Goal: Information Seeking & Learning: Learn about a topic

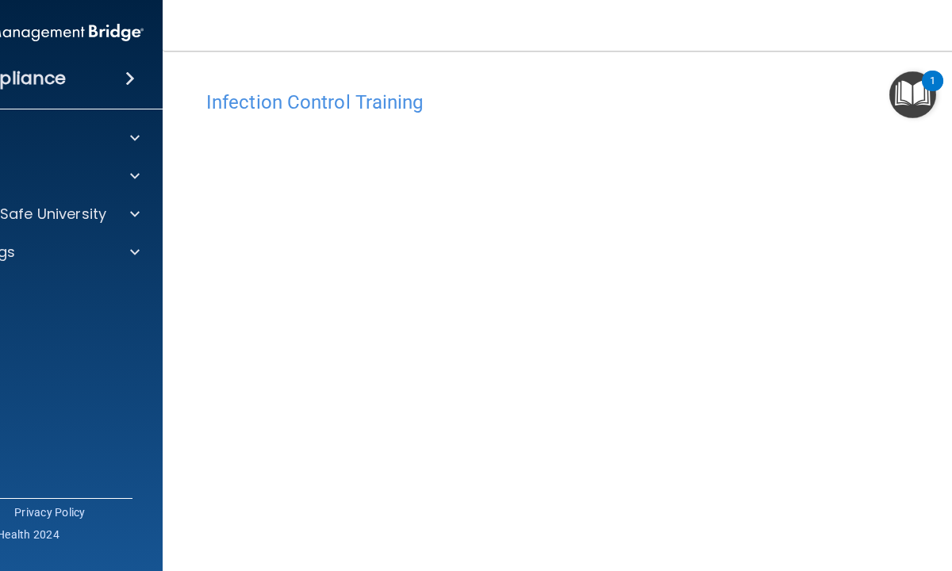
scroll to position [95, 0]
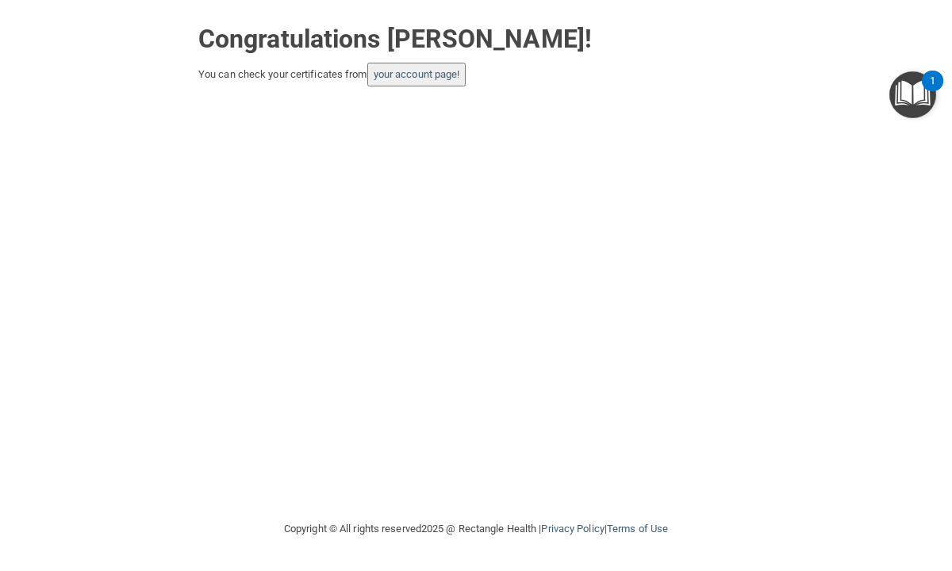
click at [405, 82] on button "your account page!" at bounding box center [416, 75] width 99 height 24
click at [403, 71] on link "your account page!" at bounding box center [417, 74] width 86 height 12
click at [396, 75] on link "your account page!" at bounding box center [417, 74] width 86 height 12
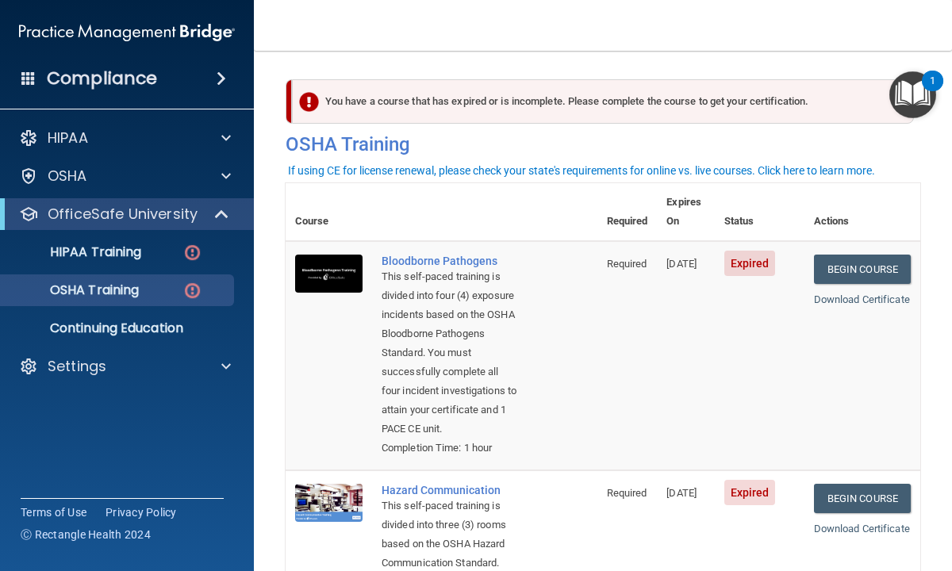
click at [269, 248] on main "You have a course that has expired or is incomplete. Please complete the course…" at bounding box center [603, 311] width 698 height 520
click at [270, 342] on main "You have a course that has expired or is incomplete. Please complete the course…" at bounding box center [603, 311] width 698 height 520
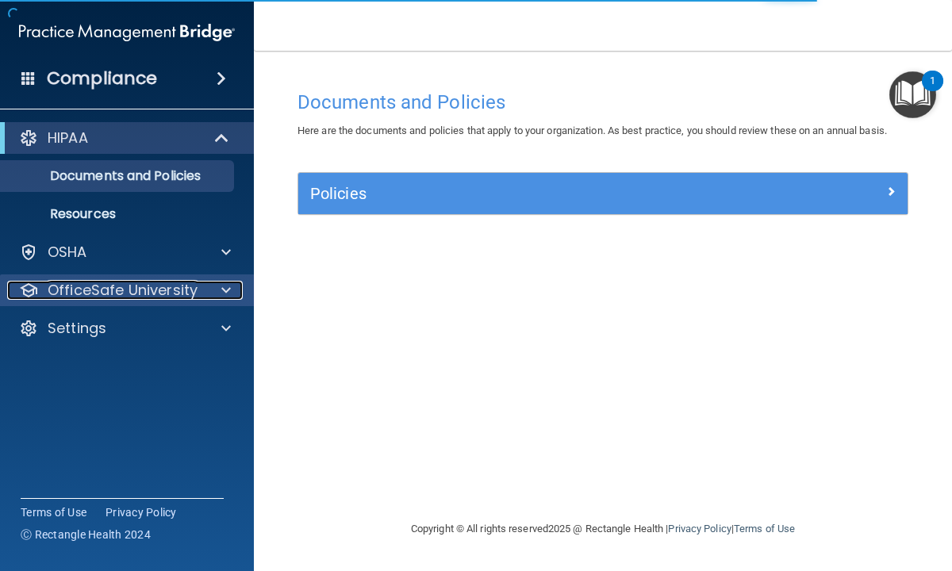
click at [155, 294] on p "OfficeSafe University" at bounding box center [123, 290] width 150 height 19
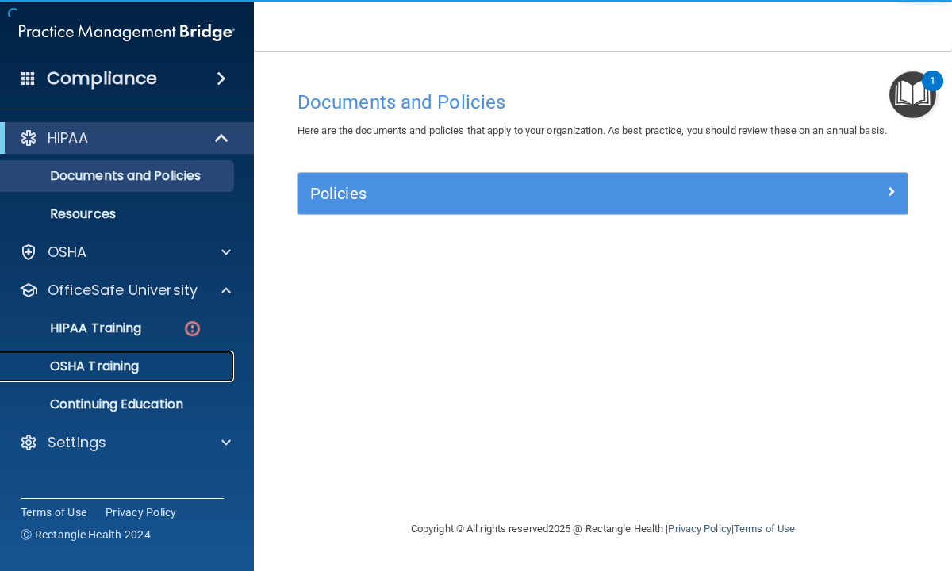
click at [121, 365] on p "OSHA Training" at bounding box center [74, 367] width 129 height 16
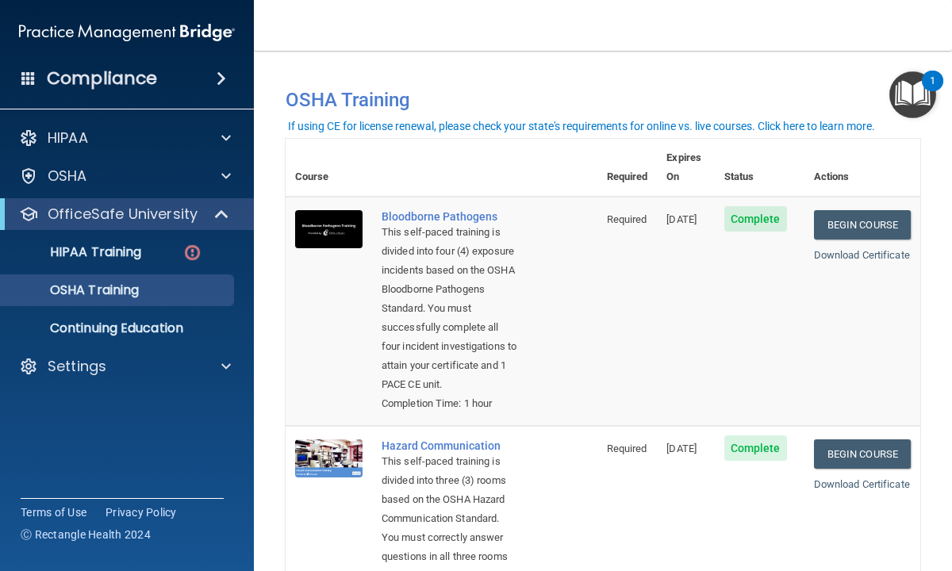
click at [276, 328] on main "You have a course that has expired or is incomplete. Please complete the course…" at bounding box center [603, 311] width 698 height 520
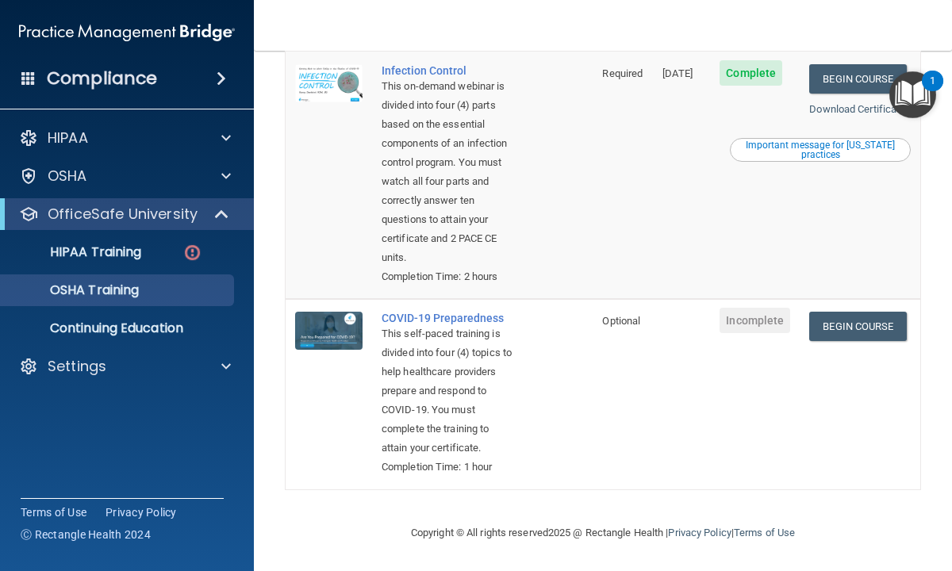
scroll to position [747, 0]
click at [843, 312] on link "Begin Course" at bounding box center [857, 326] width 97 height 29
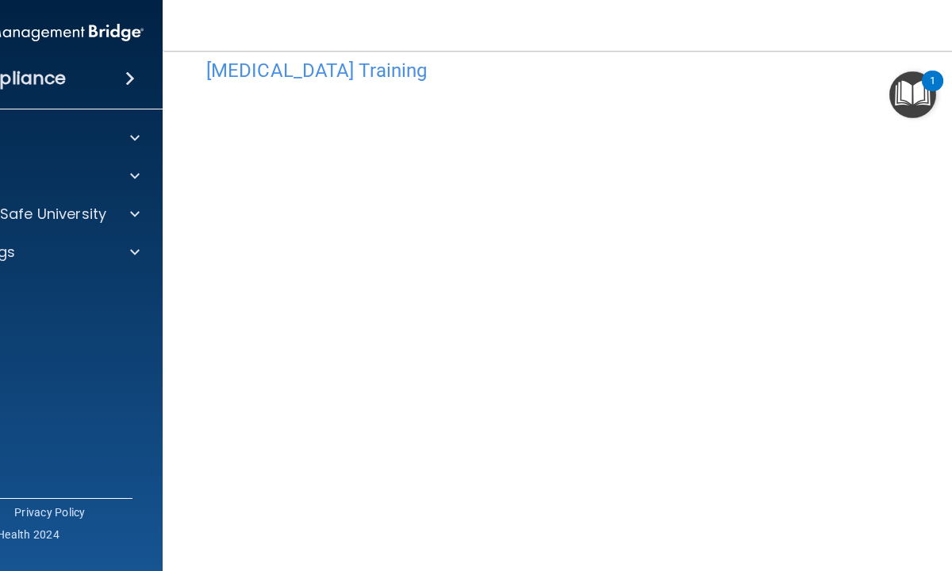
scroll to position [63, 0]
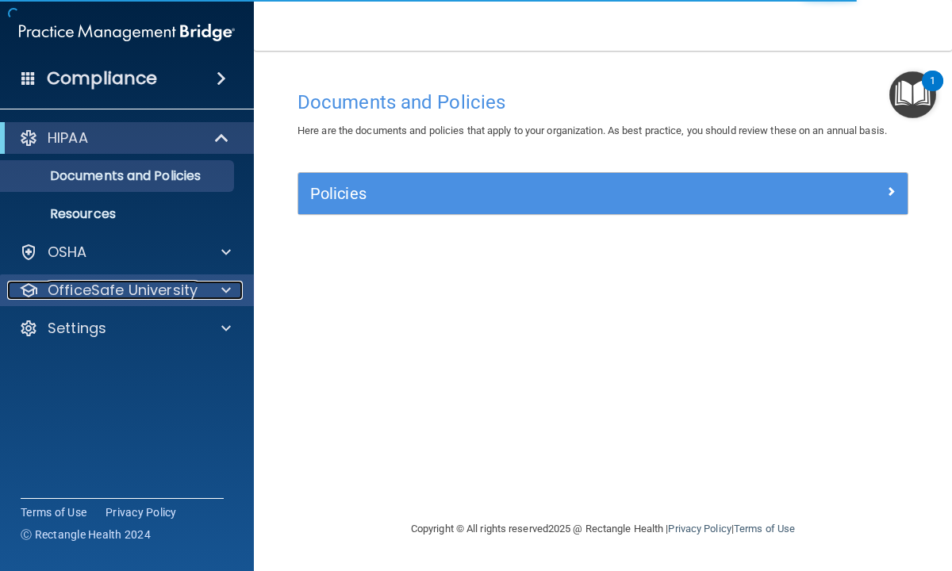
click at [159, 293] on p "OfficeSafe University" at bounding box center [123, 290] width 150 height 19
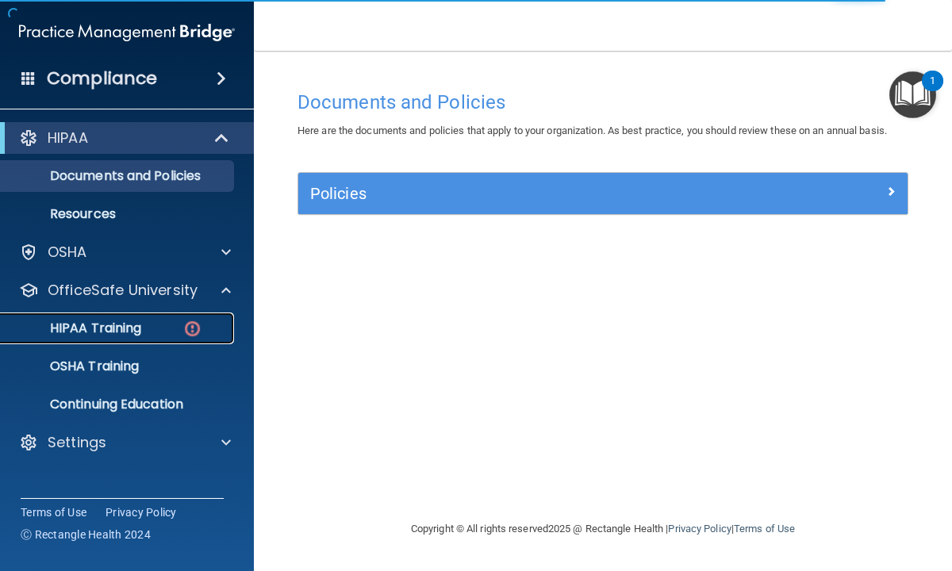
click at [128, 326] on p "HIPAA Training" at bounding box center [75, 328] width 131 height 16
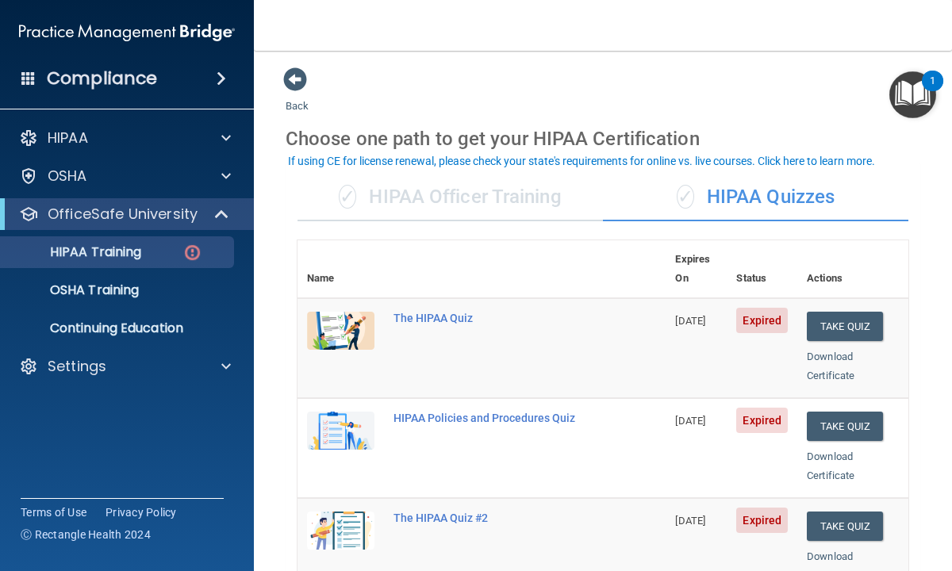
click at [271, 352] on main "Back Choose one path to get your HIPAA Certification ✓ HIPAA Officer Training ✓…" at bounding box center [603, 311] width 698 height 520
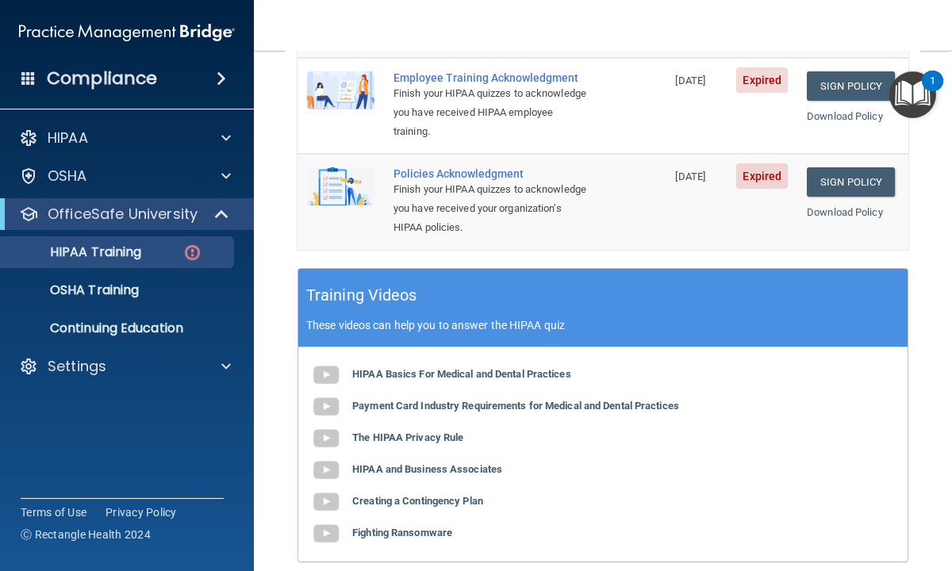
scroll to position [571, 0]
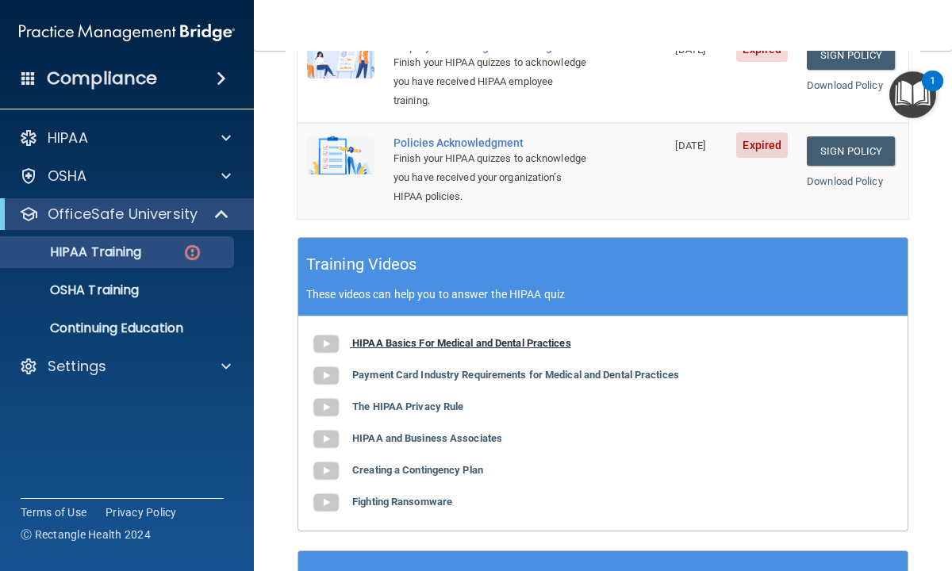
click at [328, 337] on img at bounding box center [326, 344] width 32 height 32
click at [327, 374] on img at bounding box center [326, 376] width 32 height 32
click at [388, 401] on b "The HIPAA Privacy Rule" at bounding box center [407, 407] width 111 height 12
click at [380, 435] on b "HIPAA and Business Associates" at bounding box center [427, 438] width 150 height 12
click at [418, 464] on b "Creating a Contingency Plan" at bounding box center [417, 470] width 131 height 12
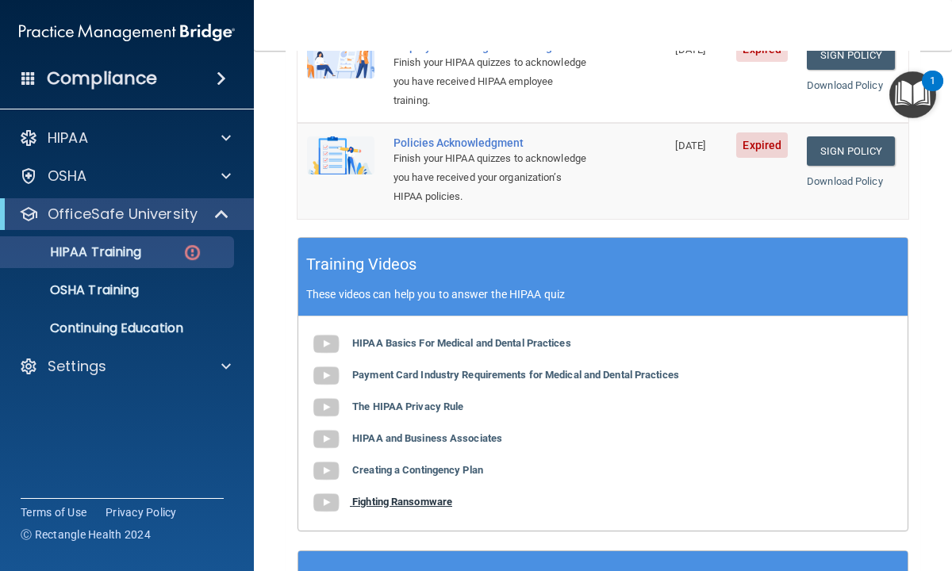
click at [413, 498] on b "Fighting Ransomware" at bounding box center [402, 502] width 100 height 12
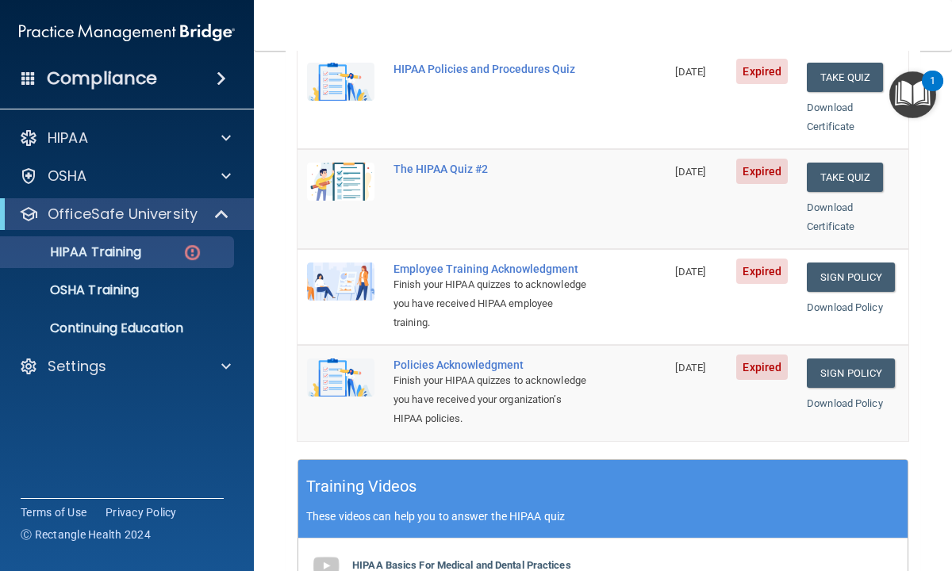
scroll to position [317, 0]
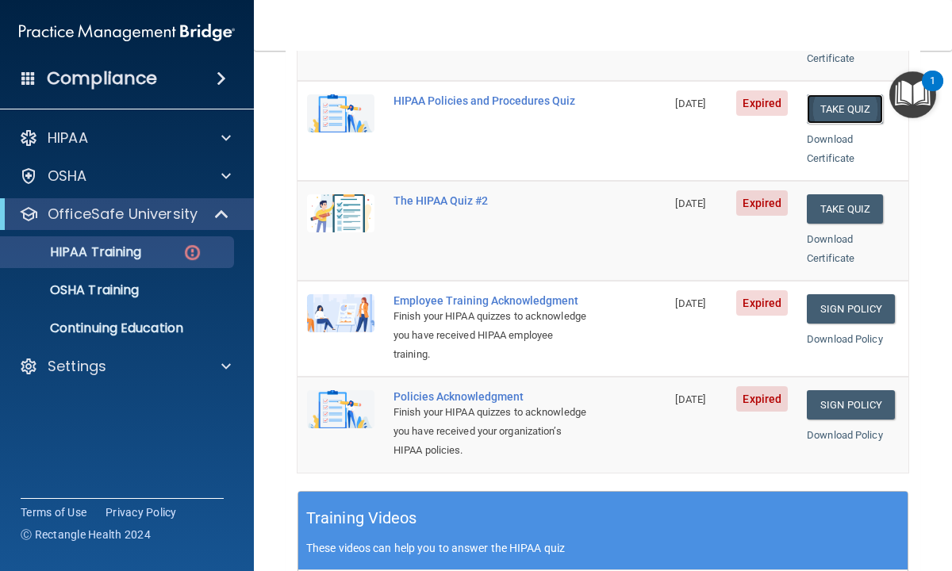
click at [831, 94] on button "Take Quiz" at bounding box center [845, 108] width 76 height 29
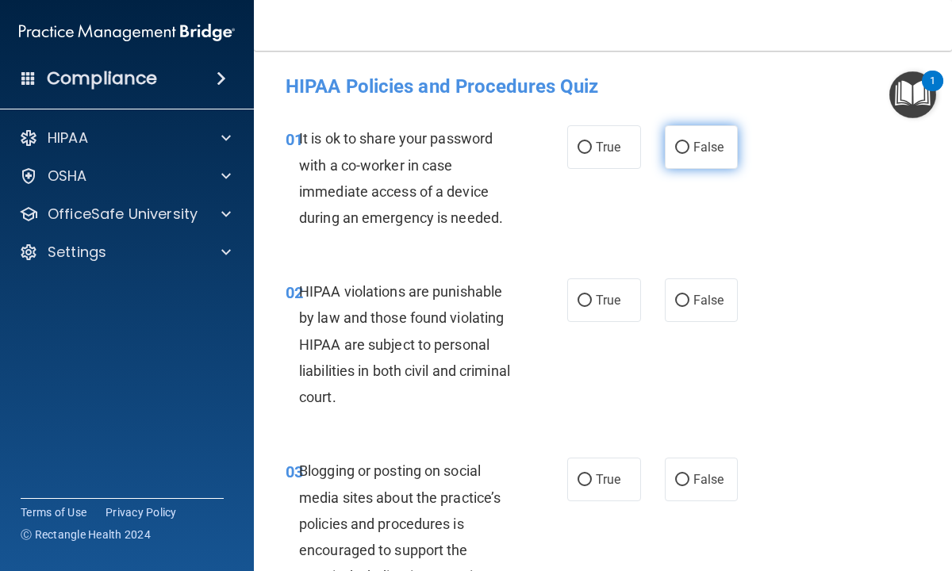
click at [681, 148] on input "False" at bounding box center [682, 148] width 14 height 12
radio input "true"
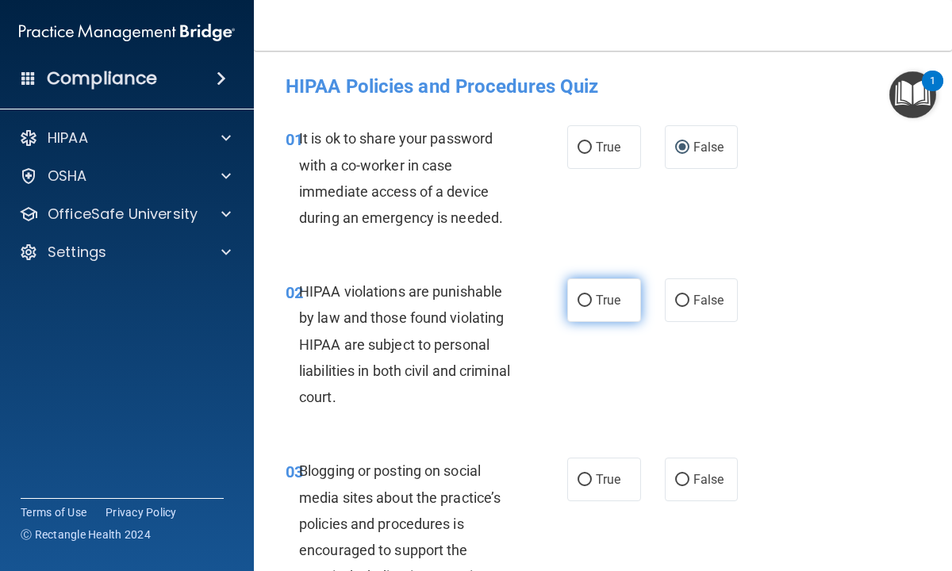
click at [582, 299] on input "True" at bounding box center [584, 301] width 14 height 12
radio input "true"
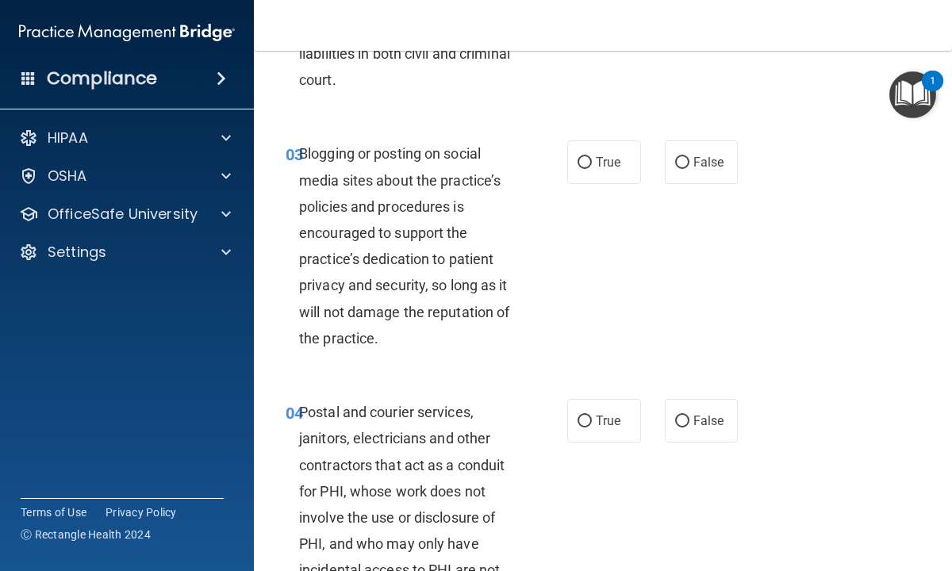
scroll to position [349, 0]
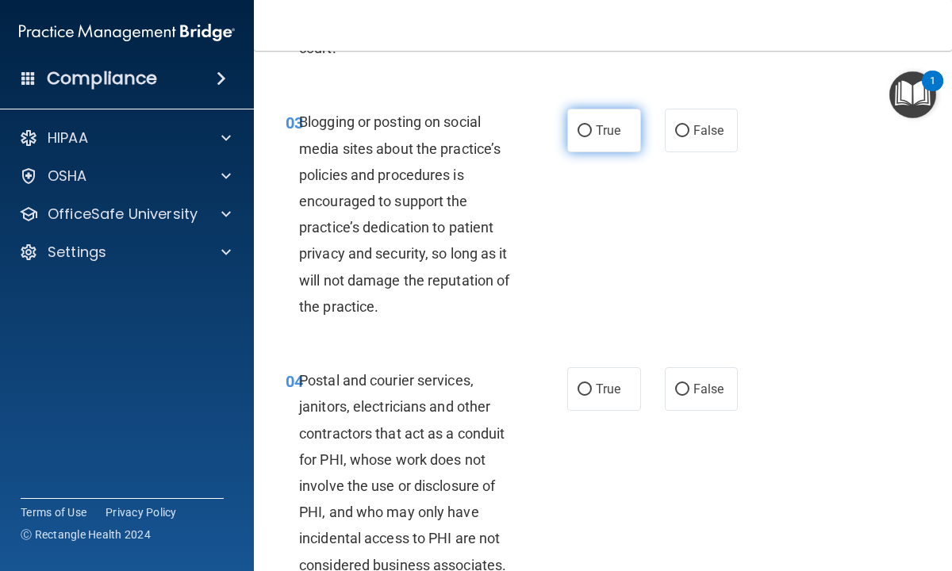
click at [589, 130] on input "True" at bounding box center [584, 131] width 14 height 12
radio input "true"
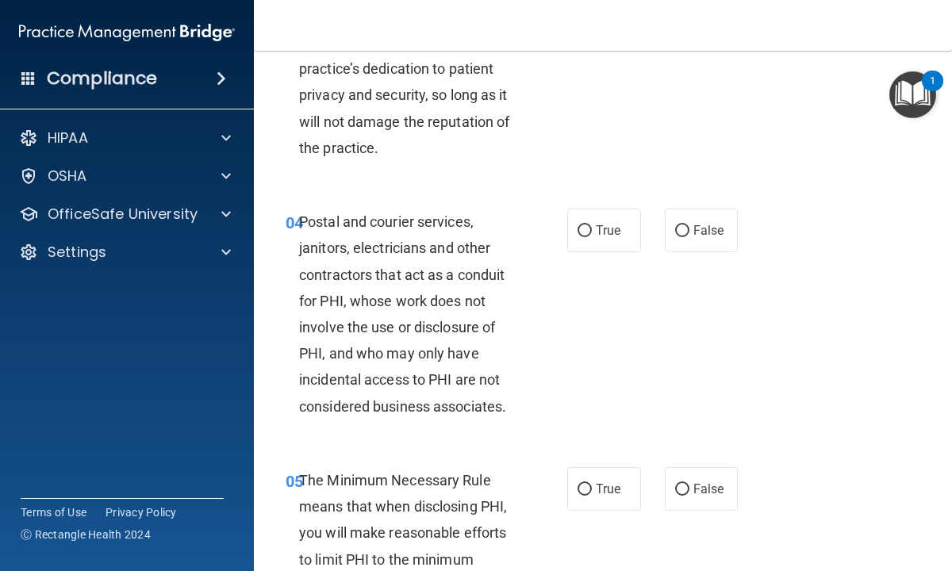
scroll to position [539, 0]
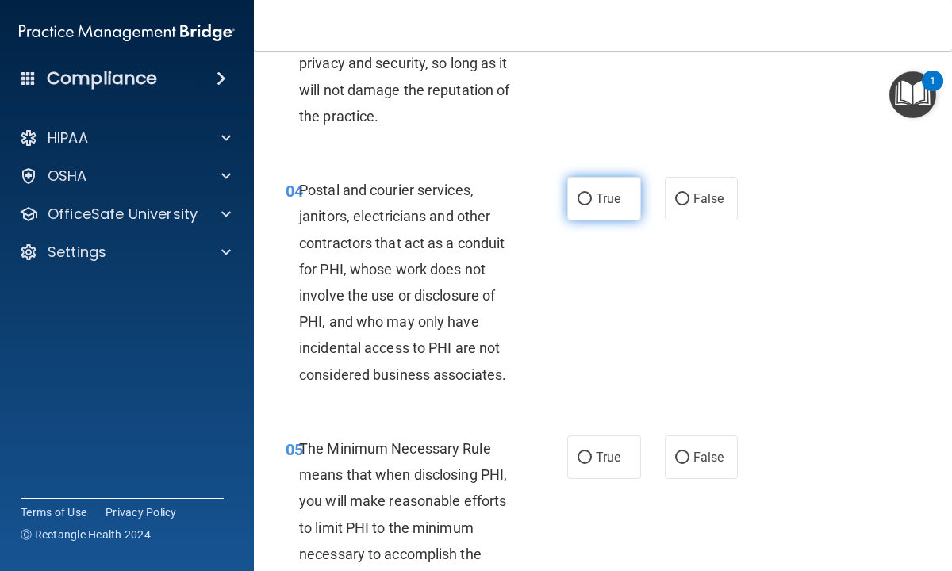
click at [588, 194] on input "True" at bounding box center [584, 200] width 14 height 12
radio input "true"
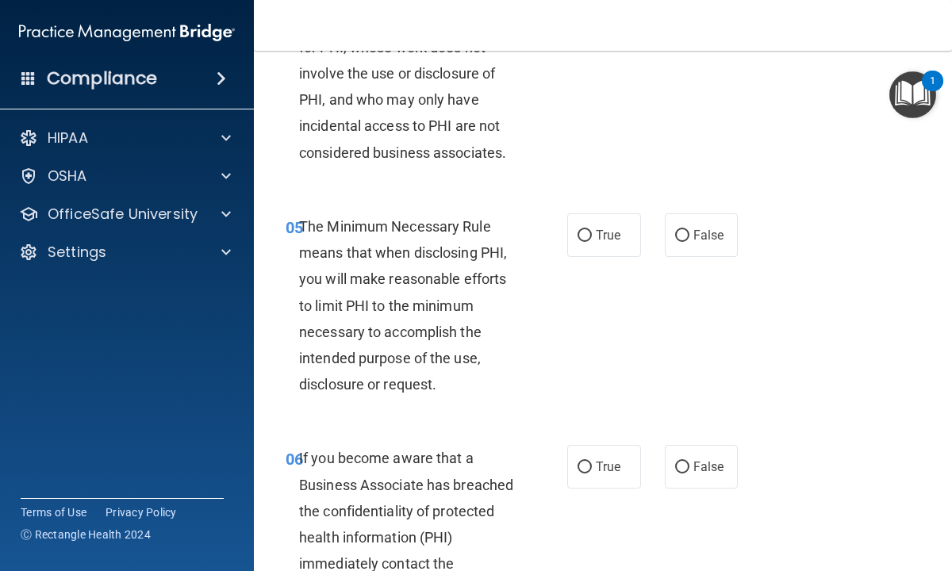
scroll to position [765, 0]
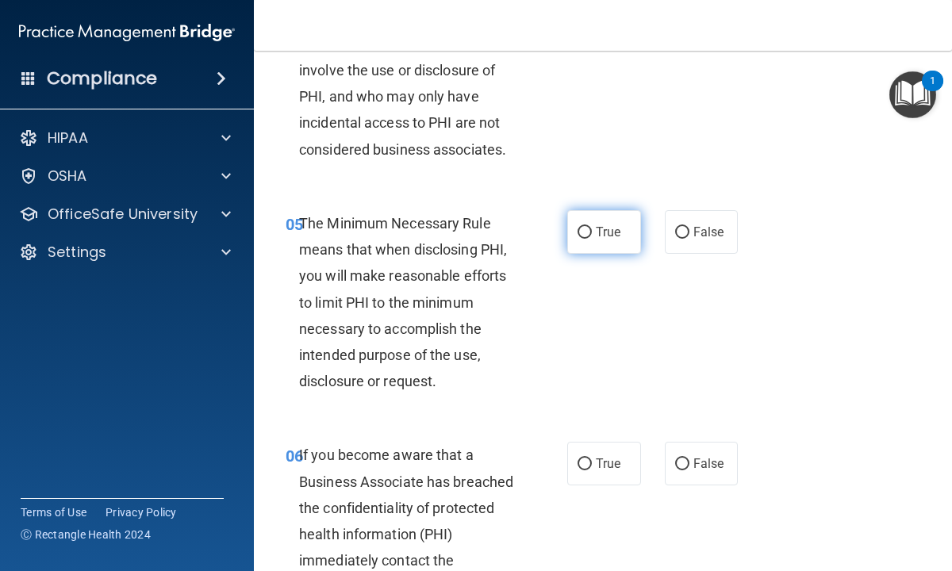
click at [584, 232] on input "True" at bounding box center [584, 233] width 14 height 12
radio input "true"
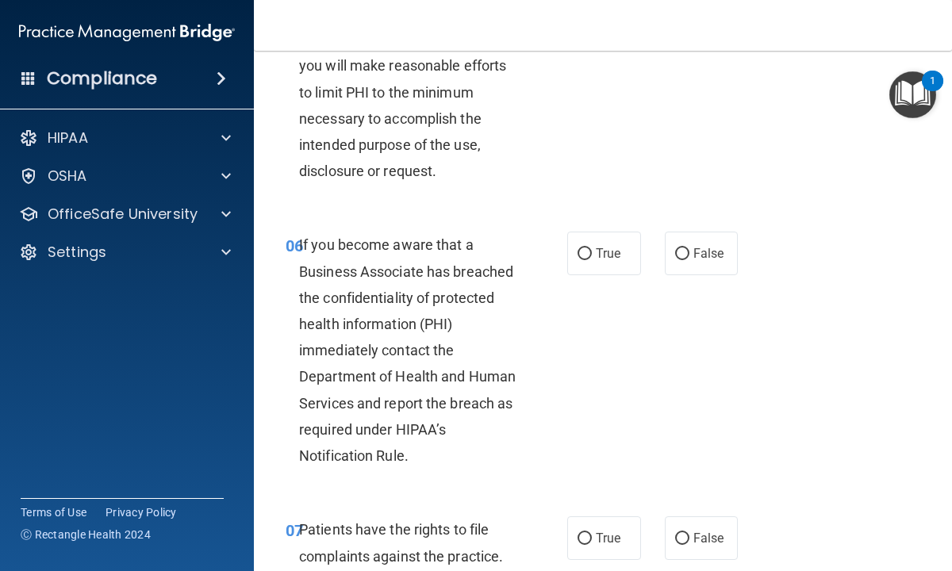
scroll to position [987, 0]
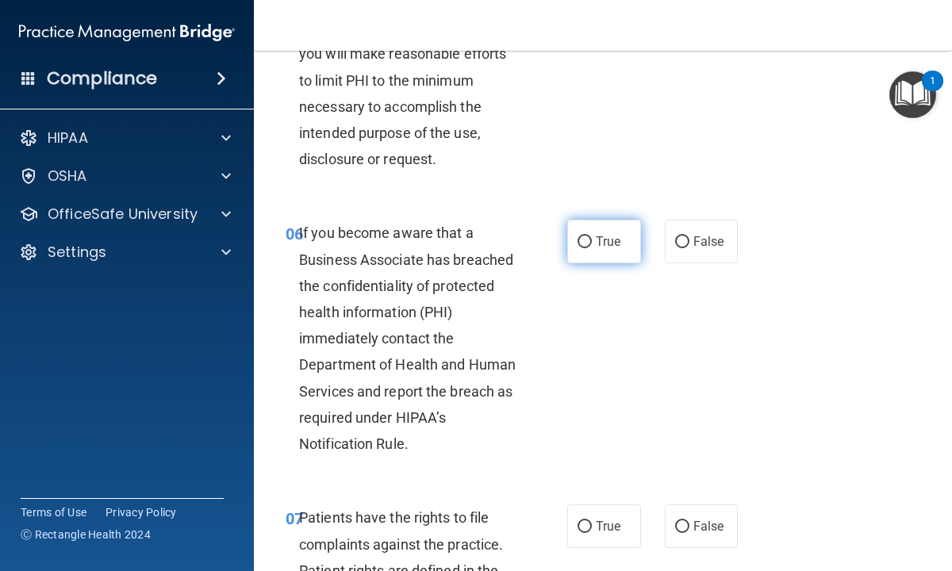
click at [585, 240] on input "True" at bounding box center [584, 242] width 14 height 12
radio input "true"
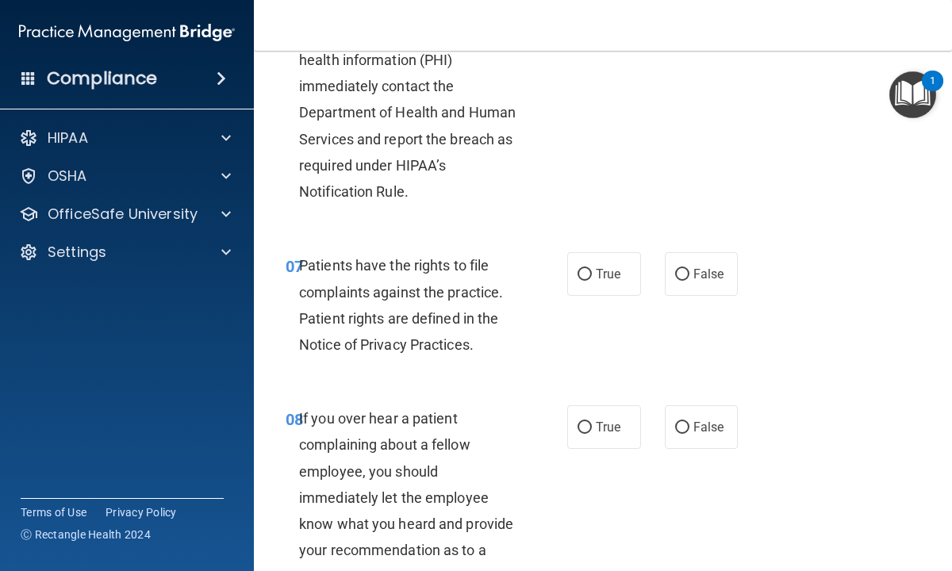
scroll to position [1241, 0]
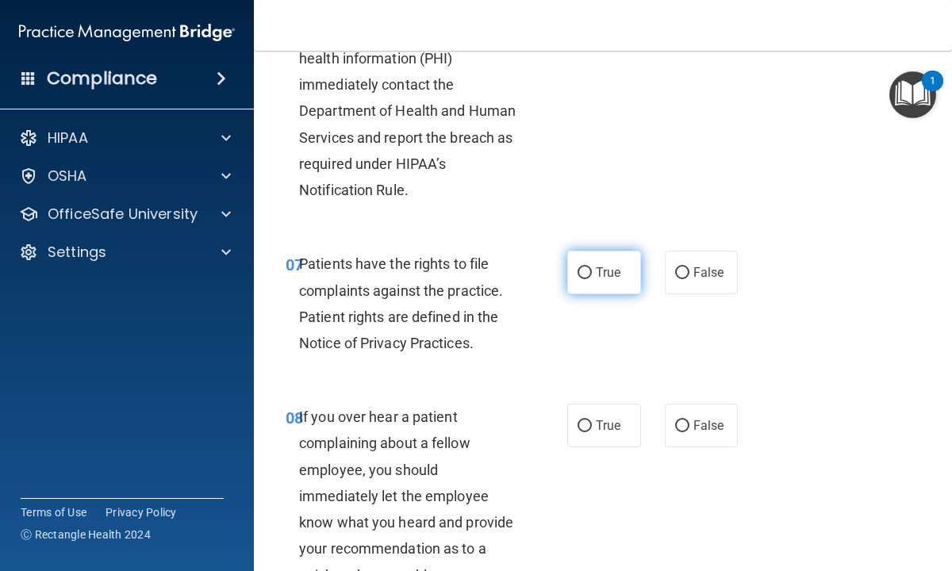
click at [585, 271] on input "True" at bounding box center [584, 273] width 14 height 12
radio input "true"
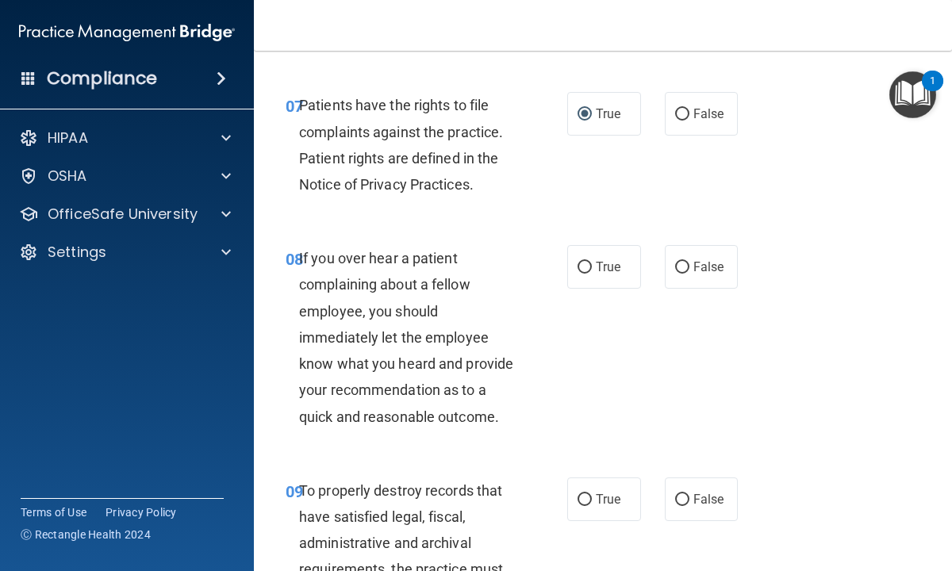
scroll to position [1431, 0]
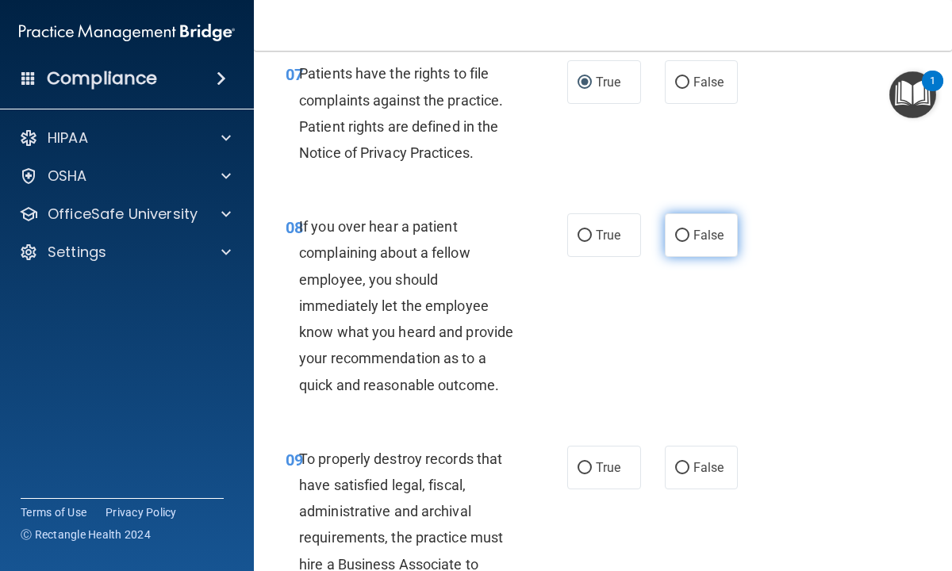
click at [682, 236] on input "False" at bounding box center [682, 236] width 14 height 12
radio input "true"
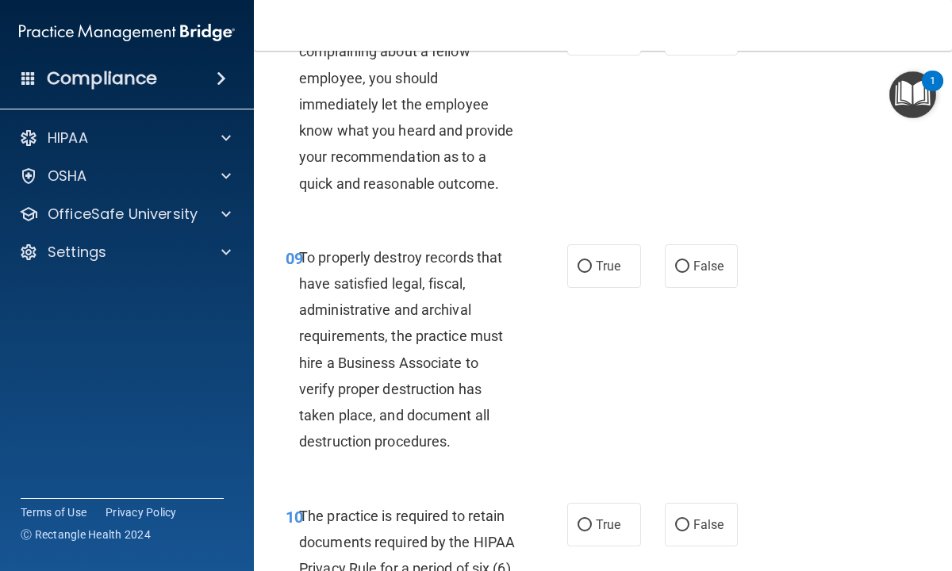
scroll to position [1653, 0]
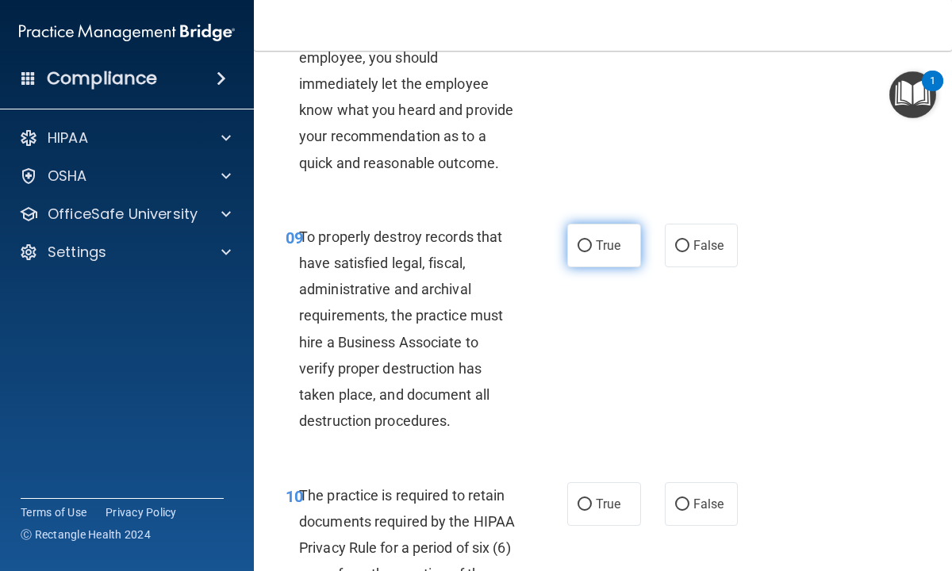
click at [585, 242] on input "True" at bounding box center [584, 246] width 14 height 12
radio input "true"
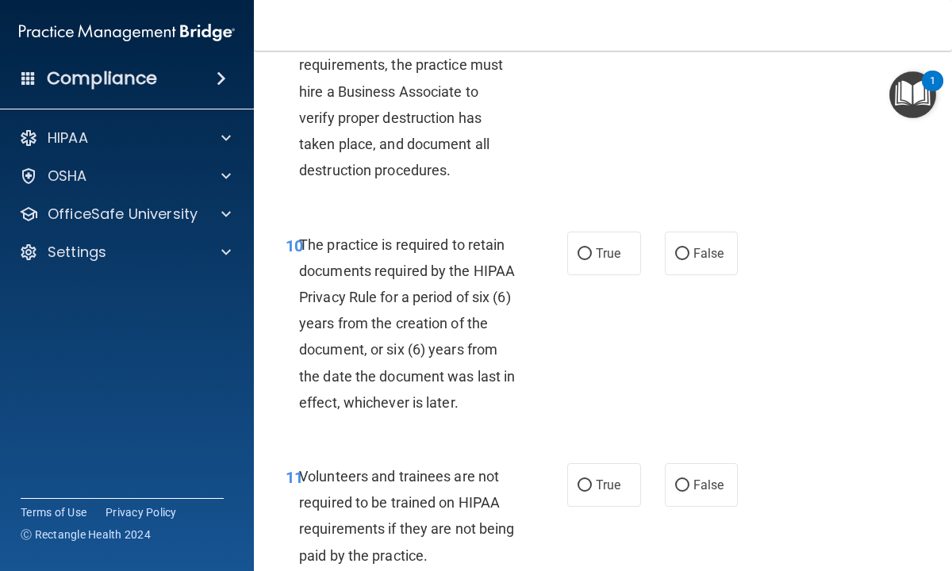
scroll to position [1907, 0]
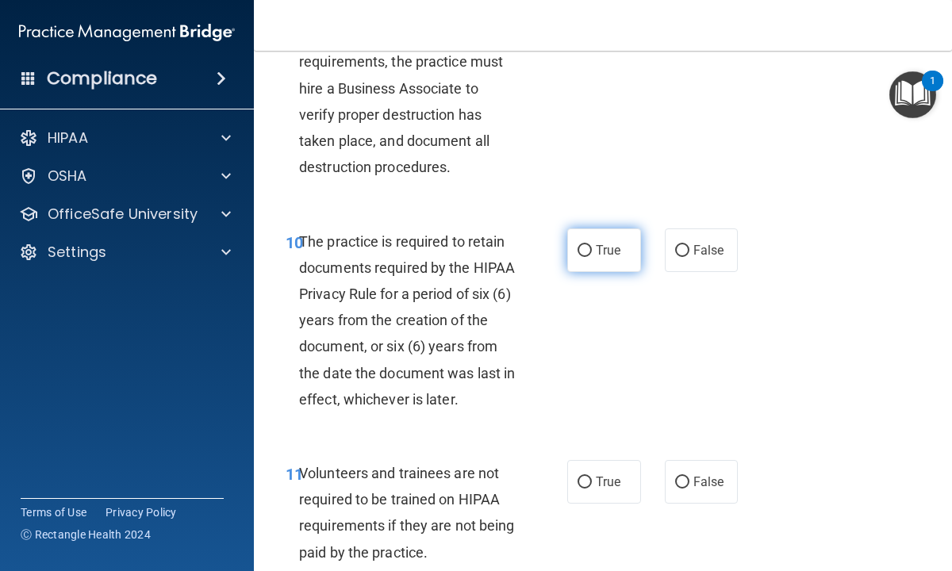
click at [588, 251] on input "True" at bounding box center [584, 251] width 14 height 12
radio input "true"
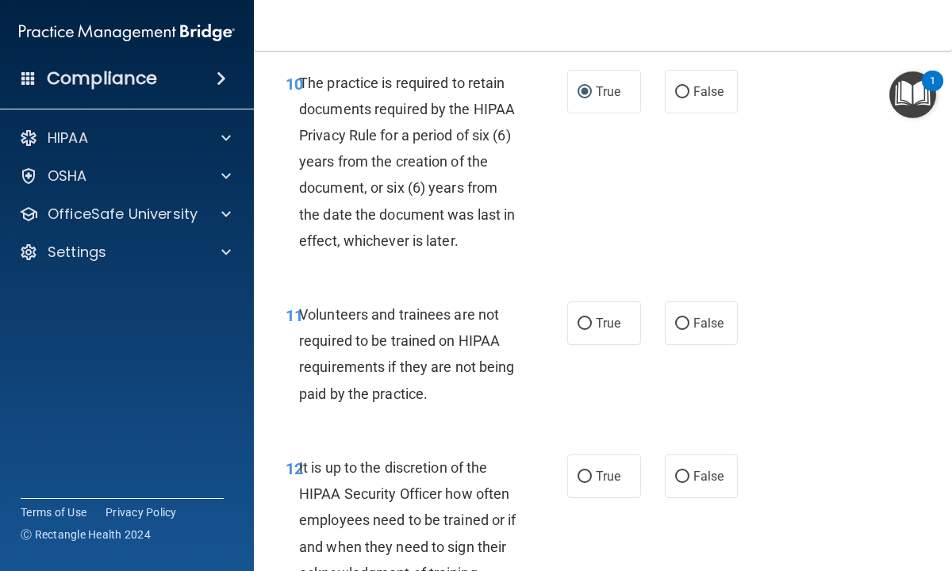
scroll to position [2097, 0]
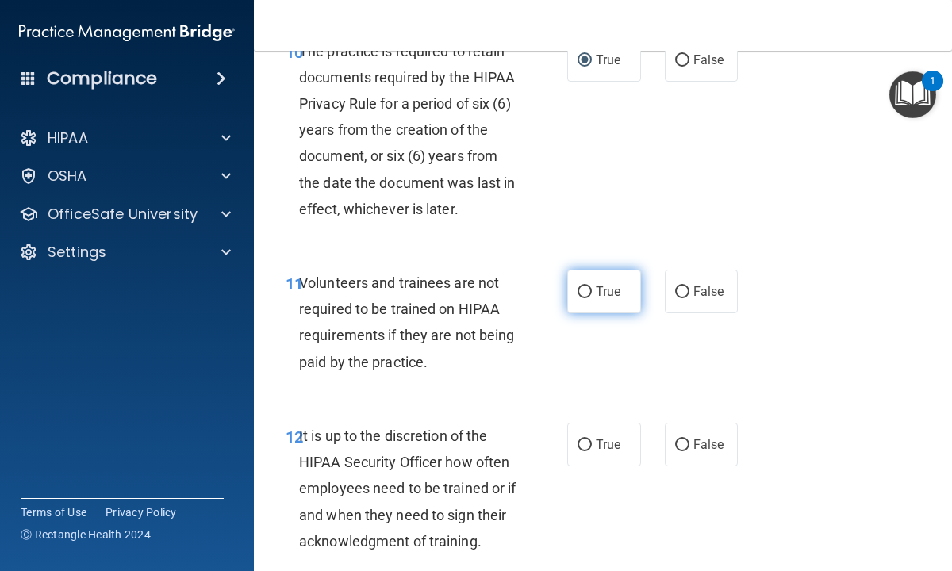
click at [584, 297] on input "True" at bounding box center [584, 292] width 14 height 12
radio input "true"
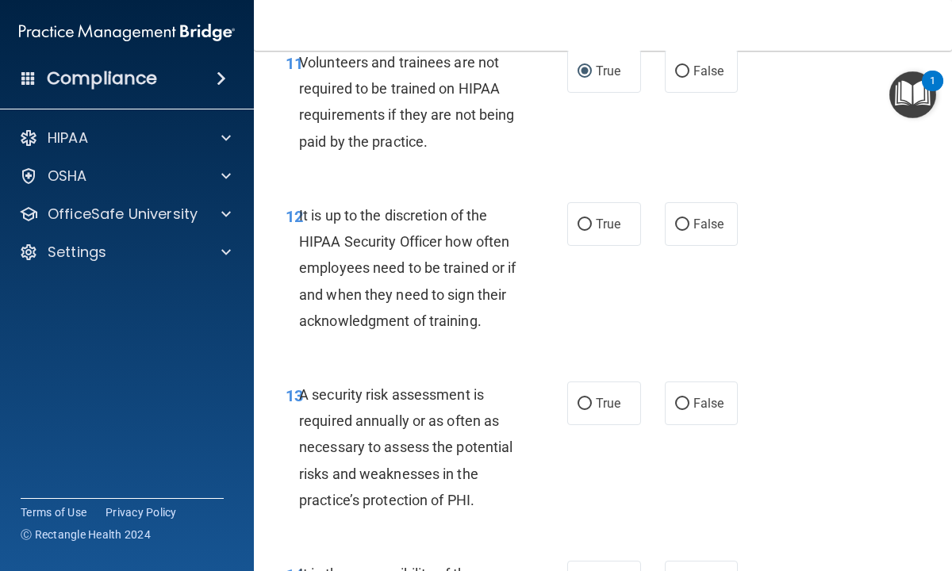
scroll to position [2319, 0]
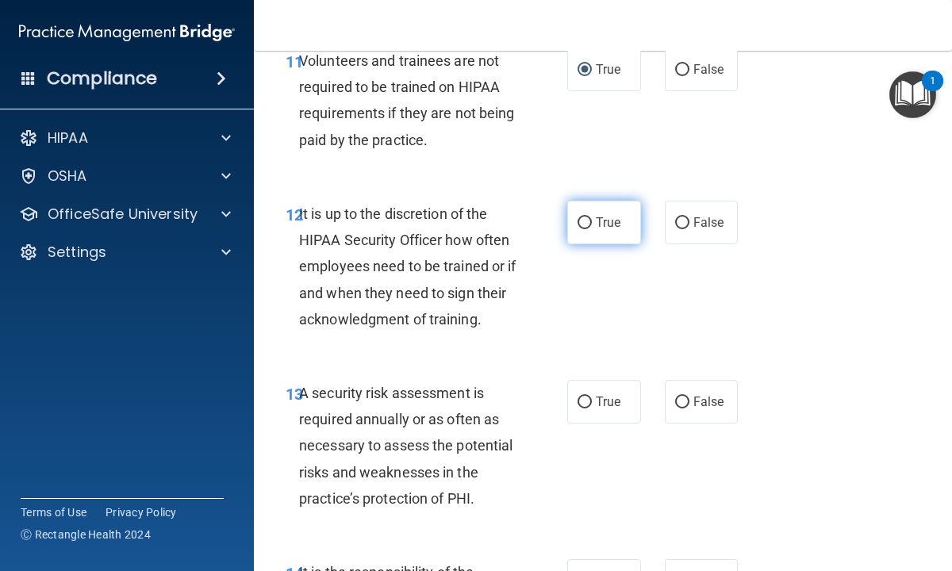
click at [584, 224] on input "True" at bounding box center [584, 223] width 14 height 12
radio input "true"
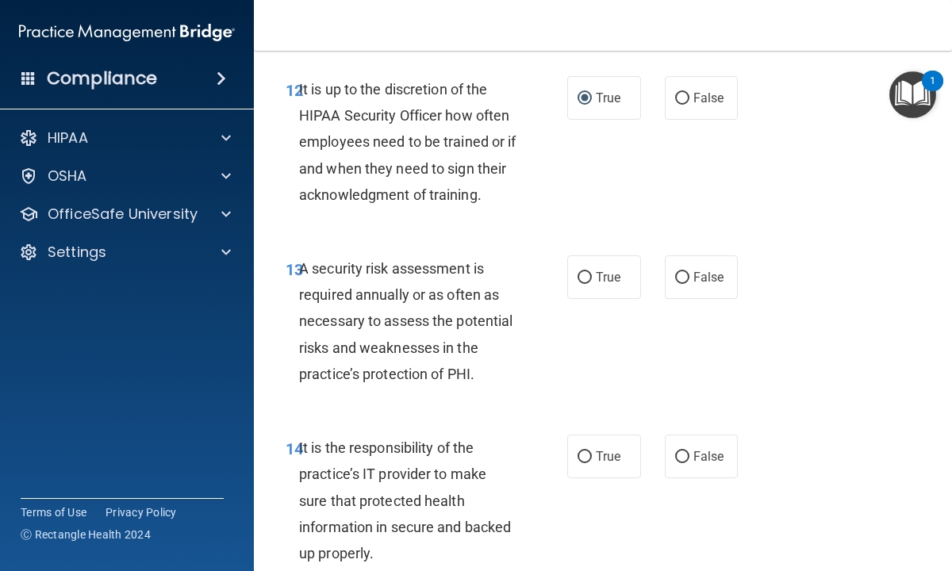
scroll to position [2446, 0]
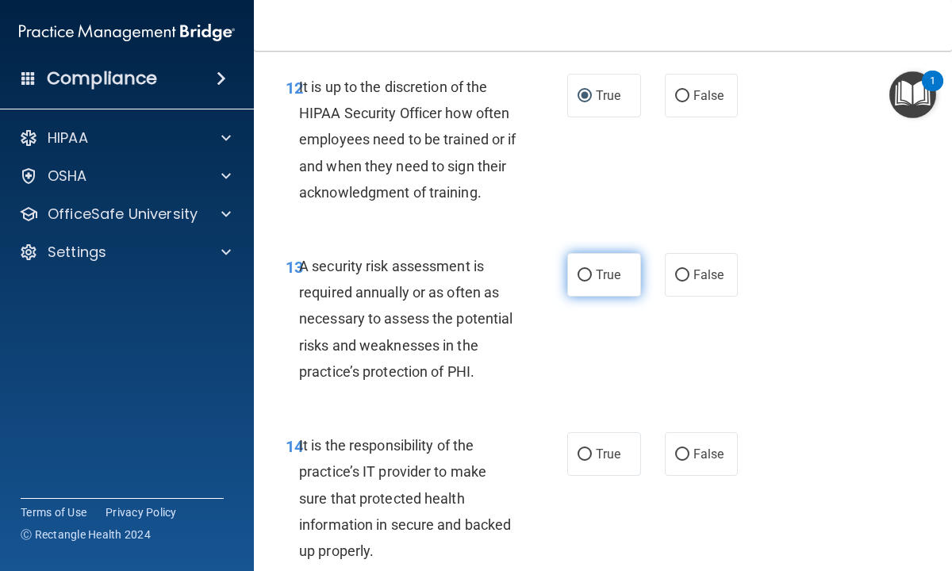
click at [588, 272] on input "True" at bounding box center [584, 276] width 14 height 12
radio input "true"
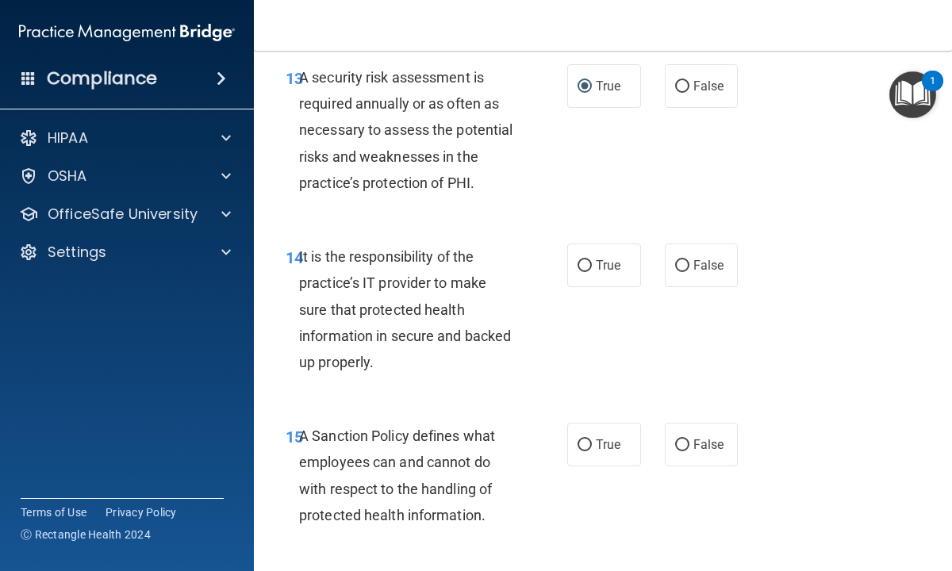
scroll to position [2637, 0]
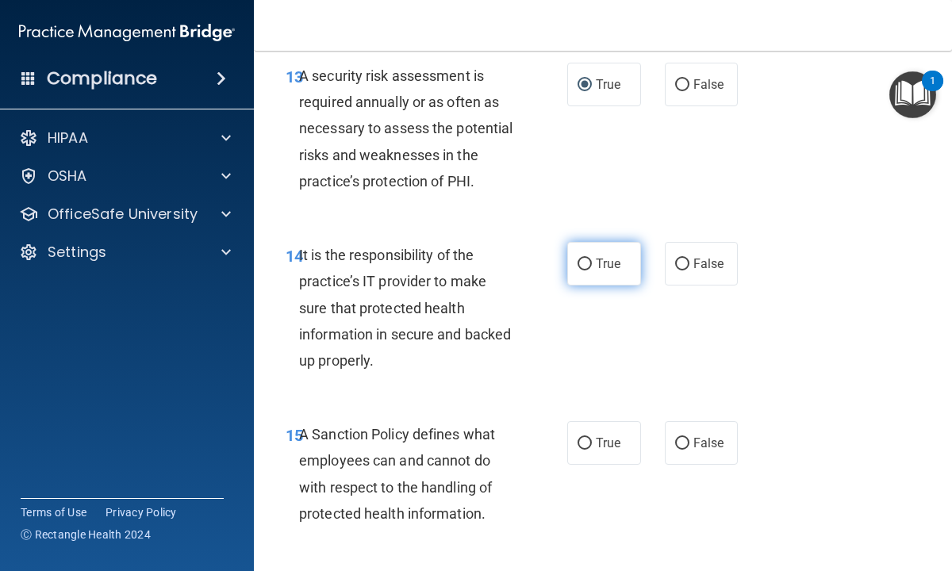
click at [583, 264] on input "True" at bounding box center [584, 265] width 14 height 12
radio input "true"
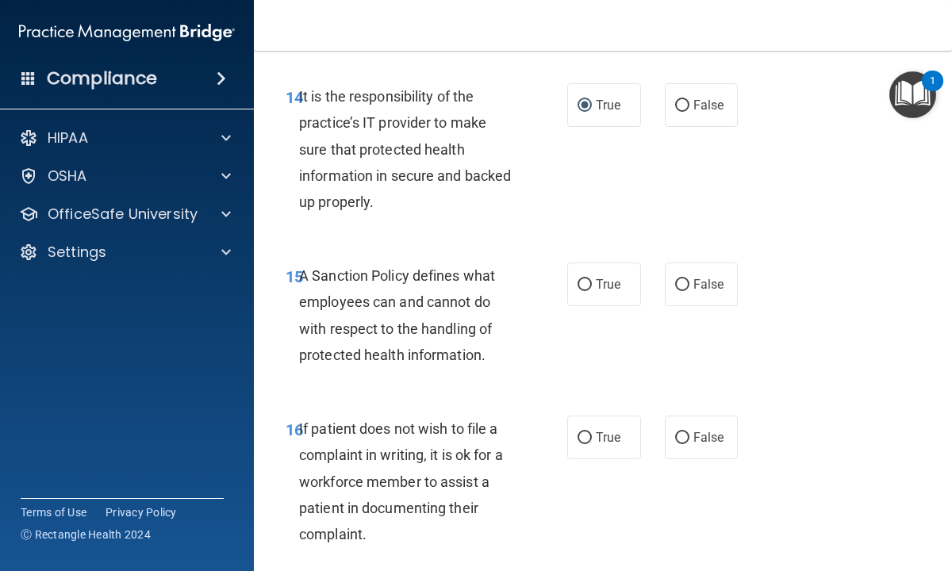
scroll to position [2827, 0]
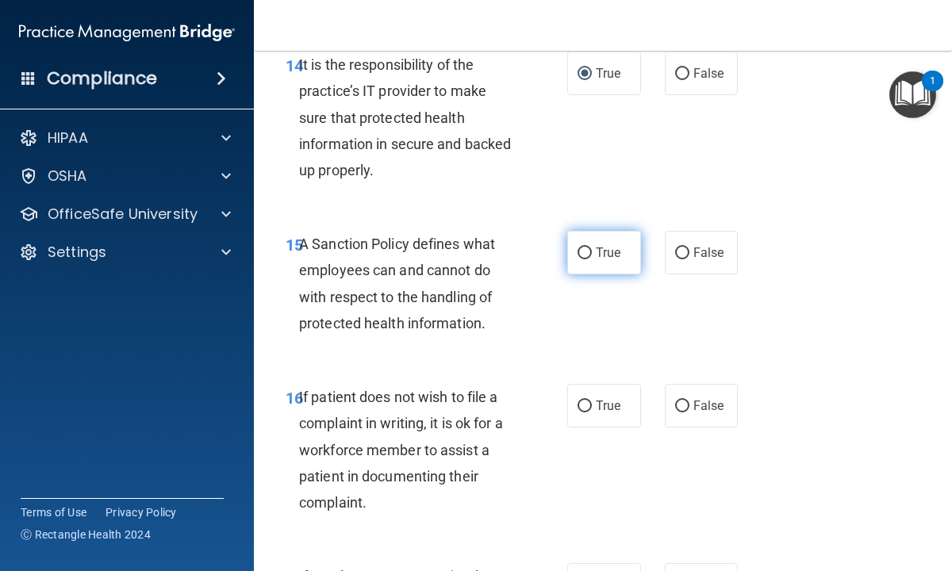
click at [582, 249] on input "True" at bounding box center [584, 253] width 14 height 12
radio input "true"
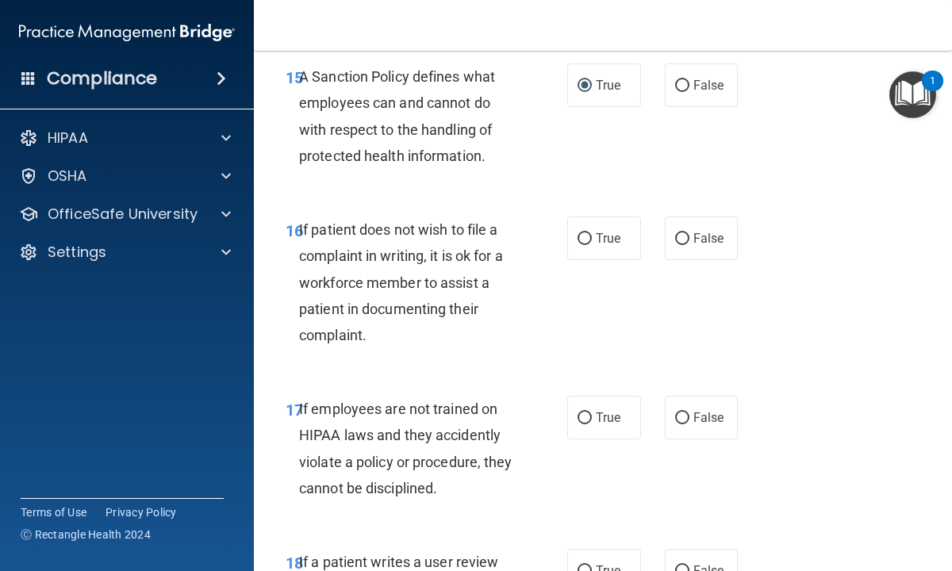
scroll to position [3017, 0]
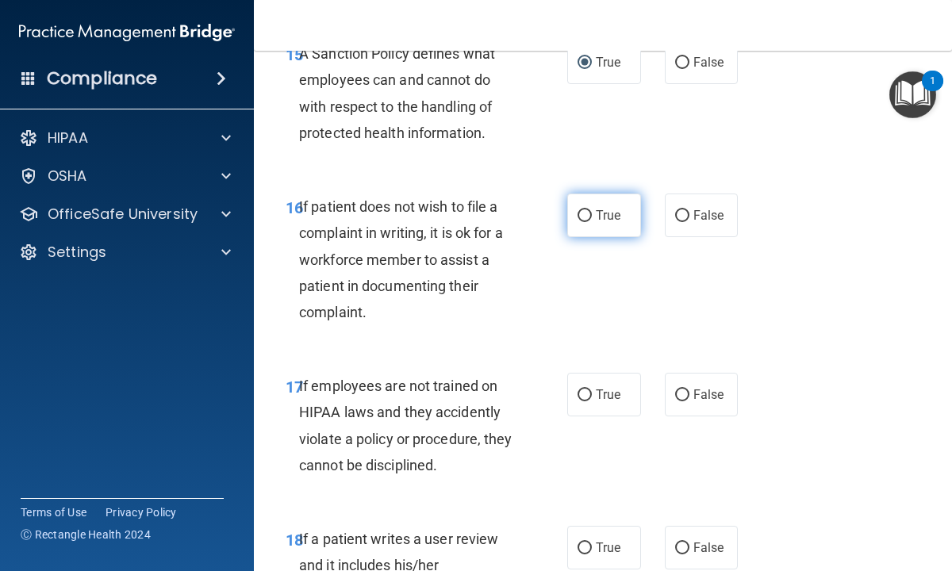
click at [585, 213] on input "True" at bounding box center [584, 216] width 14 height 12
radio input "true"
click at [681, 393] on input "False" at bounding box center [682, 395] width 14 height 12
radio input "true"
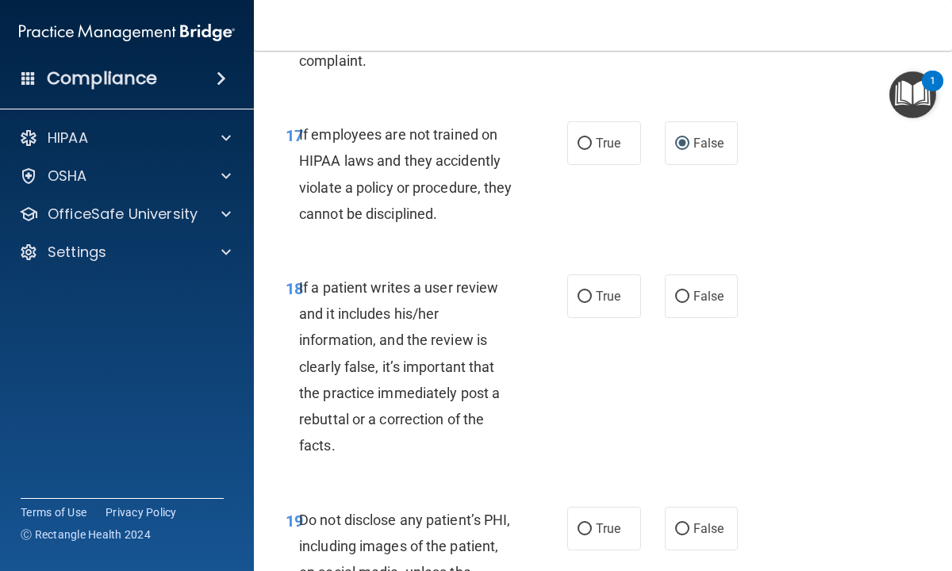
scroll to position [3271, 0]
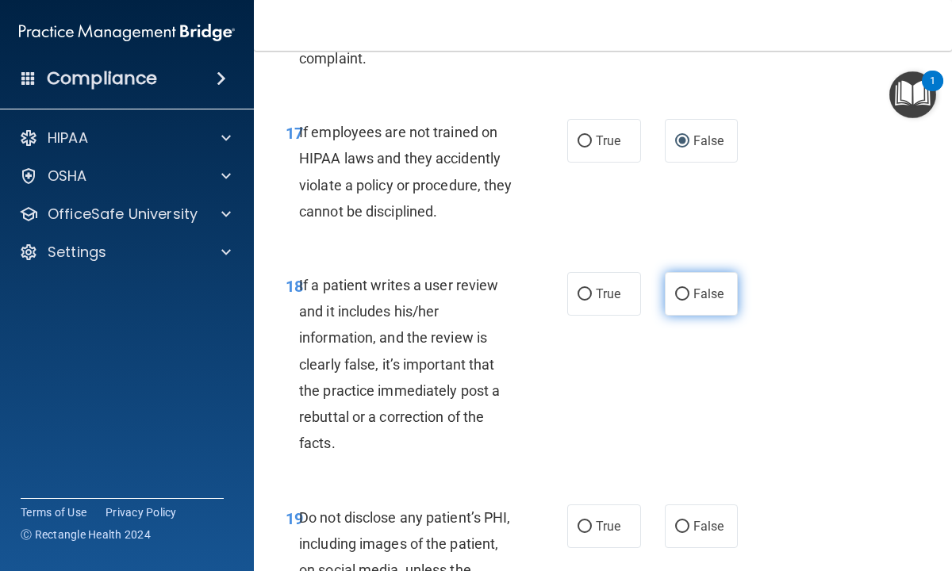
click at [680, 290] on input "False" at bounding box center [682, 295] width 14 height 12
radio input "true"
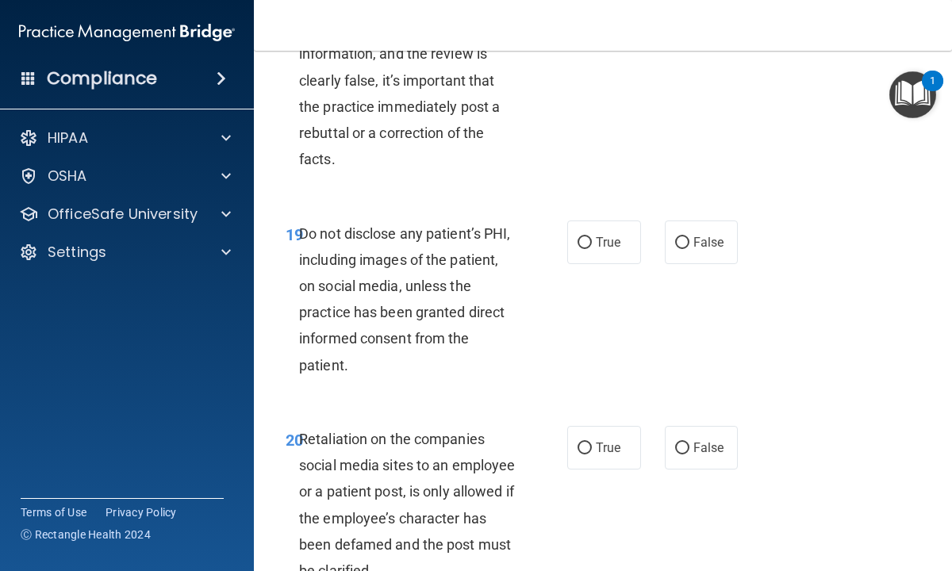
scroll to position [3557, 0]
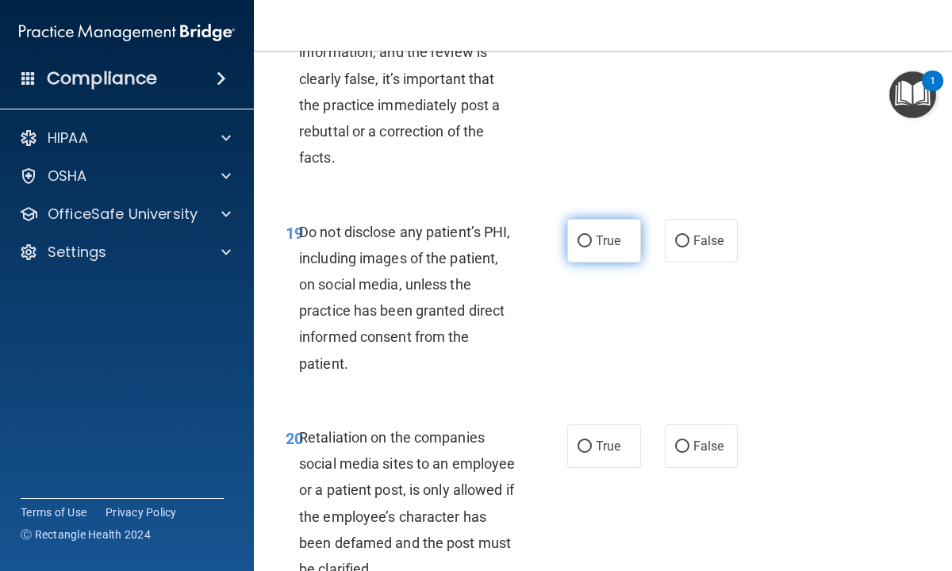
click at [587, 240] on input "True" at bounding box center [584, 242] width 14 height 12
radio input "true"
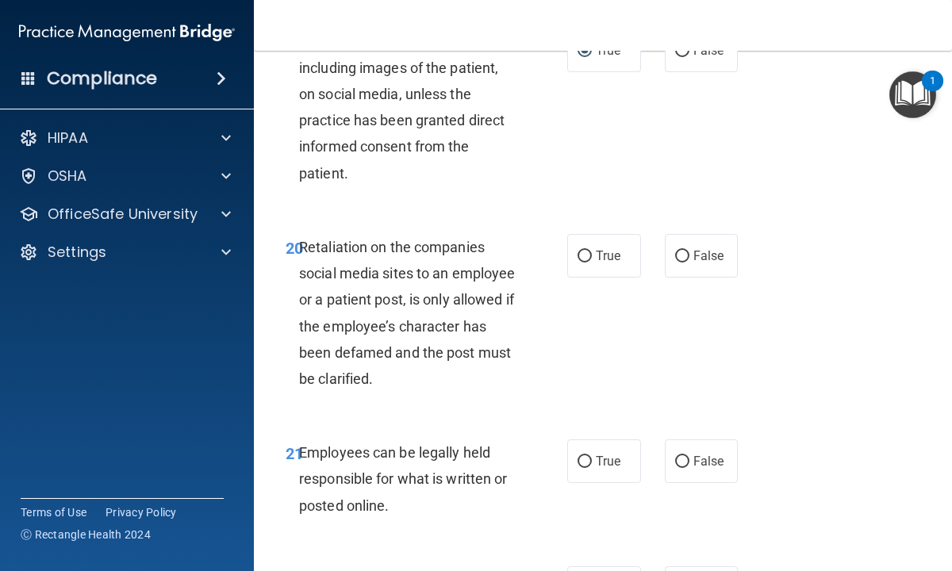
scroll to position [3779, 0]
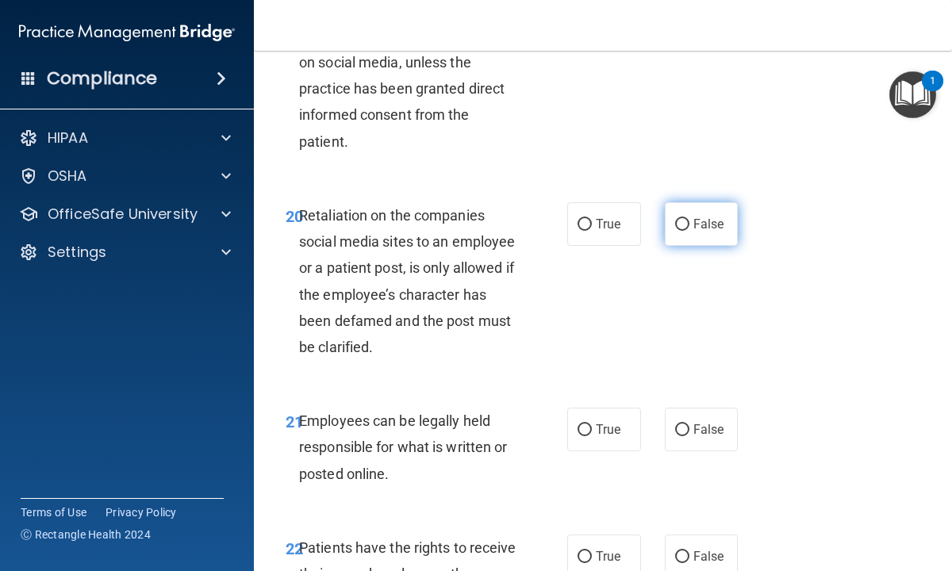
click at [682, 224] on input "False" at bounding box center [682, 225] width 14 height 12
radio input "true"
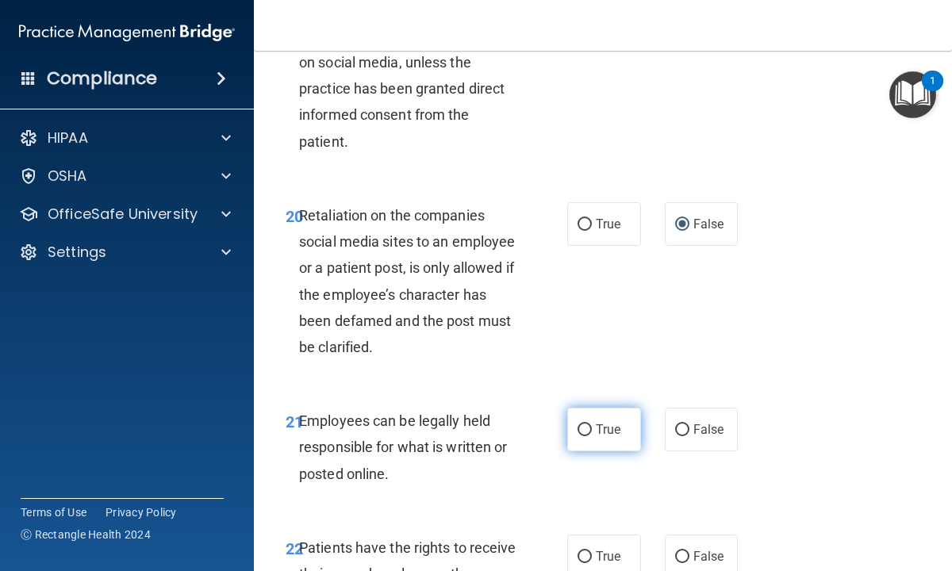
click at [587, 427] on input "True" at bounding box center [584, 430] width 14 height 12
radio input "true"
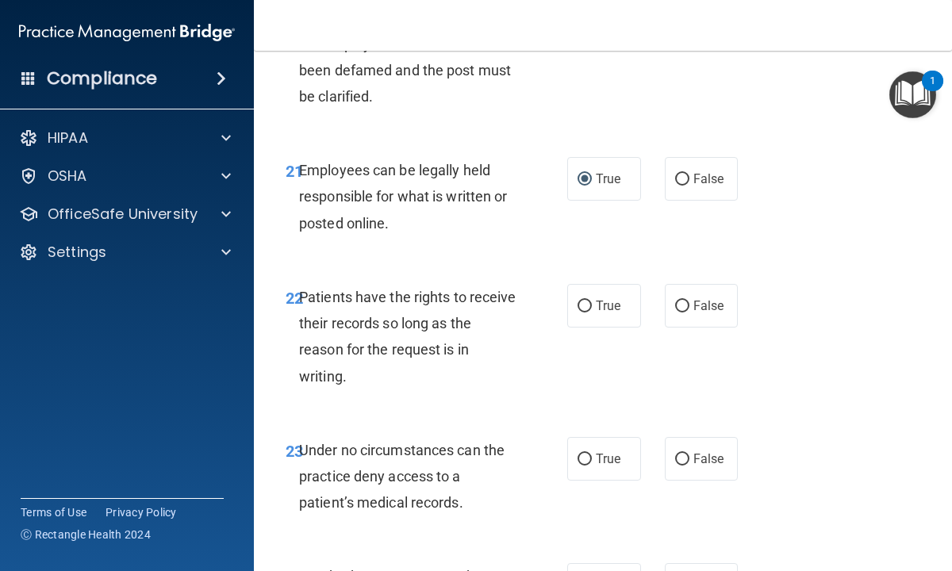
scroll to position [4033, 0]
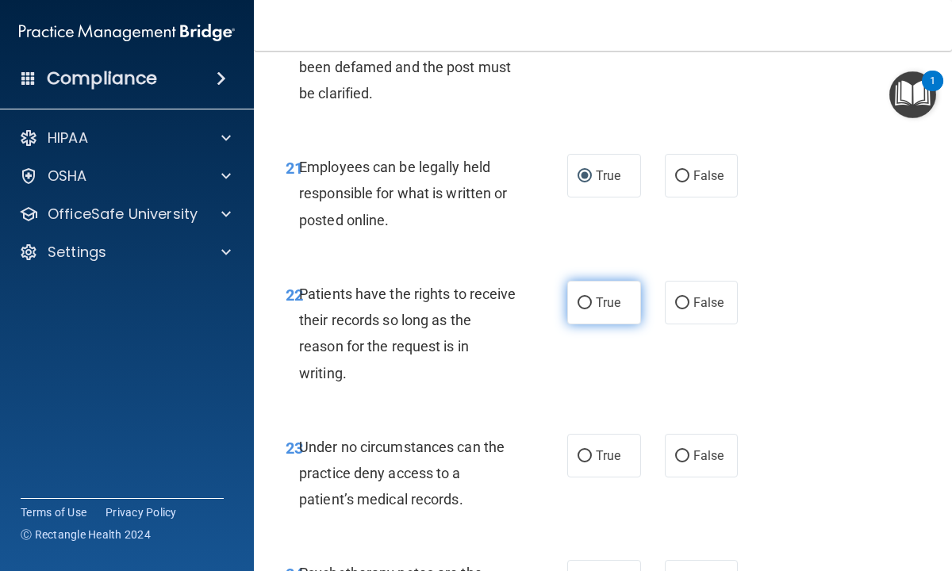
click at [585, 301] on input "True" at bounding box center [584, 303] width 14 height 12
radio input "true"
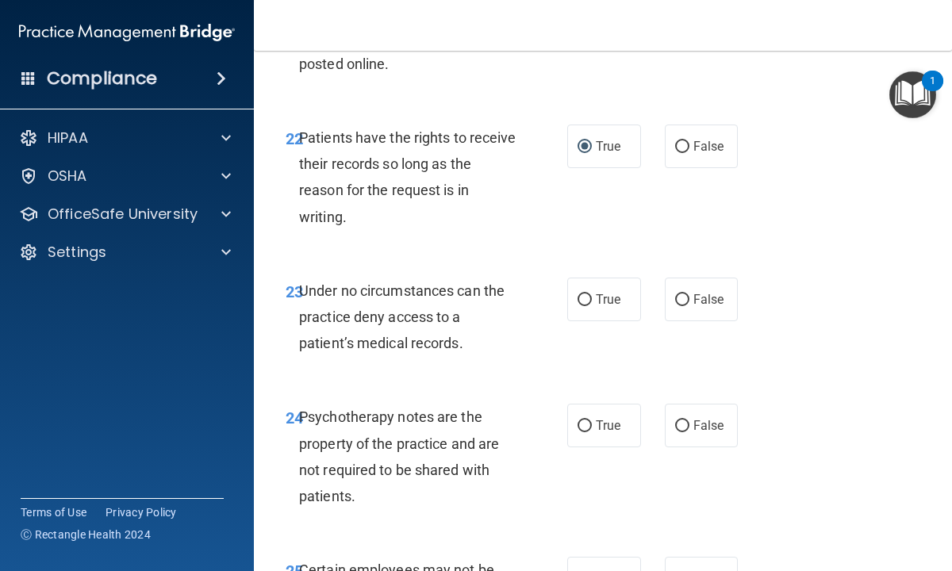
scroll to position [4191, 0]
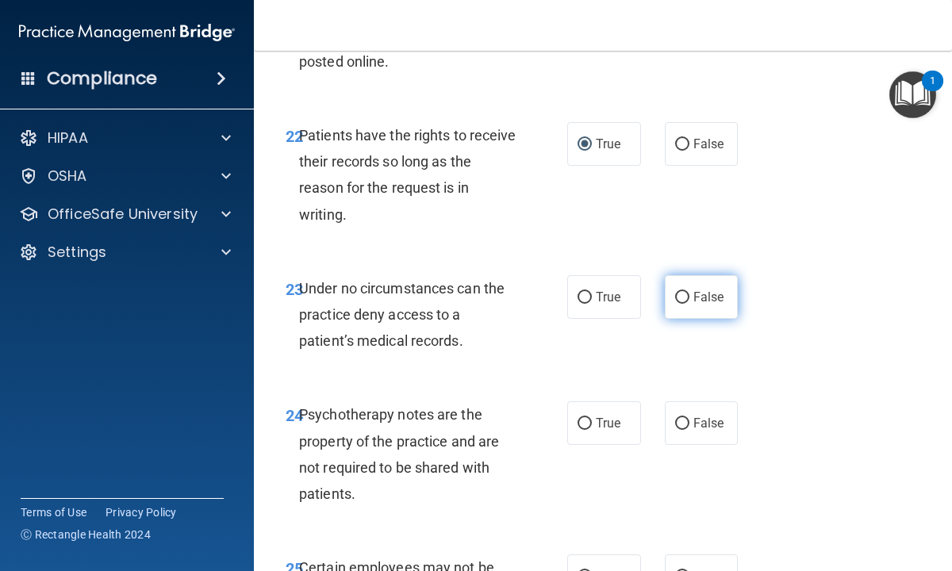
click at [681, 294] on input "False" at bounding box center [682, 298] width 14 height 12
radio input "true"
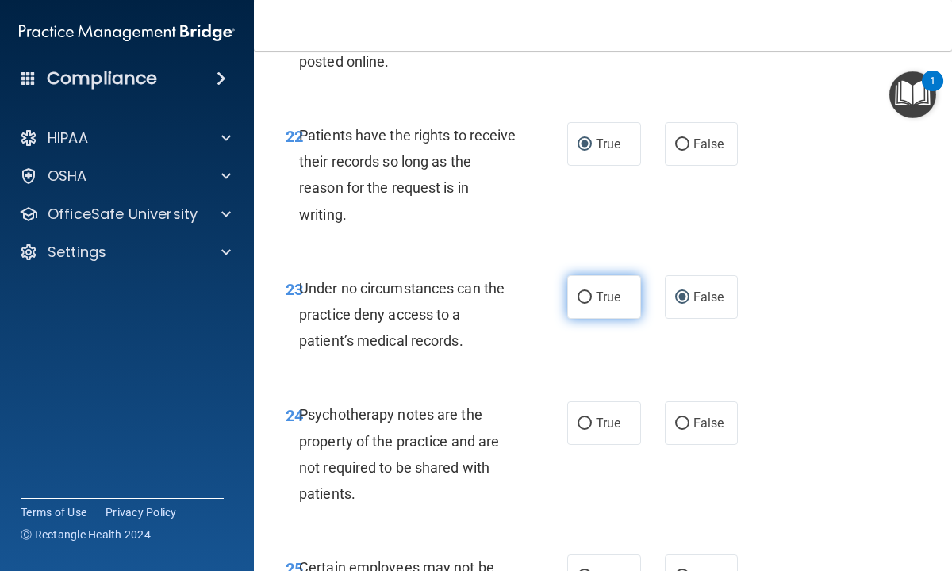
click at [590, 293] on input "True" at bounding box center [584, 298] width 14 height 12
radio input "true"
radio input "false"
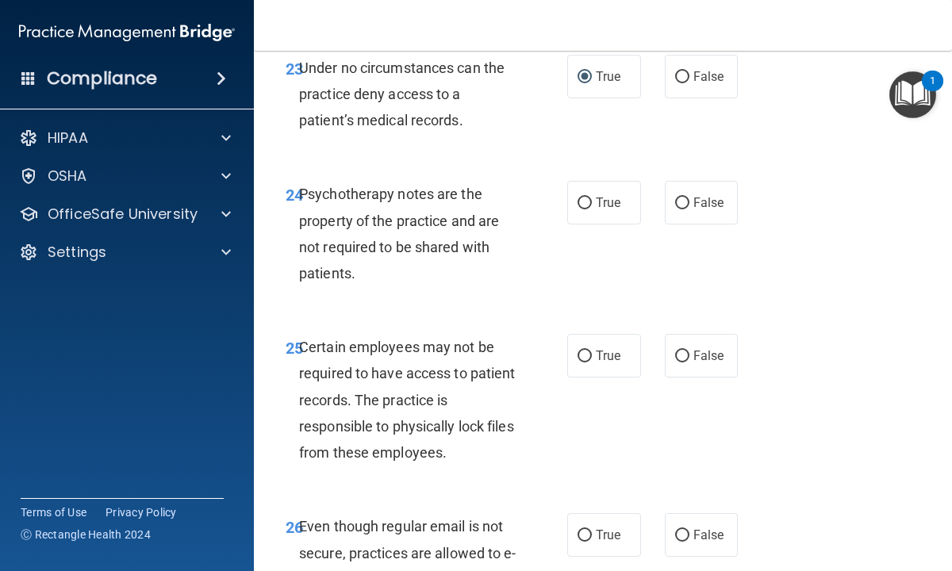
scroll to position [4413, 0]
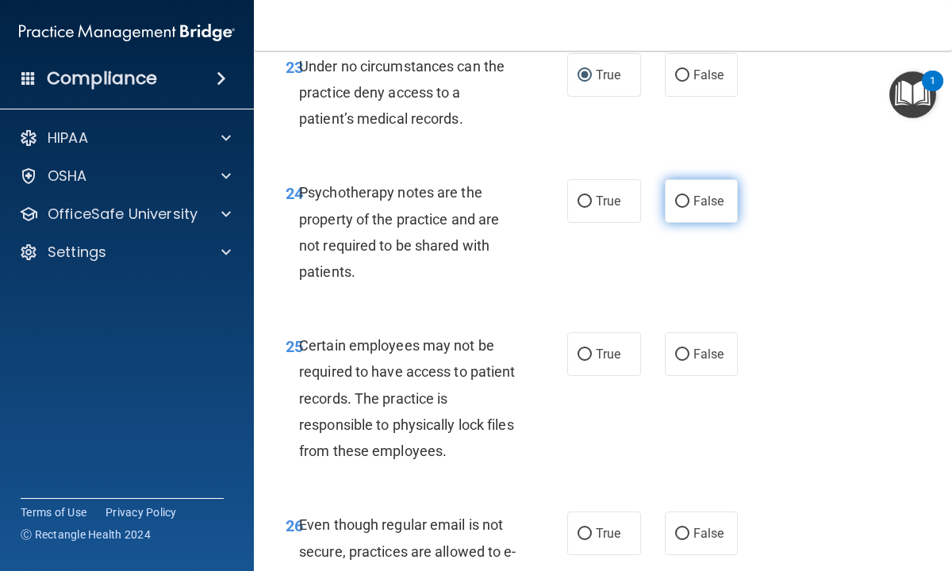
click at [682, 199] on input "False" at bounding box center [682, 202] width 14 height 12
radio input "true"
click at [588, 355] on input "True" at bounding box center [584, 355] width 14 height 12
radio input "true"
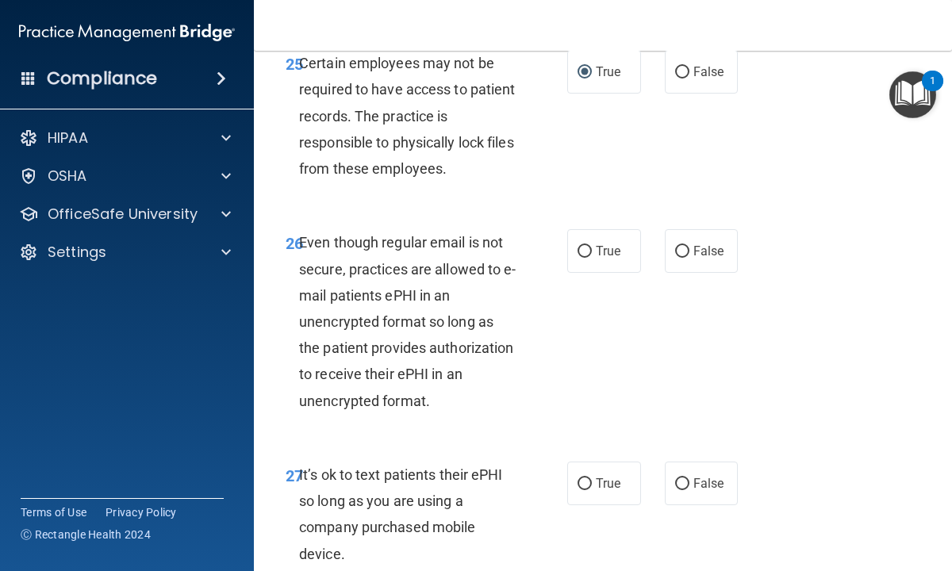
scroll to position [4699, 0]
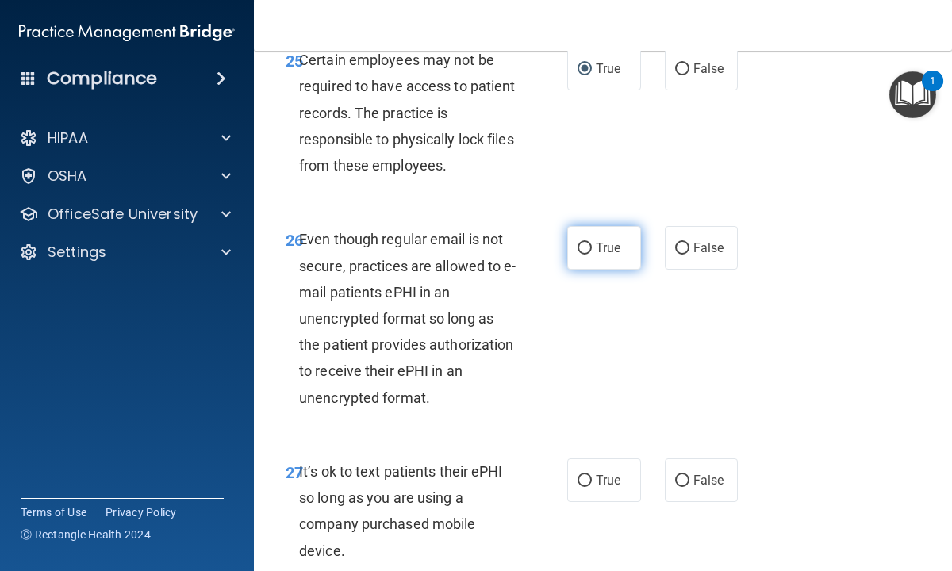
click at [586, 246] on input "True" at bounding box center [584, 249] width 14 height 12
radio input "true"
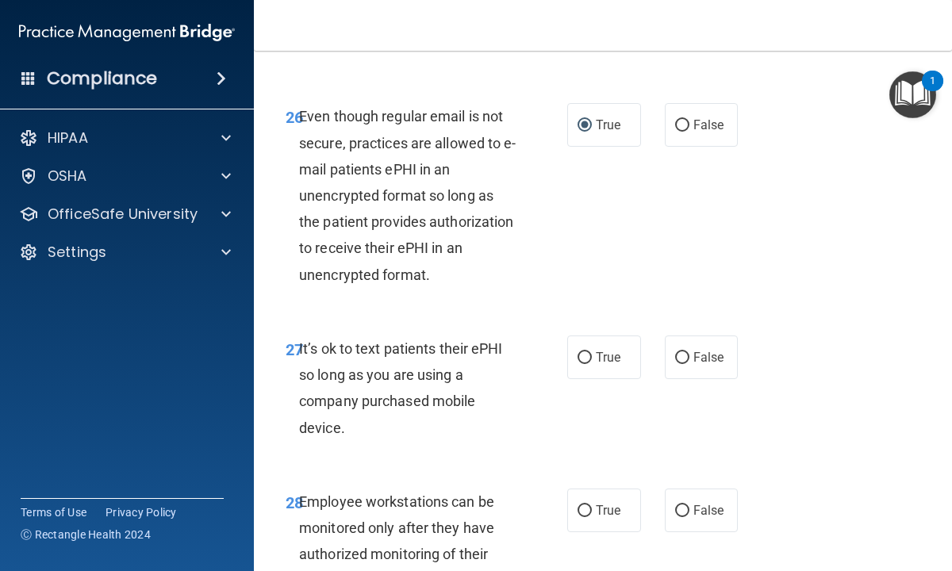
scroll to position [4826, 0]
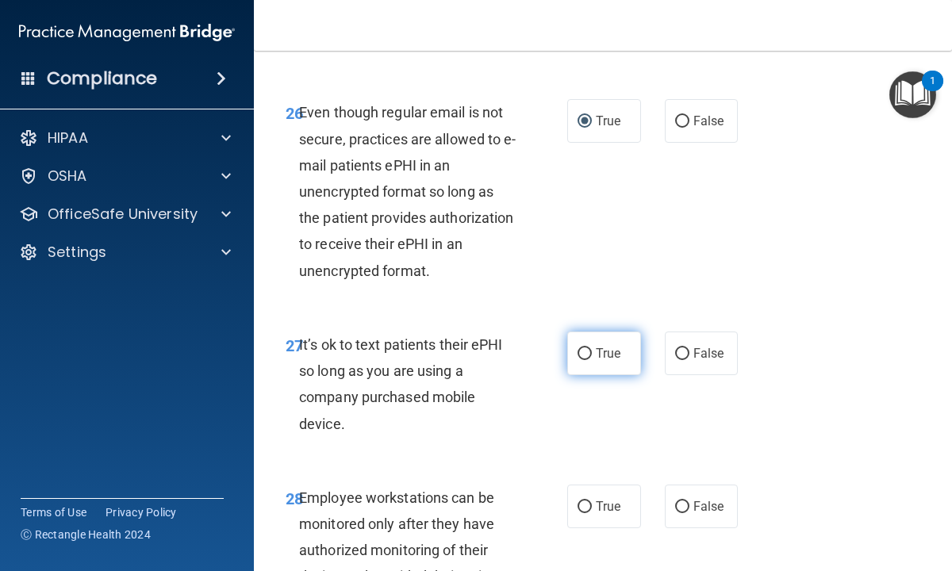
click at [581, 351] on input "True" at bounding box center [584, 354] width 14 height 12
radio input "true"
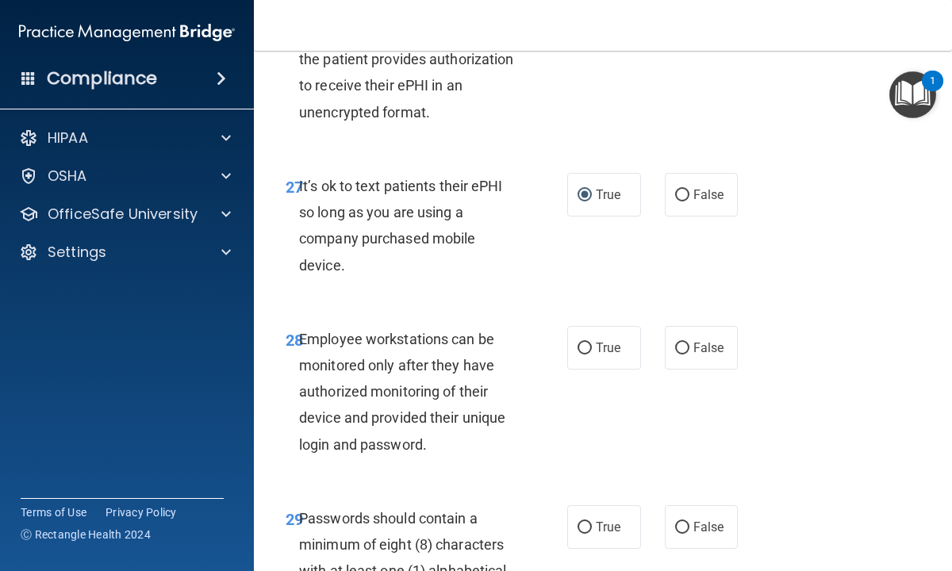
scroll to position [5016, 0]
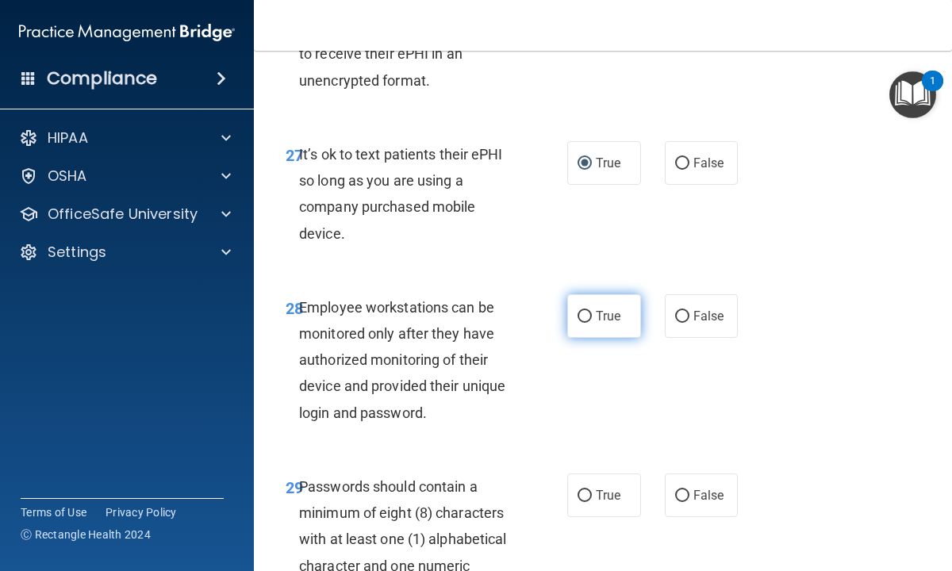
click at [586, 317] on input "True" at bounding box center [584, 317] width 14 height 12
radio input "true"
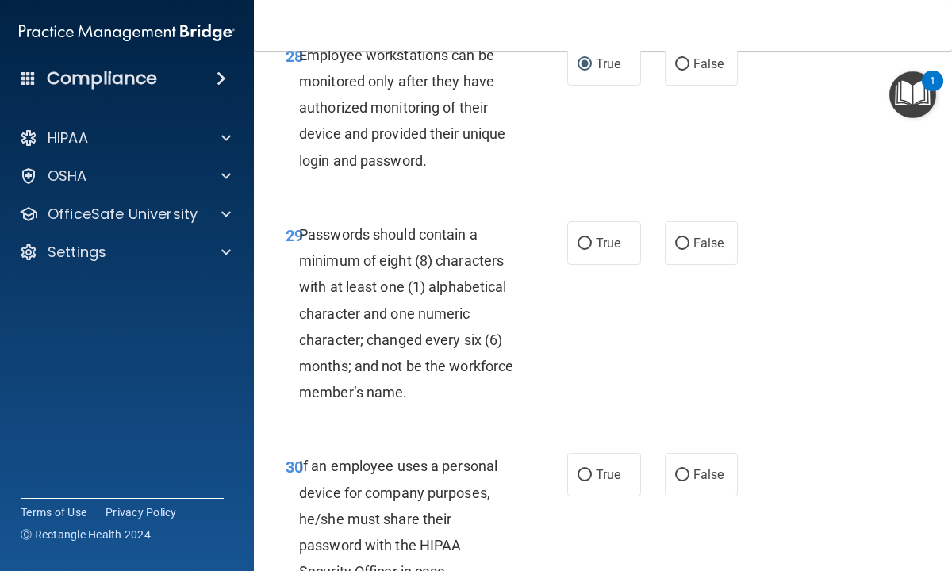
scroll to position [5270, 0]
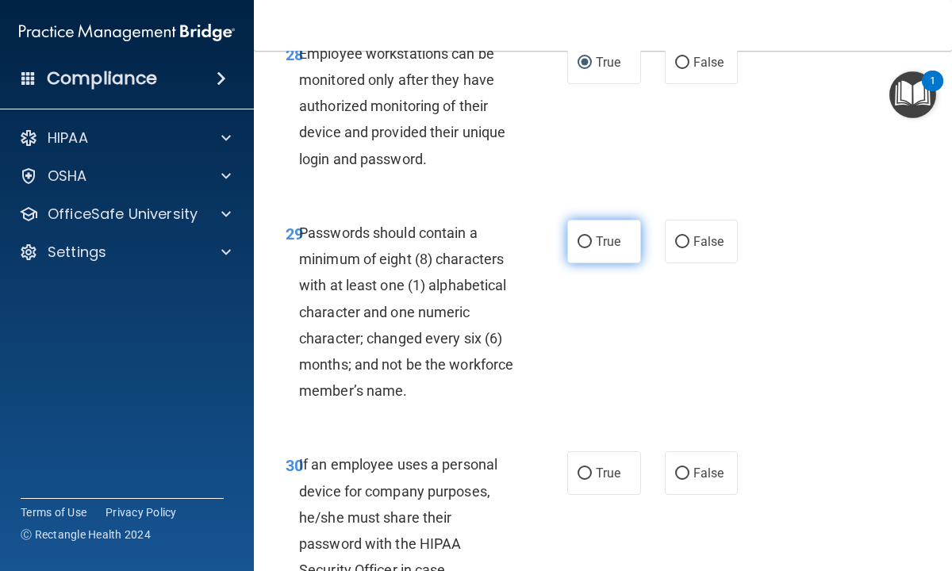
click at [585, 242] on input "True" at bounding box center [584, 242] width 14 height 12
radio input "true"
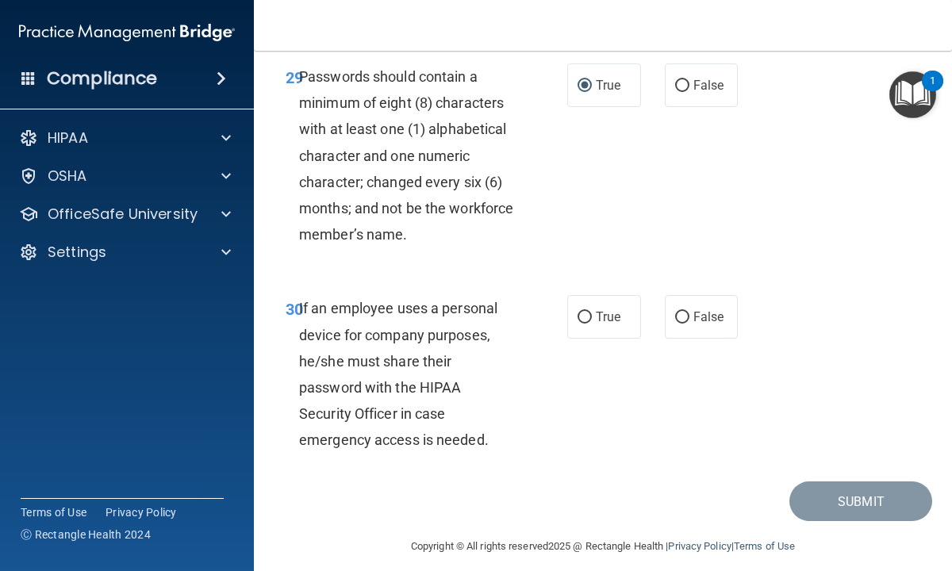
scroll to position [5441, 0]
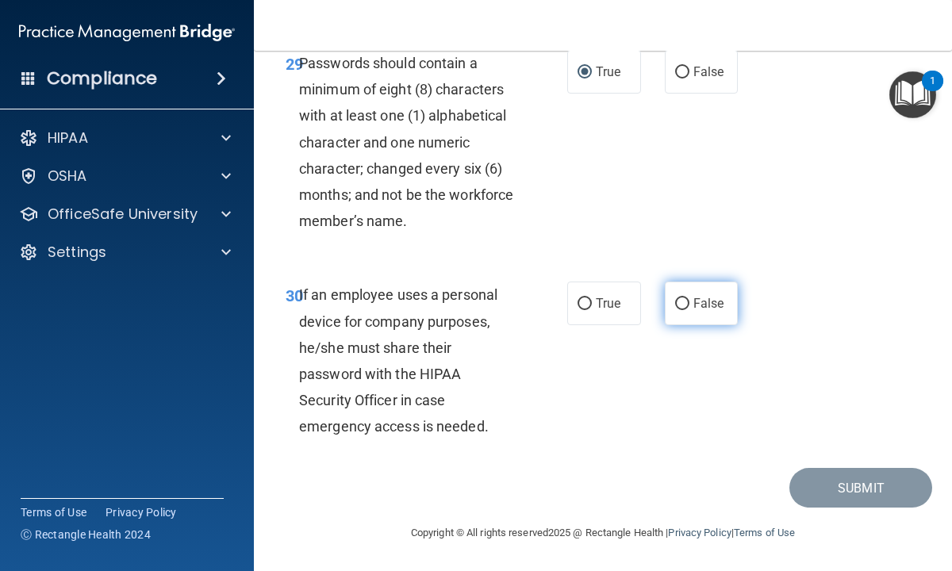
click at [686, 298] on input "False" at bounding box center [682, 304] width 14 height 12
radio input "true"
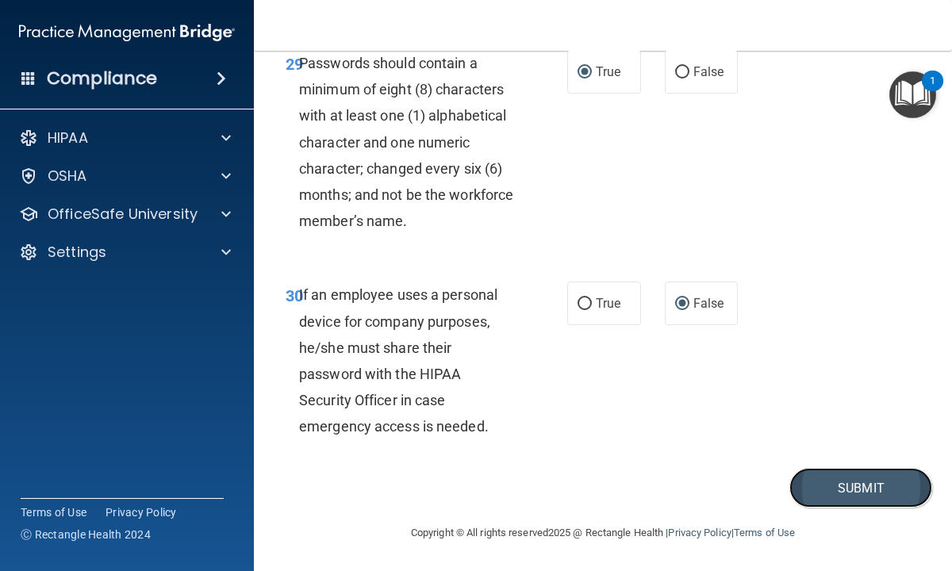
click at [825, 483] on button "Submit" at bounding box center [860, 488] width 143 height 40
click at [859, 486] on button "Submit" at bounding box center [860, 488] width 143 height 40
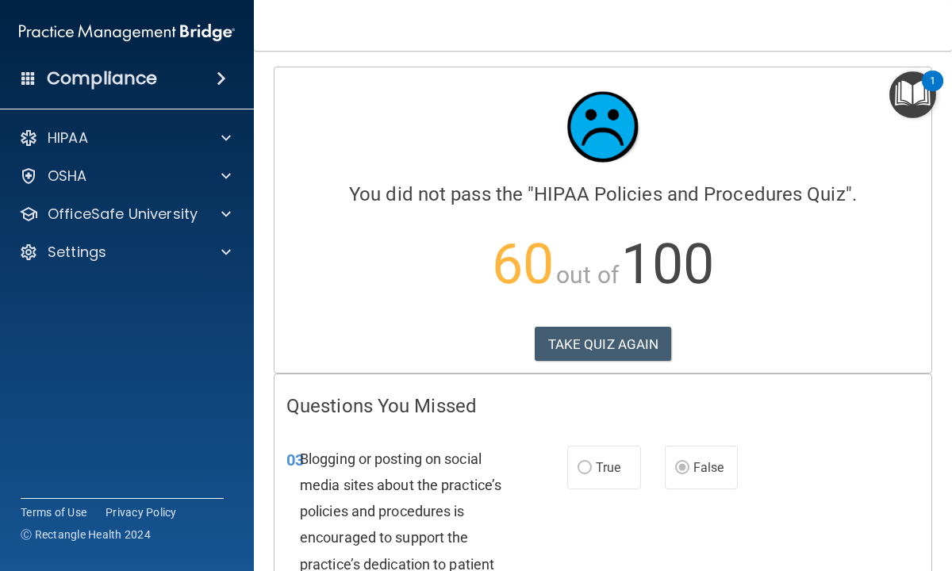
click at [538, 448] on div "03 Blogging or posting on social media sites about the practice’s policies and …" at bounding box center [427, 555] width 328 height 219
click at [260, 450] on main "Calculating your score.... You did not pass the " HIPAA Policies and Procedures…" at bounding box center [603, 311] width 698 height 520
click at [942, 456] on main "Calculating your score.... You did not pass the " HIPAA Policies and Procedures…" at bounding box center [603, 311] width 698 height 520
click at [597, 347] on button "TAKE QUIZ AGAIN" at bounding box center [603, 344] width 137 height 35
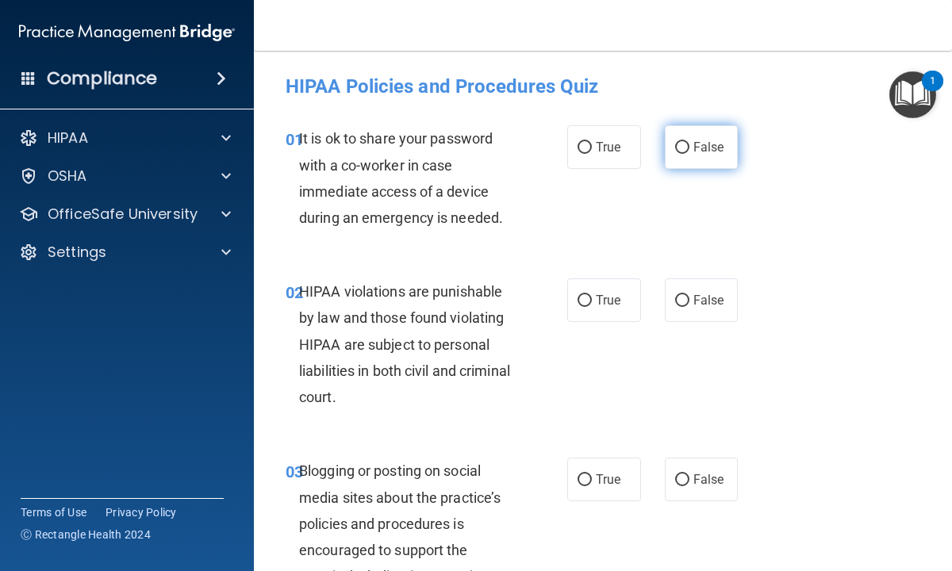
click at [681, 148] on input "False" at bounding box center [682, 148] width 14 height 12
radio input "true"
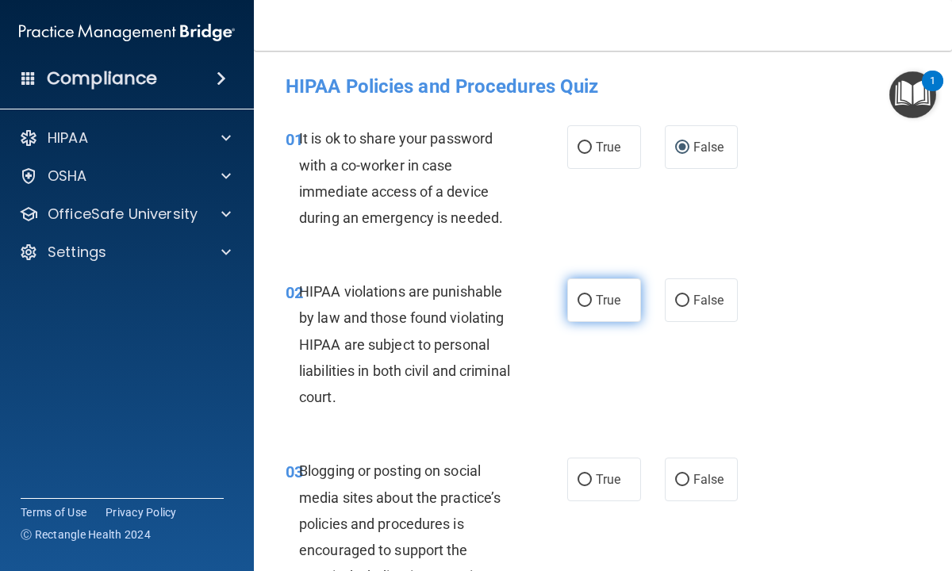
click at [583, 301] on input "True" at bounding box center [584, 301] width 14 height 12
radio input "true"
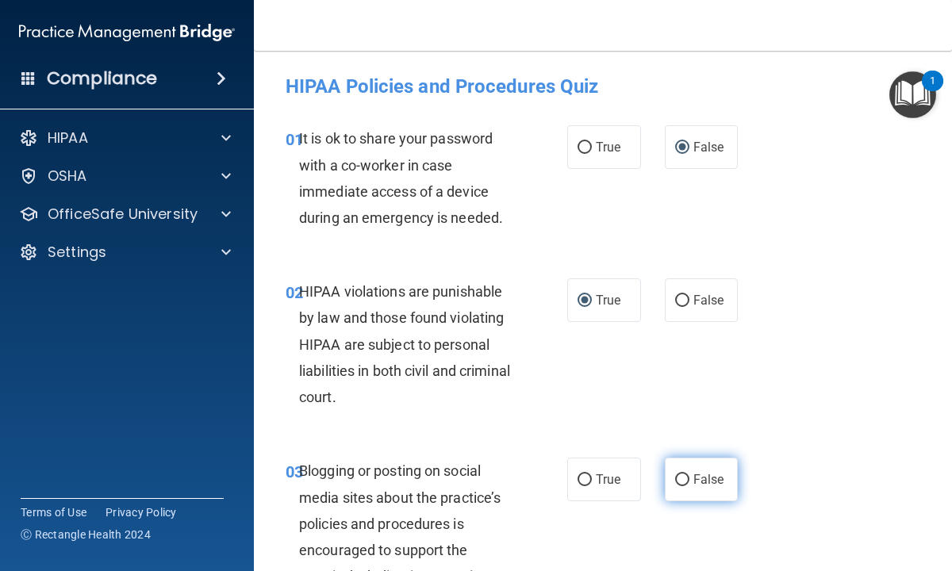
click at [683, 474] on input "False" at bounding box center [682, 480] width 14 height 12
radio input "true"
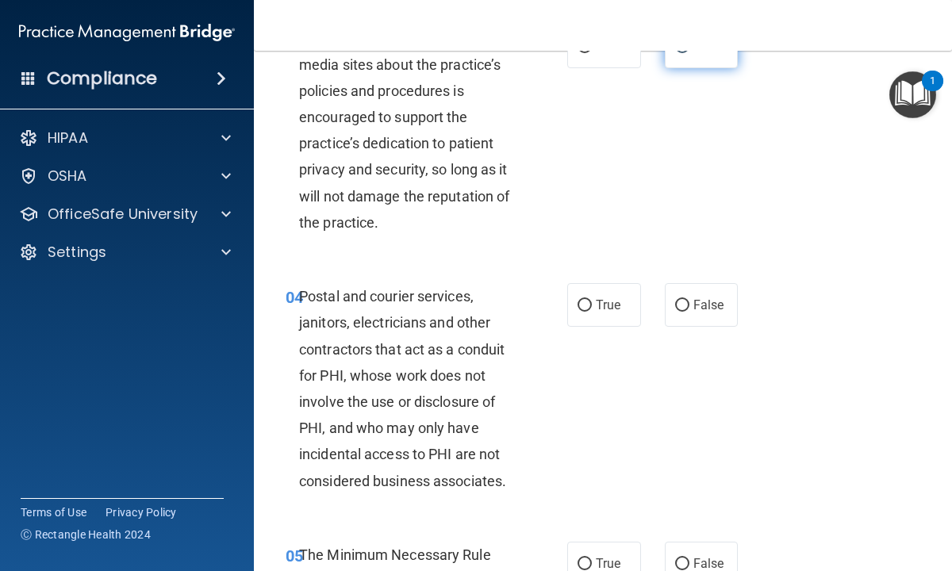
scroll to position [476, 0]
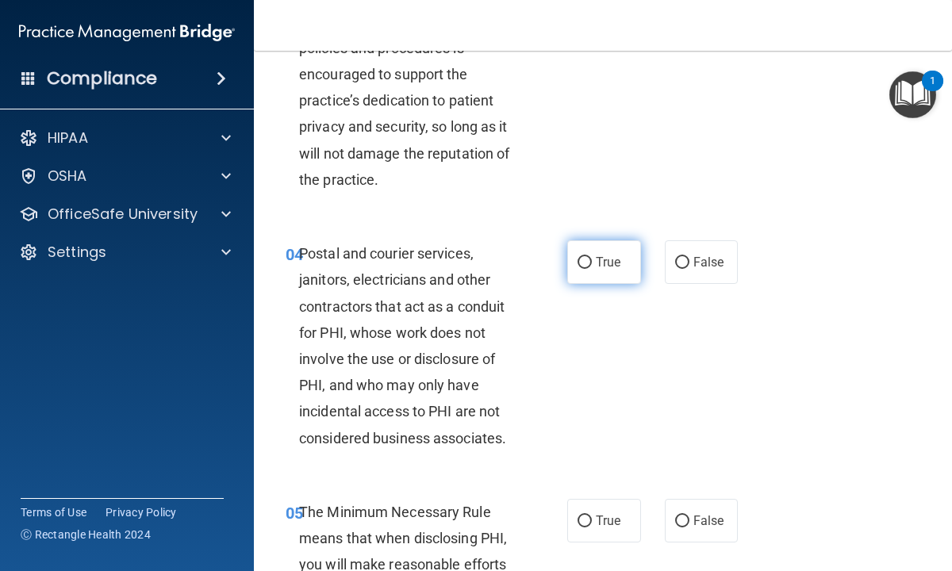
click at [585, 259] on input "True" at bounding box center [584, 263] width 14 height 12
radio input "true"
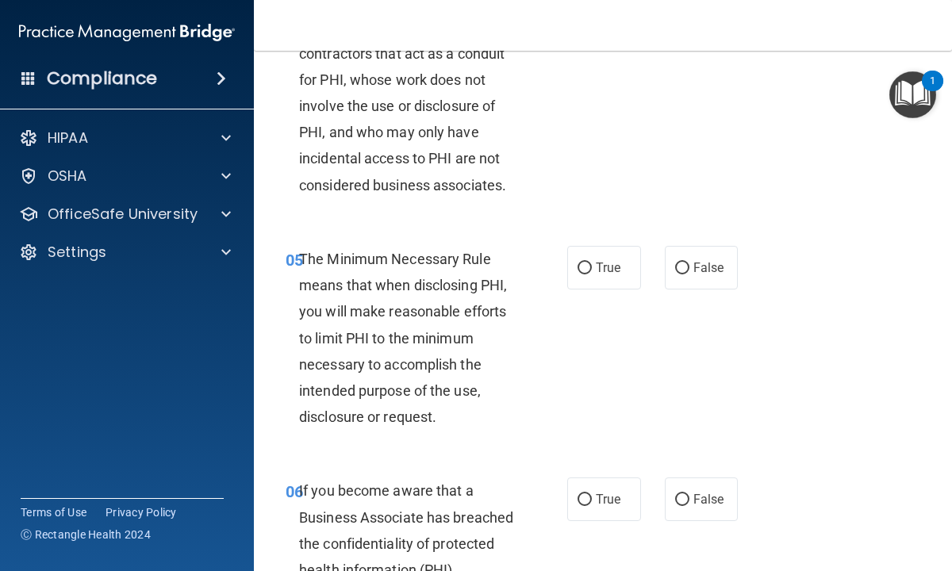
scroll to position [730, 0]
click at [585, 270] on input "True" at bounding box center [584, 268] width 14 height 12
radio input "true"
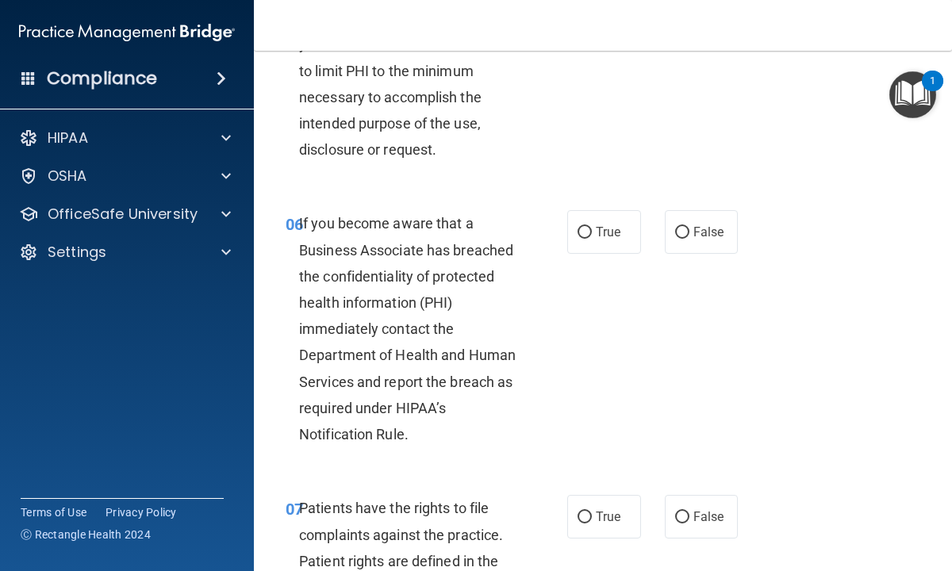
scroll to position [1015, 0]
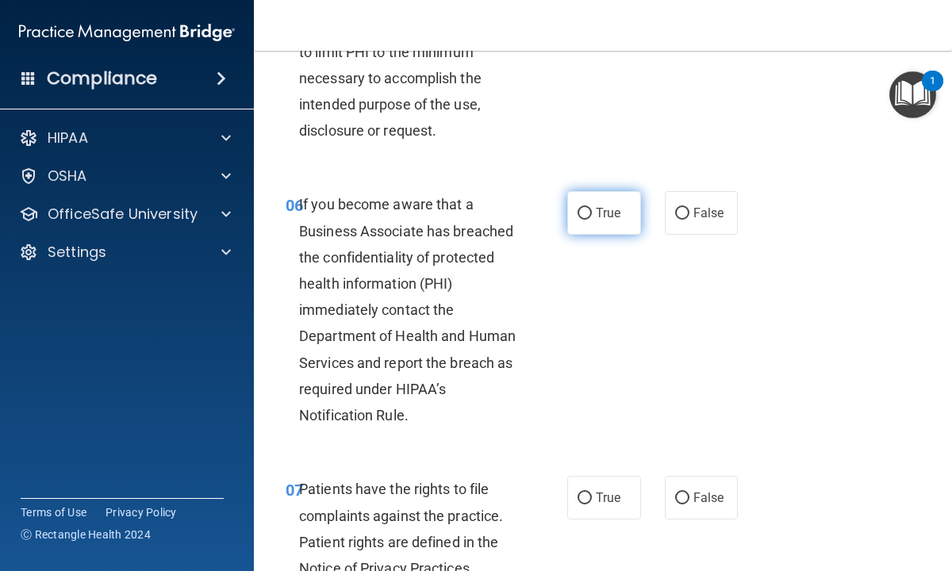
click at [585, 211] on input "True" at bounding box center [584, 214] width 14 height 12
radio input "true"
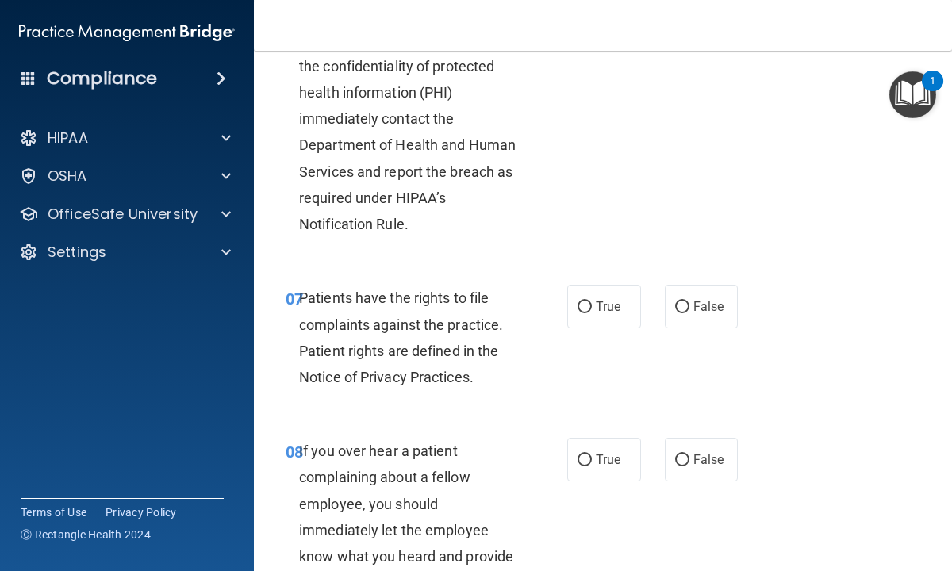
scroll to position [1269, 0]
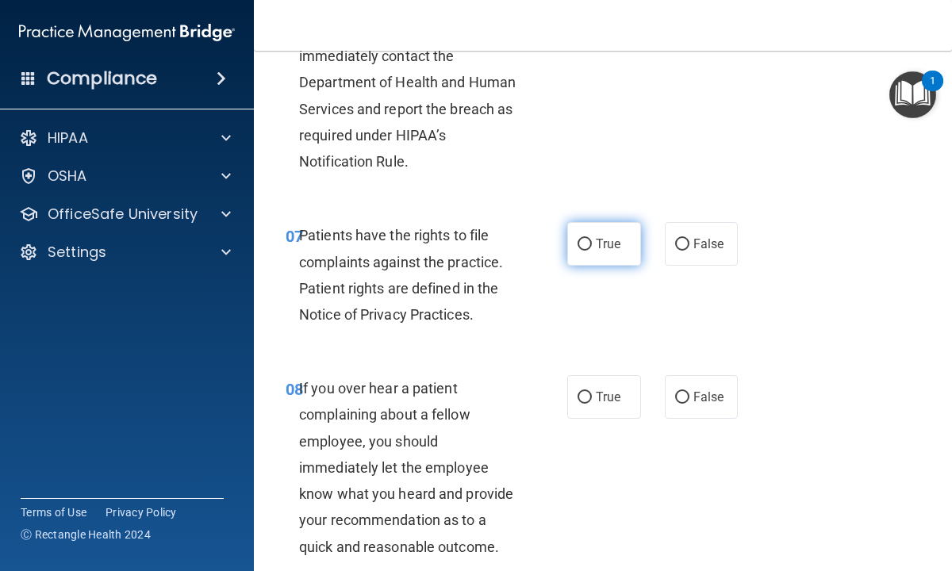
click at [585, 244] on input "True" at bounding box center [584, 245] width 14 height 12
radio input "true"
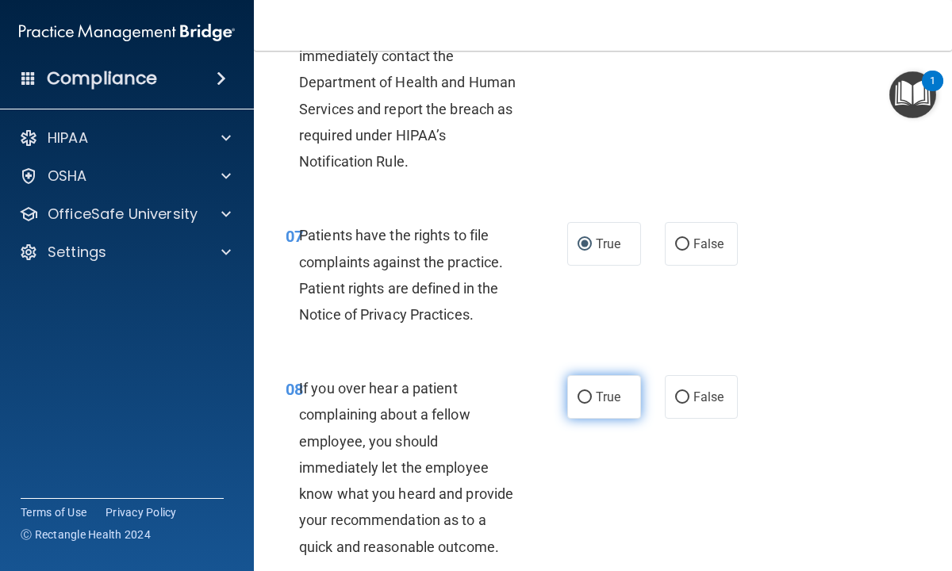
click at [585, 393] on input "True" at bounding box center [584, 398] width 14 height 12
radio input "true"
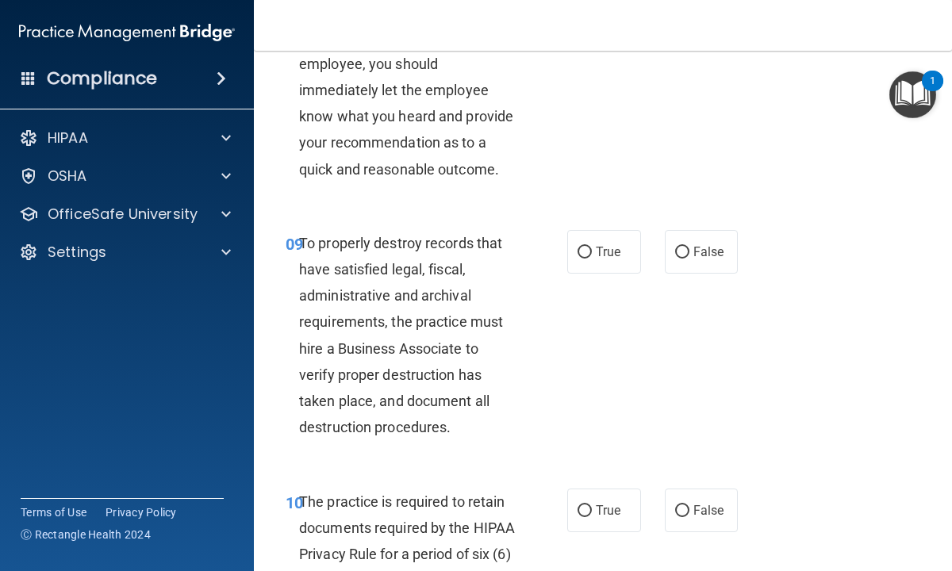
scroll to position [1650, 0]
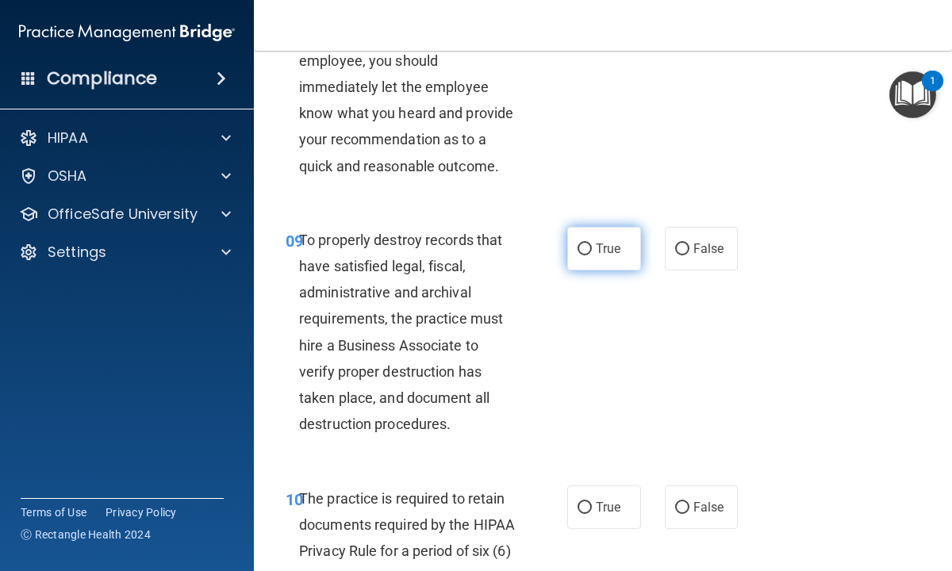
click at [585, 247] on input "True" at bounding box center [584, 250] width 14 height 12
radio input "true"
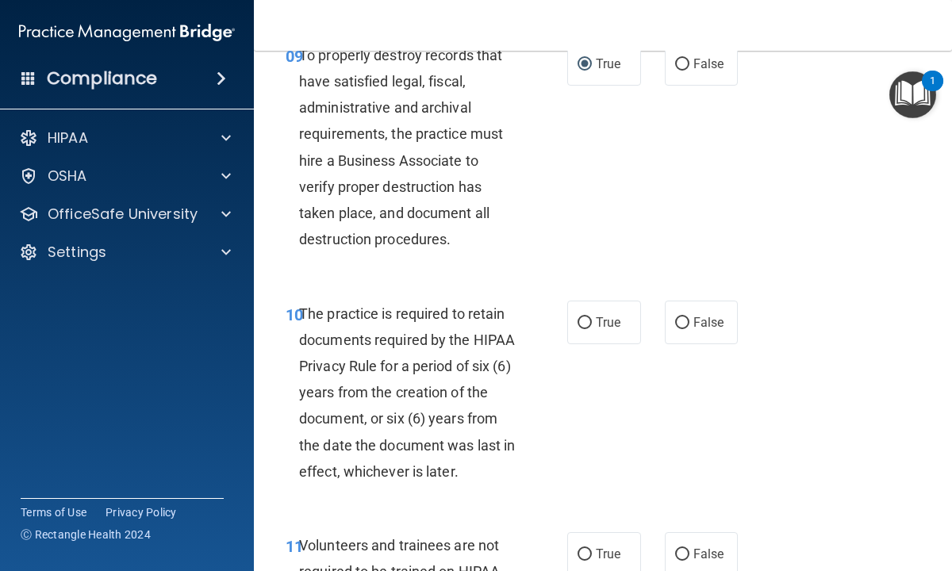
scroll to position [1904, 0]
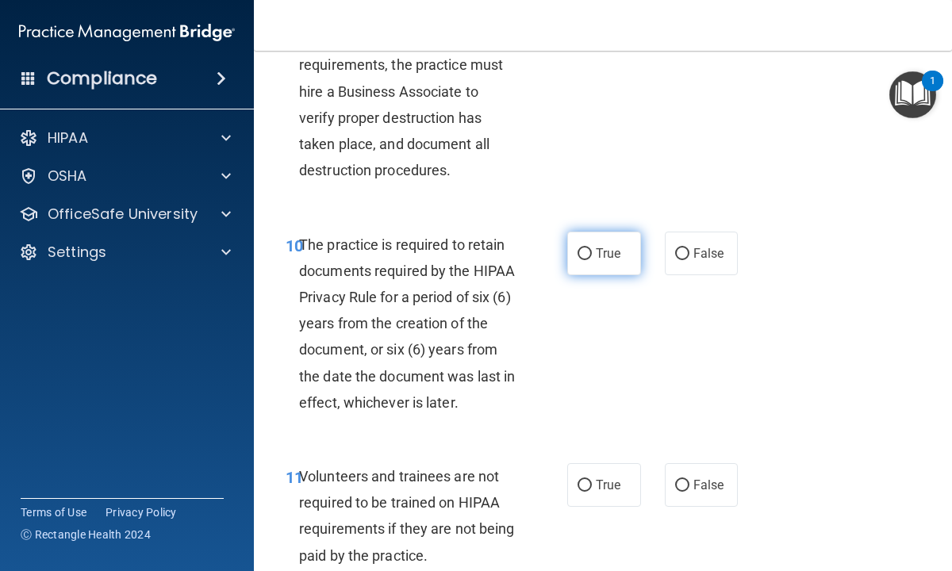
click at [591, 247] on label "True" at bounding box center [604, 254] width 74 height 44
click at [591, 248] on input "True" at bounding box center [584, 254] width 14 height 12
radio input "true"
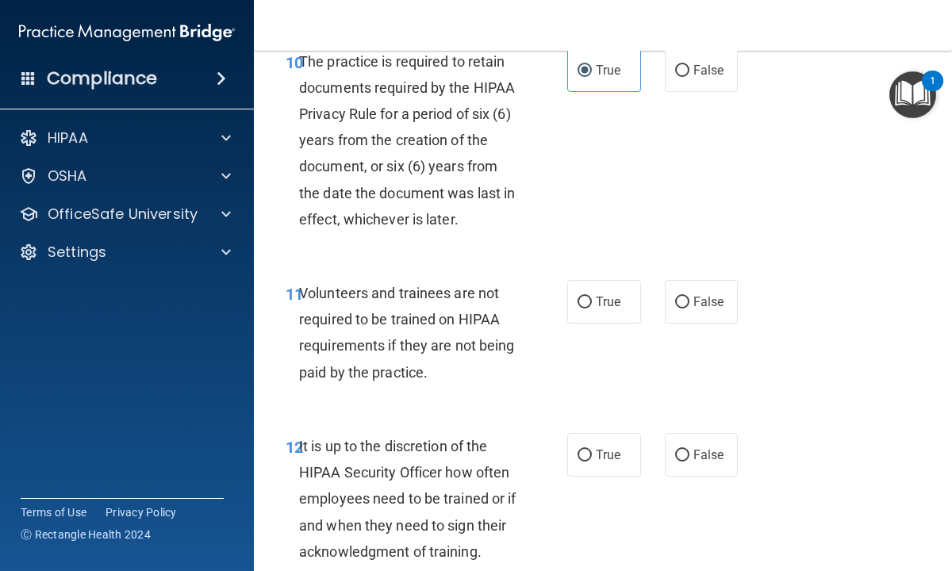
scroll to position [2094, 0]
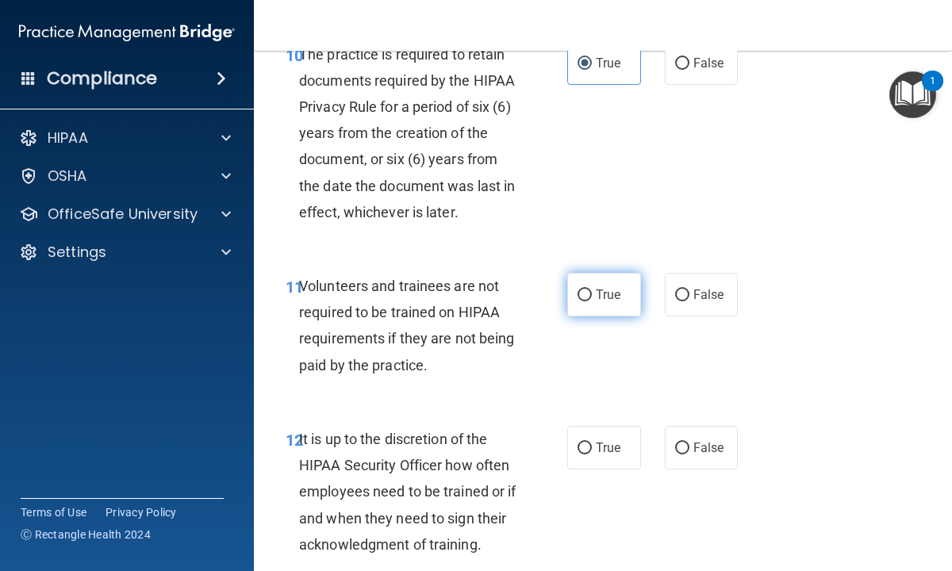
click at [586, 293] on input "True" at bounding box center [584, 296] width 14 height 12
radio input "true"
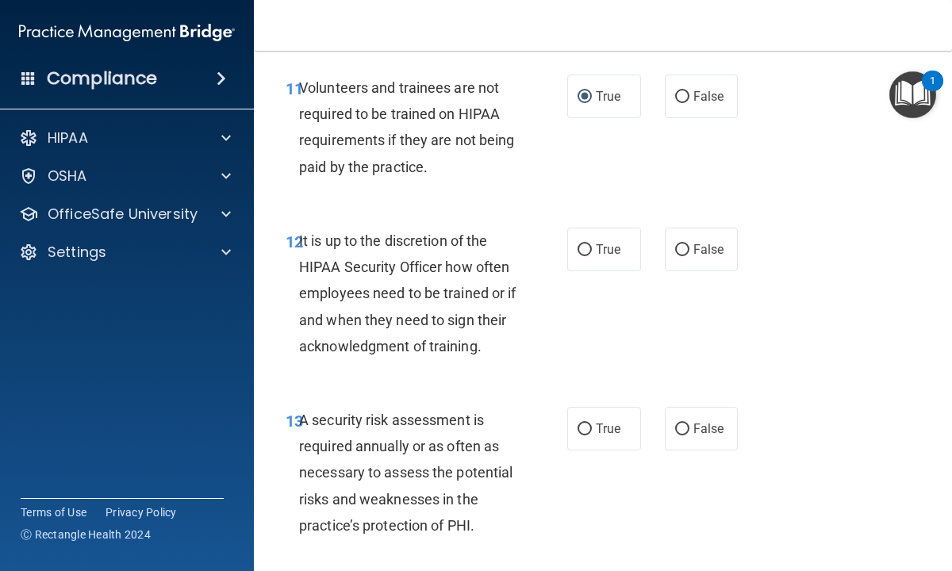
scroll to position [2316, 0]
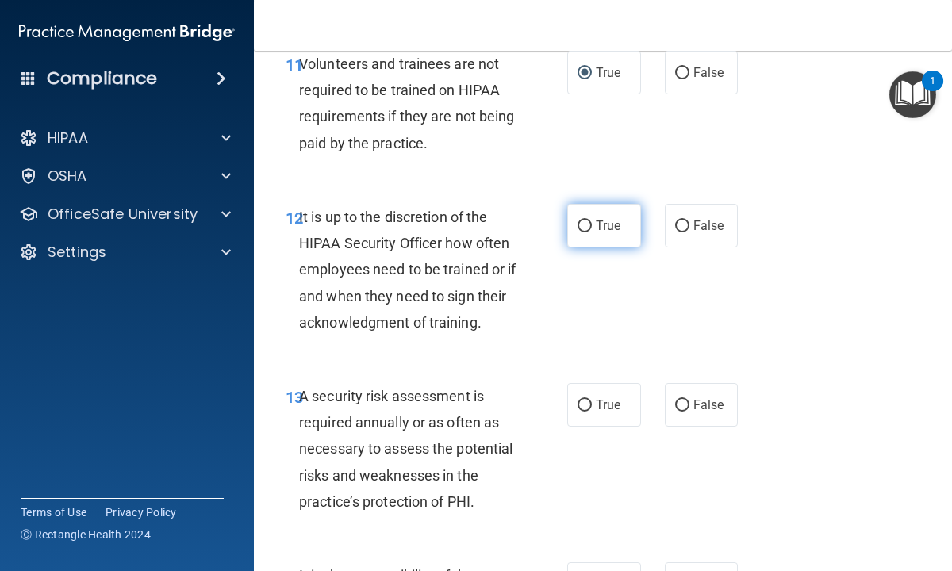
click at [584, 227] on input "True" at bounding box center [584, 227] width 14 height 12
radio input "true"
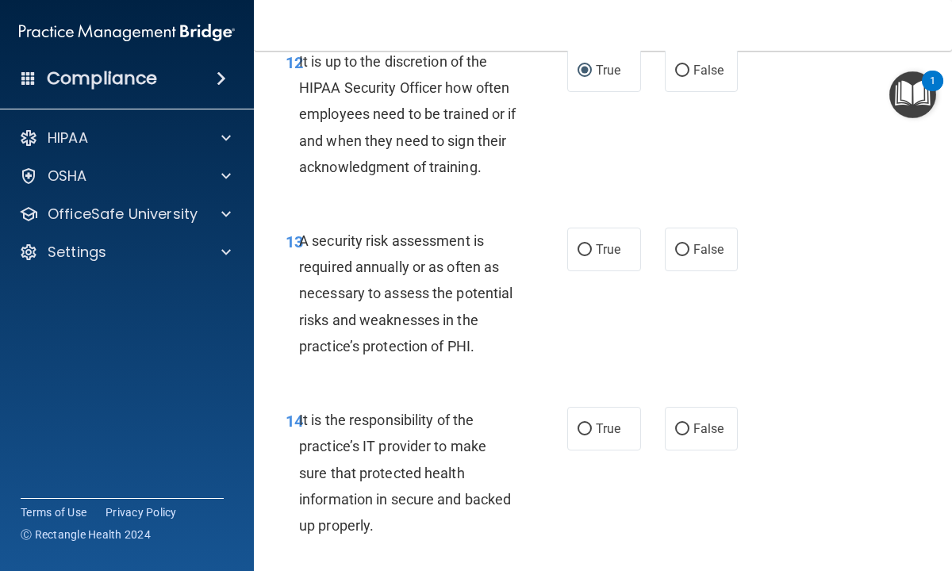
scroll to position [2475, 0]
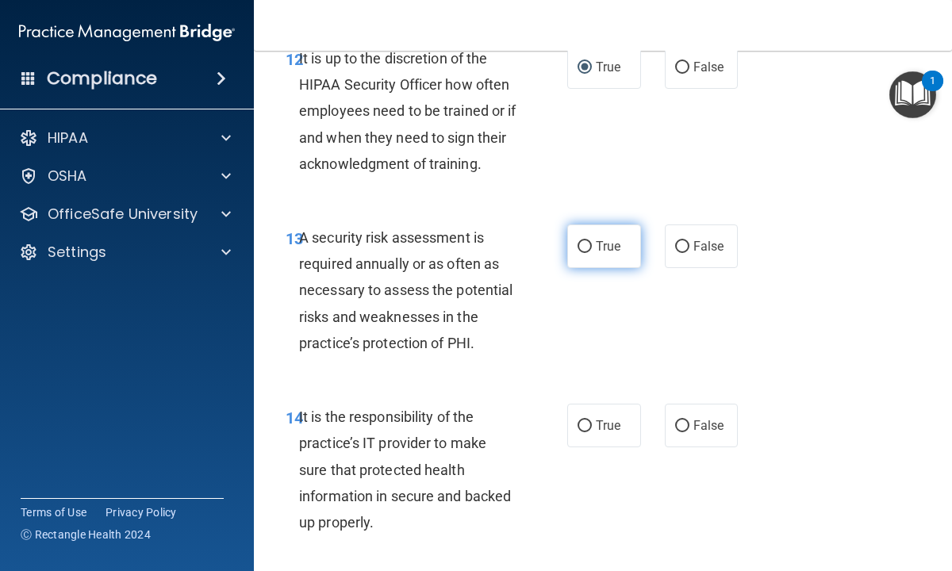
click at [587, 247] on input "True" at bounding box center [584, 247] width 14 height 12
radio input "true"
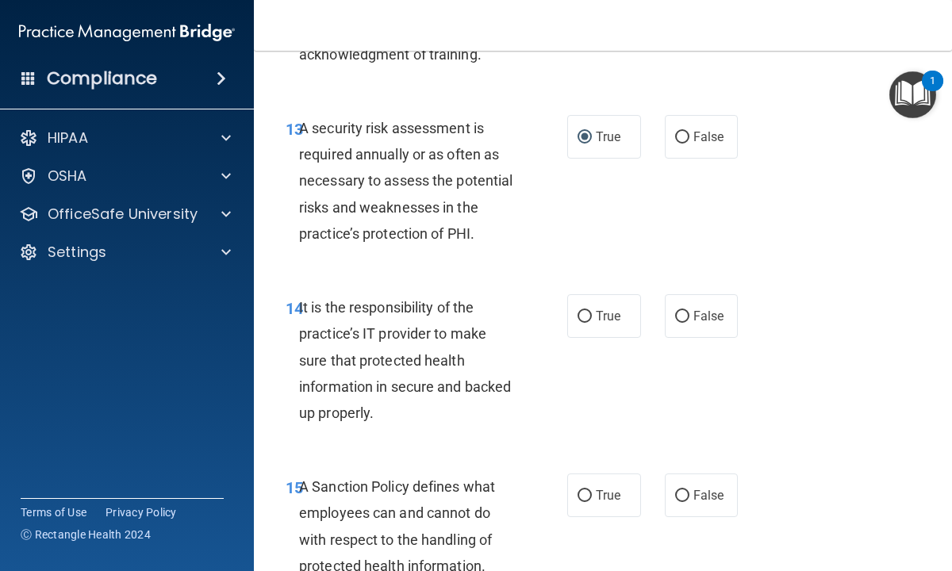
scroll to position [2633, 0]
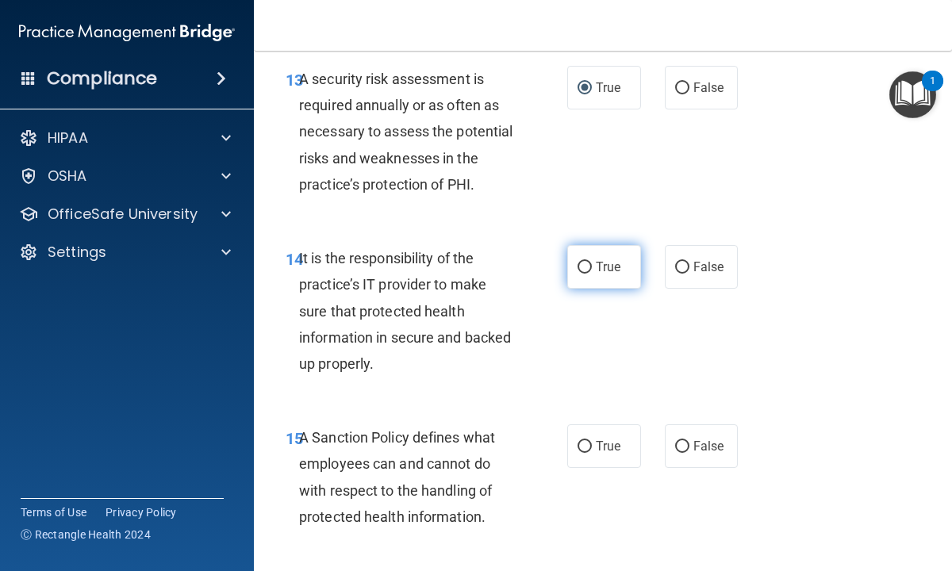
click at [581, 269] on input "True" at bounding box center [584, 268] width 14 height 12
radio input "true"
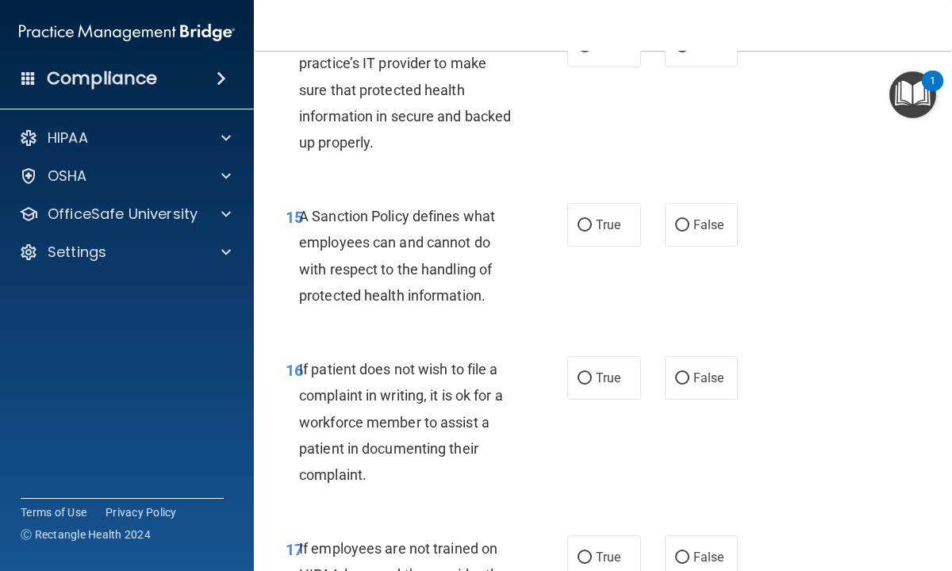
scroll to position [2856, 0]
click at [581, 223] on input "True" at bounding box center [584, 225] width 14 height 12
radio input "true"
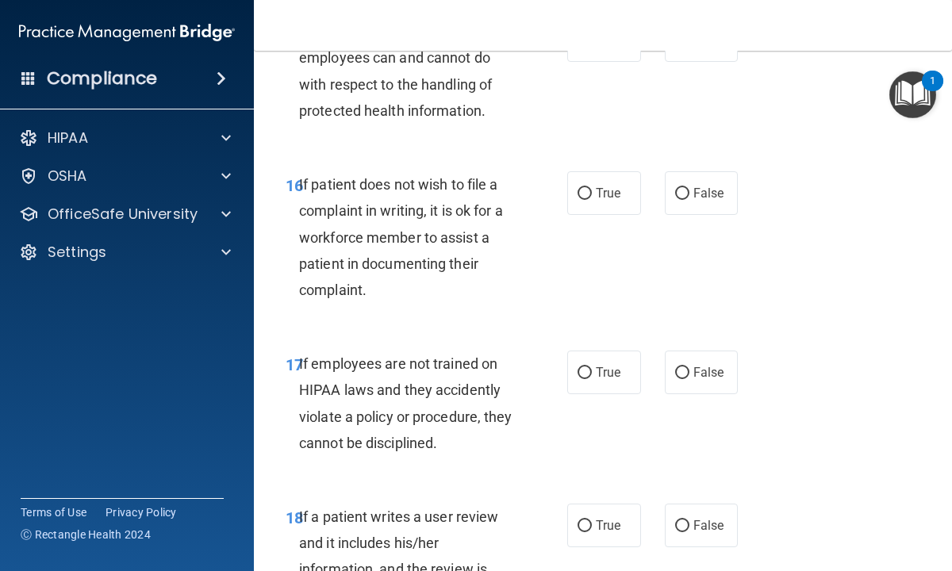
scroll to position [3046, 0]
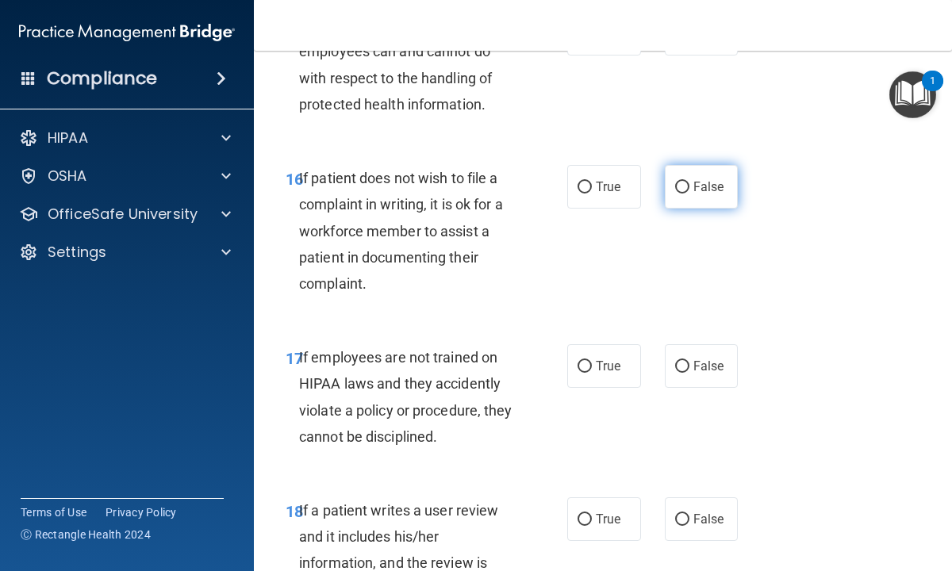
click at [685, 187] on input "False" at bounding box center [682, 188] width 14 height 12
radio input "true"
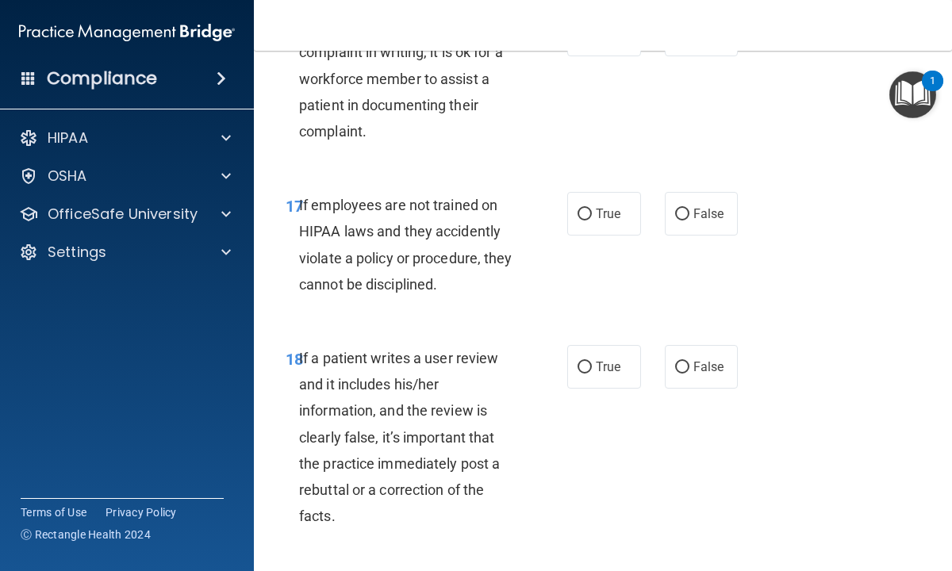
scroll to position [3205, 0]
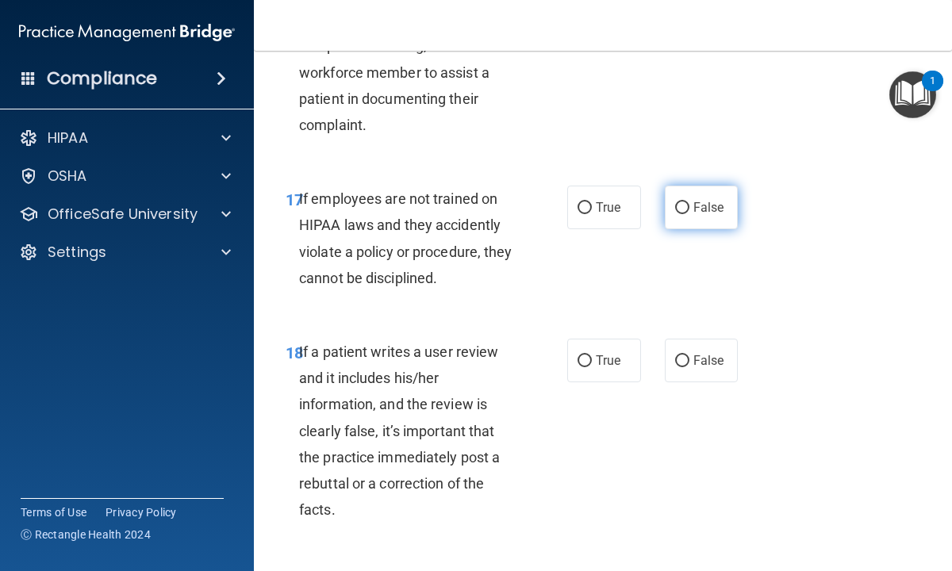
click at [686, 206] on input "False" at bounding box center [682, 208] width 14 height 12
radio input "true"
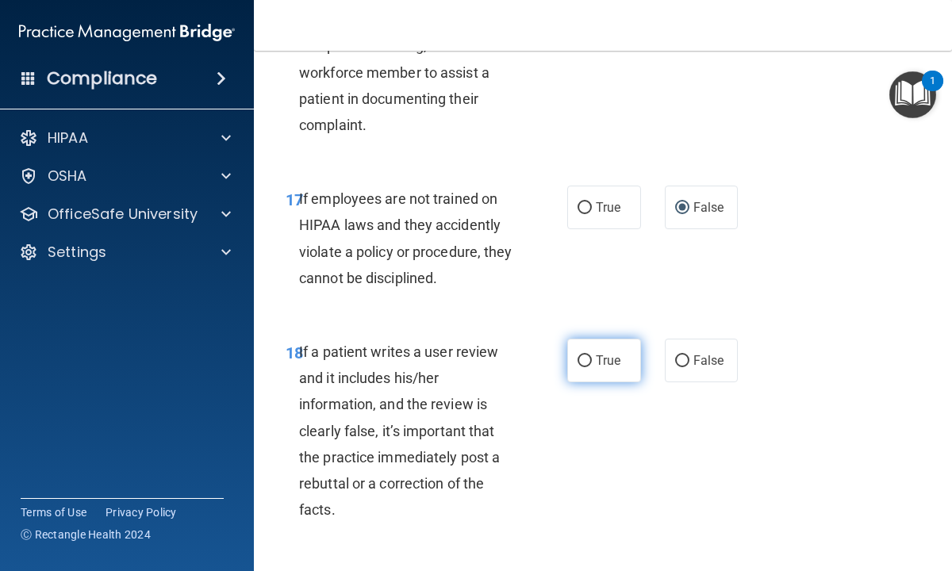
click at [587, 358] on input "True" at bounding box center [584, 361] width 14 height 12
radio input "true"
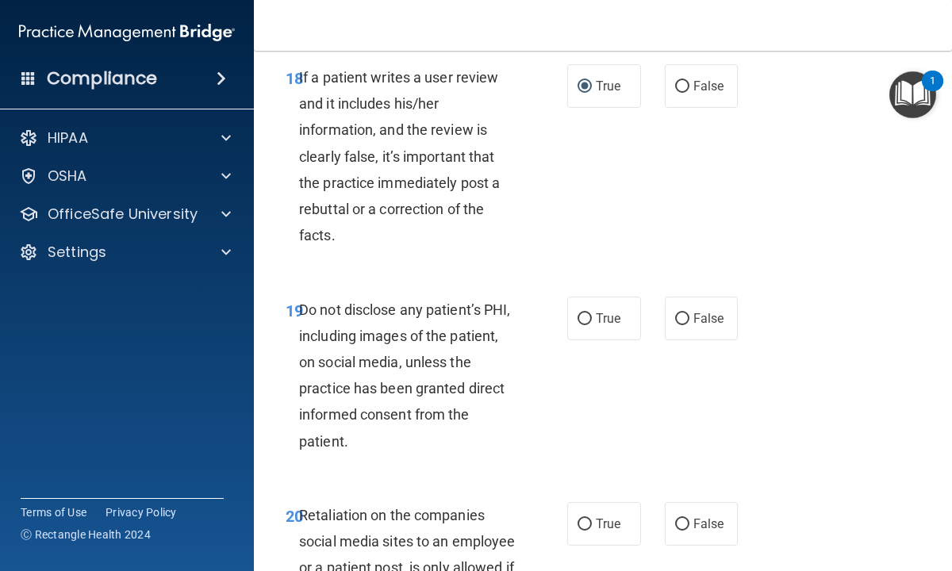
scroll to position [3522, 0]
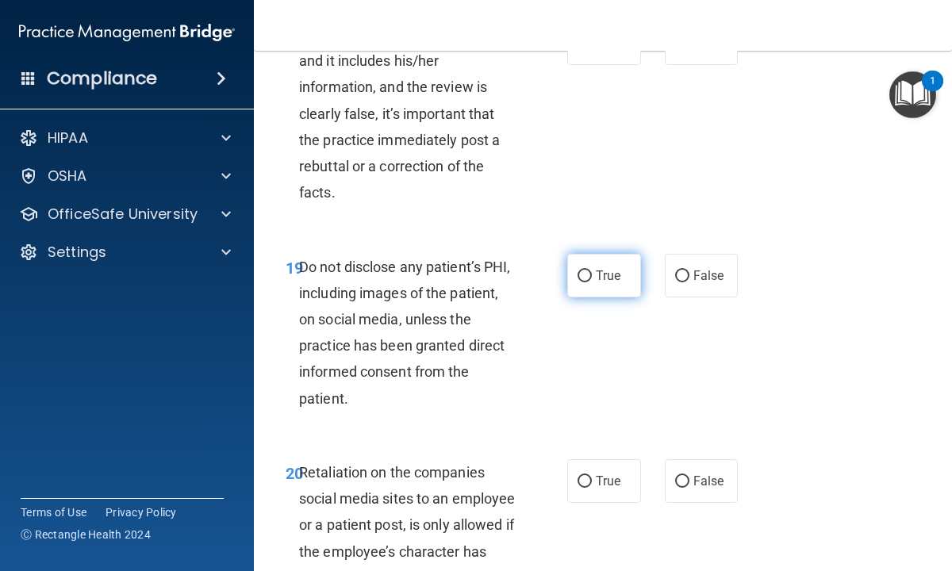
click at [589, 274] on input "True" at bounding box center [584, 276] width 14 height 12
radio input "true"
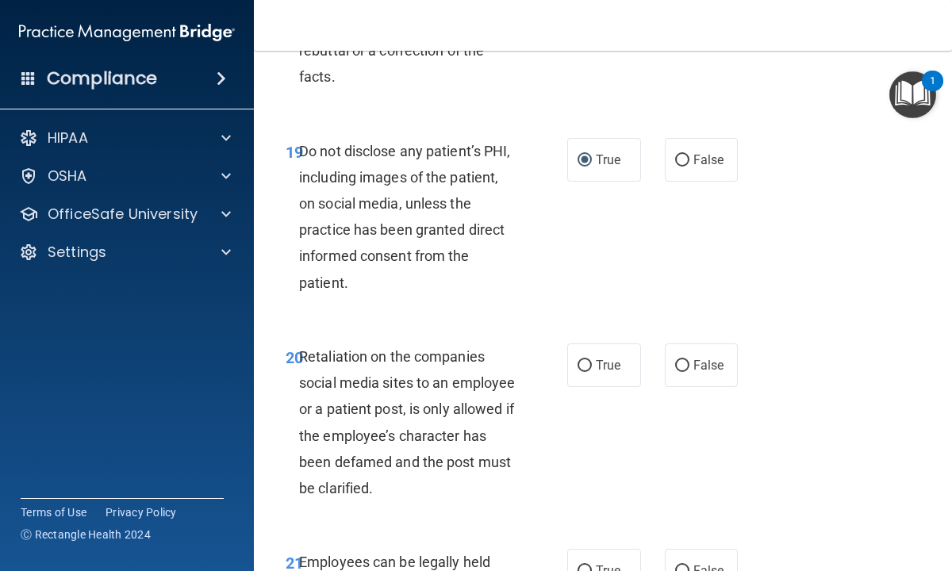
scroll to position [3681, 0]
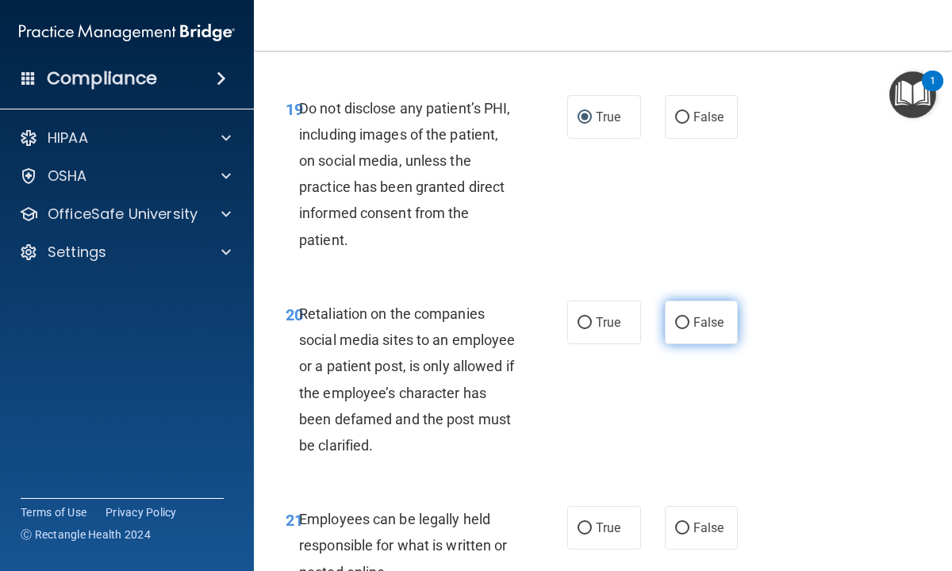
click at [684, 320] on input "False" at bounding box center [682, 323] width 14 height 12
radio input "true"
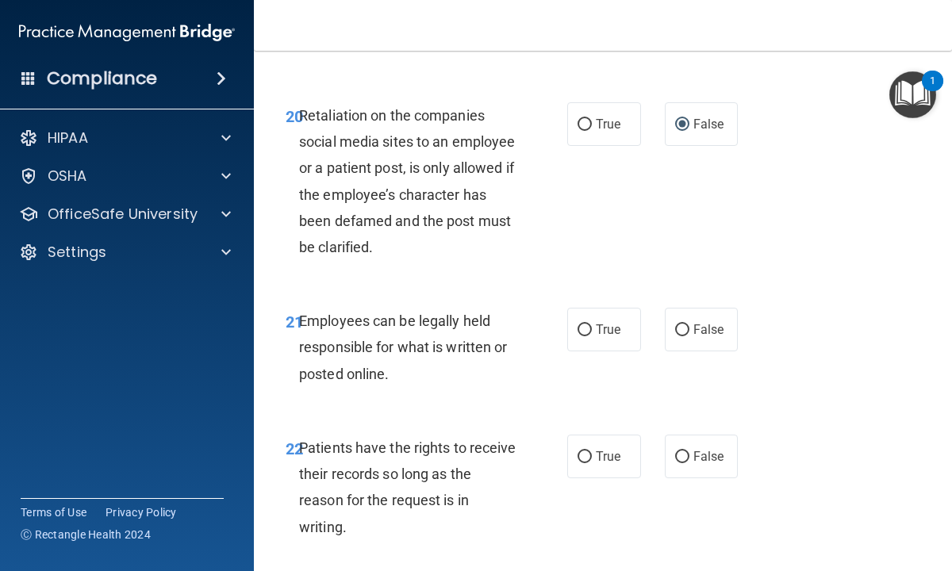
scroll to position [3903, 0]
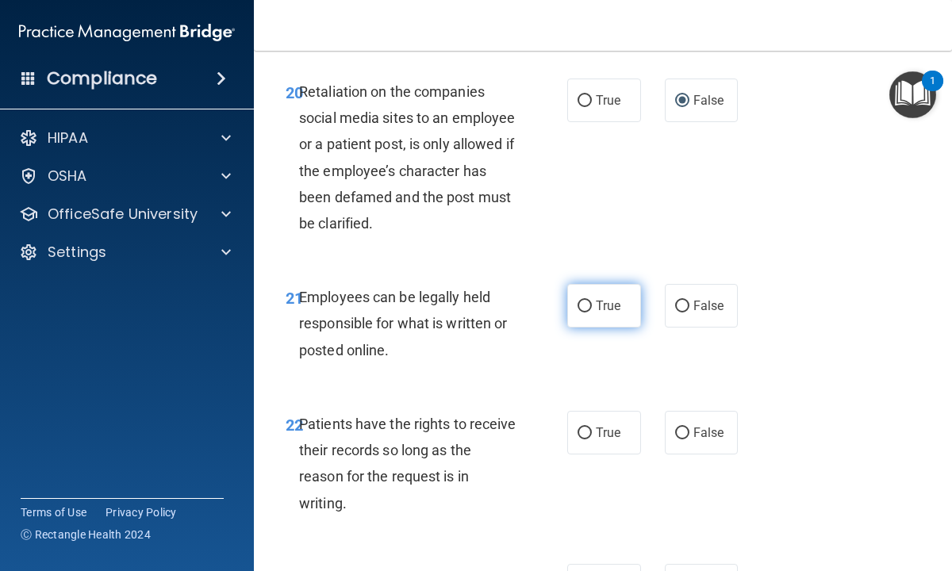
click at [585, 301] on input "True" at bounding box center [584, 307] width 14 height 12
radio input "true"
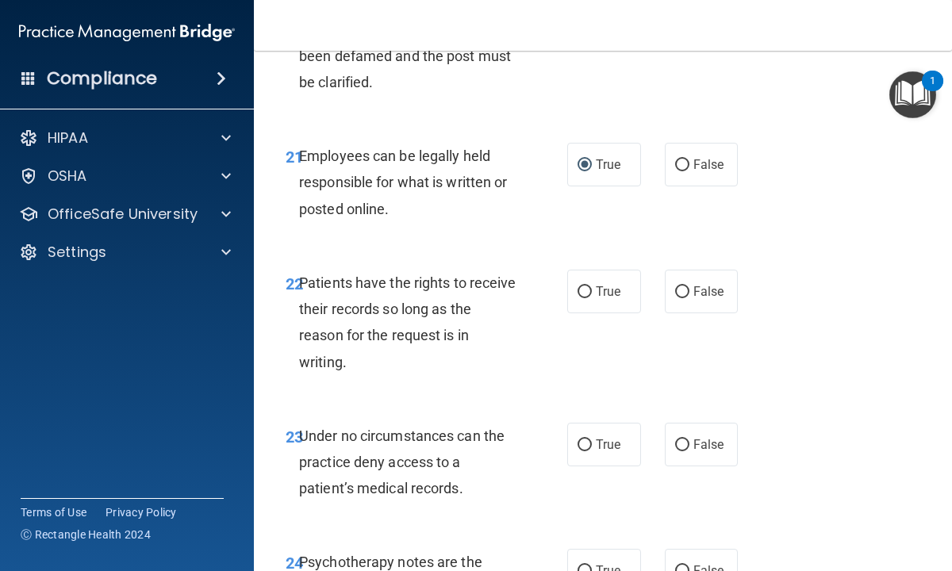
scroll to position [4061, 0]
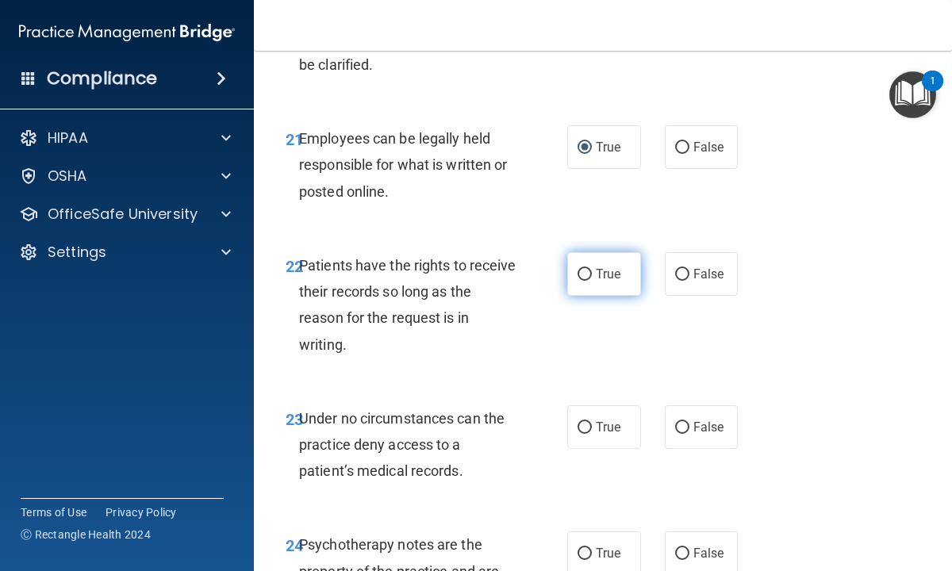
click at [581, 274] on input "True" at bounding box center [584, 275] width 14 height 12
radio input "true"
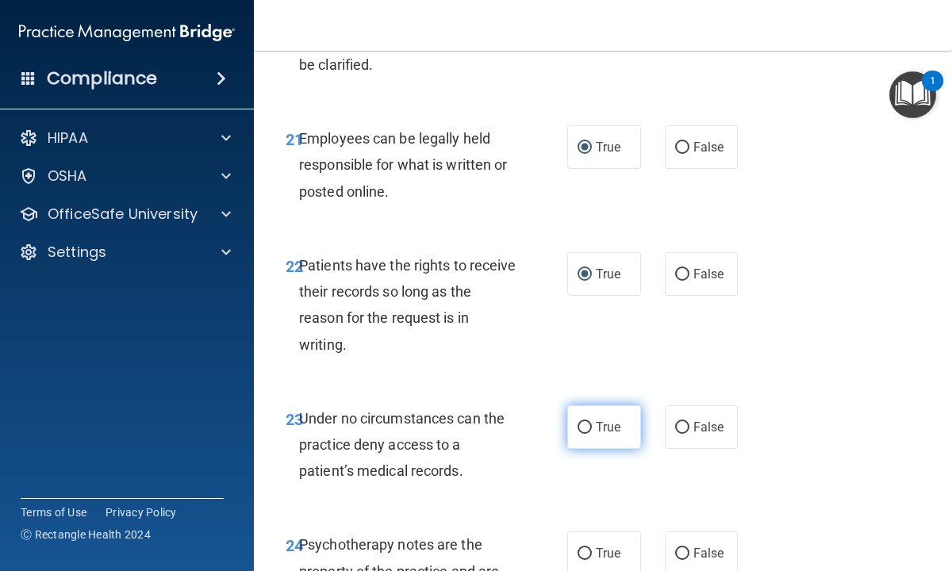
click at [589, 420] on label "True" at bounding box center [604, 427] width 74 height 44
click at [589, 422] on input "True" at bounding box center [584, 428] width 14 height 12
radio input "true"
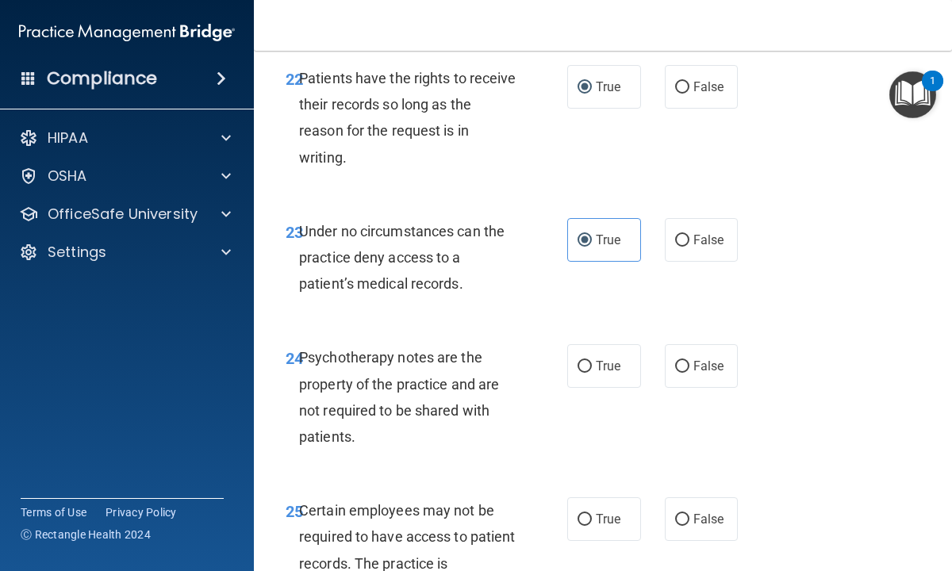
scroll to position [4252, 0]
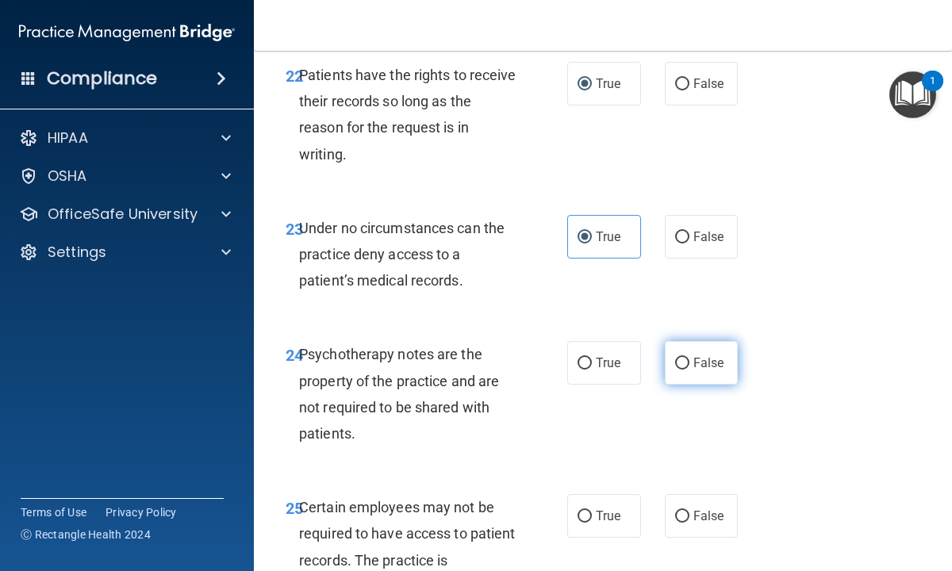
click at [684, 362] on input "False" at bounding box center [682, 364] width 14 height 12
radio input "true"
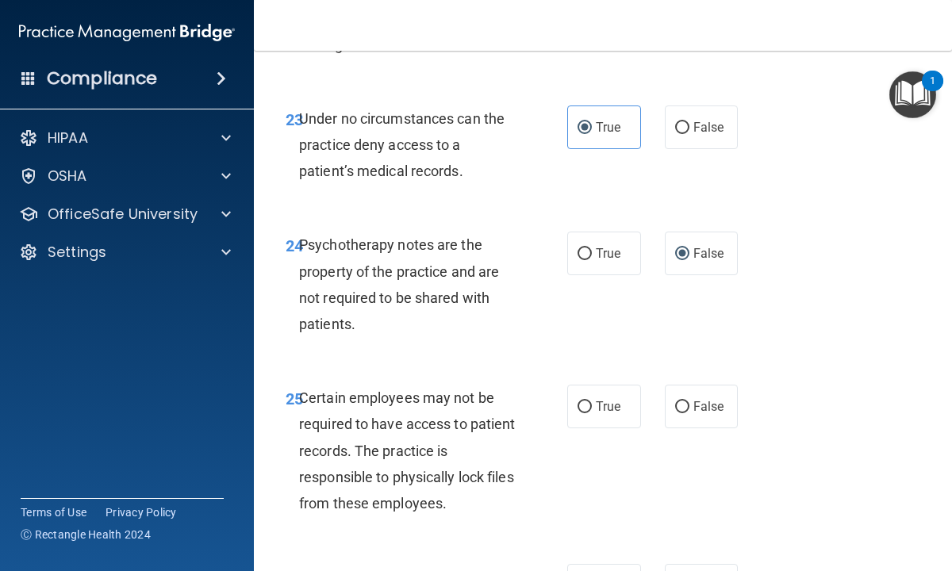
scroll to position [4379, 0]
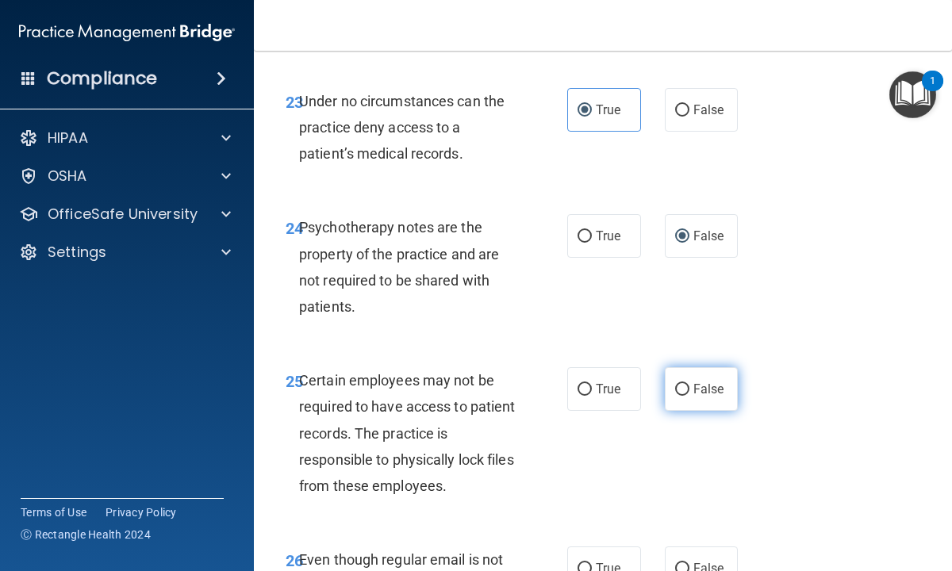
click at [683, 386] on input "False" at bounding box center [682, 390] width 14 height 12
radio input "true"
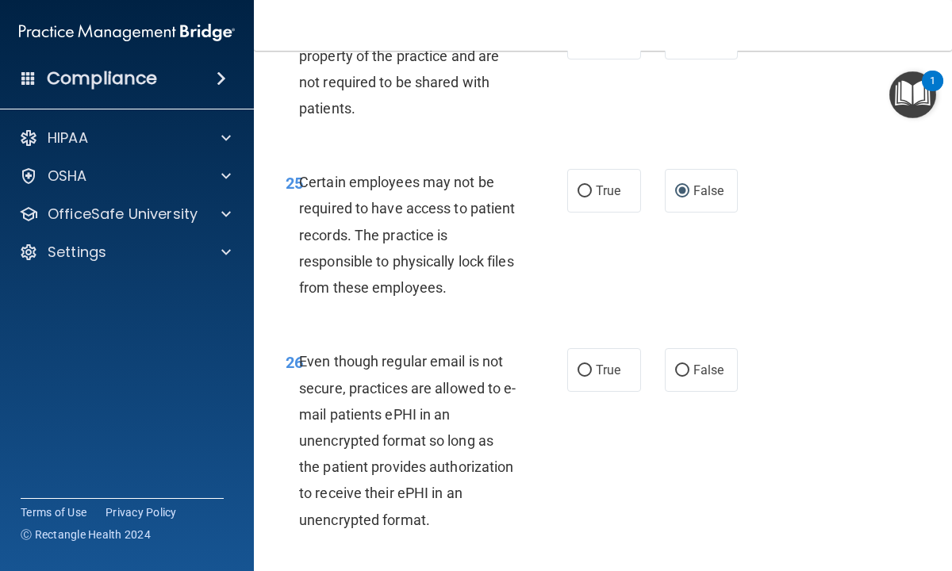
scroll to position [4601, 0]
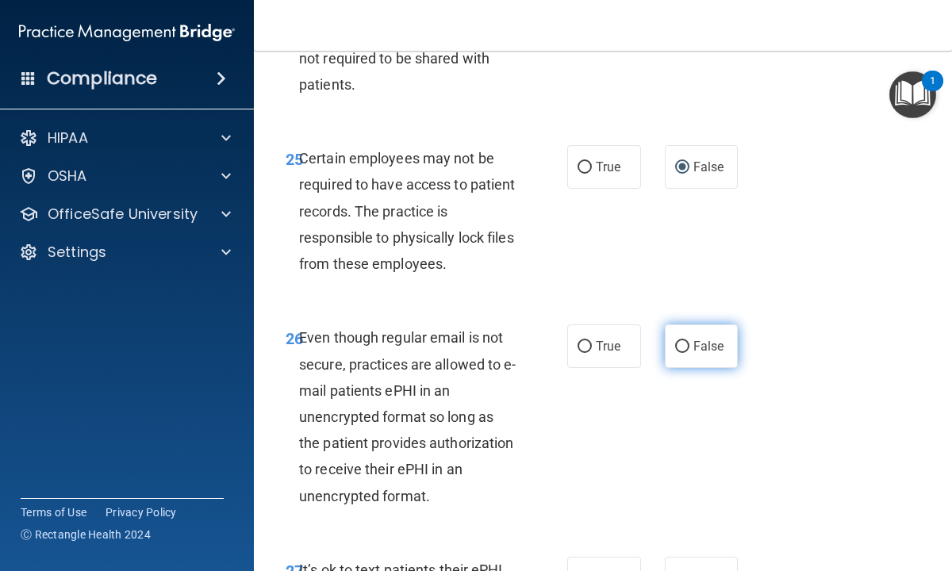
click at [684, 343] on input "False" at bounding box center [682, 347] width 14 height 12
radio input "true"
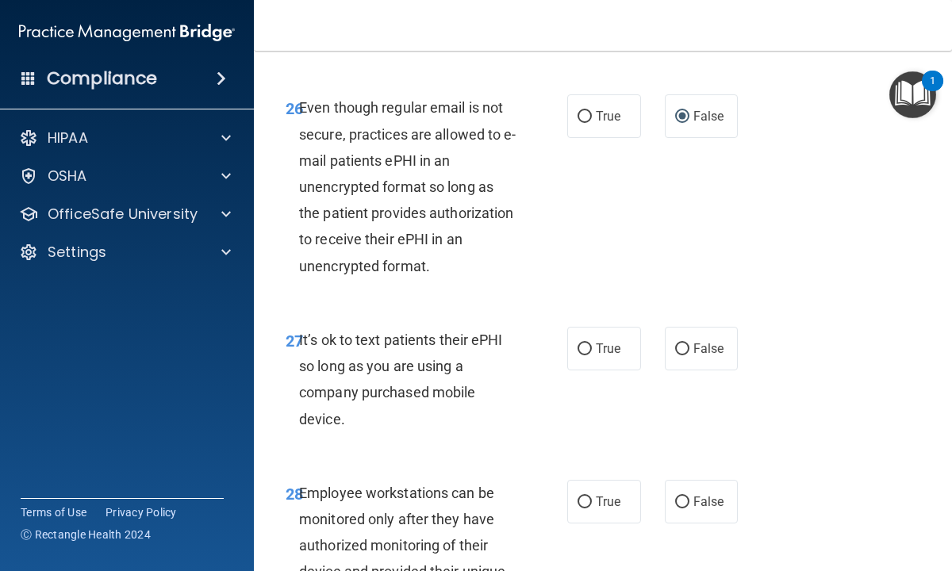
scroll to position [4855, 0]
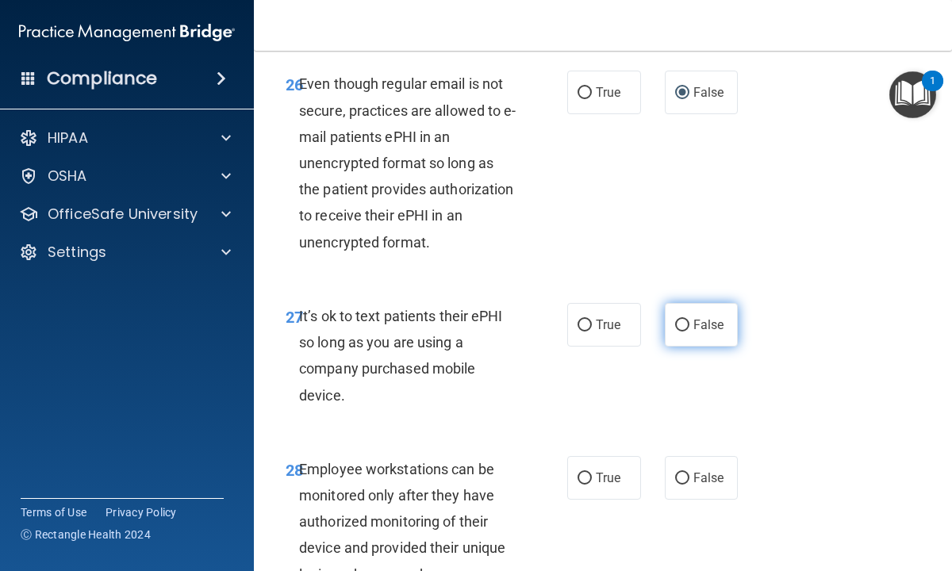
click at [680, 324] on input "False" at bounding box center [682, 326] width 14 height 12
radio input "true"
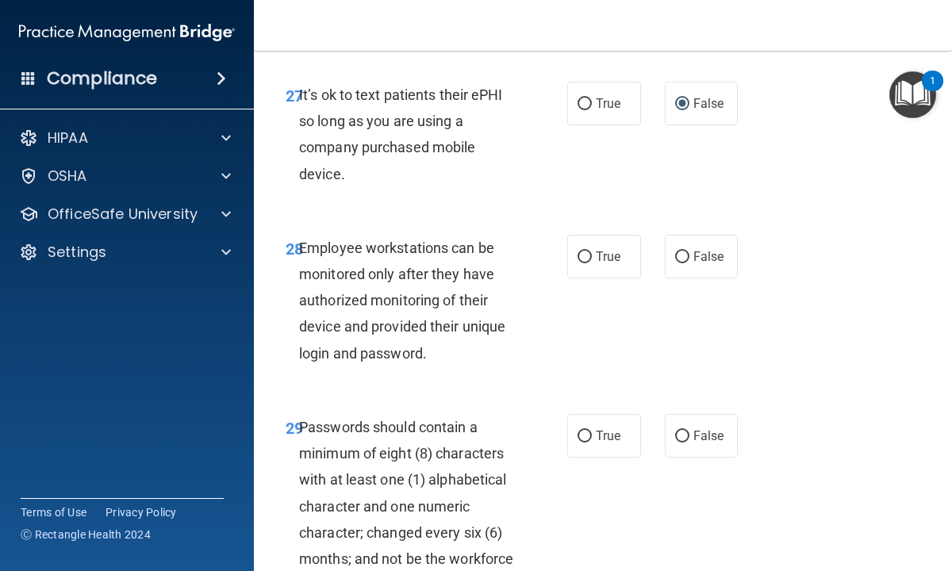
scroll to position [5077, 0]
click at [586, 253] on input "True" at bounding box center [584, 257] width 14 height 12
radio input "true"
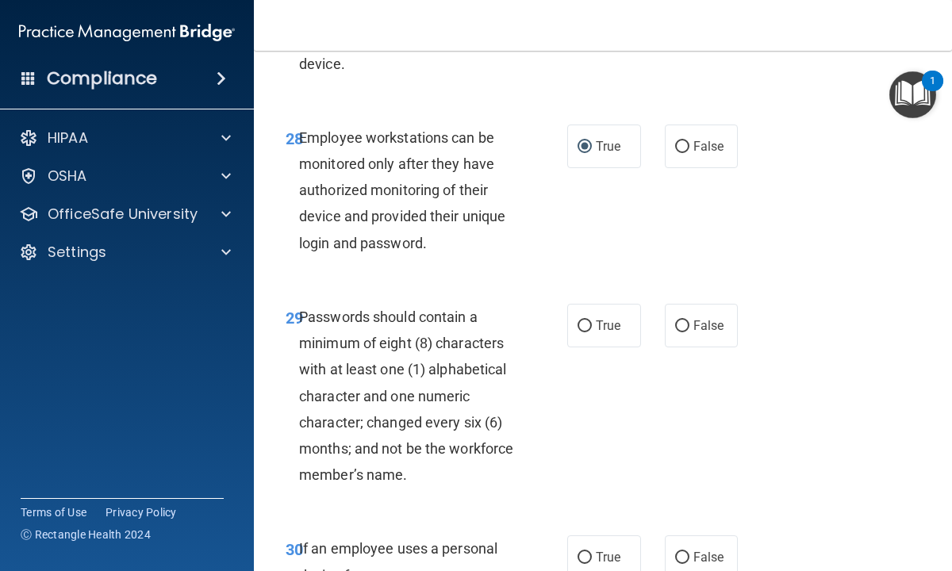
scroll to position [5204, 0]
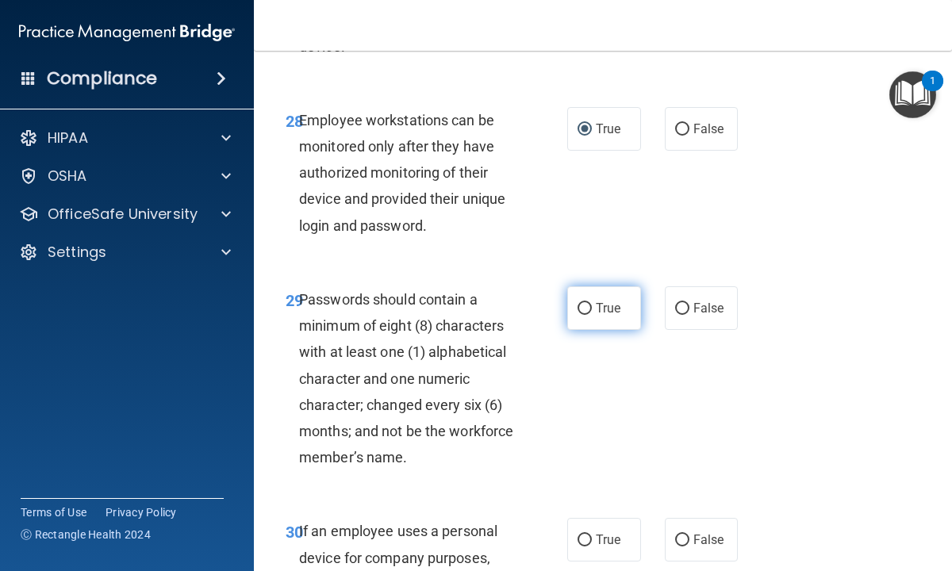
click at [589, 311] on input "True" at bounding box center [584, 309] width 14 height 12
radio input "true"
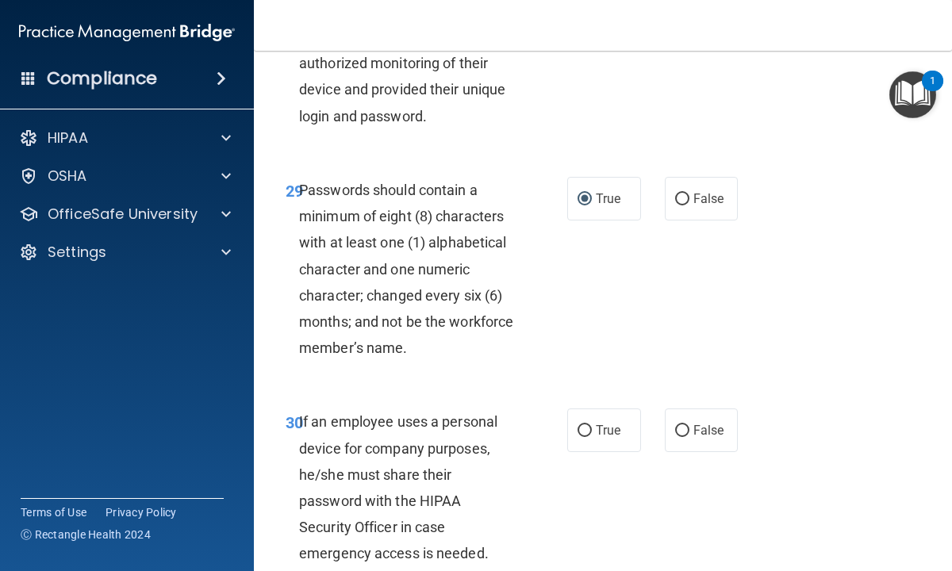
scroll to position [5362, 0]
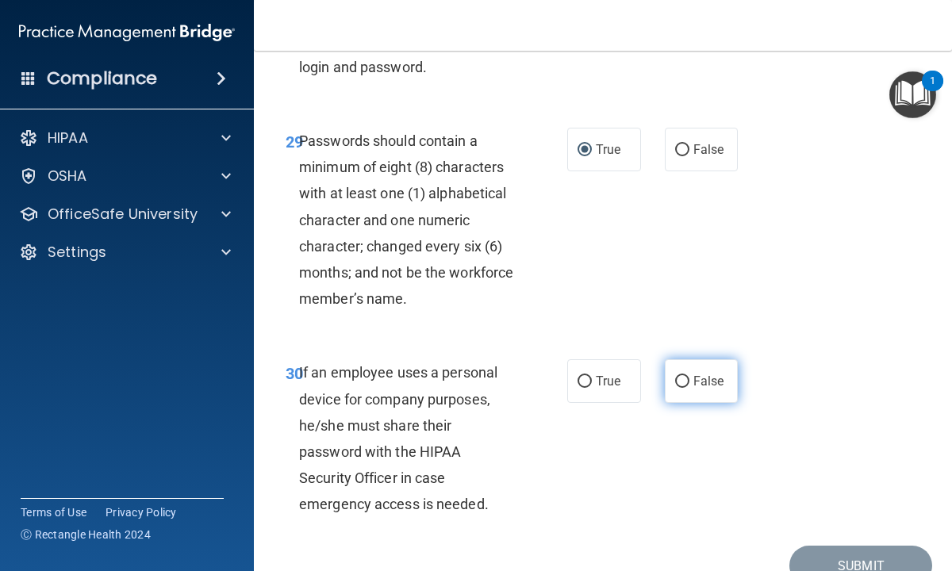
click at [682, 382] on input "False" at bounding box center [682, 382] width 14 height 12
radio input "true"
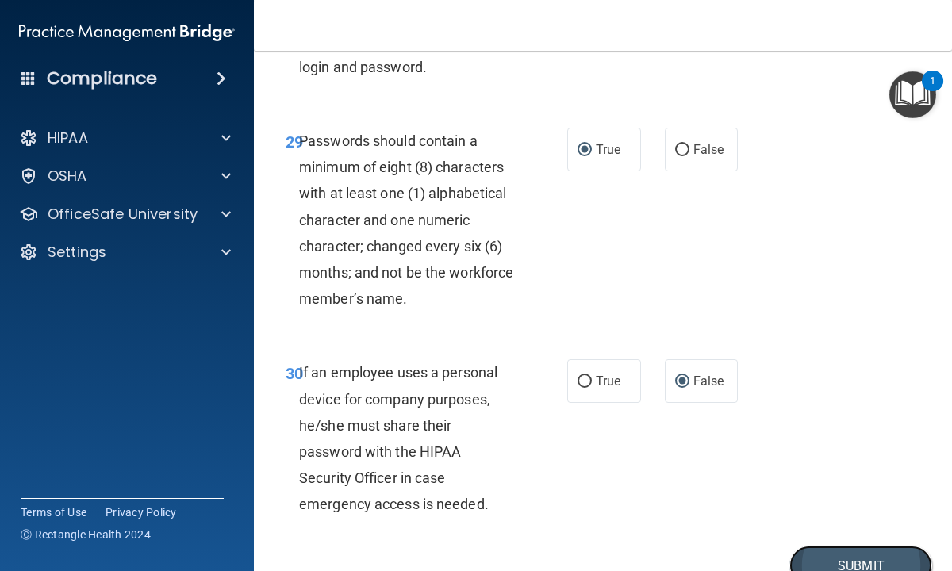
click at [843, 559] on button "Submit" at bounding box center [860, 566] width 143 height 40
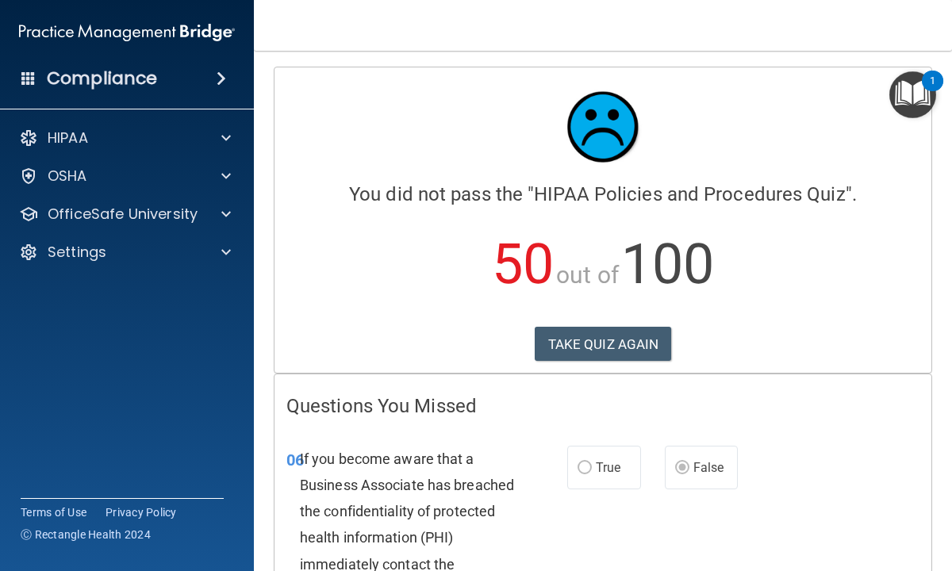
click at [884, 471] on div "06 If you become aware that a Business Associate has breached the confidentiali…" at bounding box center [602, 568] width 657 height 285
click at [282, 519] on div "06 If you become aware that a Business Associate has breached the confidentiali…" at bounding box center [427, 568] width 328 height 245
click at [563, 346] on button "TAKE QUIZ AGAIN" at bounding box center [603, 344] width 137 height 35
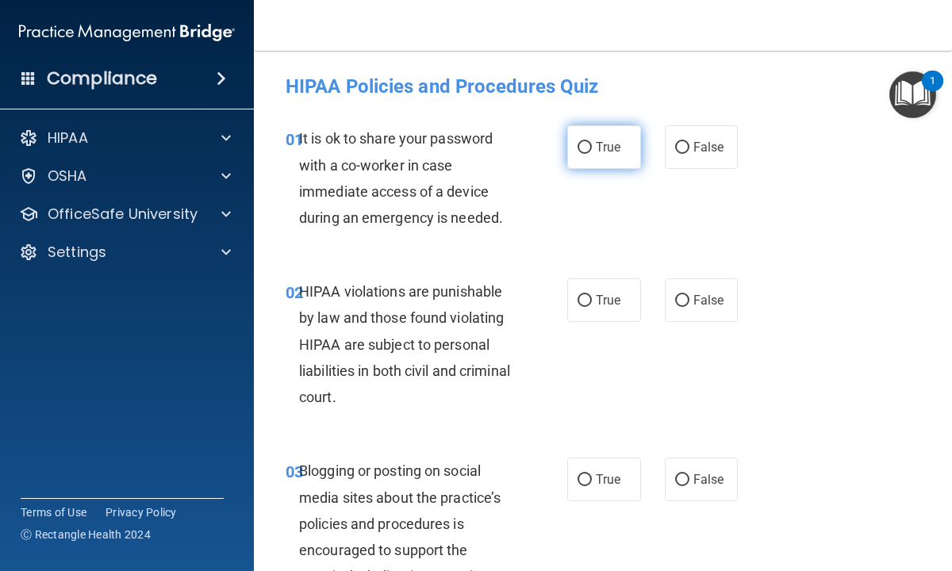
click at [588, 147] on input "True" at bounding box center [584, 148] width 14 height 12
radio input "true"
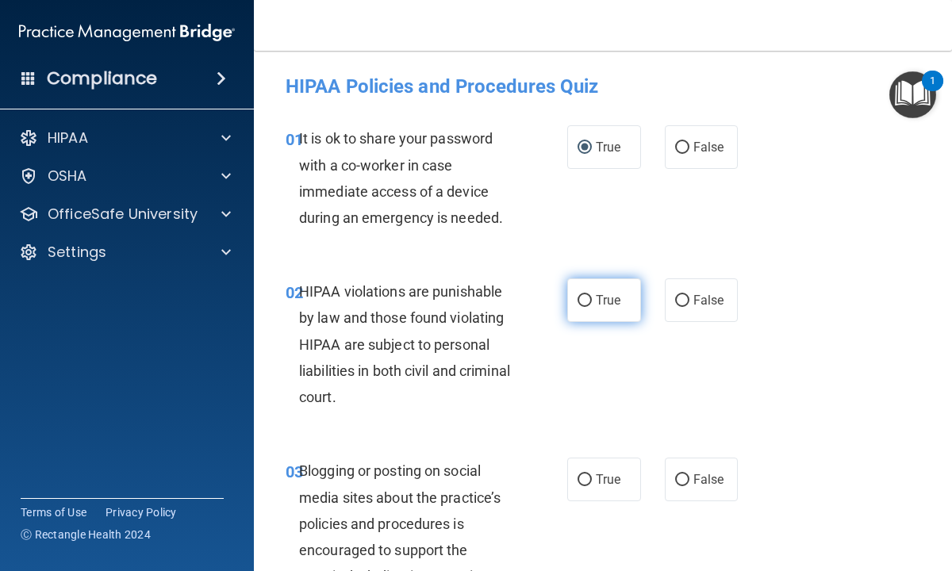
click at [585, 296] on input "True" at bounding box center [584, 301] width 14 height 12
radio input "true"
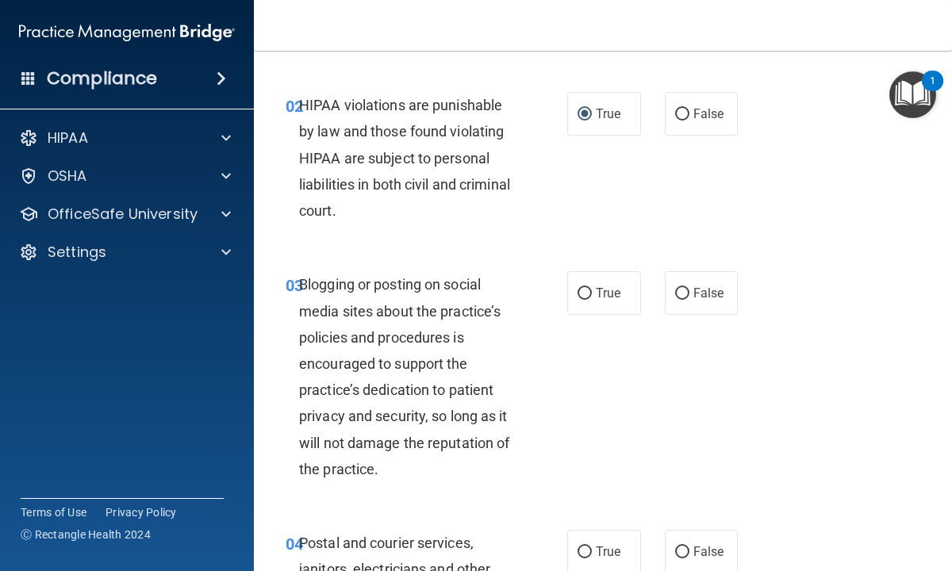
scroll to position [190, 0]
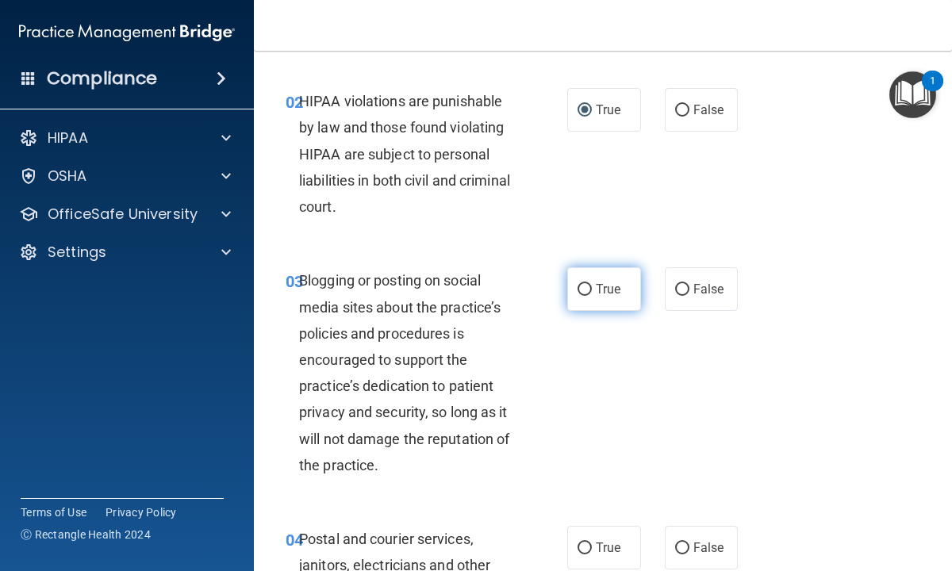
click at [581, 291] on input "True" at bounding box center [584, 290] width 14 height 12
radio input "true"
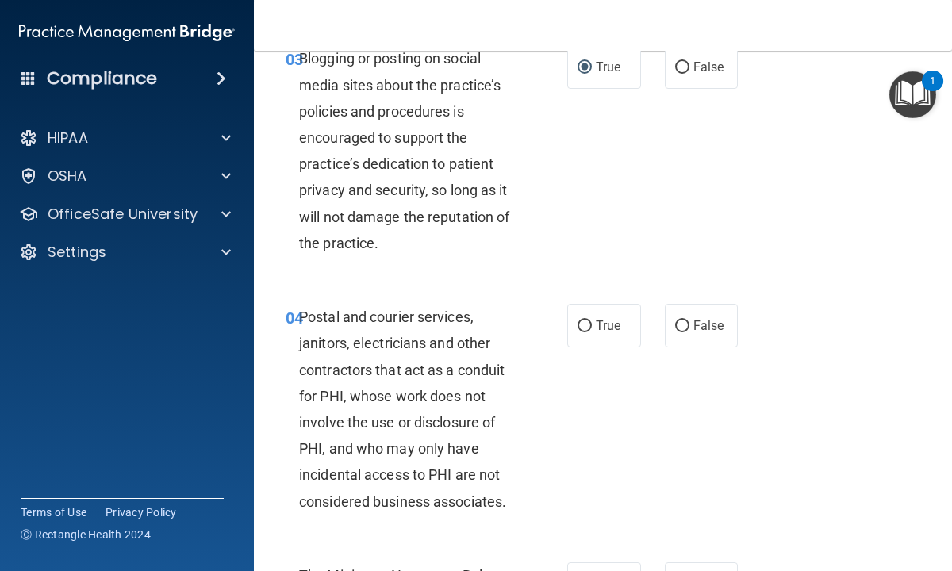
scroll to position [444, 0]
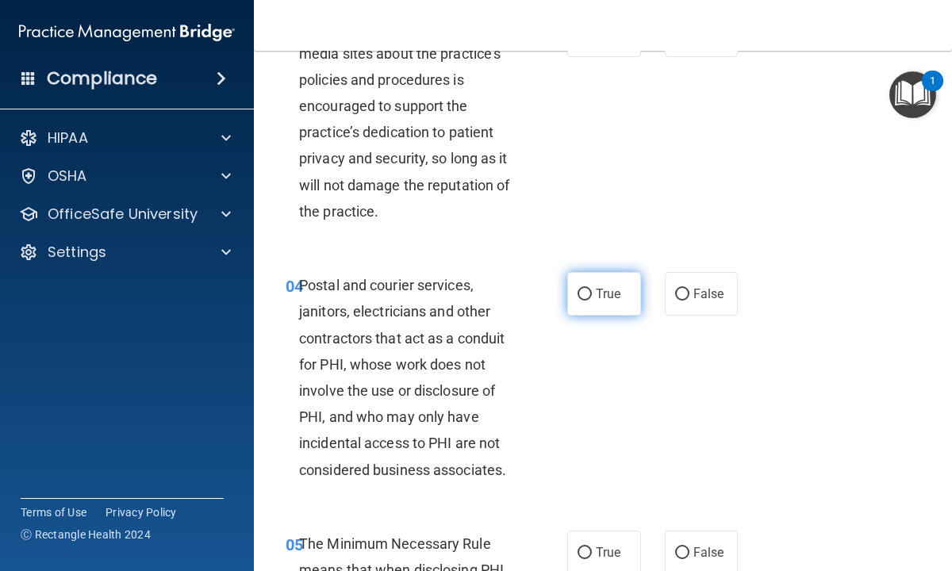
click at [589, 292] on input "True" at bounding box center [584, 295] width 14 height 12
radio input "true"
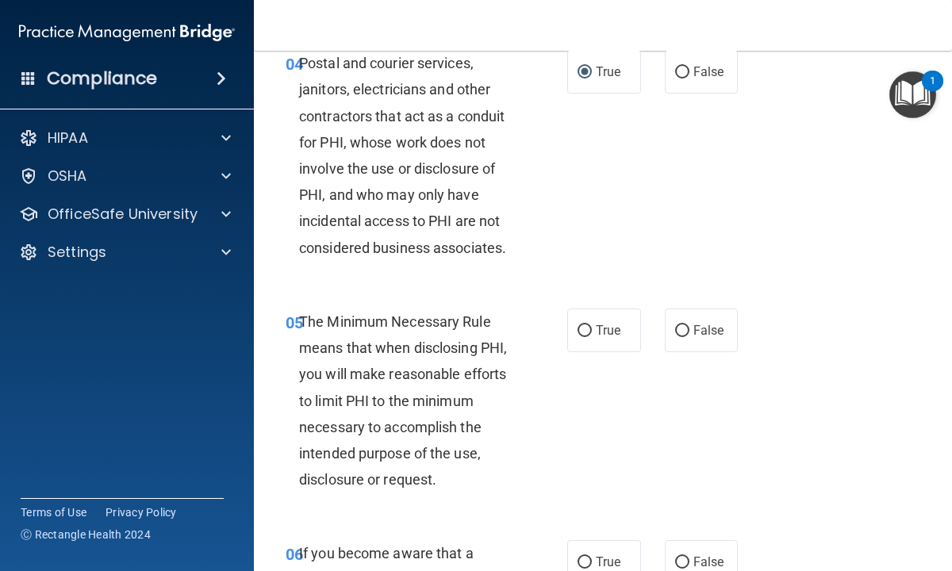
scroll to position [698, 0]
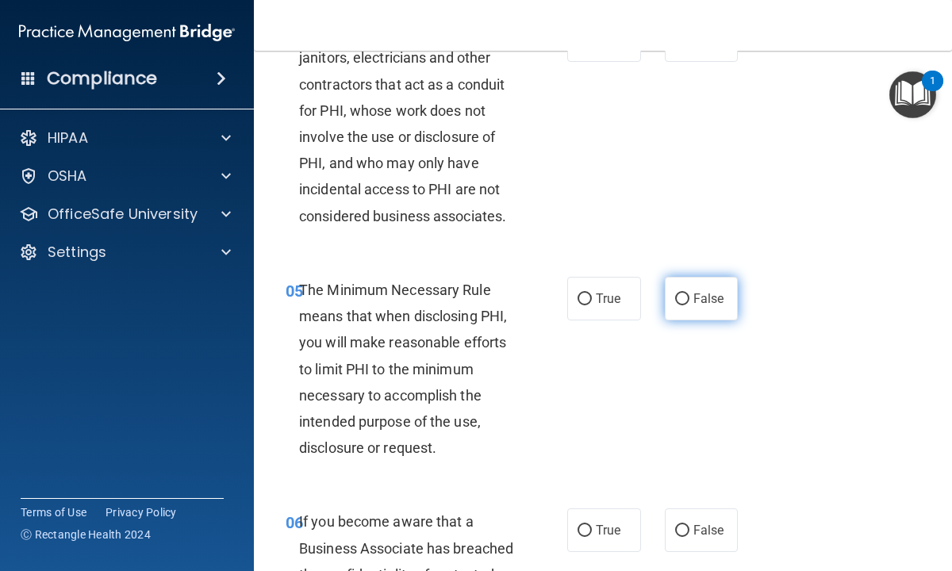
click at [683, 297] on input "False" at bounding box center [682, 299] width 14 height 12
radio input "true"
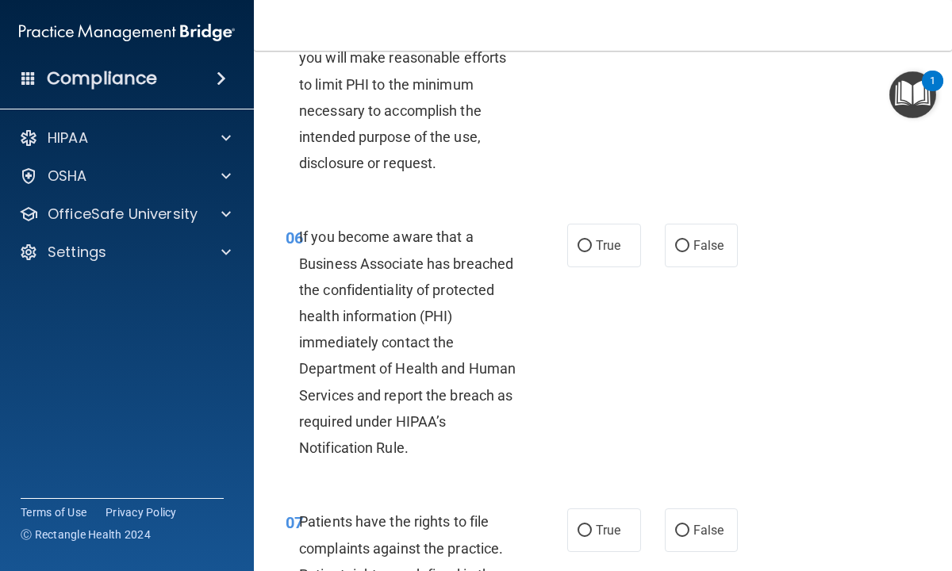
scroll to position [984, 0]
click at [585, 244] on input "True" at bounding box center [584, 246] width 14 height 12
radio input "true"
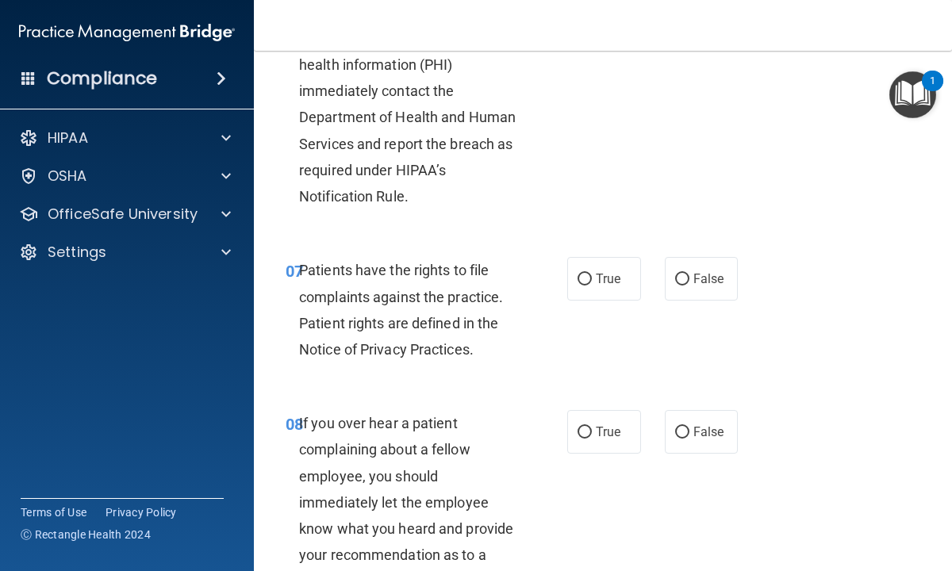
scroll to position [1237, 0]
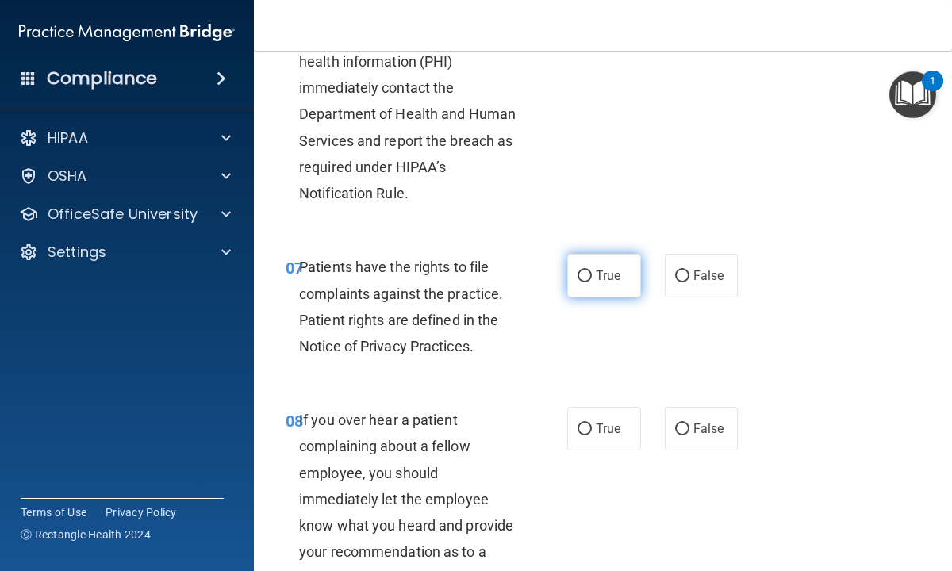
click at [586, 273] on input "True" at bounding box center [584, 276] width 14 height 12
radio input "true"
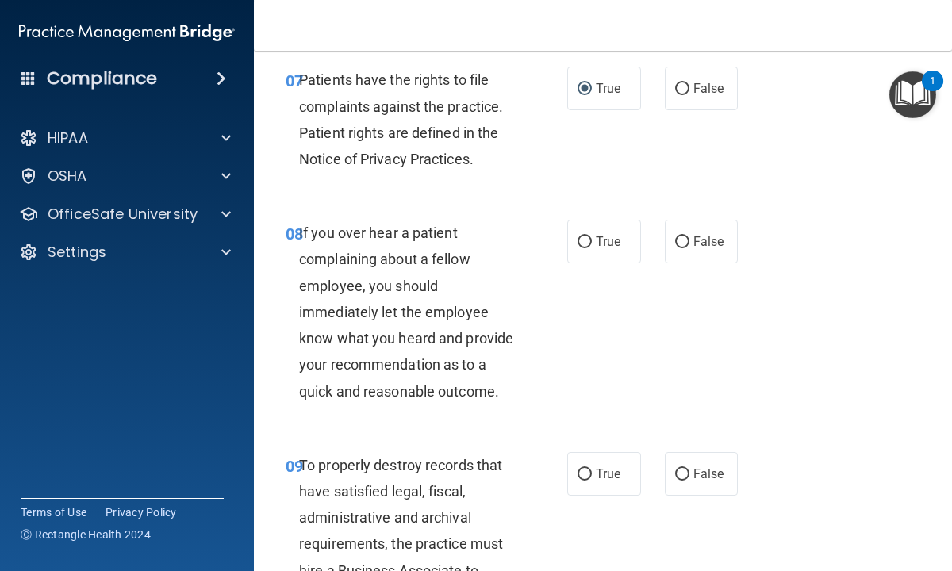
scroll to position [1428, 0]
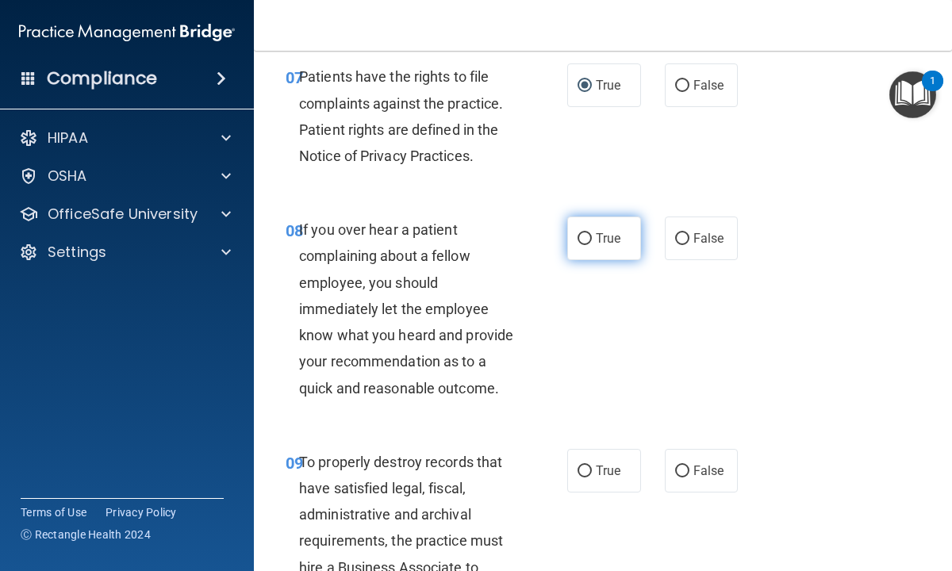
click at [585, 238] on input "True" at bounding box center [584, 239] width 14 height 12
radio input "true"
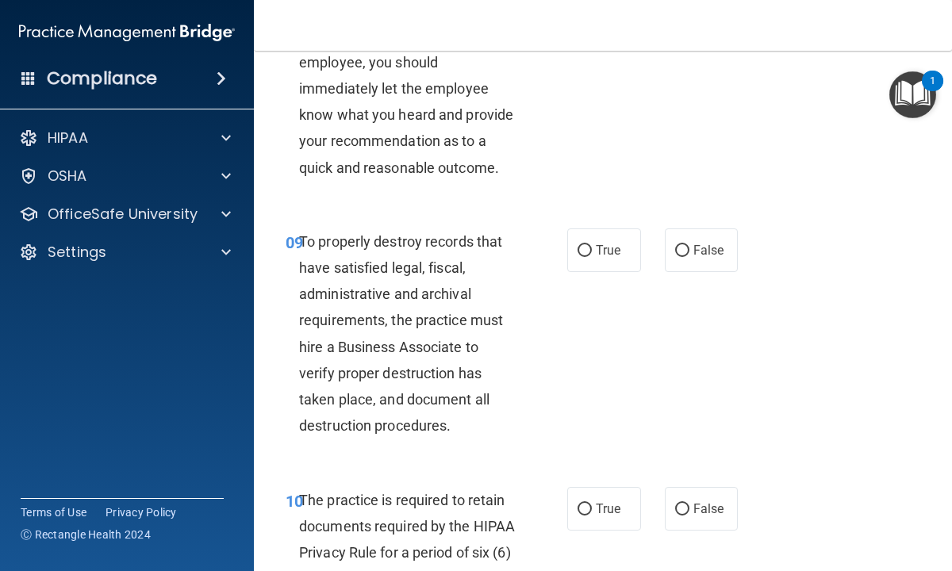
scroll to position [1650, 0]
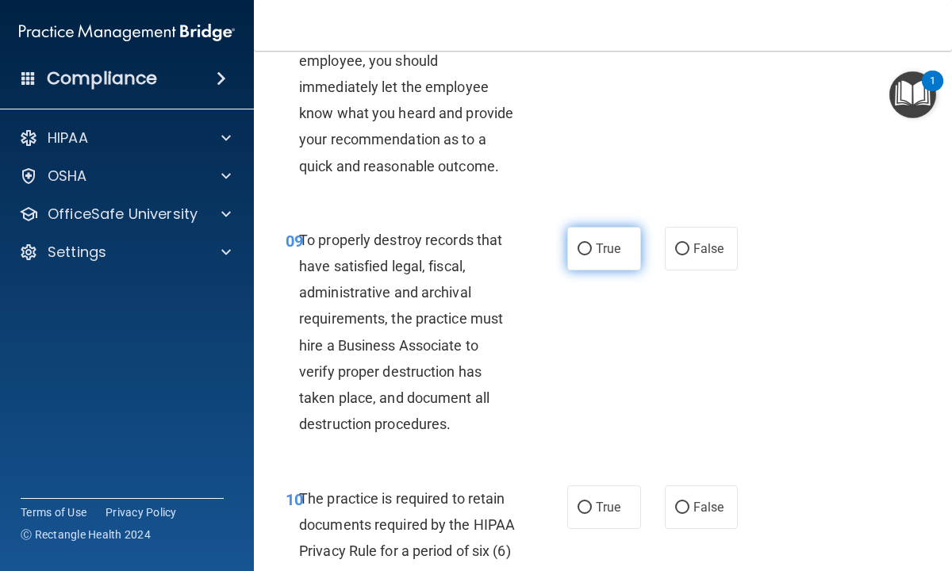
click at [588, 249] on input "True" at bounding box center [584, 250] width 14 height 12
radio input "true"
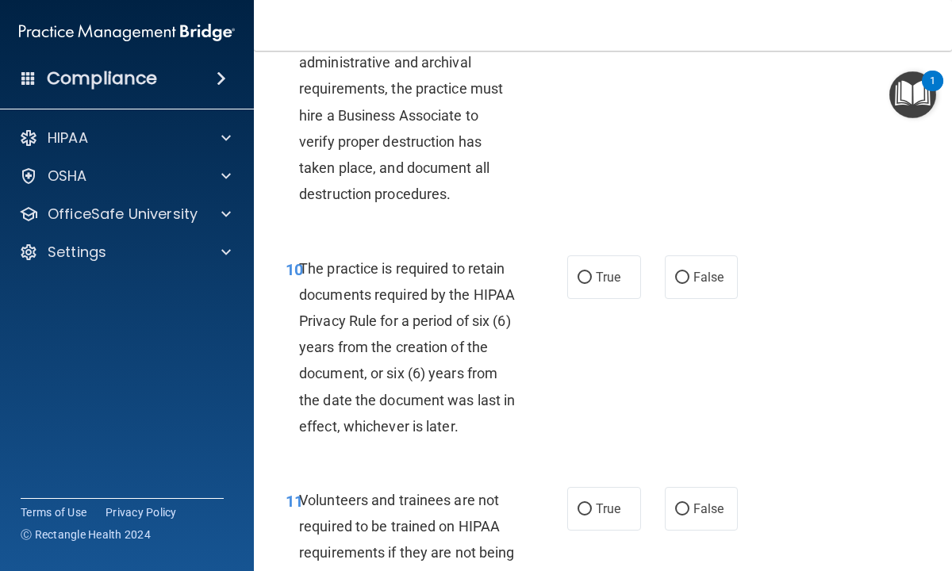
scroll to position [1904, 0]
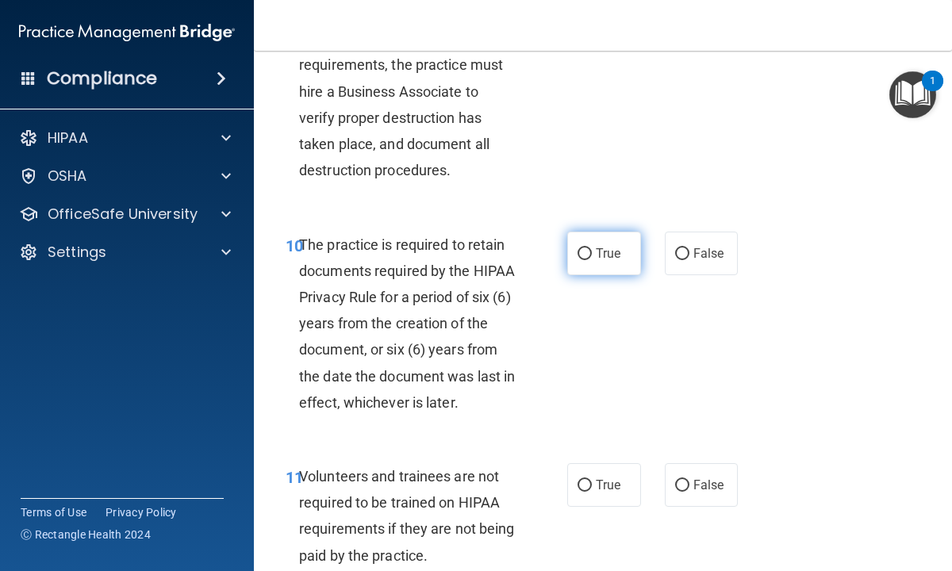
click at [585, 251] on input "True" at bounding box center [584, 254] width 14 height 12
radio input "true"
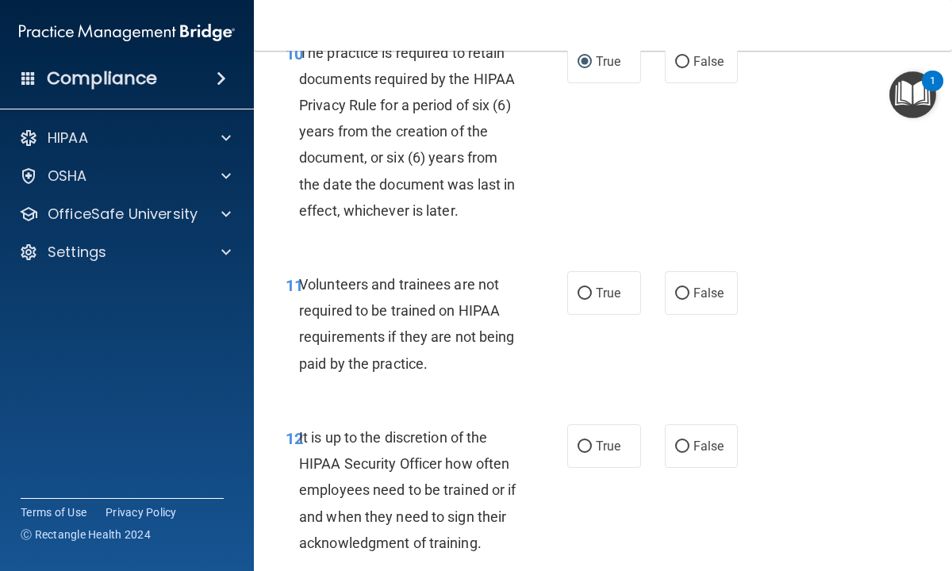
scroll to position [2126, 0]
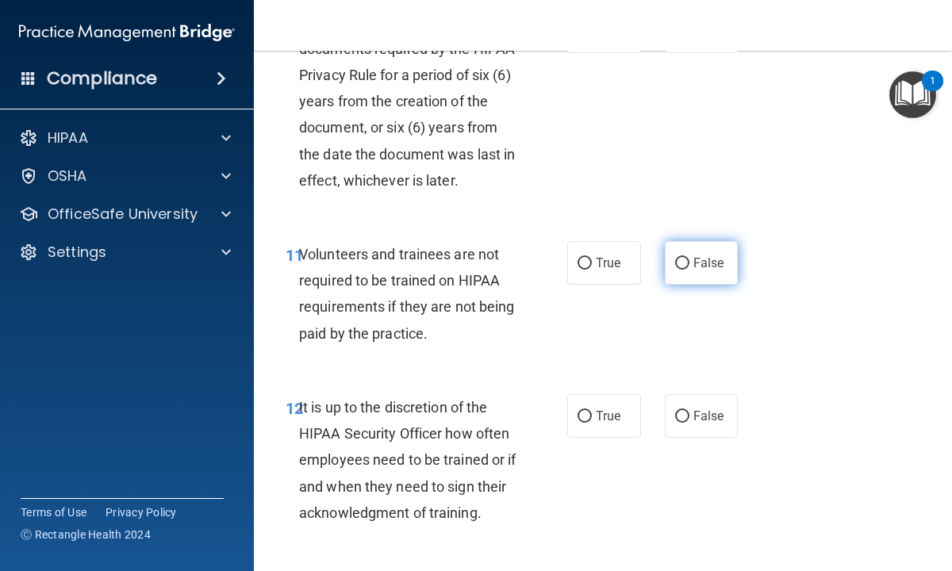
click at [681, 261] on input "False" at bounding box center [682, 264] width 14 height 12
radio input "true"
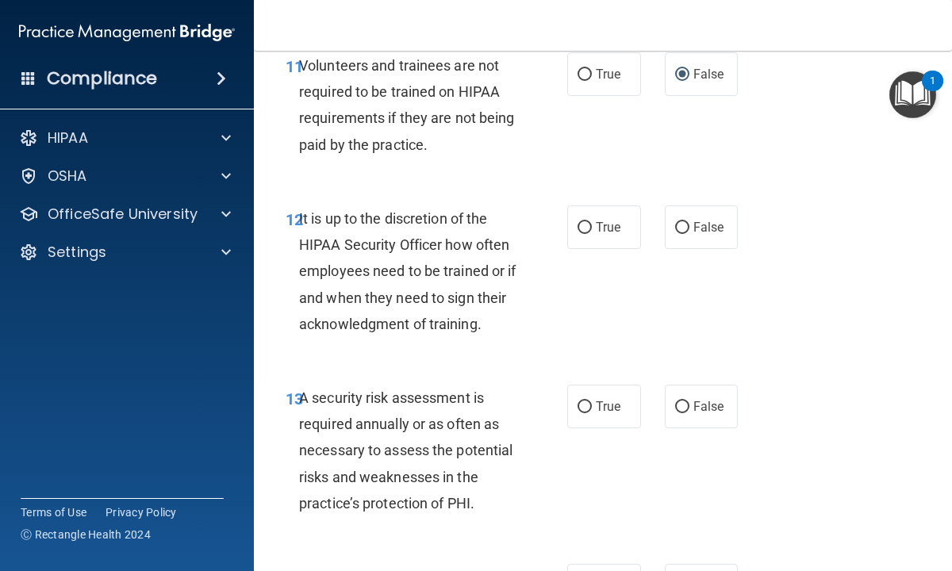
scroll to position [2316, 0]
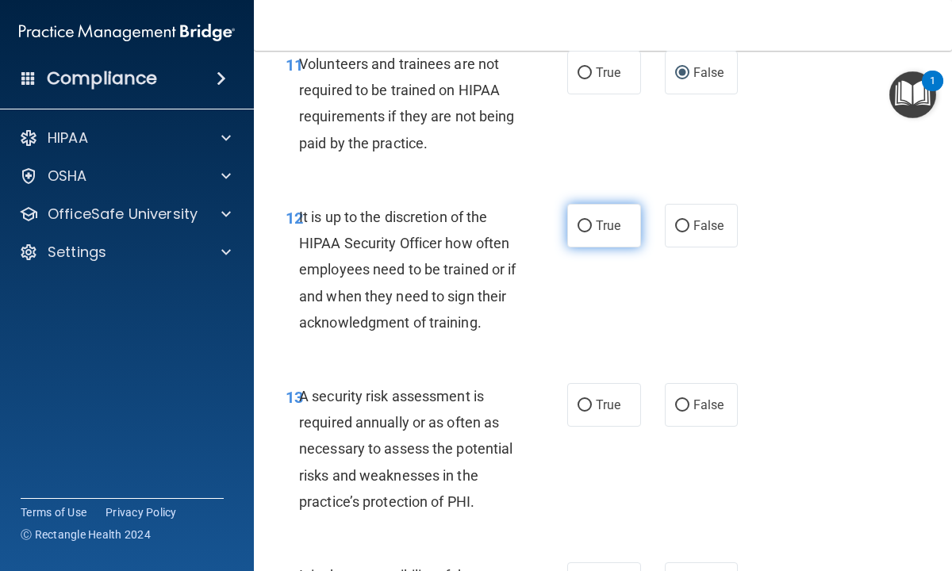
click at [584, 227] on input "True" at bounding box center [584, 227] width 14 height 12
radio input "true"
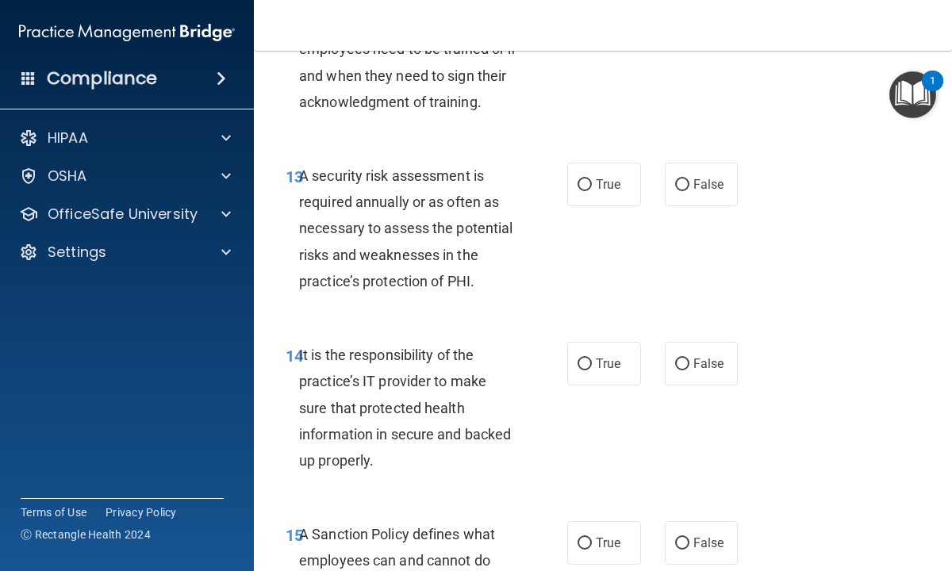
scroll to position [2538, 0]
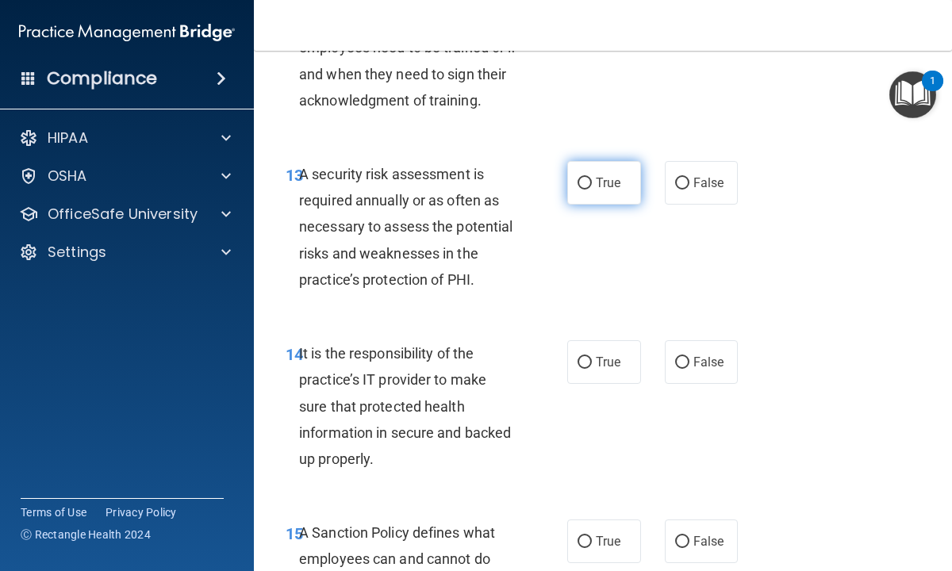
click at [582, 180] on input "True" at bounding box center [584, 184] width 14 height 12
radio input "true"
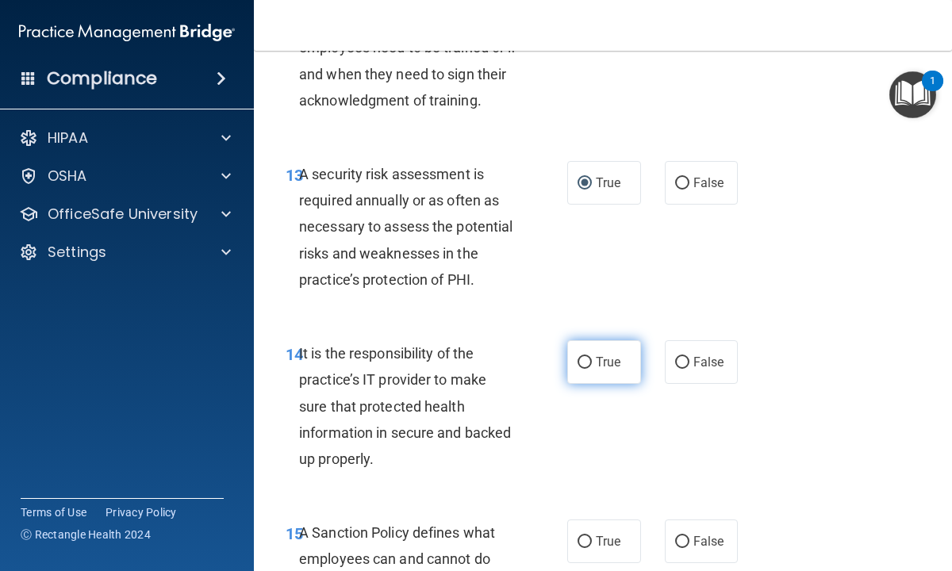
click at [586, 362] on input "True" at bounding box center [584, 363] width 14 height 12
radio input "true"
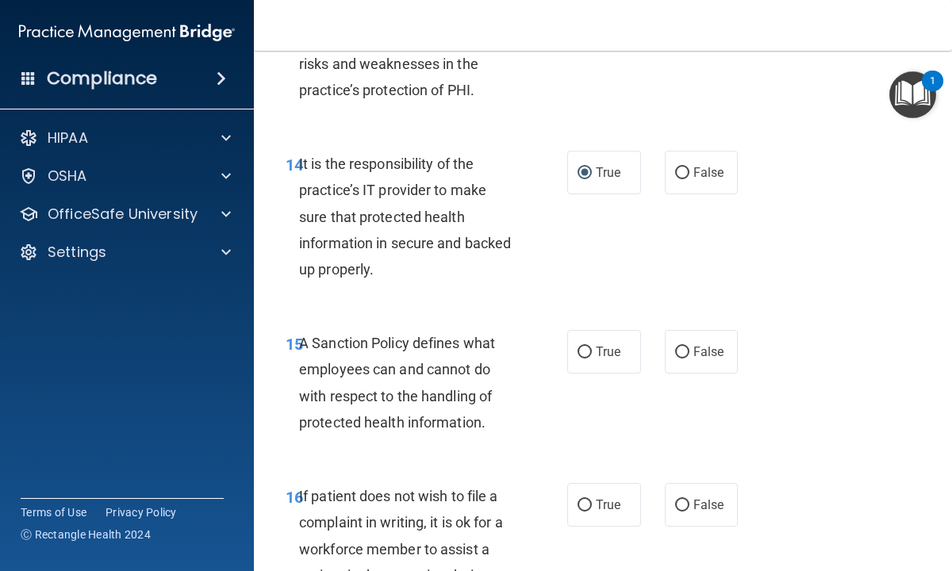
scroll to position [2729, 0]
click at [683, 353] on input "False" at bounding box center [682, 352] width 14 height 12
radio input "true"
click at [585, 352] on input "True" at bounding box center [584, 352] width 14 height 12
radio input "true"
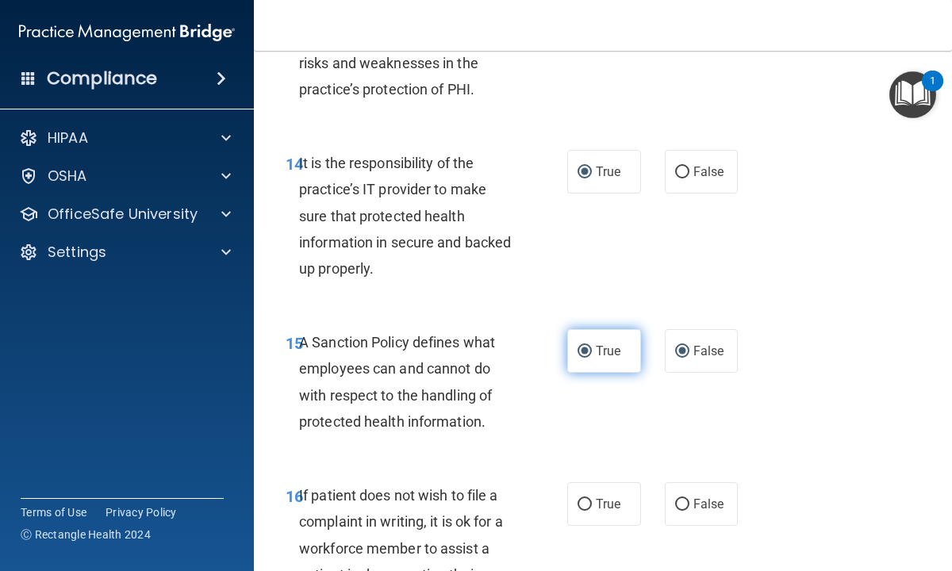
radio input "false"
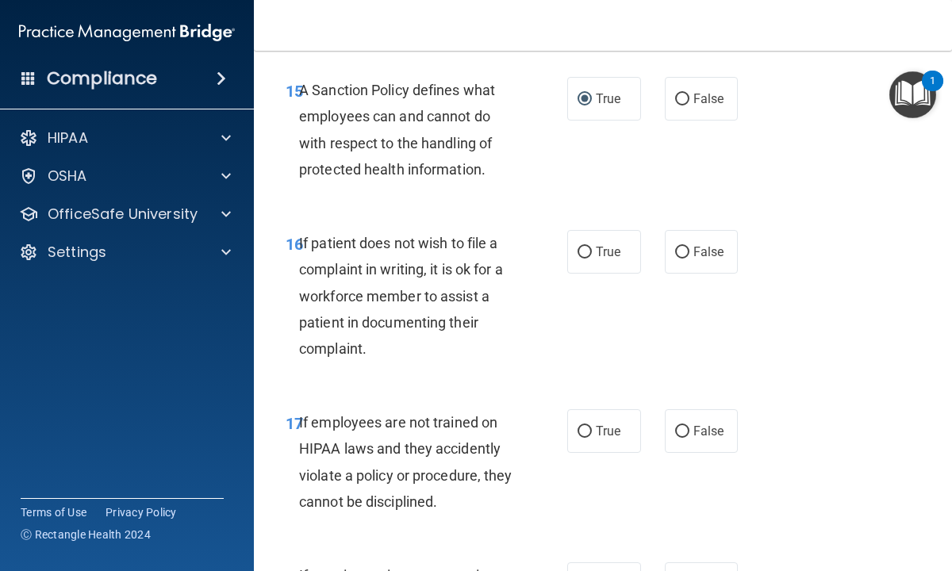
scroll to position [2983, 0]
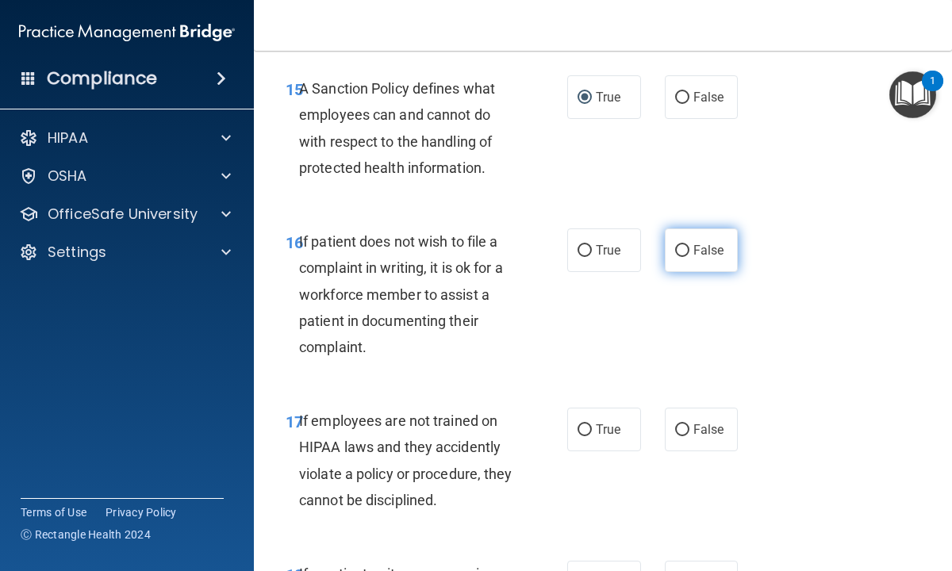
click at [682, 247] on input "False" at bounding box center [682, 251] width 14 height 12
radio input "true"
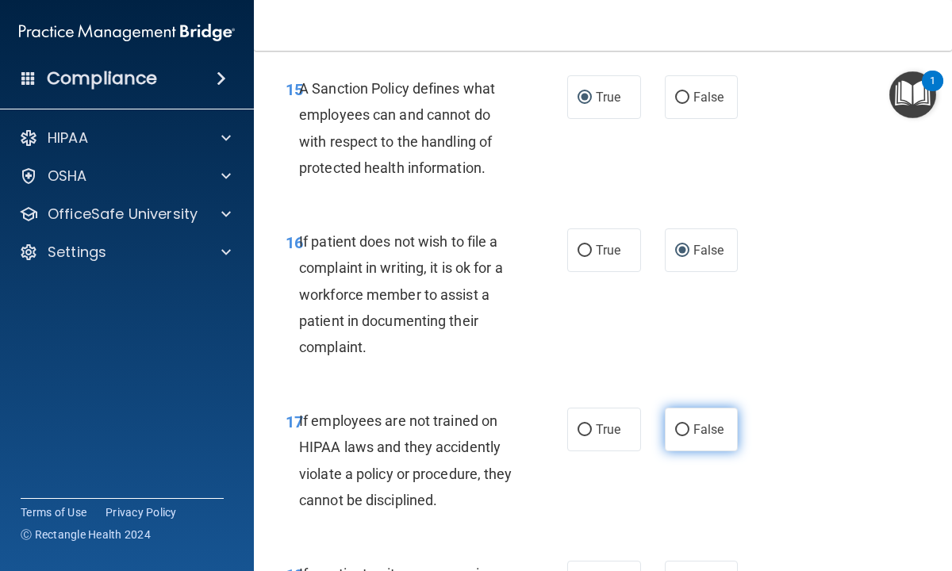
click at [683, 430] on input "False" at bounding box center [682, 430] width 14 height 12
radio input "true"
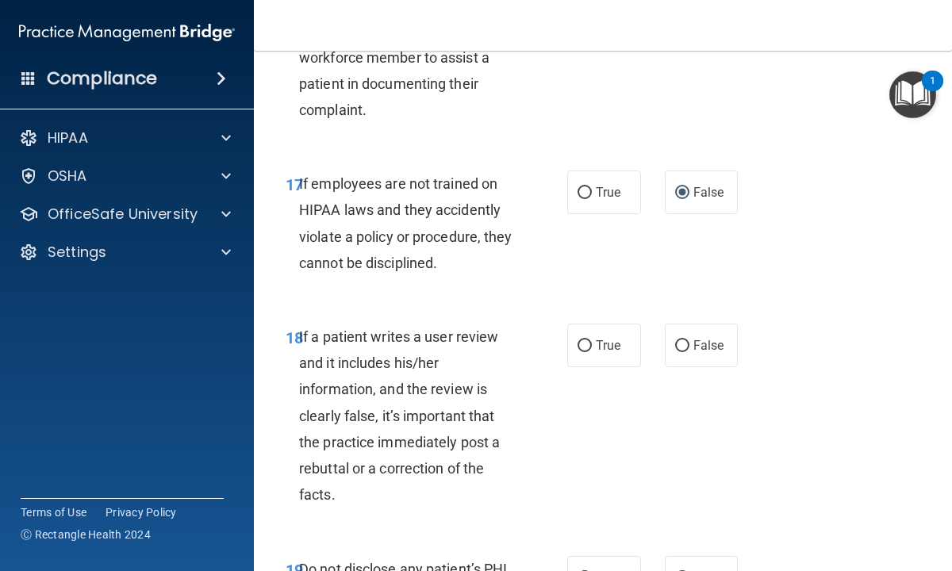
scroll to position [3236, 0]
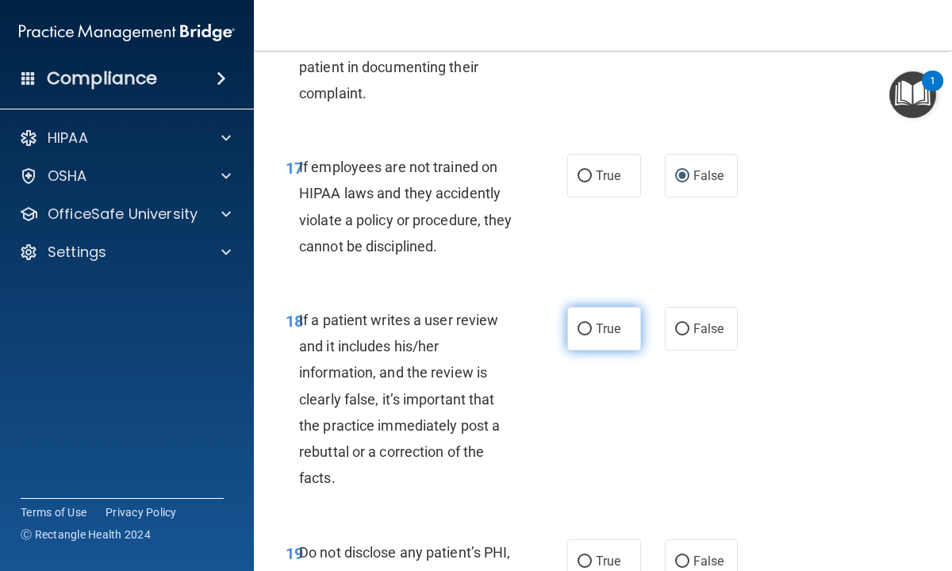
click at [585, 327] on input "True" at bounding box center [584, 330] width 14 height 12
radio input "true"
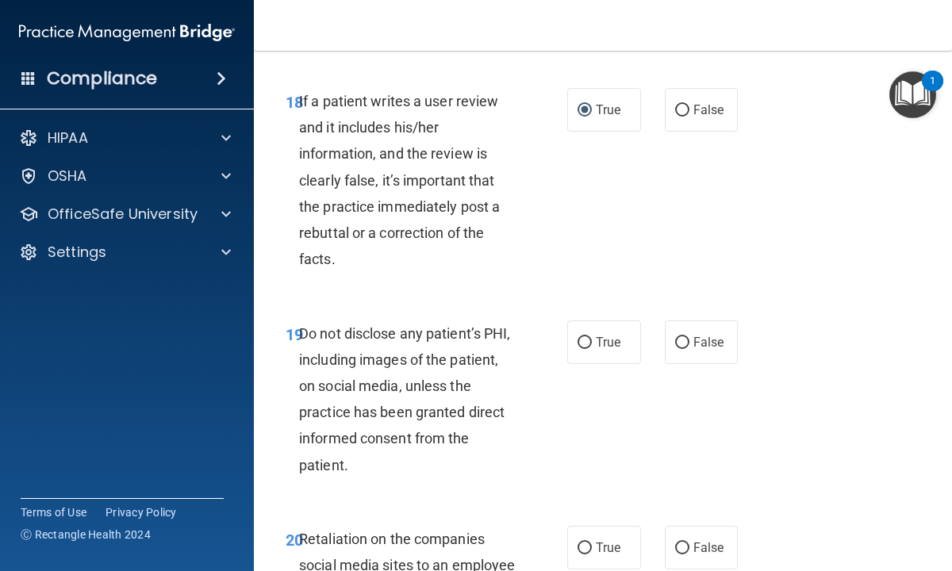
scroll to position [3490, 0]
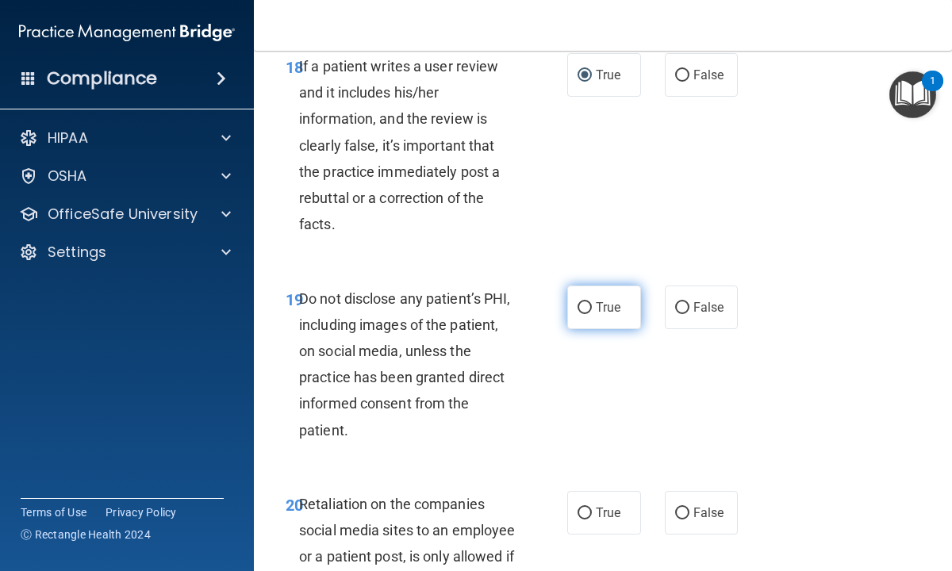
click at [585, 305] on input "True" at bounding box center [584, 308] width 14 height 12
radio input "true"
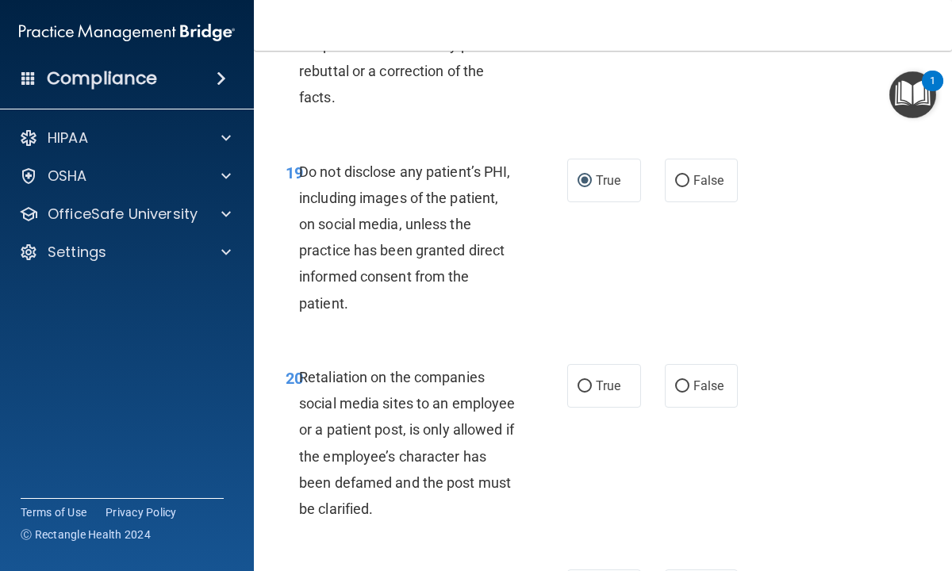
scroll to position [3649, 0]
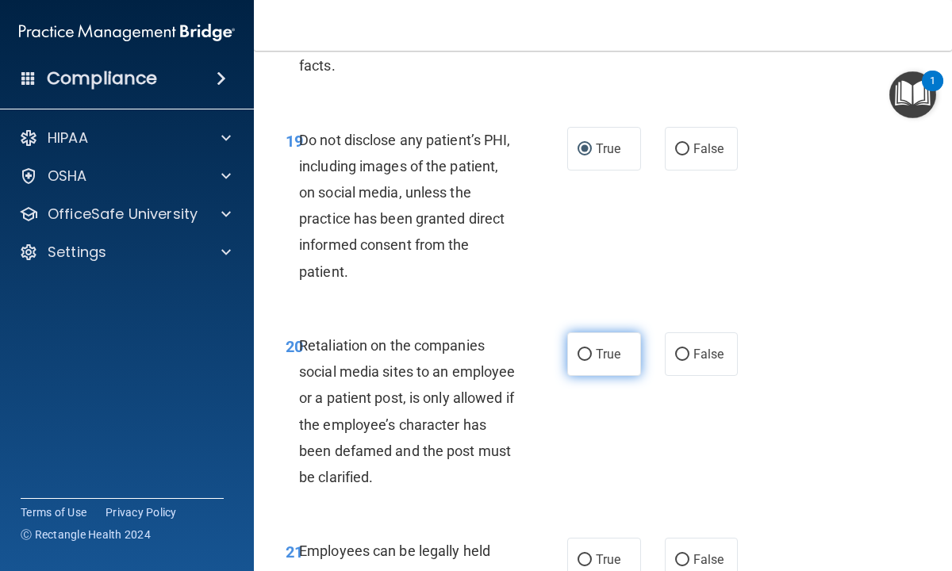
click at [581, 352] on input "True" at bounding box center [584, 355] width 14 height 12
radio input "true"
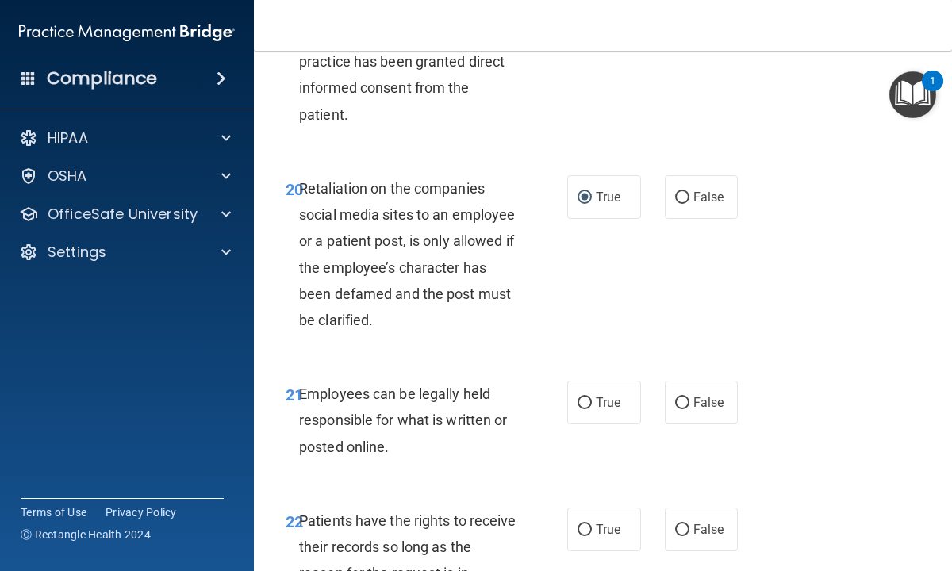
scroll to position [3839, 0]
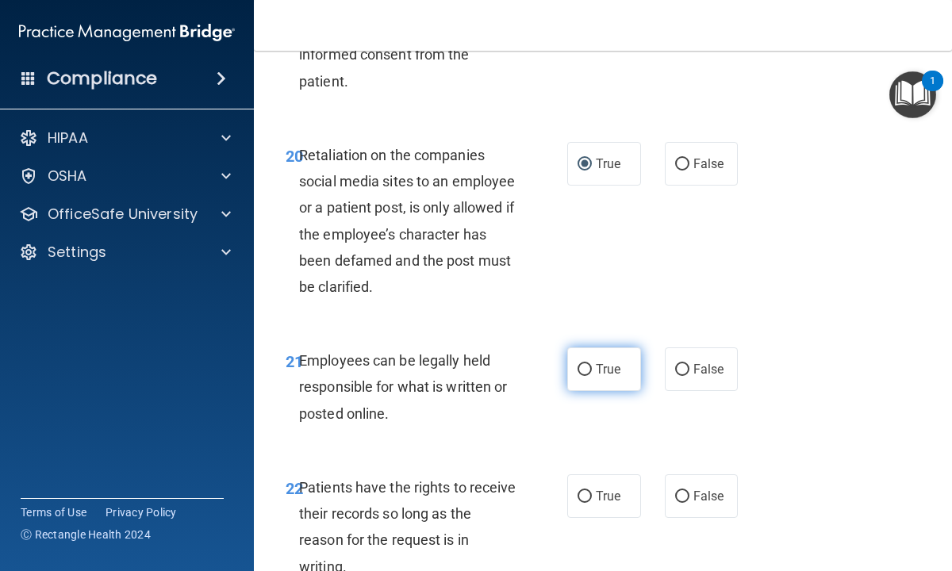
click at [581, 370] on input "True" at bounding box center [584, 370] width 14 height 12
radio input "true"
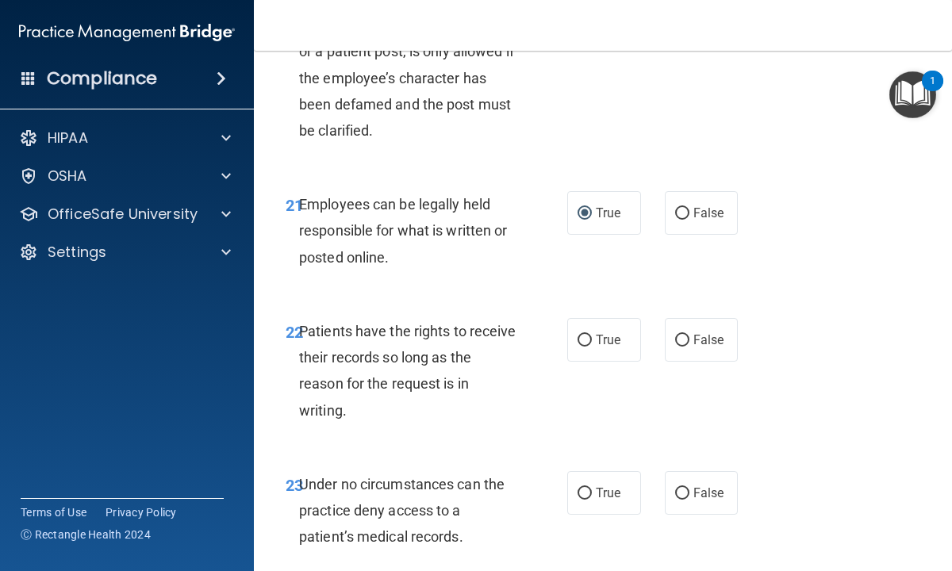
scroll to position [4030, 0]
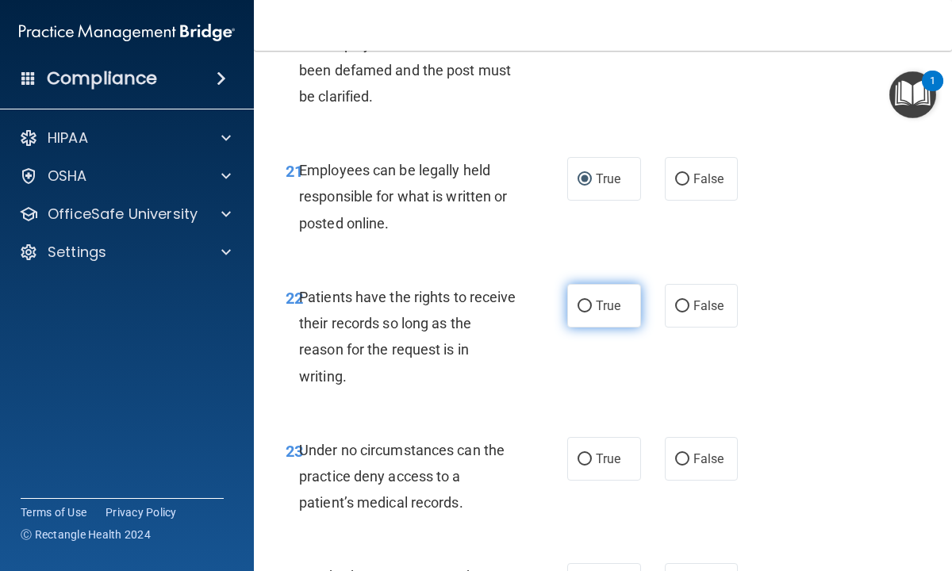
click at [589, 309] on input "True" at bounding box center [584, 307] width 14 height 12
radio input "true"
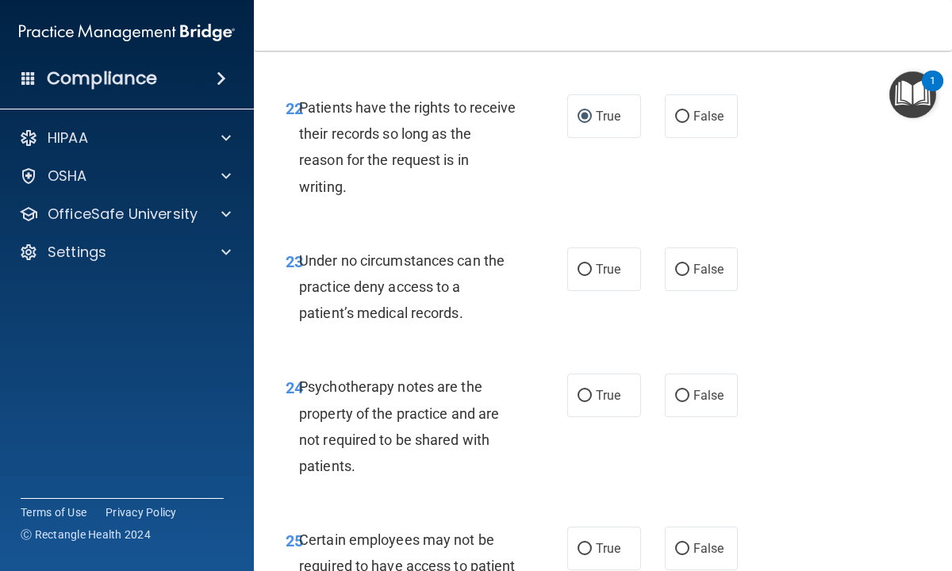
scroll to position [4252, 0]
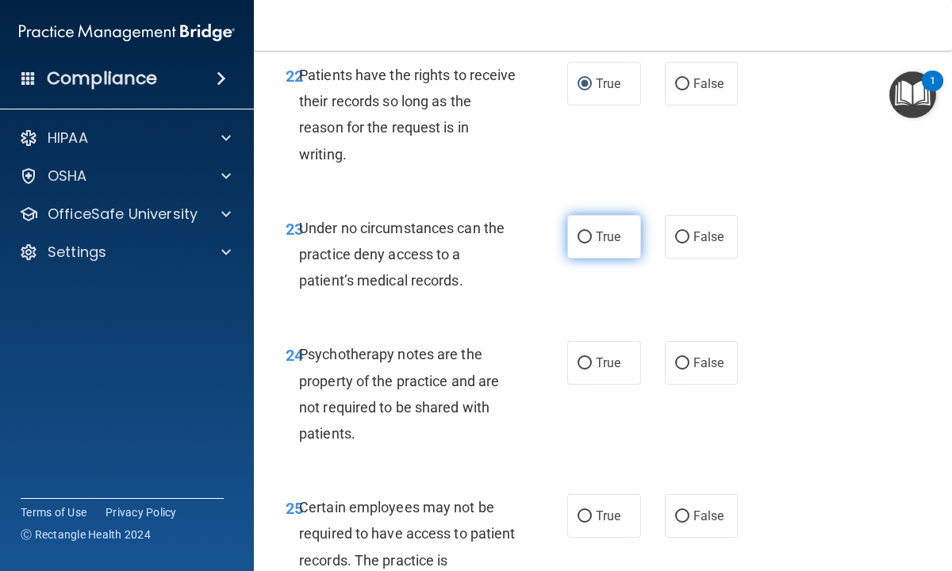
click at [584, 239] on input "True" at bounding box center [584, 238] width 14 height 12
radio input "true"
click at [683, 359] on input "False" at bounding box center [682, 364] width 14 height 12
radio input "true"
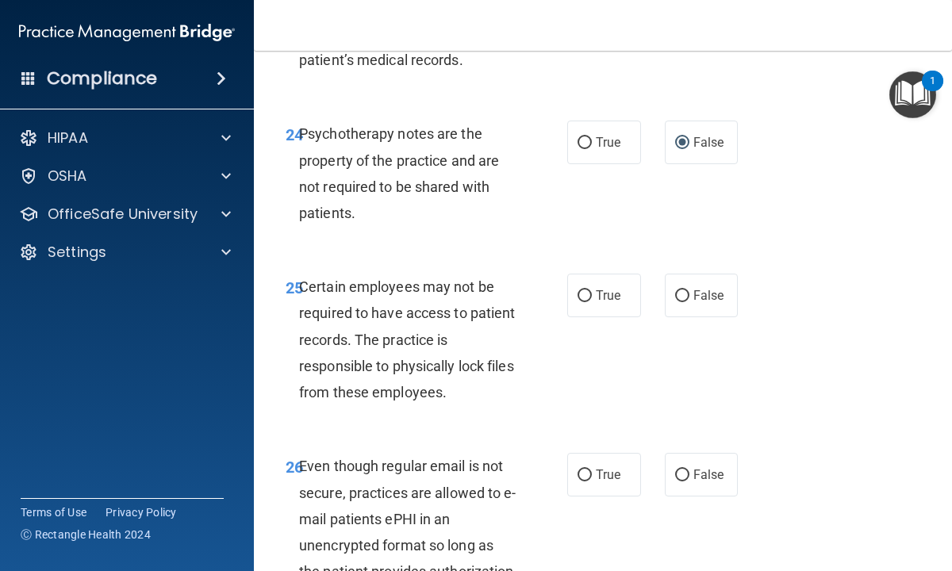
scroll to position [4474, 0]
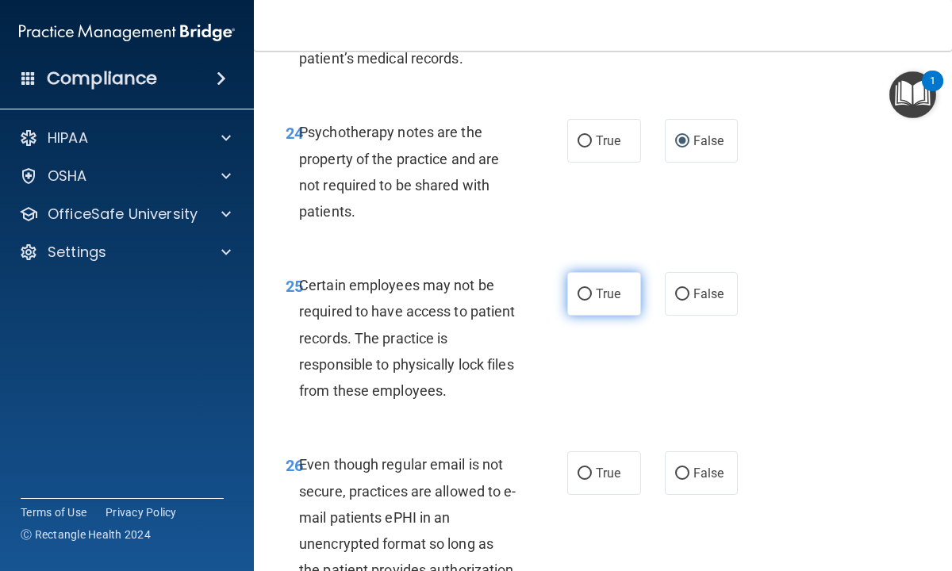
click at [585, 292] on input "True" at bounding box center [584, 295] width 14 height 12
radio input "true"
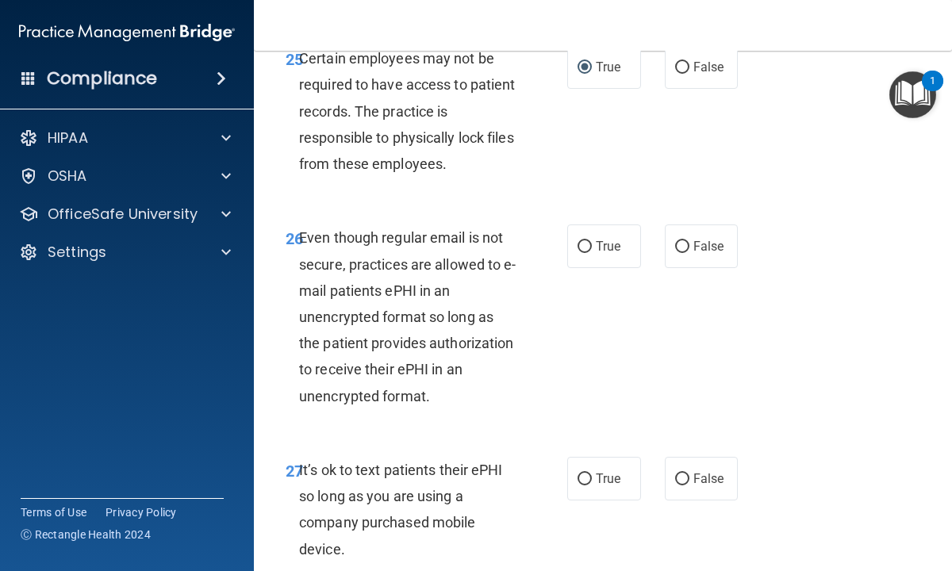
scroll to position [4728, 0]
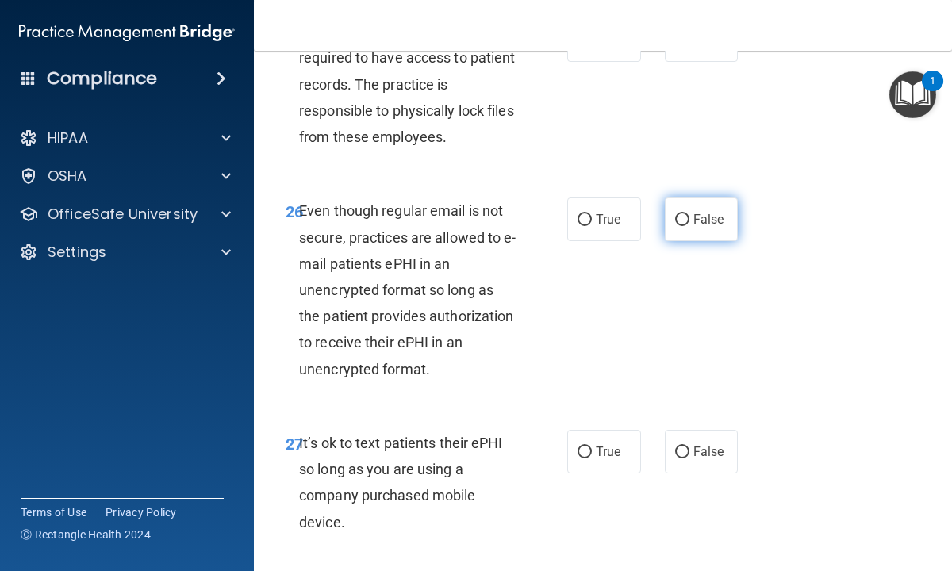
click at [685, 221] on input "False" at bounding box center [682, 220] width 14 height 12
radio input "true"
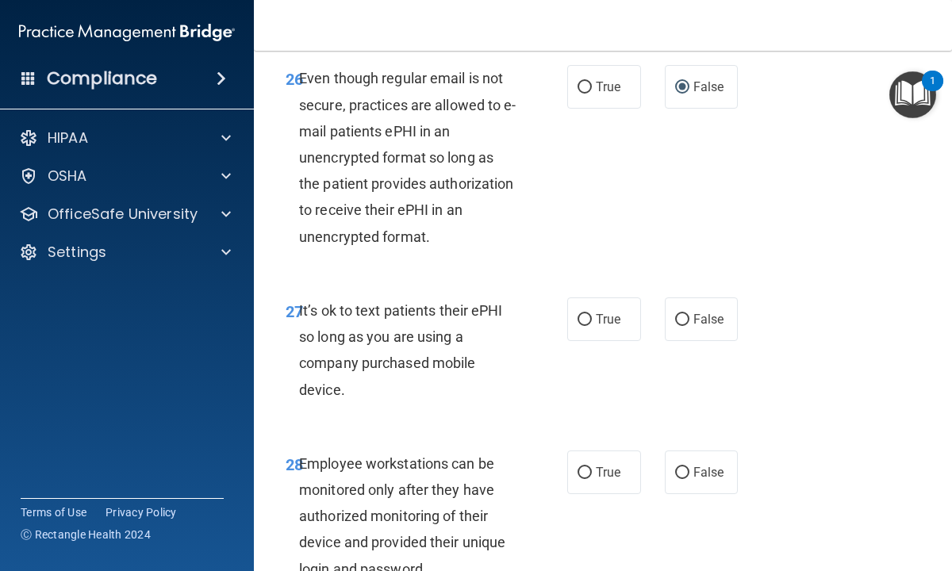
scroll to position [4886, 0]
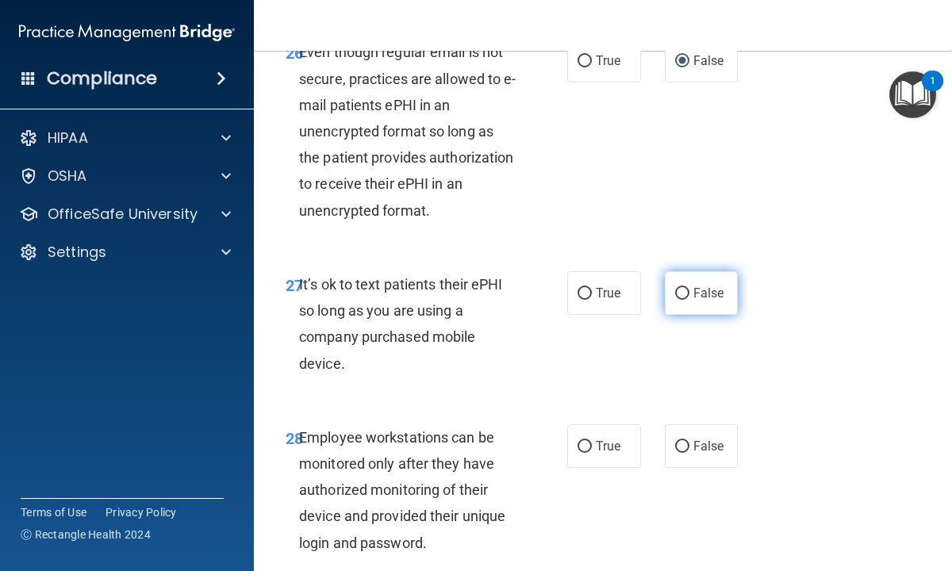
click at [682, 293] on input "False" at bounding box center [682, 294] width 14 height 12
radio input "true"
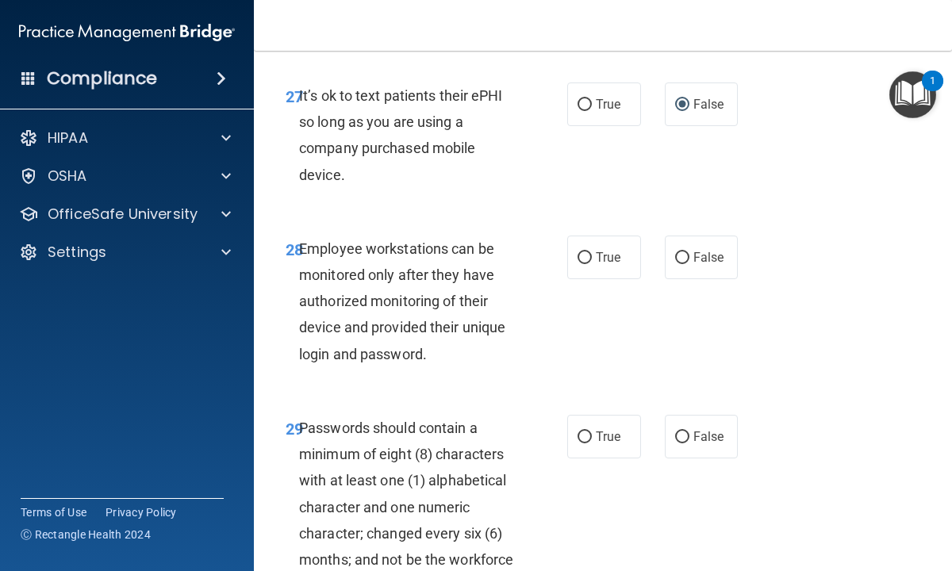
scroll to position [5077, 0]
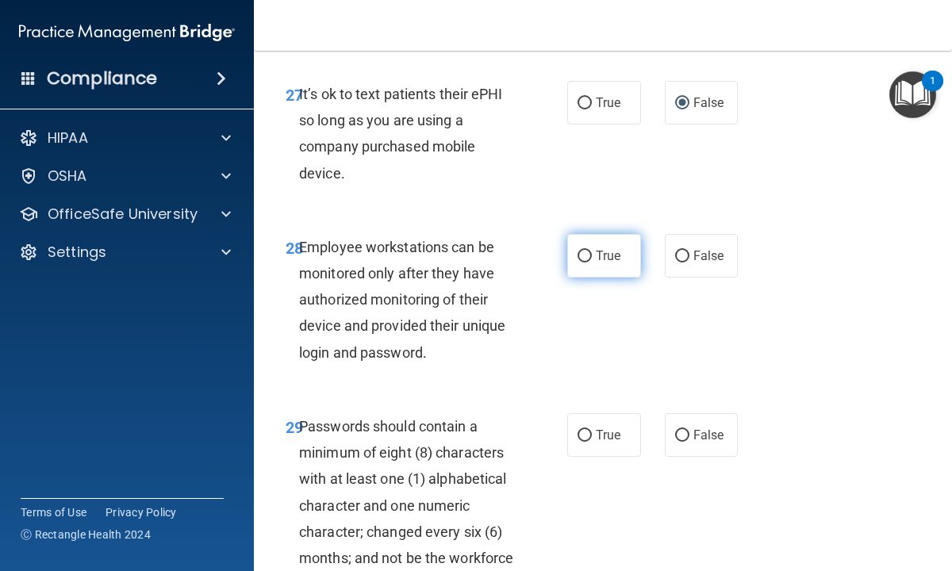
click at [589, 255] on input "True" at bounding box center [584, 257] width 14 height 12
radio input "true"
click at [588, 432] on input "True" at bounding box center [584, 436] width 14 height 12
radio input "true"
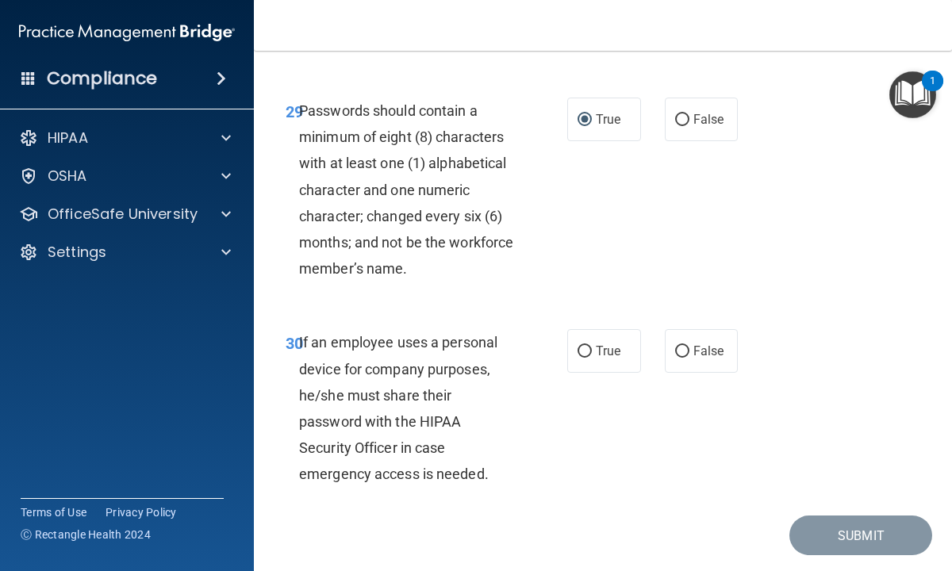
scroll to position [5394, 0]
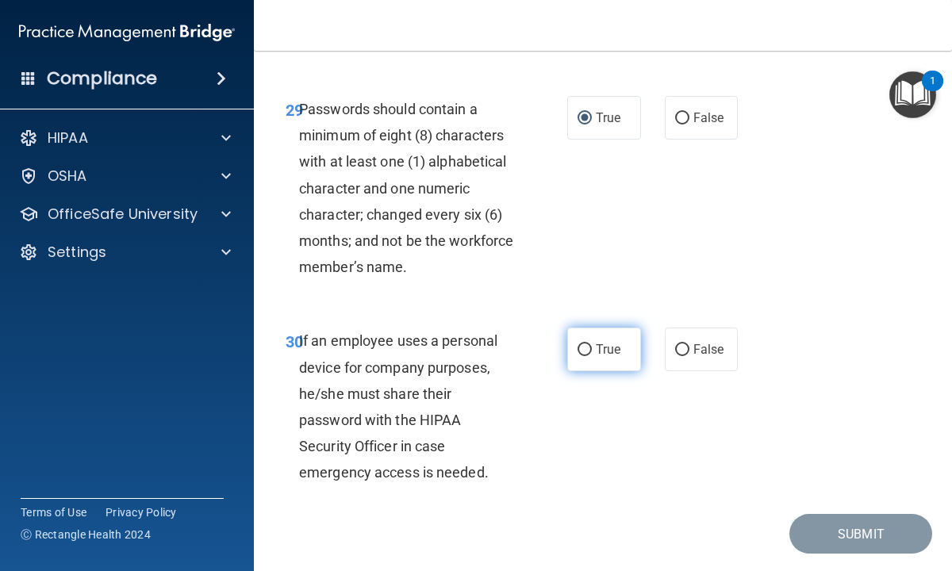
click at [582, 352] on input "True" at bounding box center [584, 350] width 14 height 12
radio input "true"
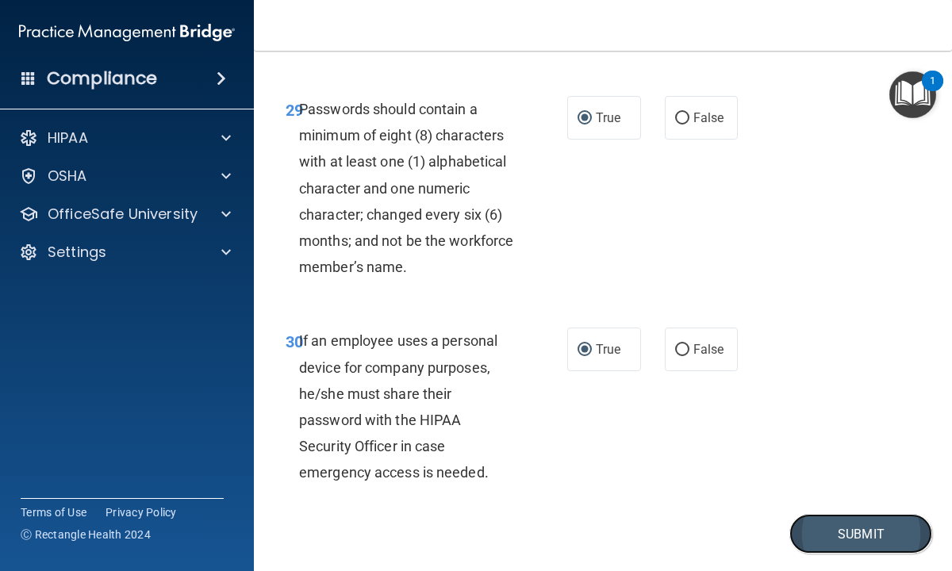
click at [846, 533] on button "Submit" at bounding box center [860, 534] width 143 height 40
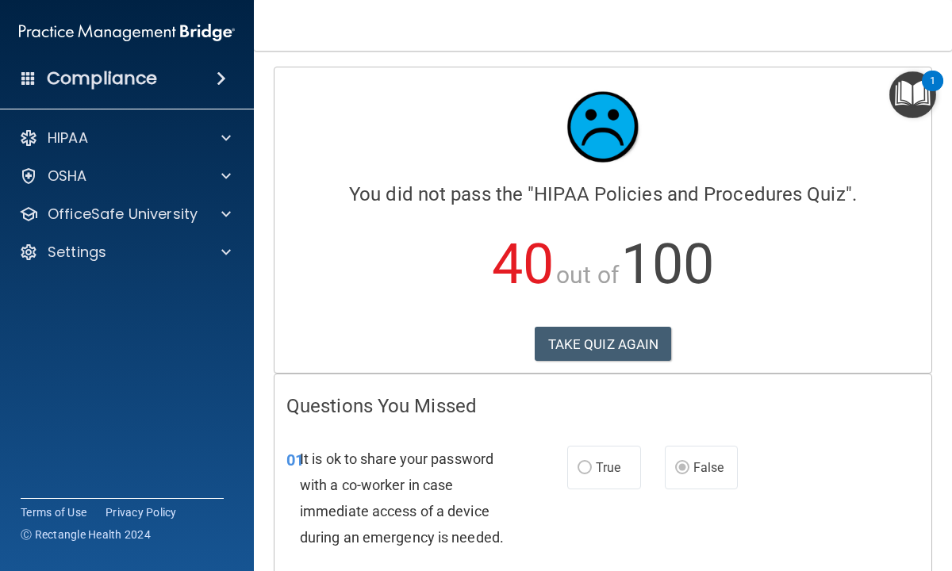
click at [538, 411] on h4 "Questions You Missed" at bounding box center [602, 406] width 633 height 21
click at [259, 380] on main "Calculating your score.... You did not pass the " HIPAA Policies and Procedures…" at bounding box center [603, 311] width 698 height 520
click at [579, 337] on button "TAKE QUIZ AGAIN" at bounding box center [603, 344] width 137 height 35
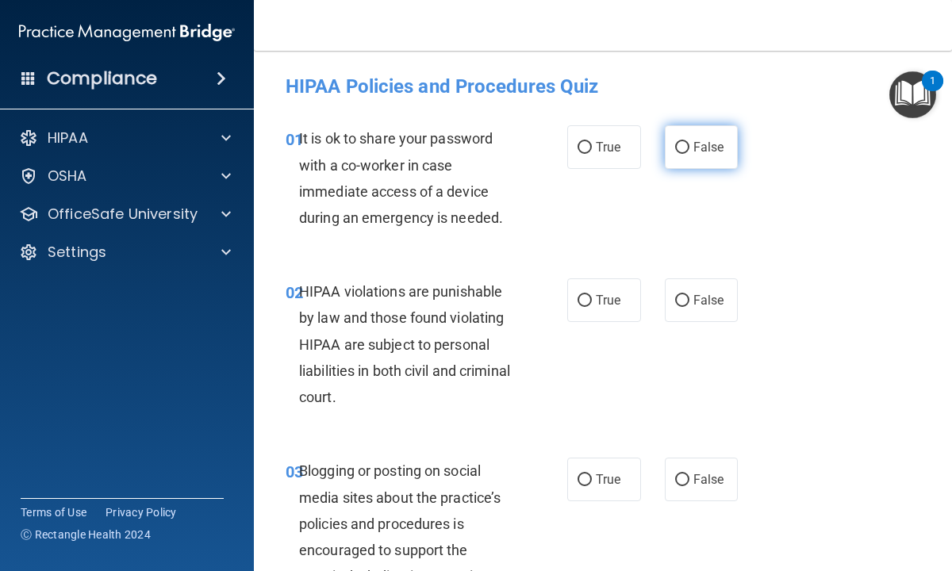
click at [675, 144] on input "False" at bounding box center [682, 148] width 14 height 12
radio input "true"
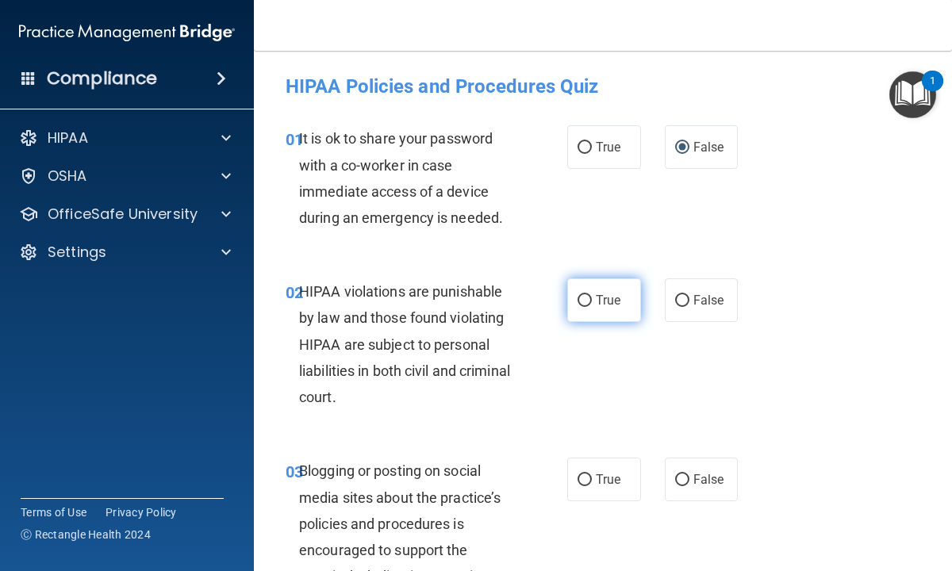
click at [582, 300] on input "True" at bounding box center [584, 301] width 14 height 12
radio input "true"
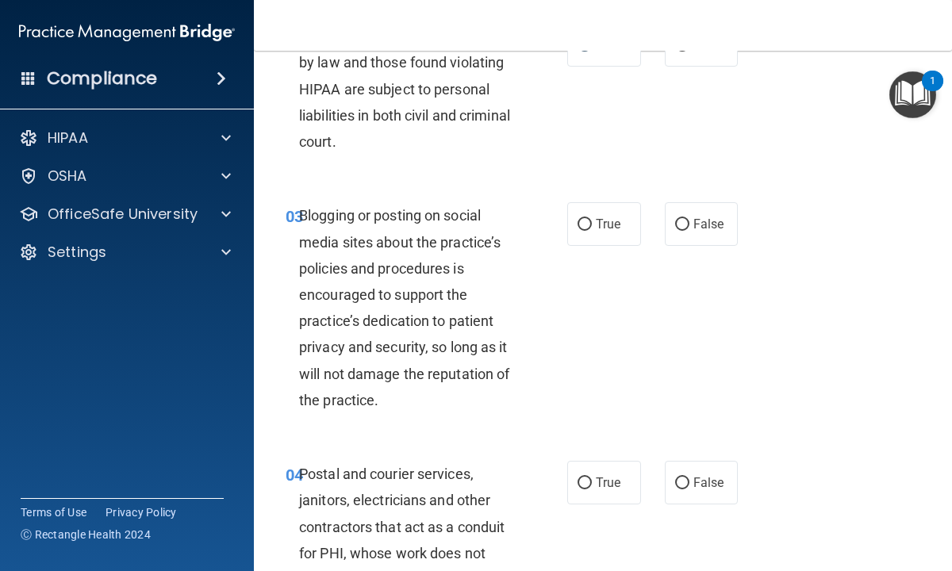
scroll to position [286, 0]
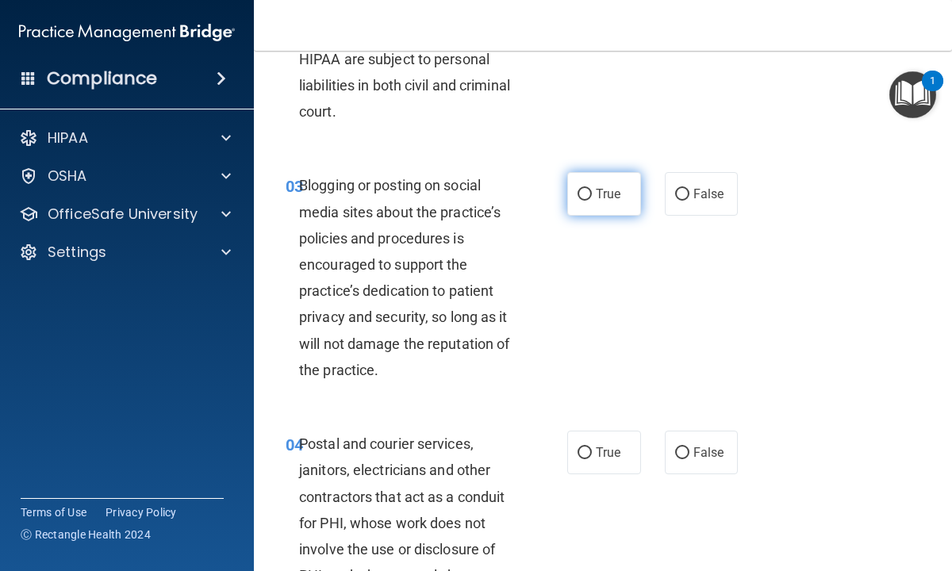
click at [585, 191] on input "True" at bounding box center [584, 195] width 14 height 12
radio input "true"
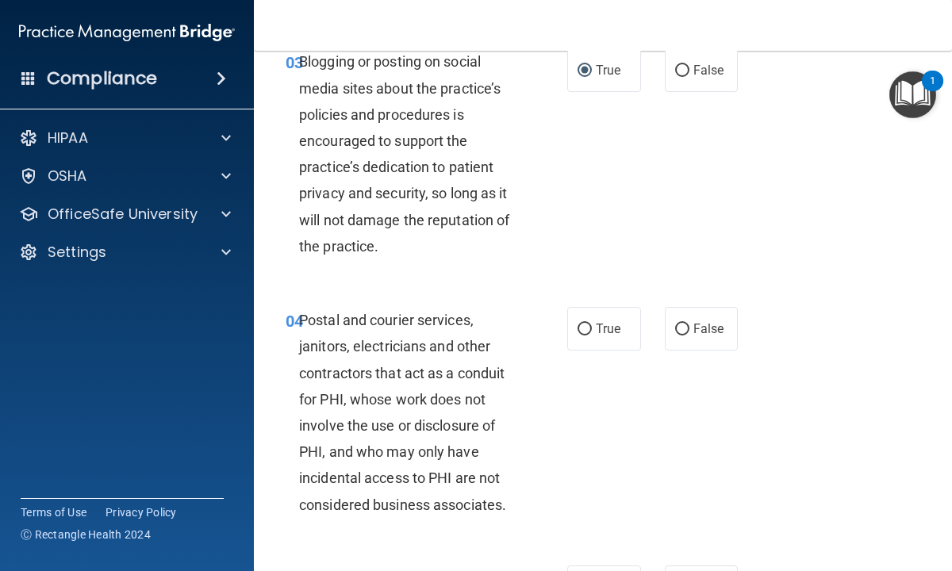
scroll to position [412, 0]
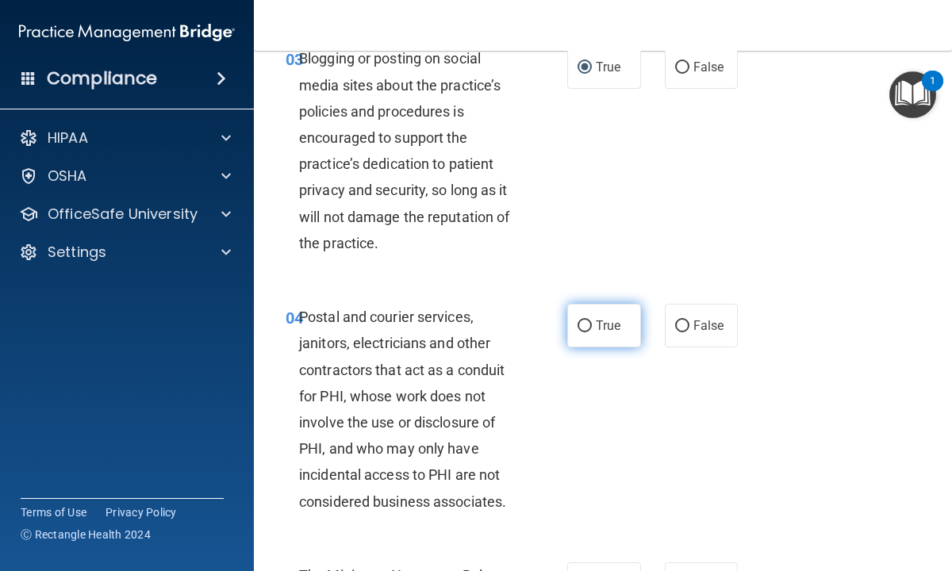
click at [586, 324] on input "True" at bounding box center [584, 326] width 14 height 12
radio input "true"
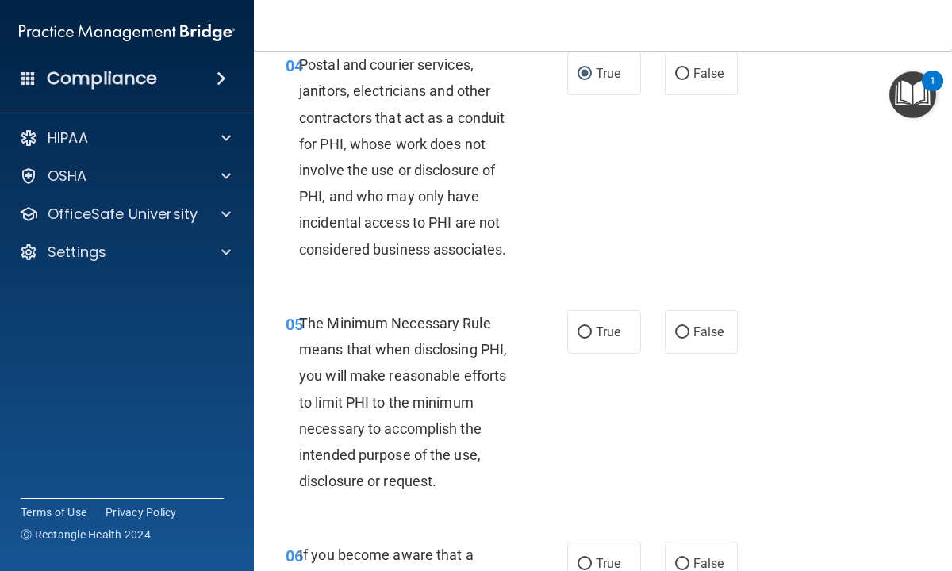
scroll to position [698, 0]
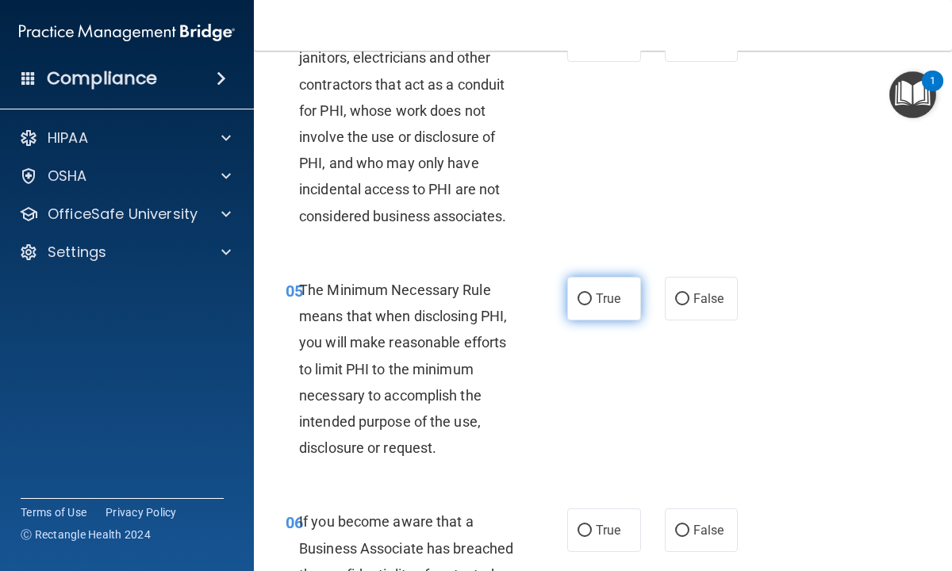
click at [581, 297] on input "True" at bounding box center [584, 299] width 14 height 12
radio input "true"
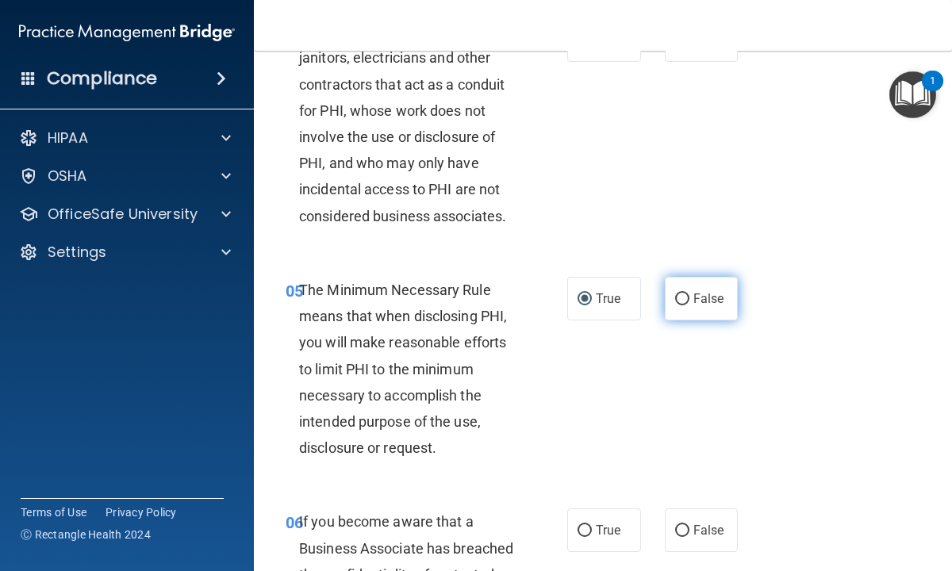
click at [684, 295] on input "False" at bounding box center [682, 299] width 14 height 12
radio input "true"
radio input "false"
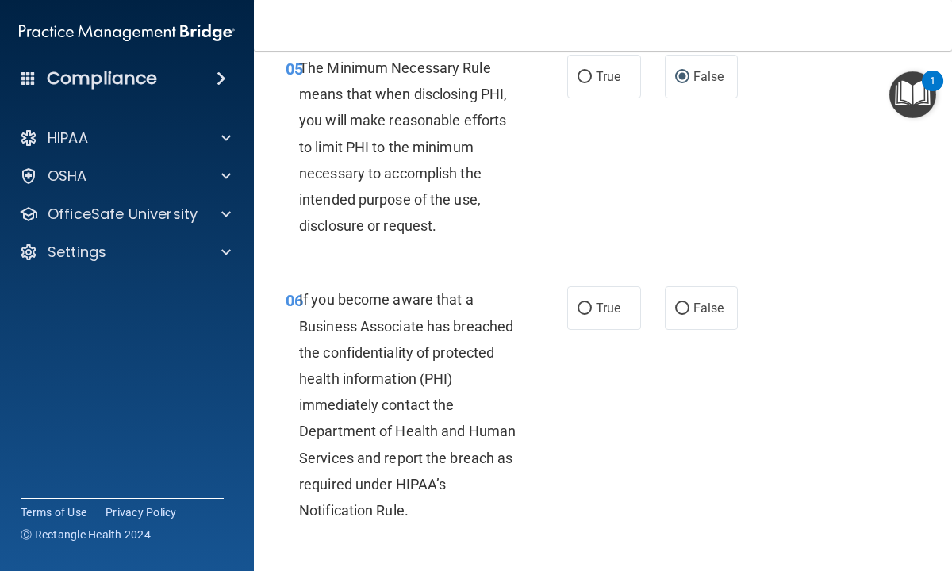
scroll to position [952, 0]
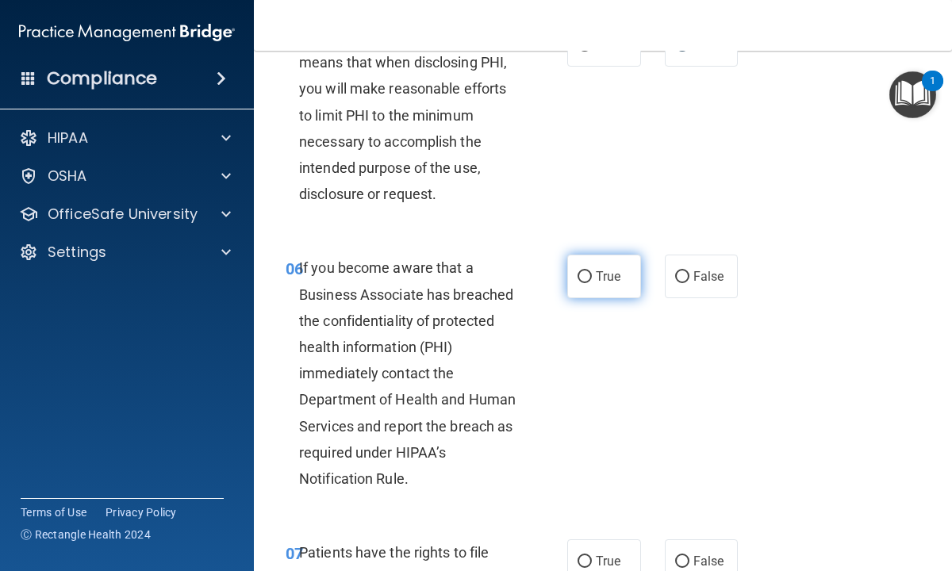
click at [583, 281] on input "True" at bounding box center [584, 277] width 14 height 12
radio input "true"
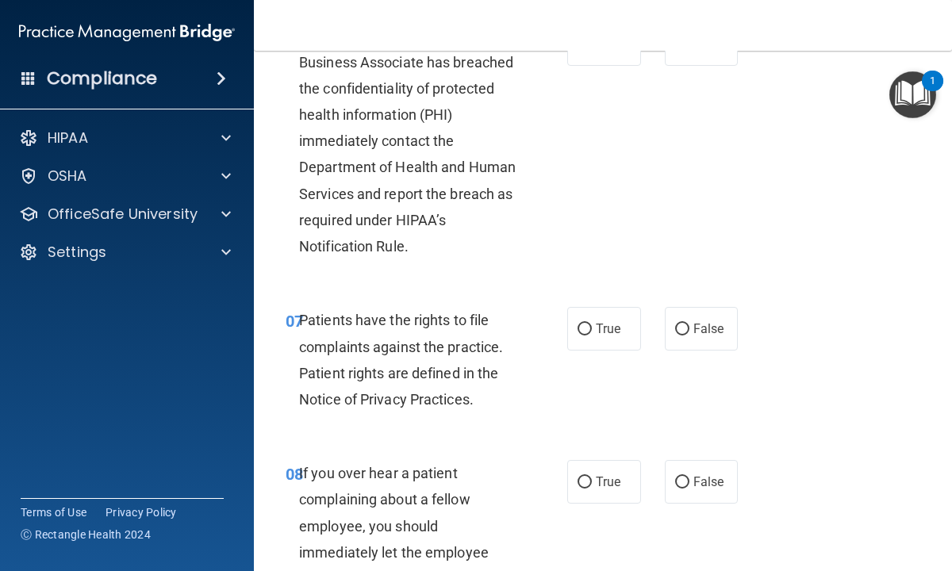
scroll to position [1206, 0]
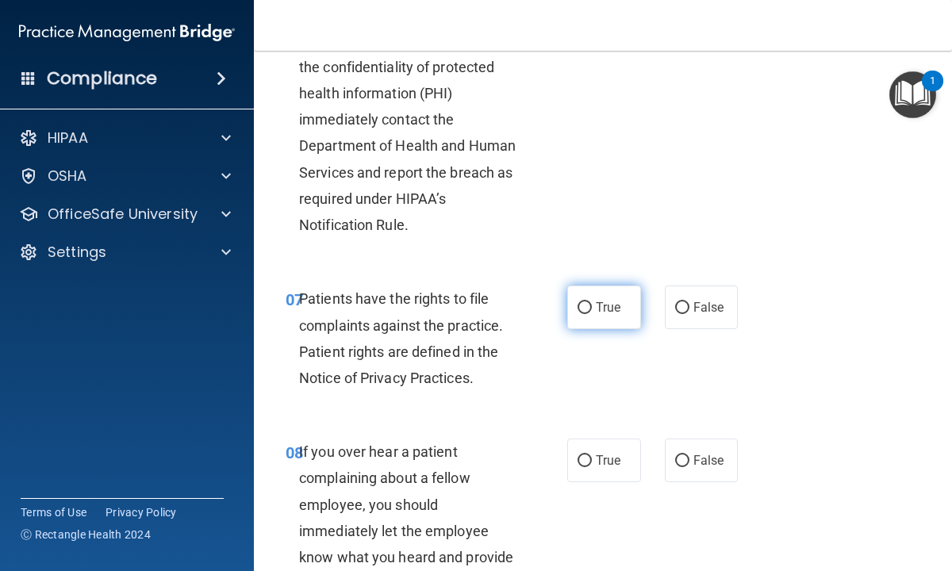
click at [586, 305] on input "True" at bounding box center [584, 308] width 14 height 12
radio input "true"
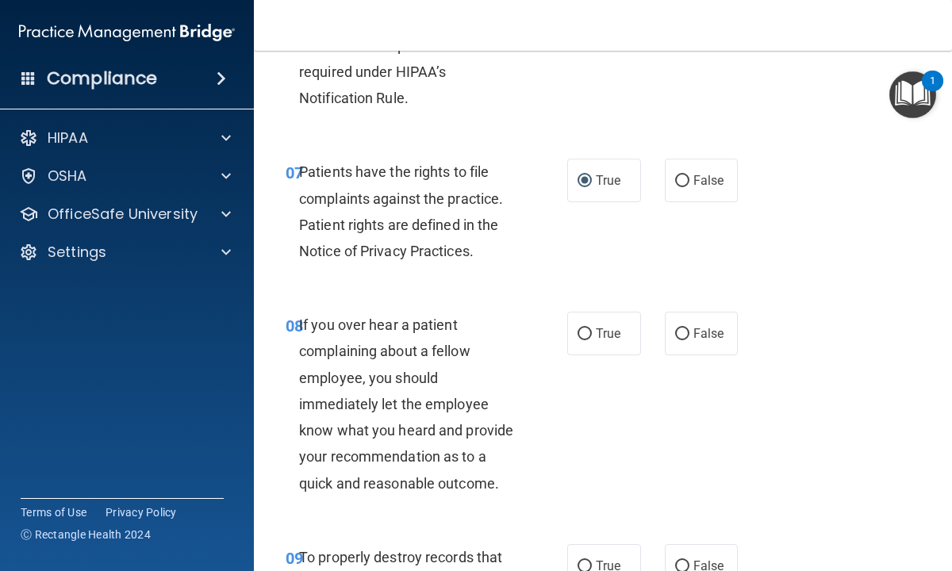
scroll to position [1364, 0]
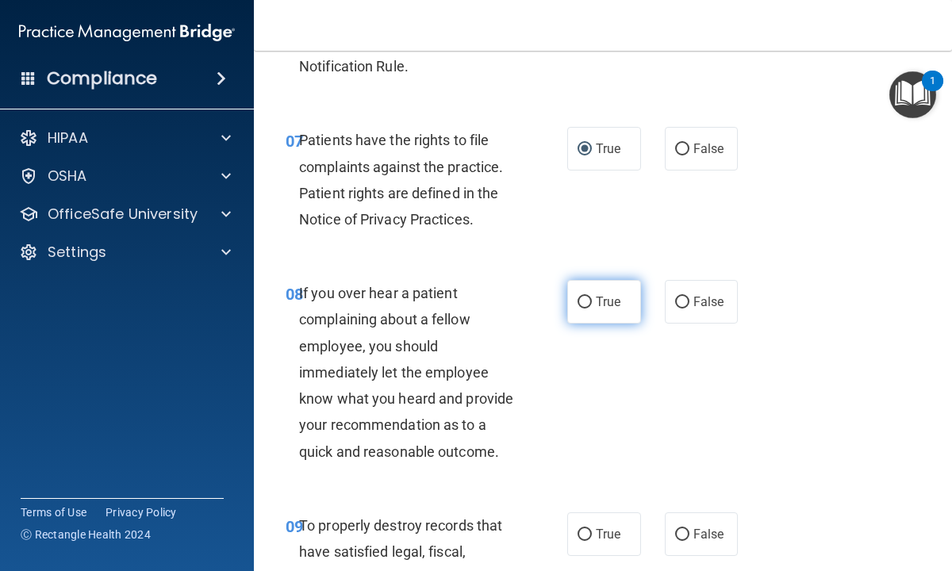
click at [587, 301] on input "True" at bounding box center [584, 303] width 14 height 12
radio input "true"
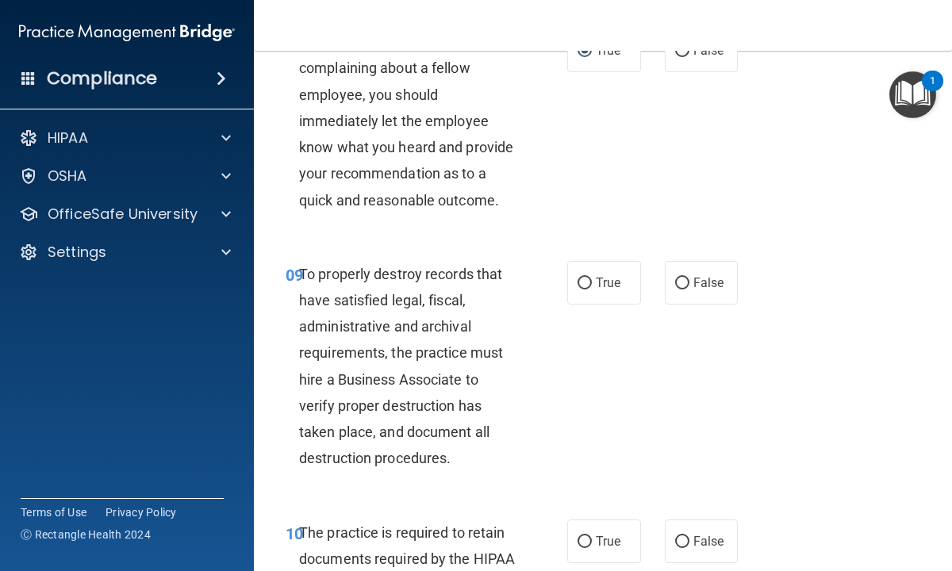
scroll to position [1618, 0]
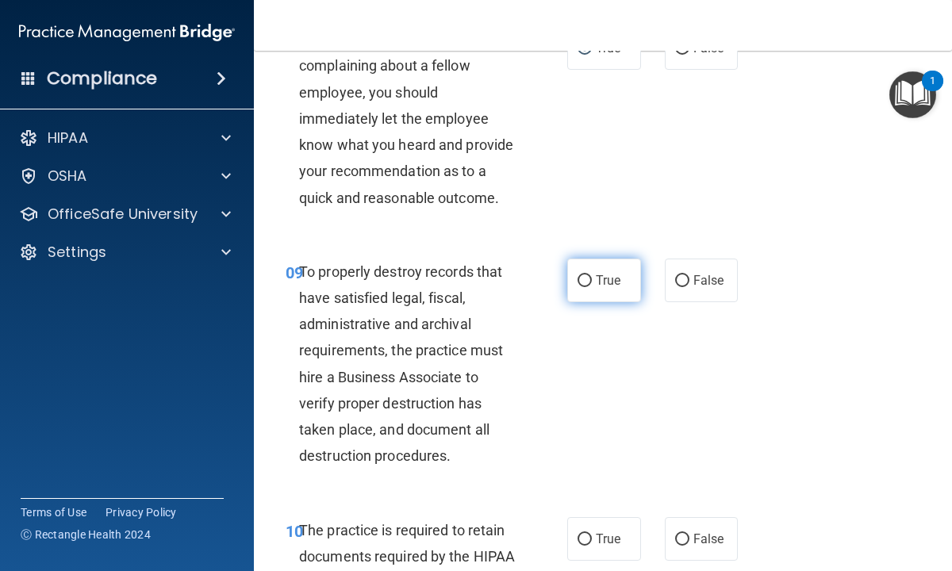
click at [584, 282] on input "True" at bounding box center [584, 281] width 14 height 12
radio input "true"
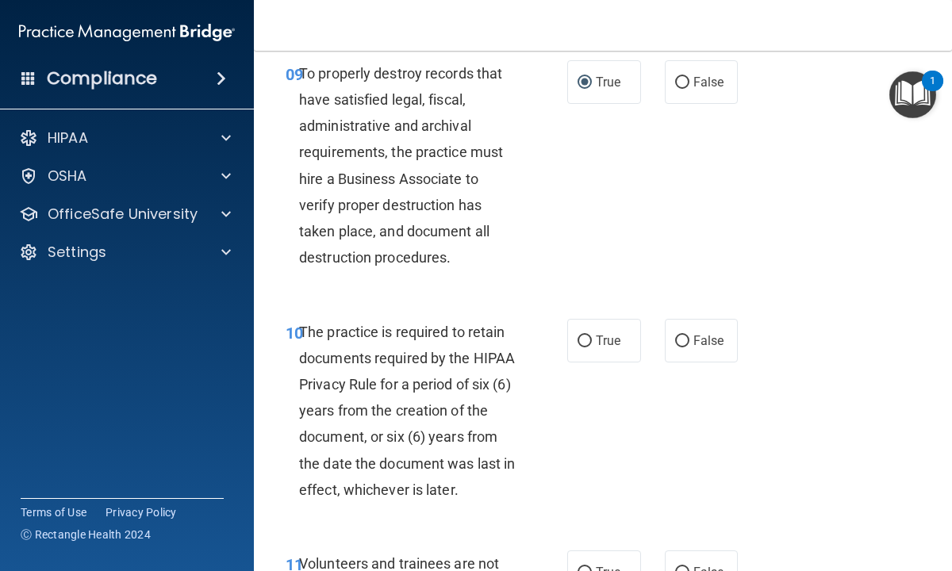
scroll to position [1840, 0]
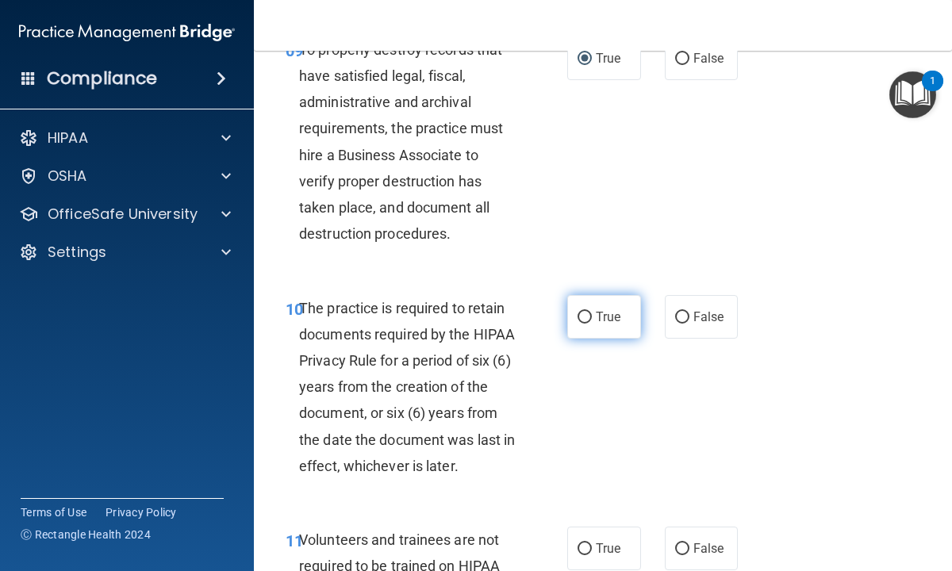
click at [588, 317] on input "True" at bounding box center [584, 318] width 14 height 12
radio input "true"
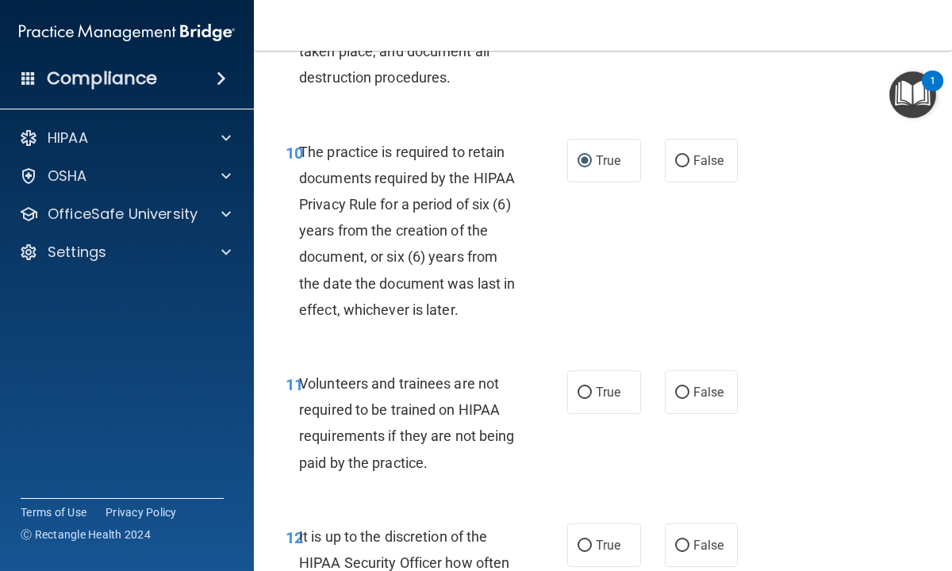
scroll to position [1999, 0]
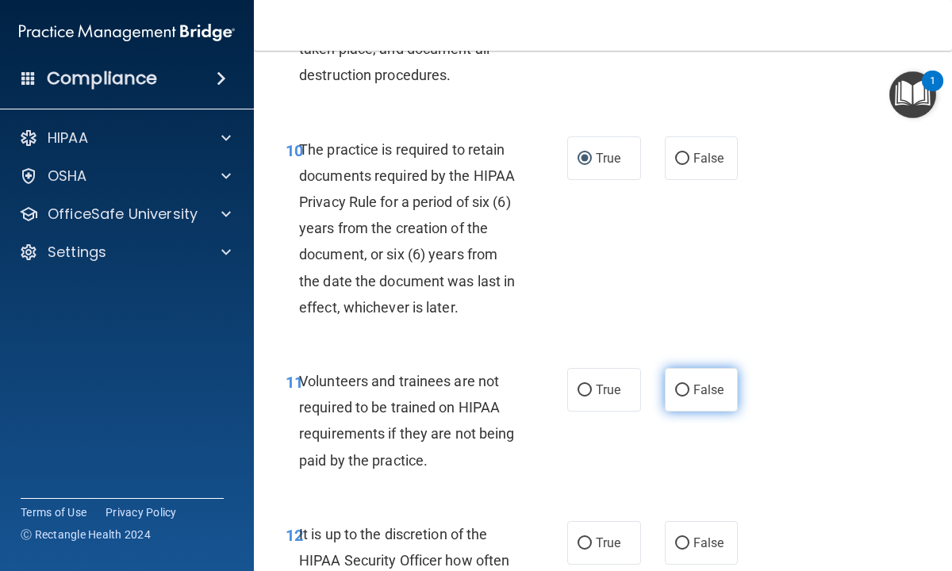
click at [683, 387] on input "False" at bounding box center [682, 391] width 14 height 12
radio input "true"
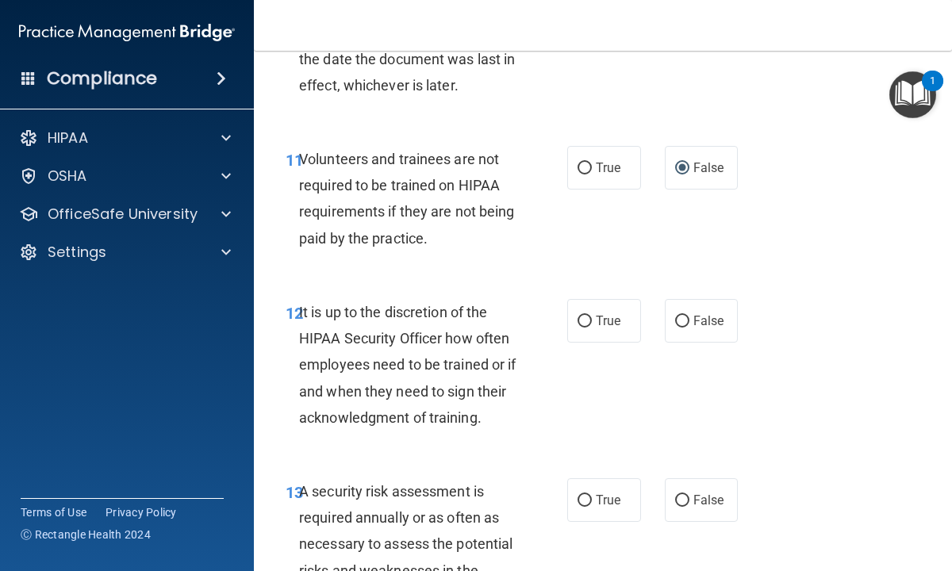
scroll to position [2253, 0]
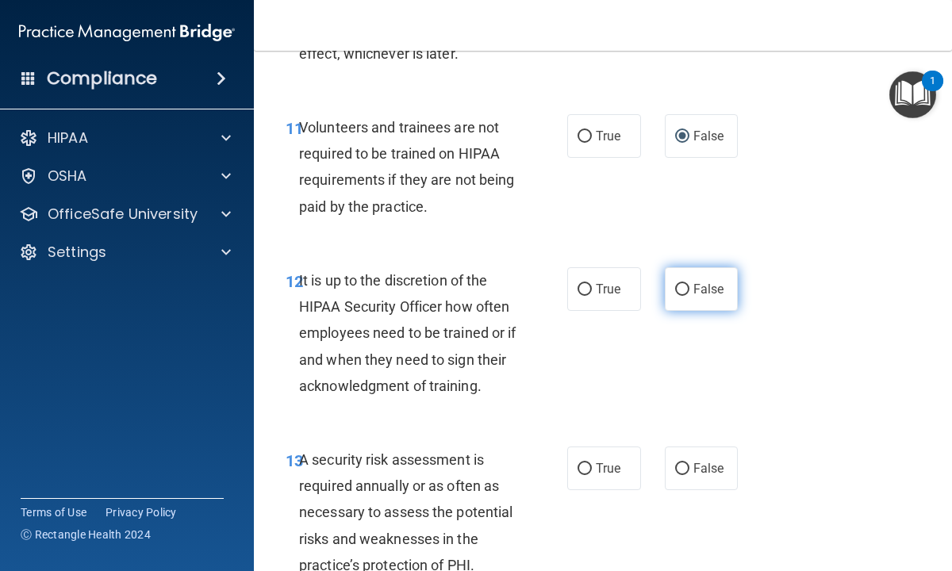
click at [684, 286] on input "False" at bounding box center [682, 290] width 14 height 12
radio input "true"
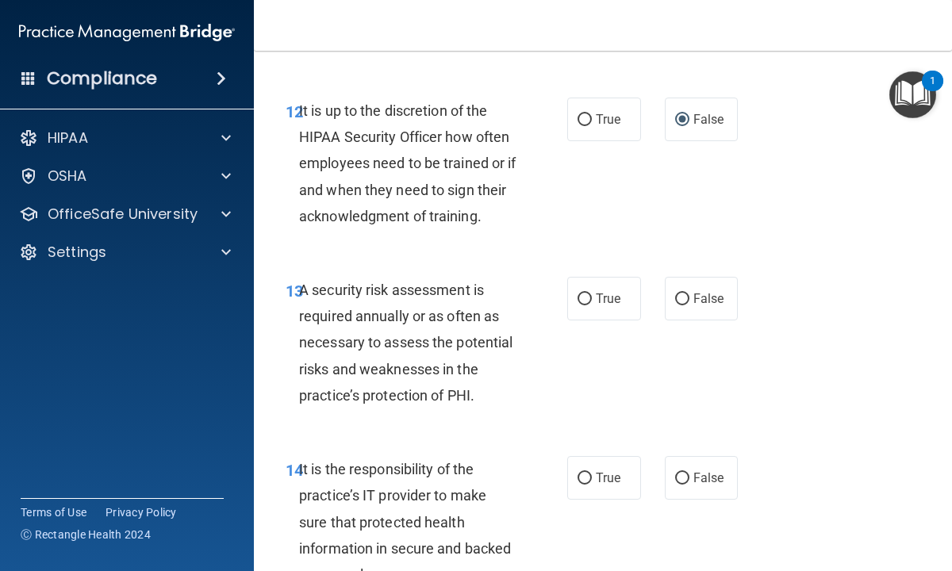
scroll to position [2443, 0]
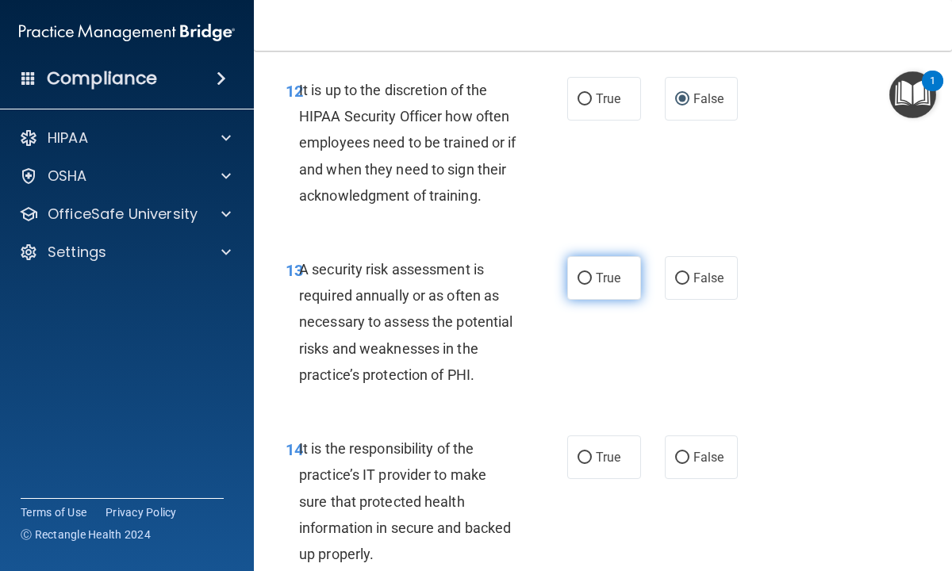
click at [587, 279] on input "True" at bounding box center [584, 279] width 14 height 12
radio input "true"
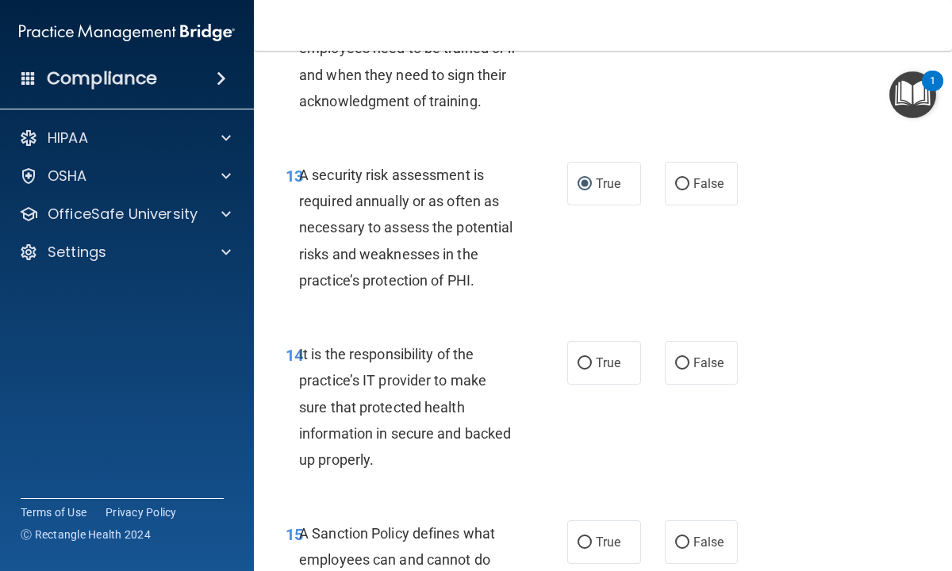
scroll to position [2538, 0]
click at [581, 361] on input "True" at bounding box center [584, 363] width 14 height 12
radio input "true"
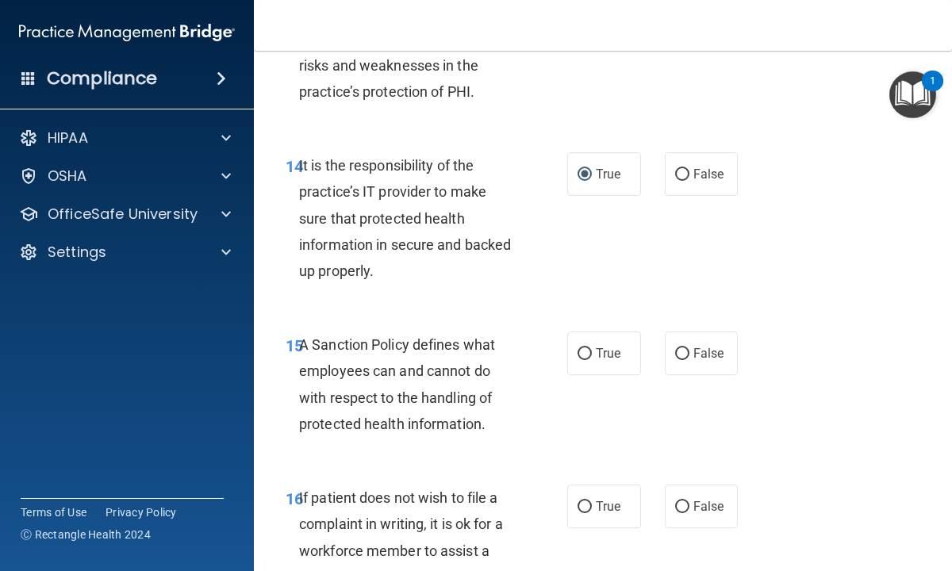
scroll to position [2729, 0]
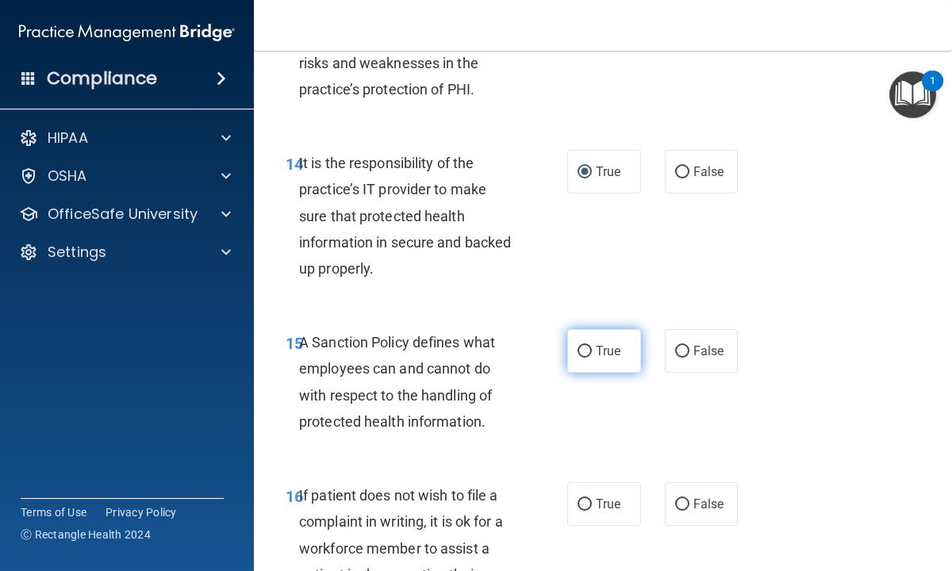
click at [586, 352] on input "True" at bounding box center [584, 352] width 14 height 12
radio input "true"
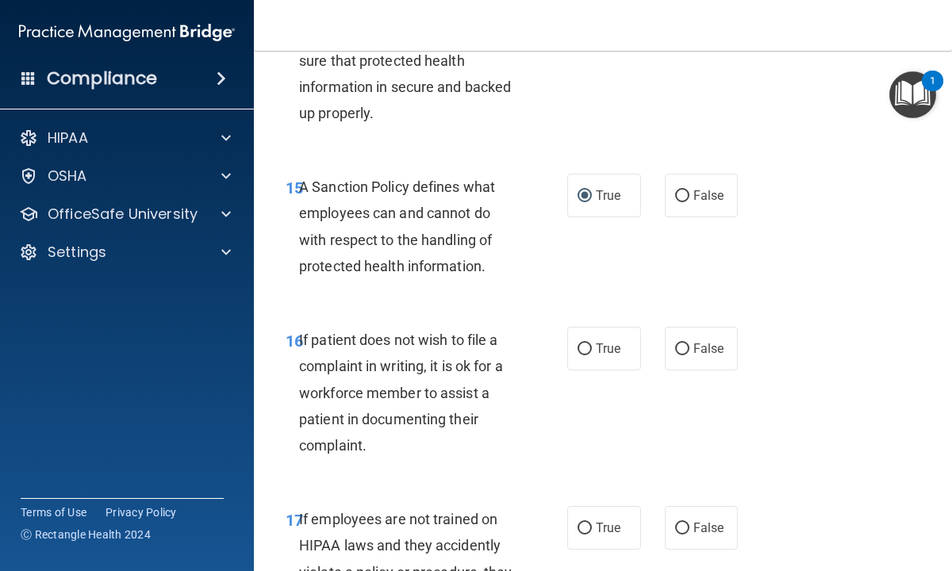
scroll to position [2919, 0]
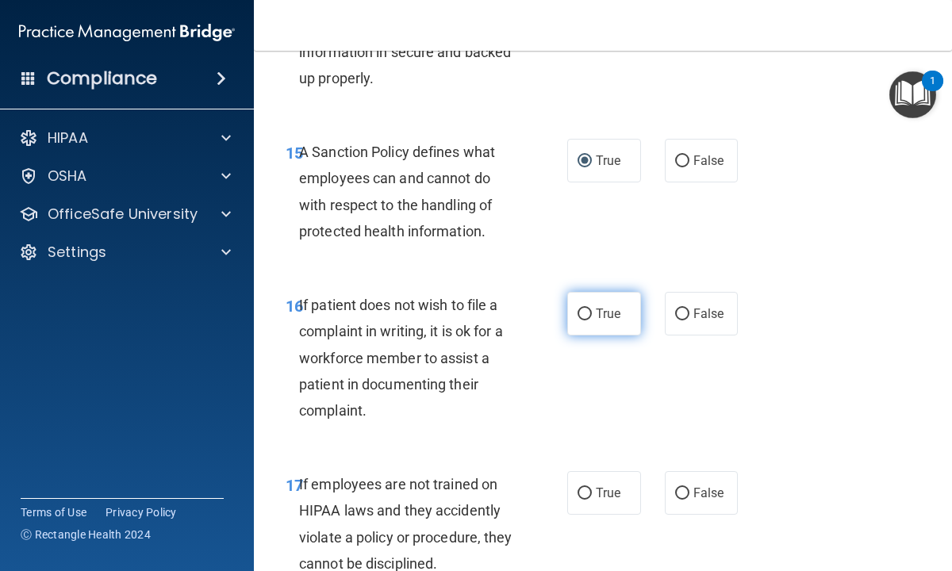
click at [586, 312] on input "True" at bounding box center [584, 315] width 14 height 12
radio input "true"
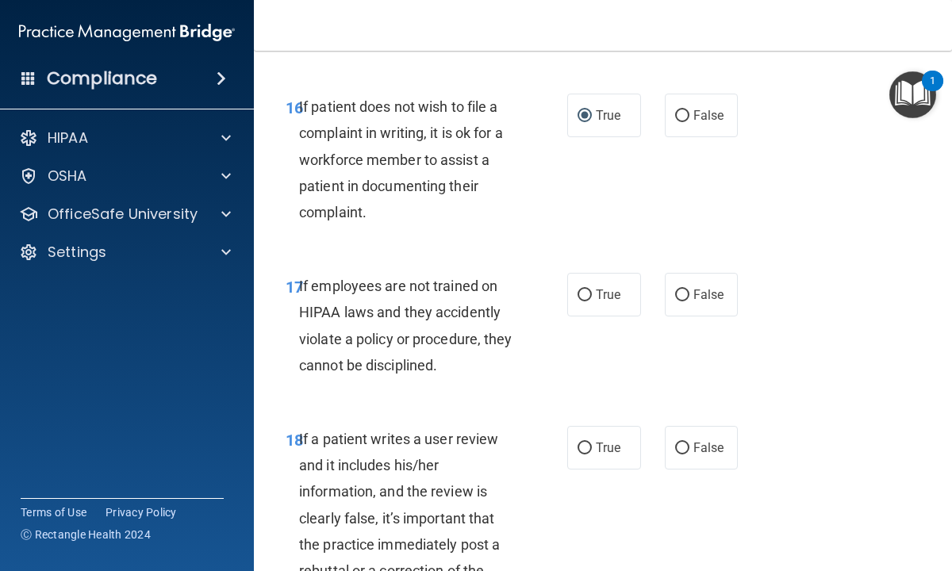
scroll to position [3141, 0]
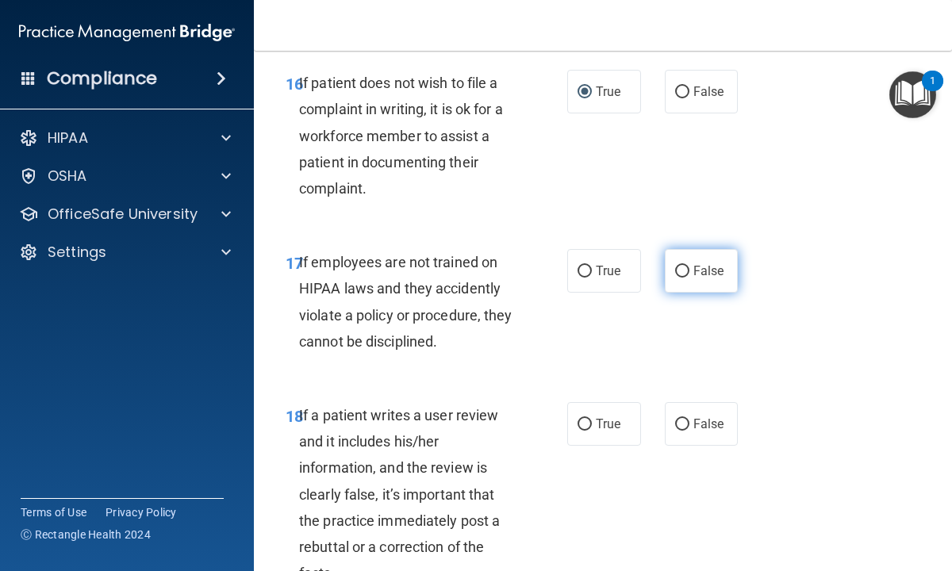
click at [678, 267] on input "False" at bounding box center [682, 272] width 14 height 12
radio input "true"
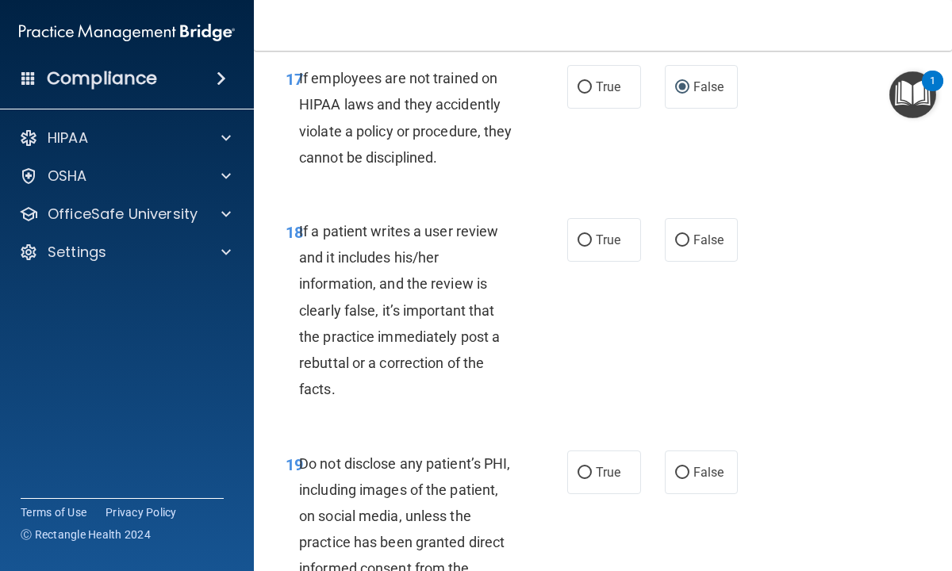
scroll to position [3332, 0]
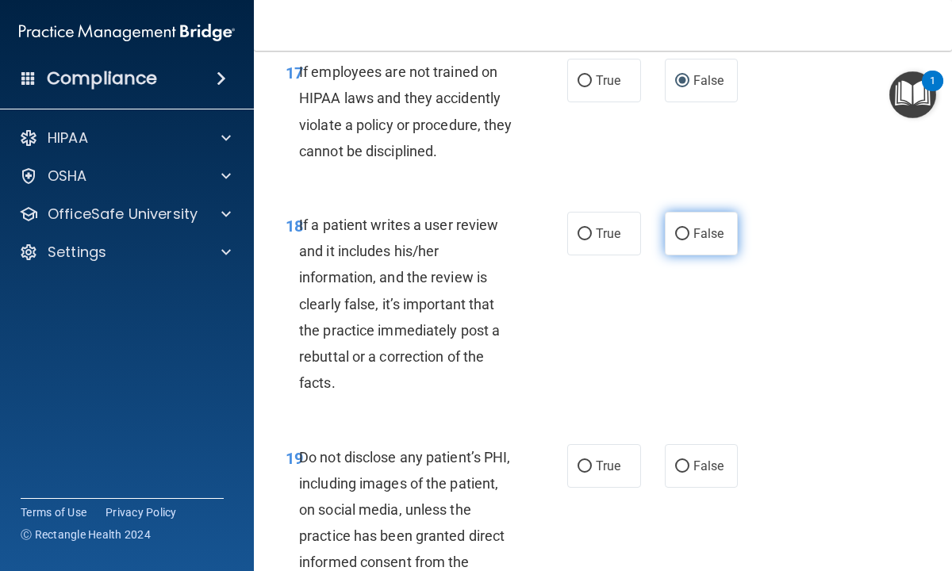
click at [680, 232] on input "False" at bounding box center [682, 234] width 14 height 12
radio input "true"
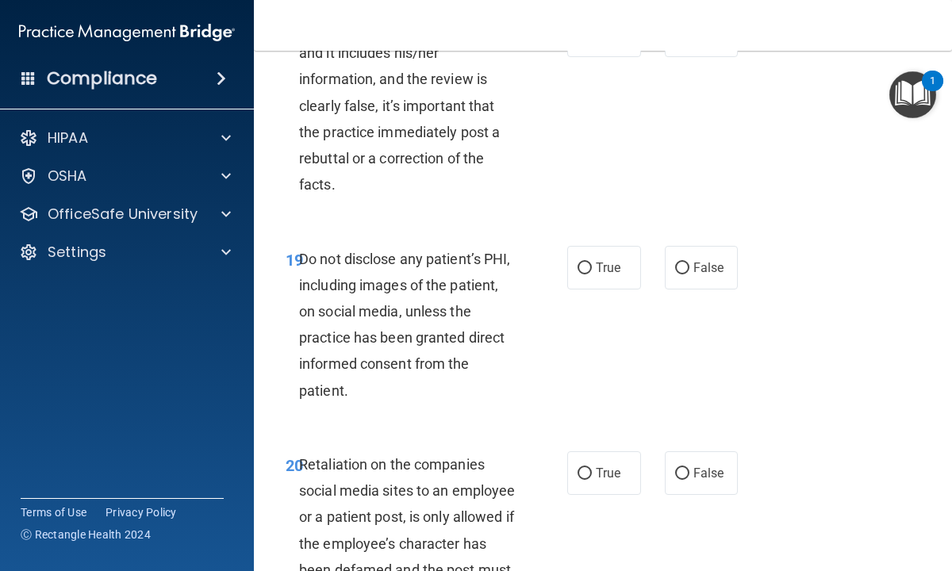
scroll to position [3554, 0]
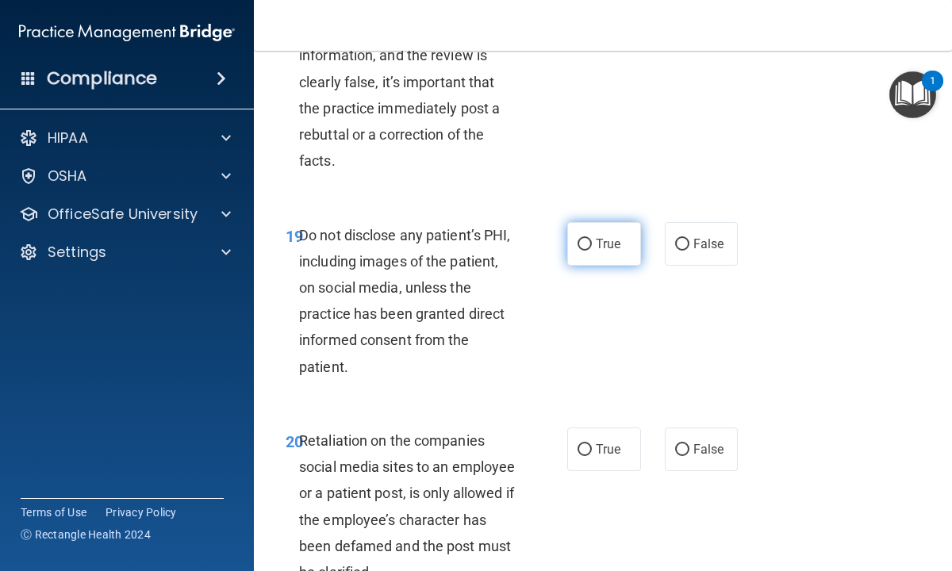
click at [589, 240] on input "True" at bounding box center [584, 245] width 14 height 12
radio input "true"
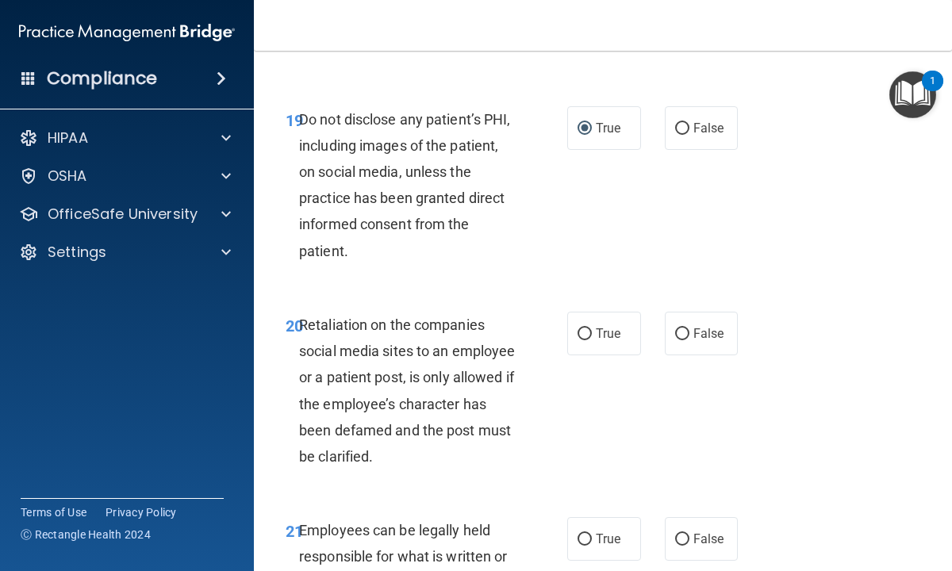
scroll to position [3744, 0]
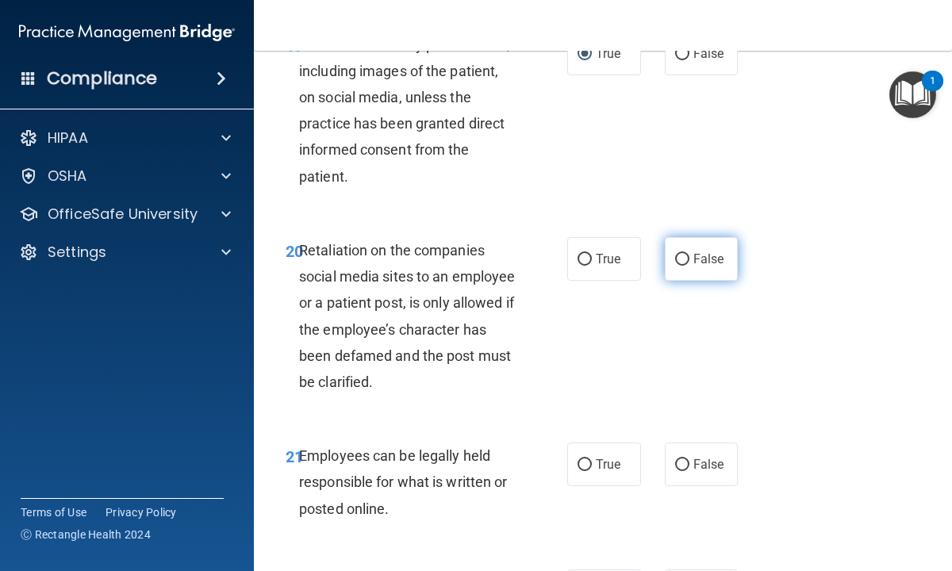
click at [682, 258] on input "False" at bounding box center [682, 260] width 14 height 12
radio input "true"
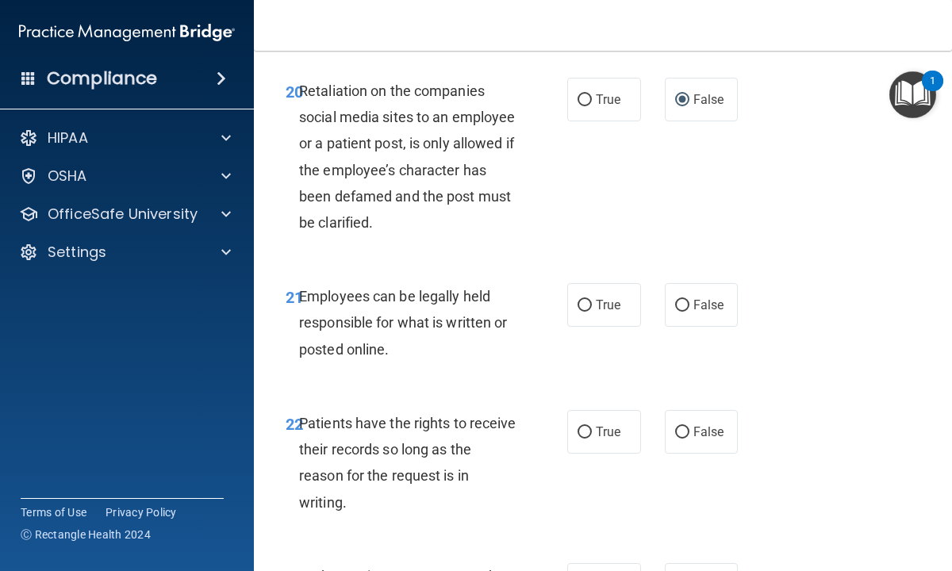
scroll to position [3934, 0]
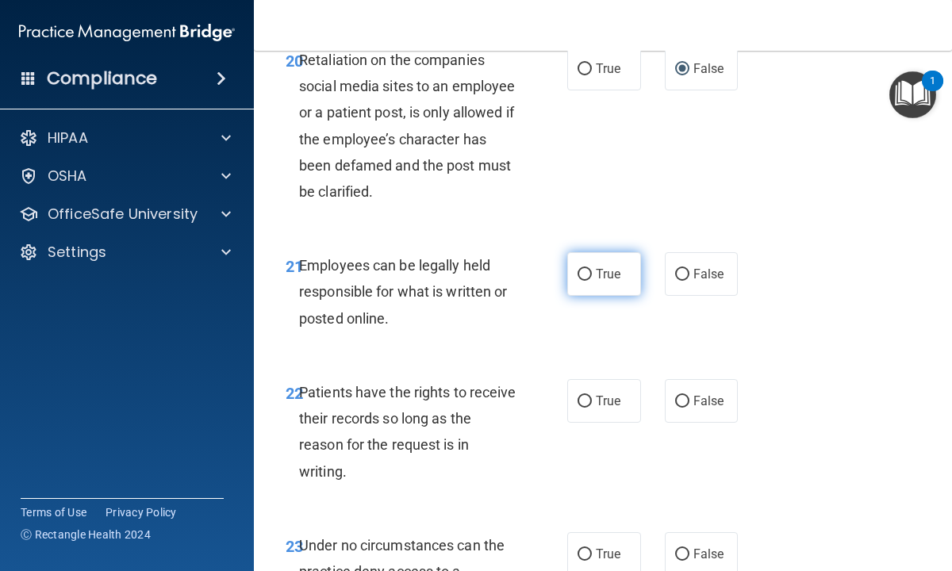
click at [582, 275] on input "True" at bounding box center [584, 275] width 14 height 12
radio input "true"
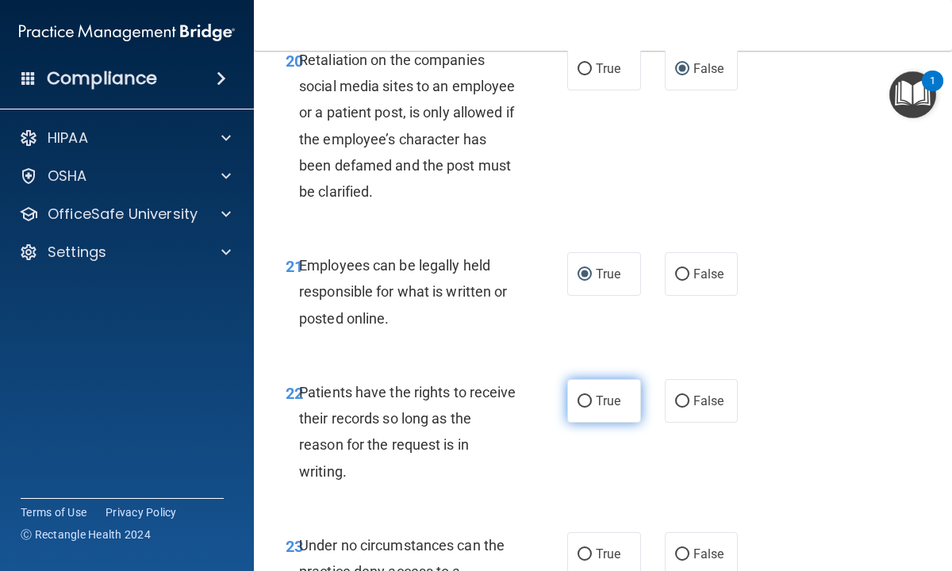
click at [587, 401] on input "True" at bounding box center [584, 402] width 14 height 12
radio input "true"
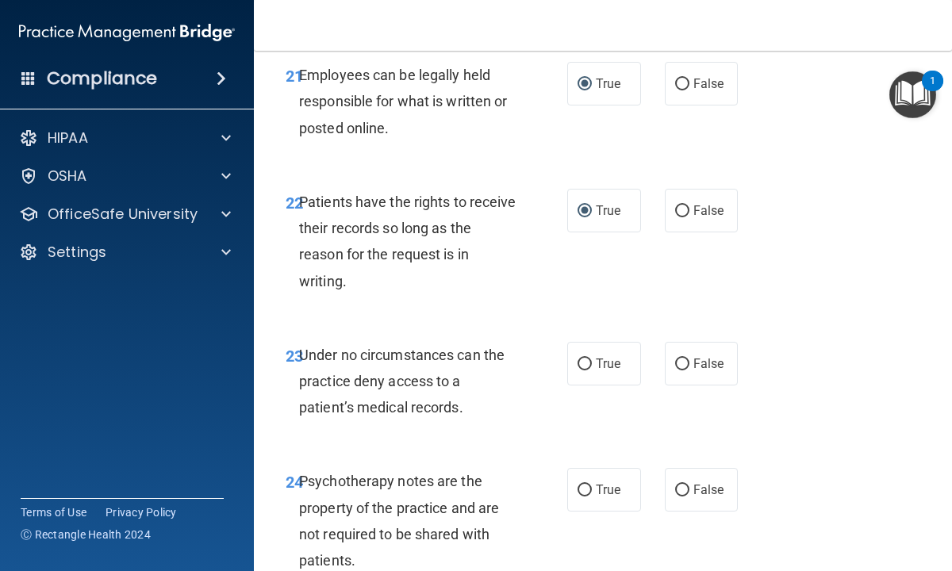
scroll to position [4156, 0]
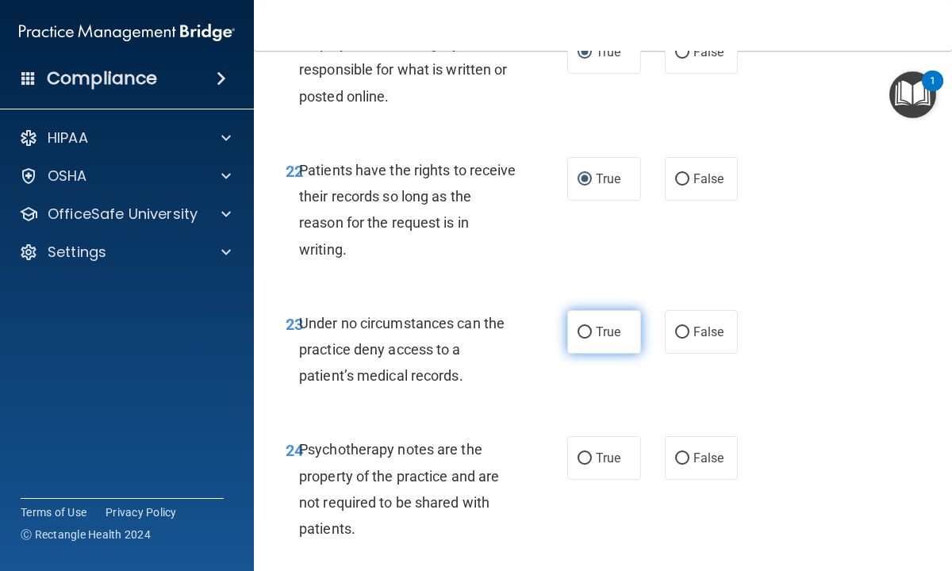
click at [585, 332] on input "True" at bounding box center [584, 333] width 14 height 12
radio input "true"
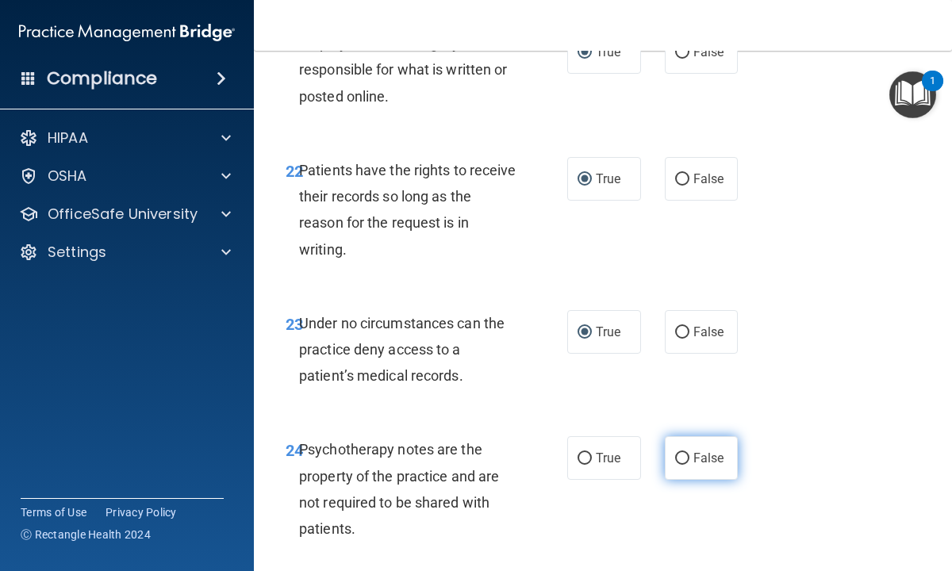
click at [683, 458] on input "False" at bounding box center [682, 459] width 14 height 12
radio input "true"
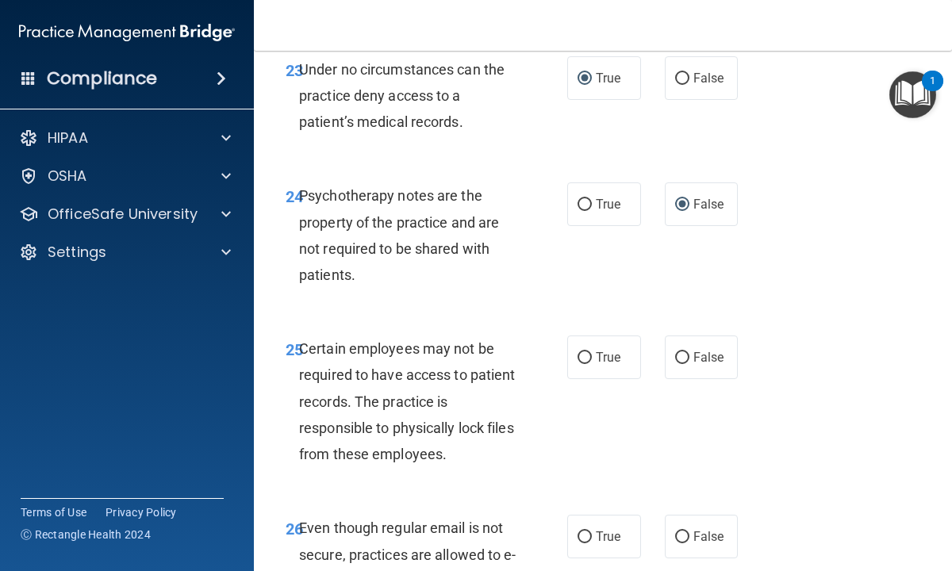
scroll to position [4442, 0]
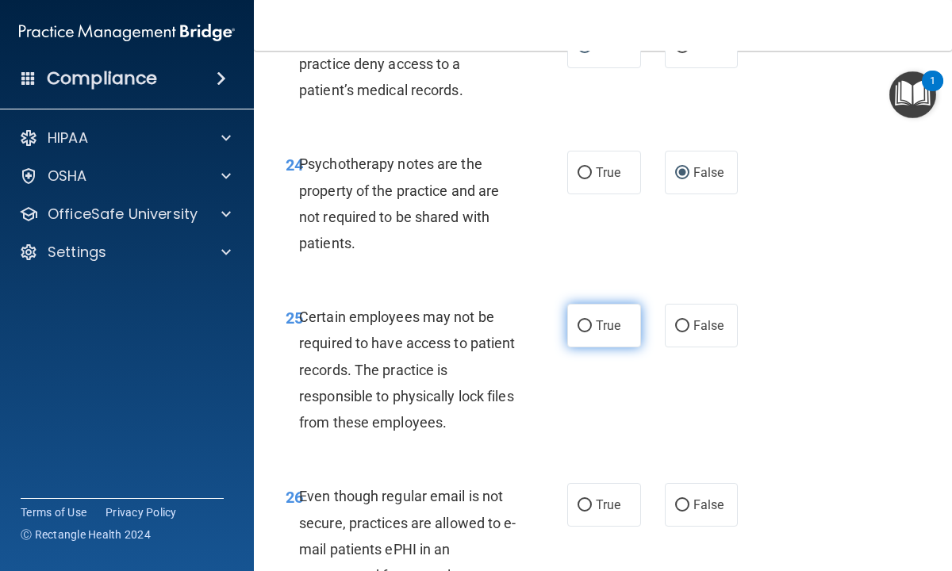
click at [582, 328] on input "True" at bounding box center [584, 326] width 14 height 12
radio input "true"
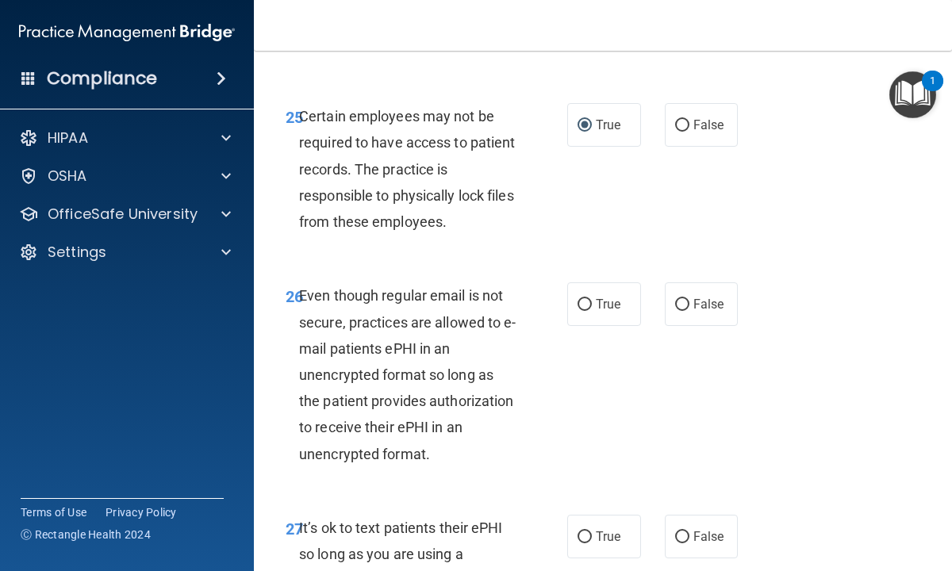
scroll to position [4664, 0]
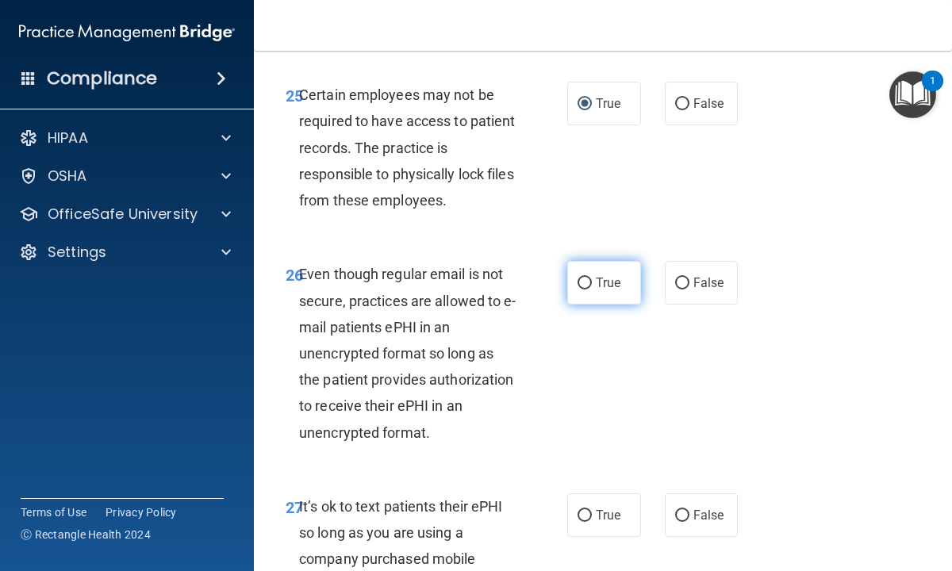
click at [589, 284] on input "True" at bounding box center [584, 284] width 14 height 12
radio input "true"
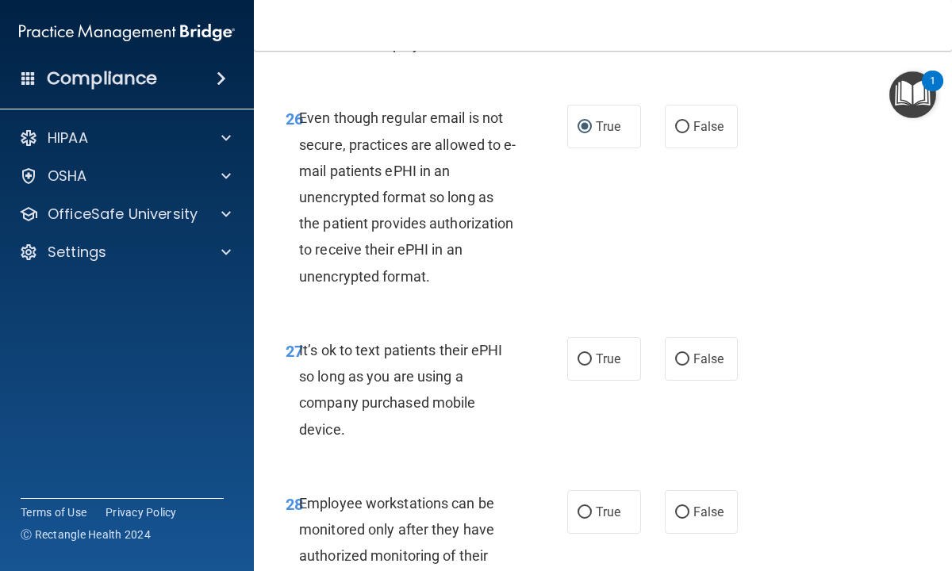
scroll to position [4823, 0]
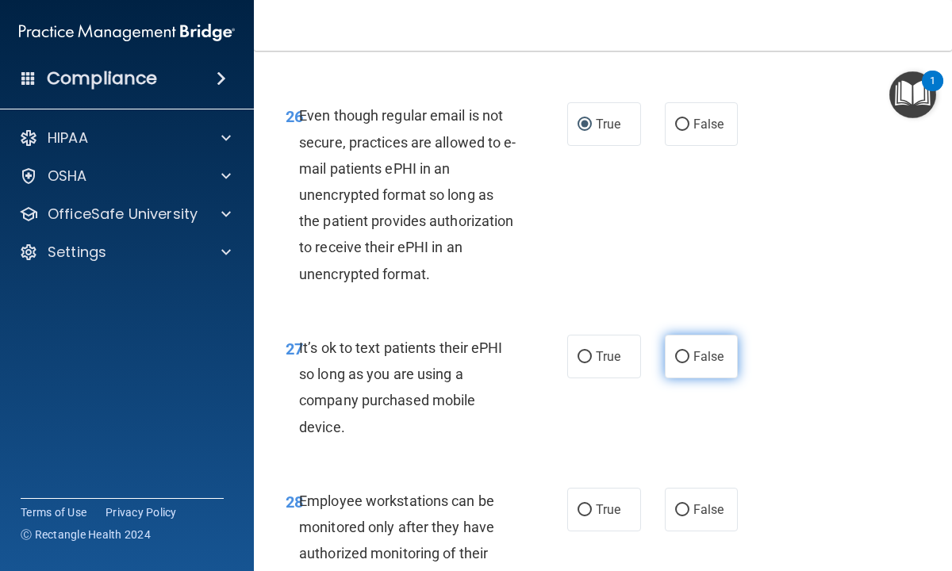
click at [681, 358] on input "False" at bounding box center [682, 357] width 14 height 12
radio input "true"
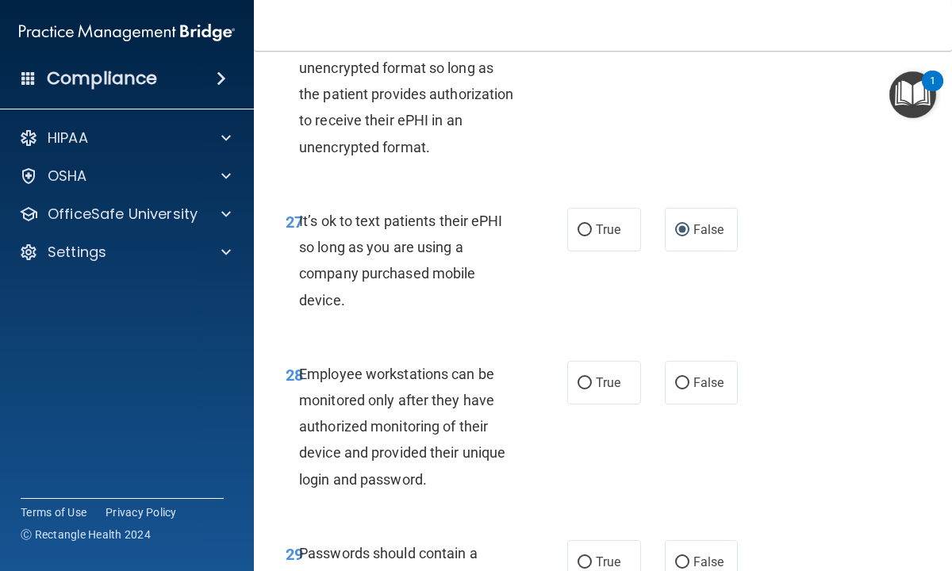
scroll to position [4981, 0]
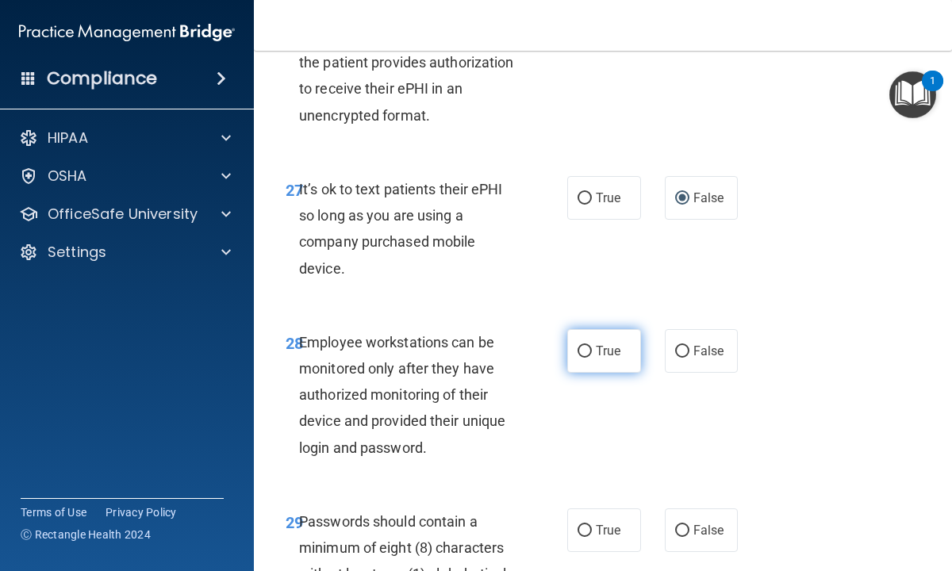
click at [588, 351] on input "True" at bounding box center [584, 352] width 14 height 12
radio input "true"
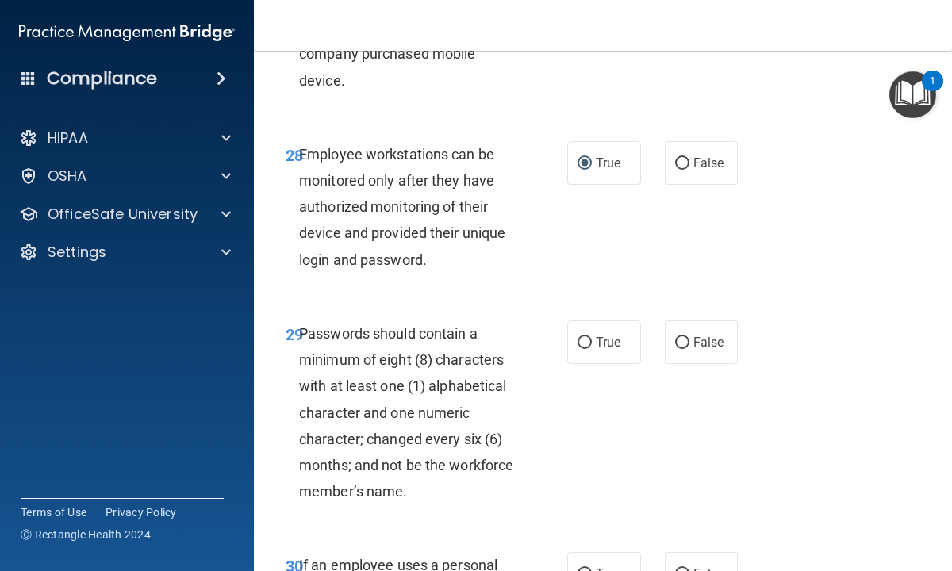
scroll to position [5172, 0]
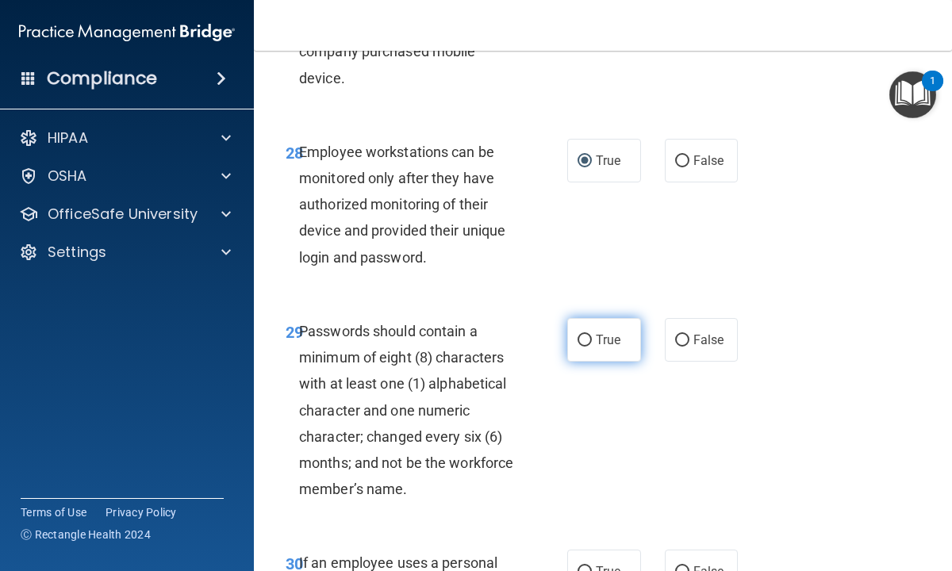
click at [585, 344] on input "True" at bounding box center [584, 341] width 14 height 12
radio input "true"
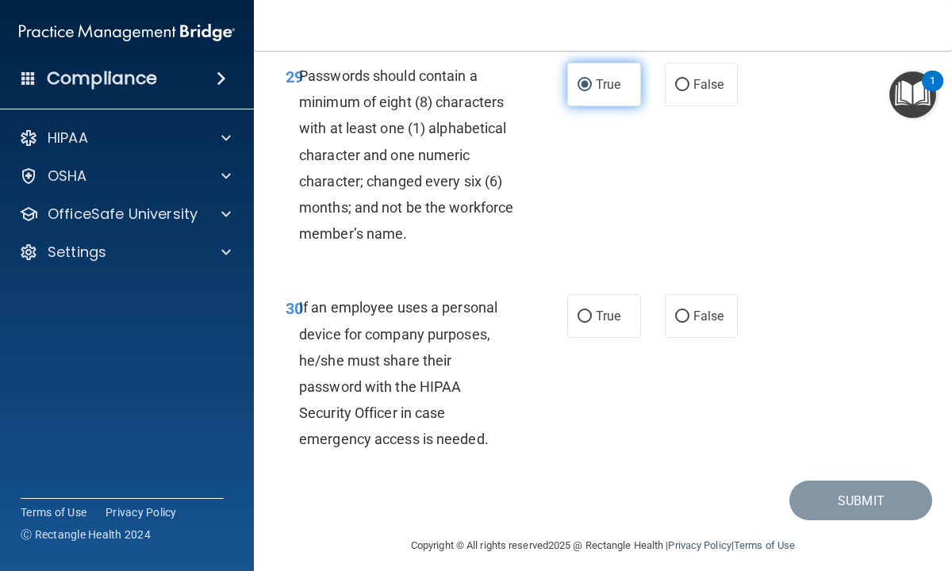
scroll to position [5441, 0]
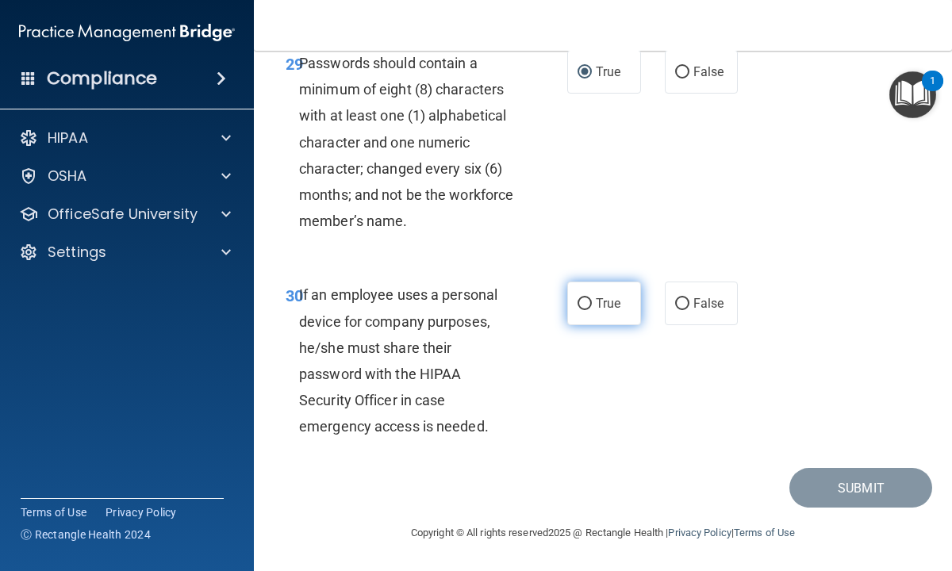
click at [586, 303] on input "True" at bounding box center [584, 304] width 14 height 12
radio input "true"
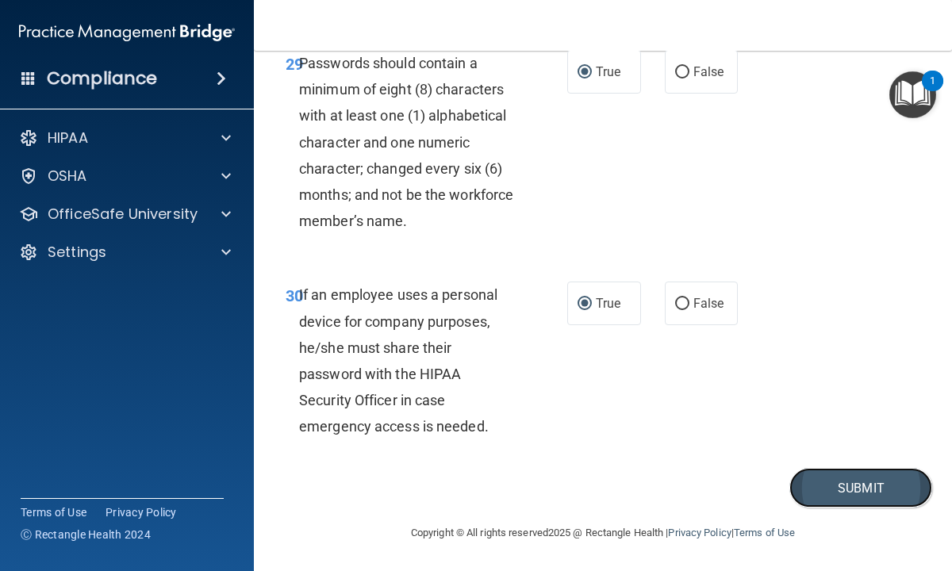
click at [857, 474] on button "Submit" at bounding box center [860, 488] width 143 height 40
click at [854, 492] on button "Submit" at bounding box center [860, 488] width 143 height 40
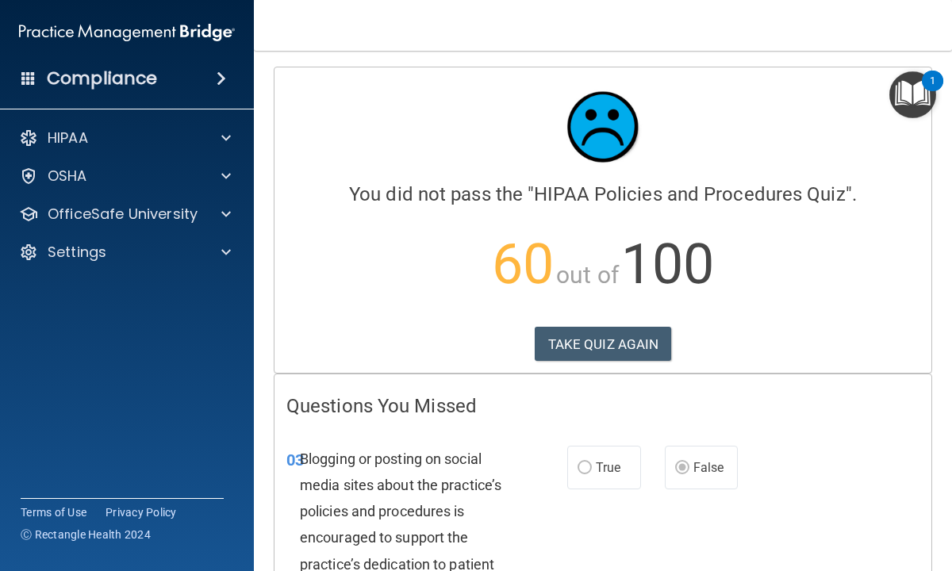
click at [263, 451] on div "03 Blogging or posting on social media sites about the practice’s policies and …" at bounding box center [427, 555] width 328 height 219
click at [943, 161] on main "Calculating your score.... You did not pass the " HIPAA Policies and Procedures…" at bounding box center [603, 311] width 698 height 520
click at [737, 527] on div "03 Blogging or posting on social media sites about the practice’s policies and …" at bounding box center [602, 555] width 657 height 259
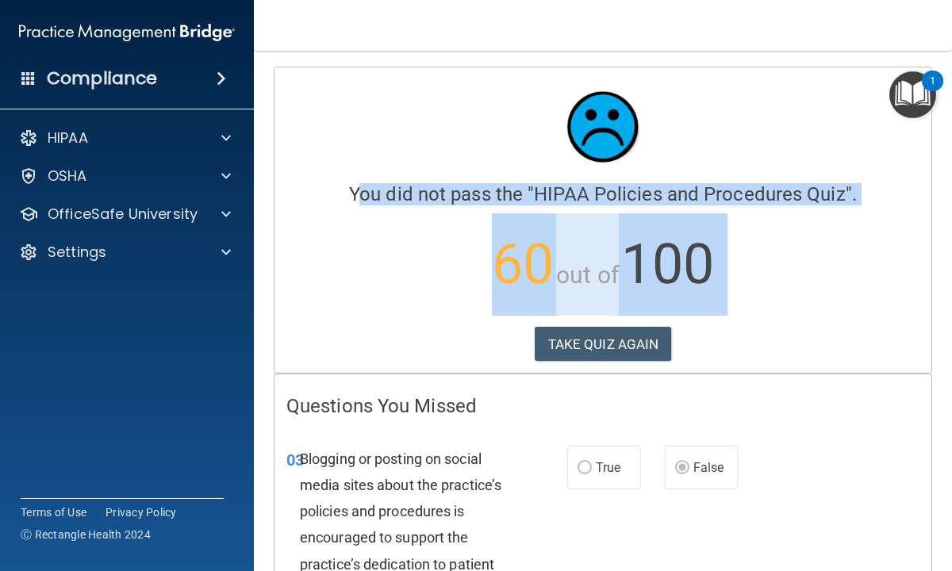
drag, startPoint x: 263, startPoint y: 182, endPoint x: 280, endPoint y: 393, distance: 211.7
click at [281, 393] on main "Calculating your score.... You did not pass the " HIPAA Policies and Procedures…" at bounding box center [603, 311] width 698 height 520
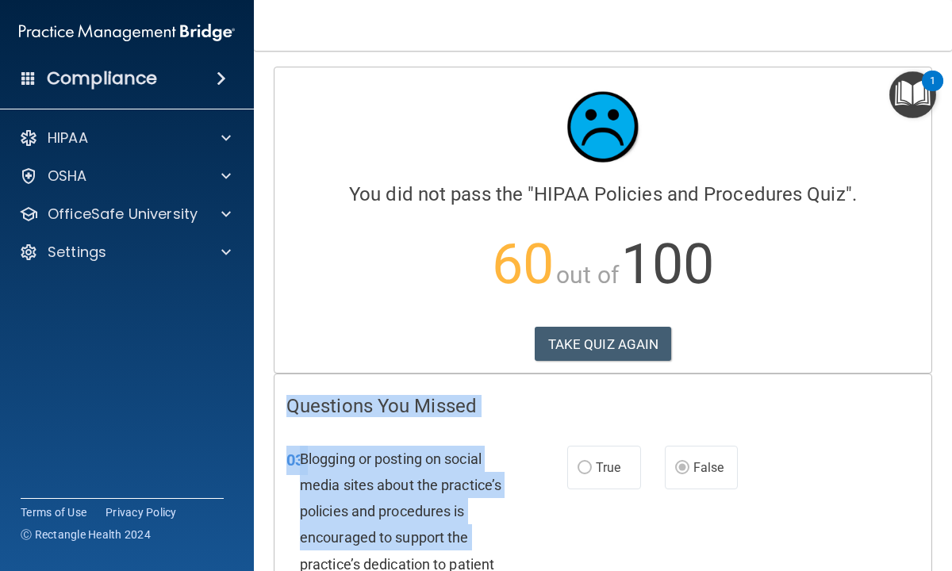
drag, startPoint x: 280, startPoint y: 393, endPoint x: 274, endPoint y: 562, distance: 168.3
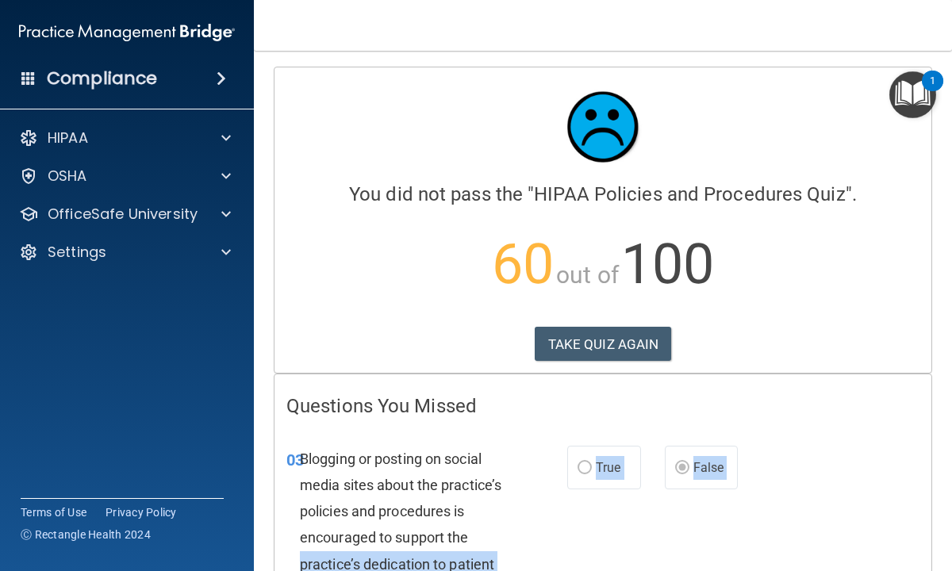
drag, startPoint x: 274, startPoint y: 562, endPoint x: 263, endPoint y: 658, distance: 97.3
click at [263, 570] on html "Compliance HIPAA Documents and Policies Report an Incident Business Associates …" at bounding box center [476, 285] width 952 height 571
click at [259, 528] on main "Calculating your score.... You did not pass the " HIPAA Policies and Procedures…" at bounding box center [603, 311] width 698 height 520
click at [265, 527] on div "03 Blogging or posting on social media sites about the practice’s policies and …" at bounding box center [427, 555] width 328 height 219
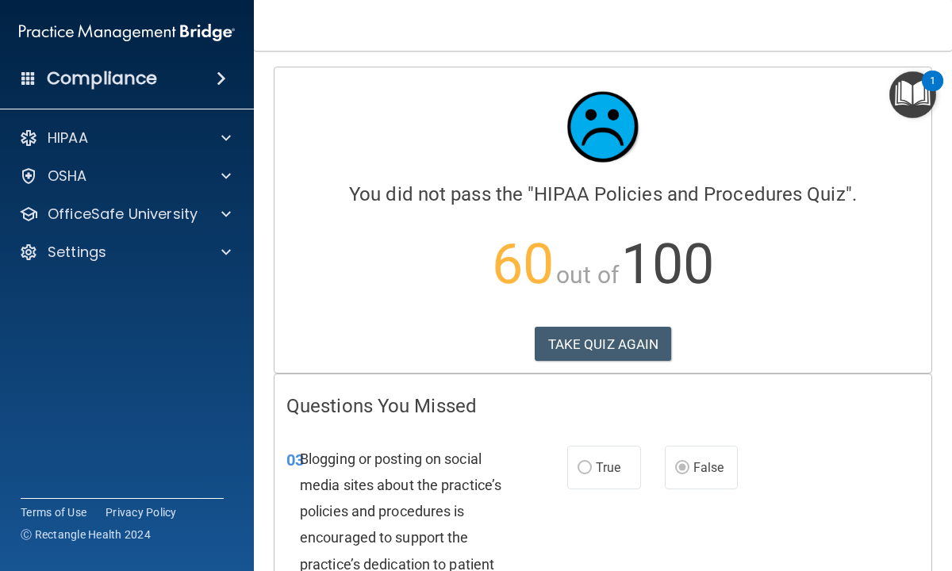
click at [935, 401] on main "Calculating your score.... You did not pass the " HIPAA Policies and Procedures…" at bounding box center [603, 311] width 698 height 520
drag, startPoint x: 935, startPoint y: 401, endPoint x: 866, endPoint y: 405, distance: 69.2
click at [876, 401] on main "Calculating your score.... You did not pass the " HIPAA Policies and Procedures…" at bounding box center [603, 311] width 698 height 520
click at [578, 336] on button "TAKE QUIZ AGAIN" at bounding box center [603, 344] width 137 height 35
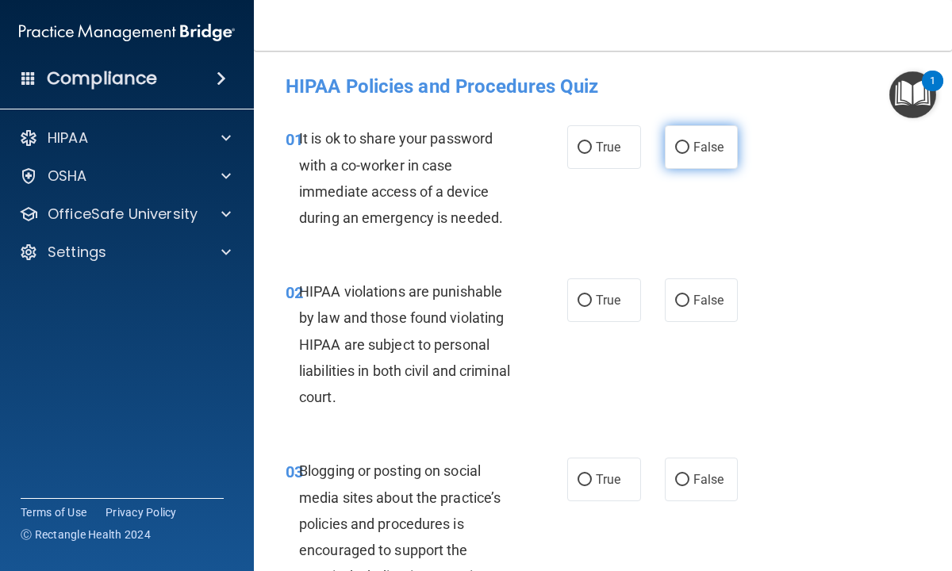
click at [681, 145] on input "False" at bounding box center [682, 148] width 14 height 12
radio input "true"
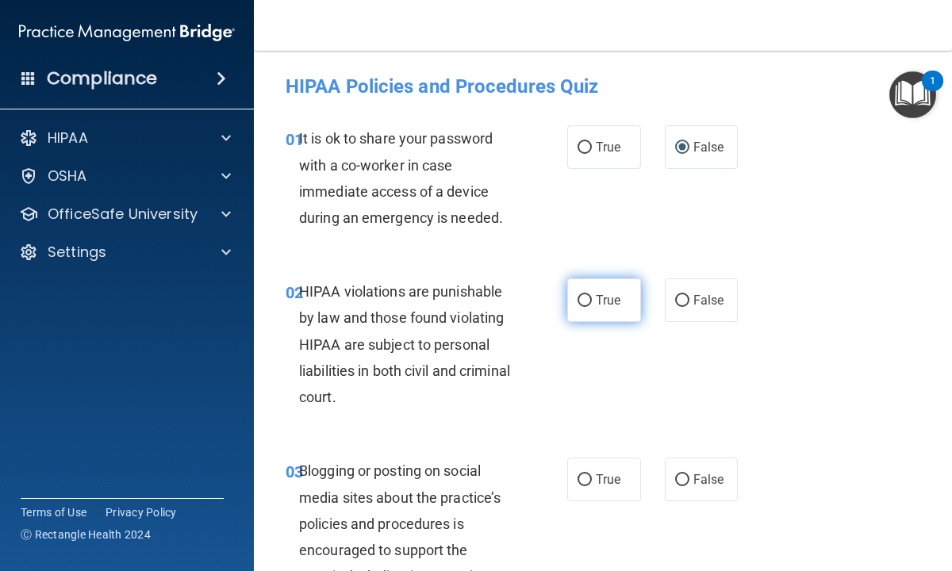
click at [583, 299] on input "True" at bounding box center [584, 301] width 14 height 12
radio input "true"
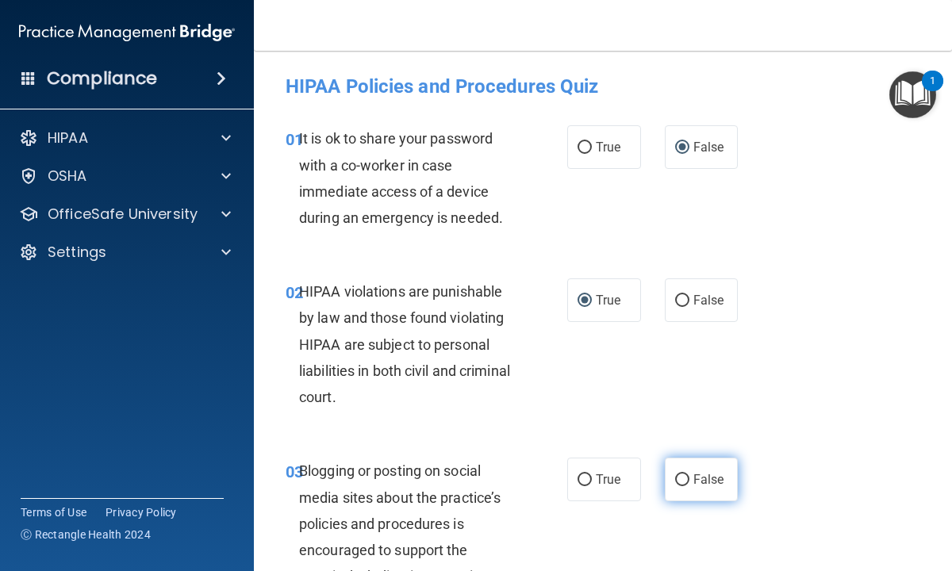
click at [681, 474] on input "False" at bounding box center [682, 480] width 14 height 12
radio input "true"
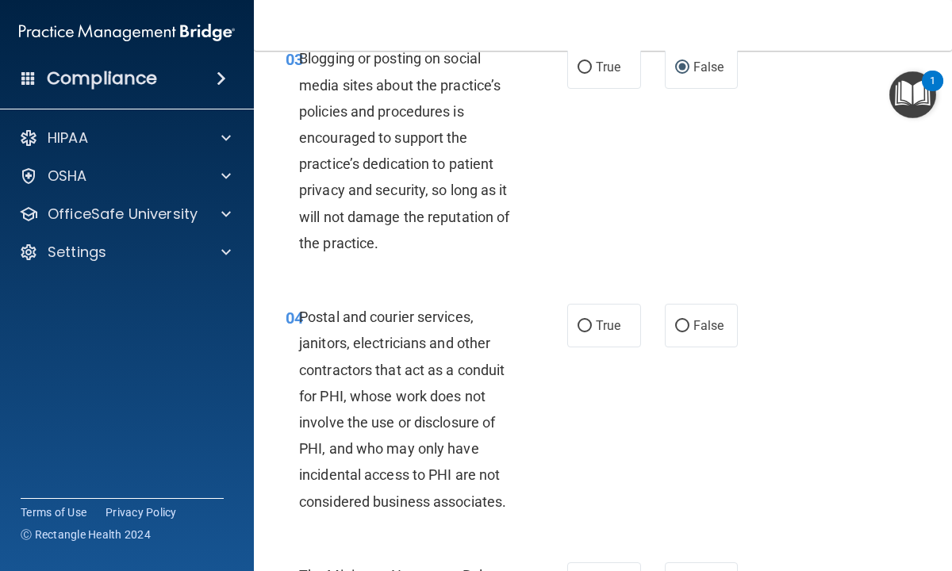
scroll to position [444, 0]
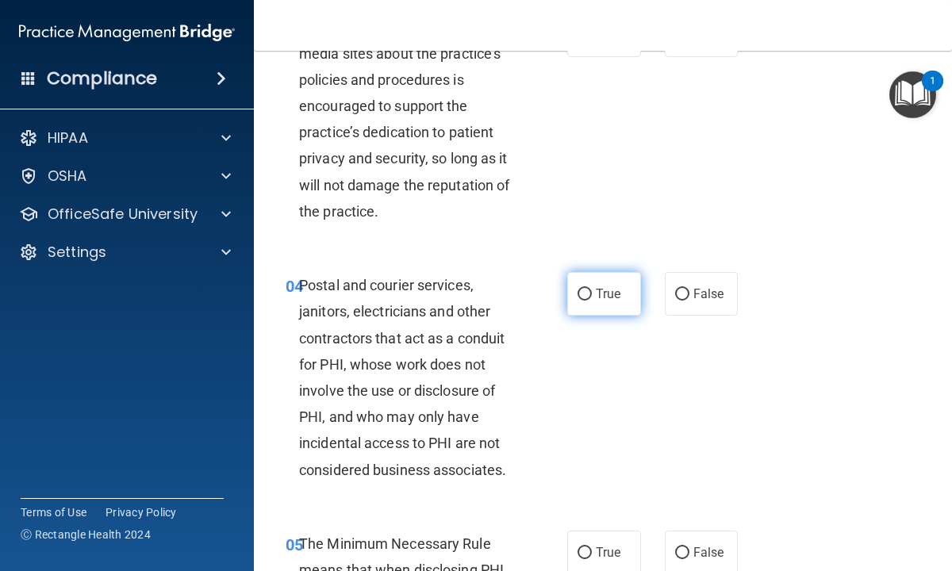
click at [585, 293] on input "True" at bounding box center [584, 295] width 14 height 12
radio input "true"
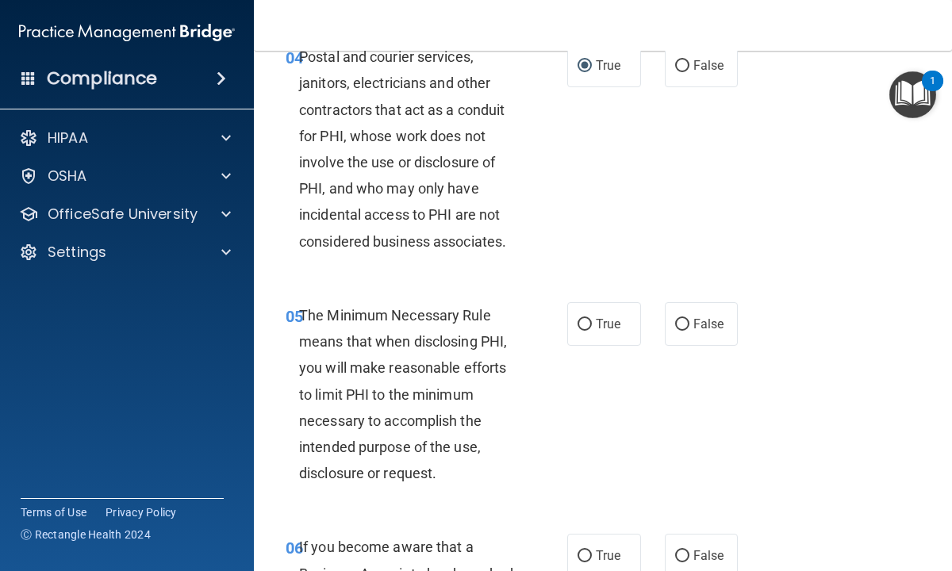
scroll to position [698, 0]
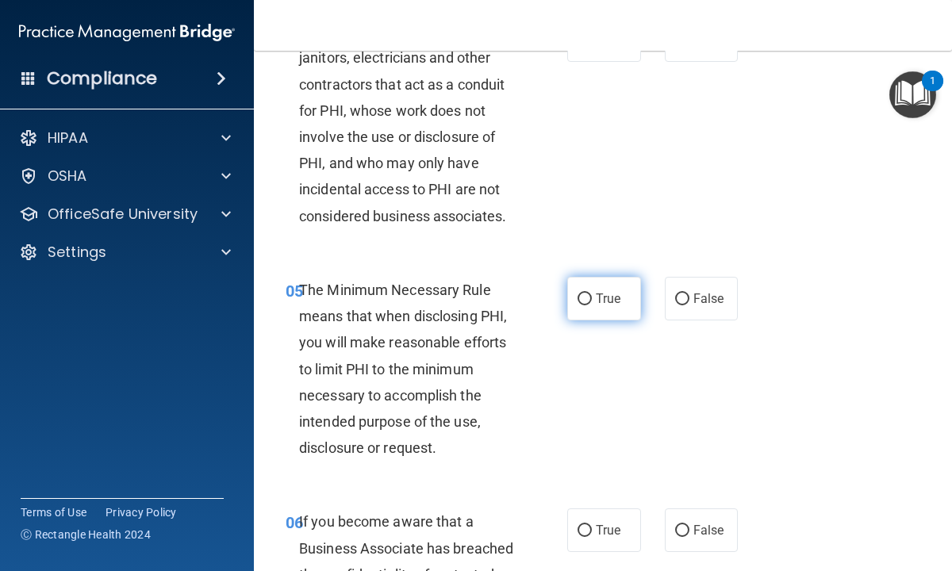
click at [589, 298] on input "True" at bounding box center [584, 299] width 14 height 12
radio input "true"
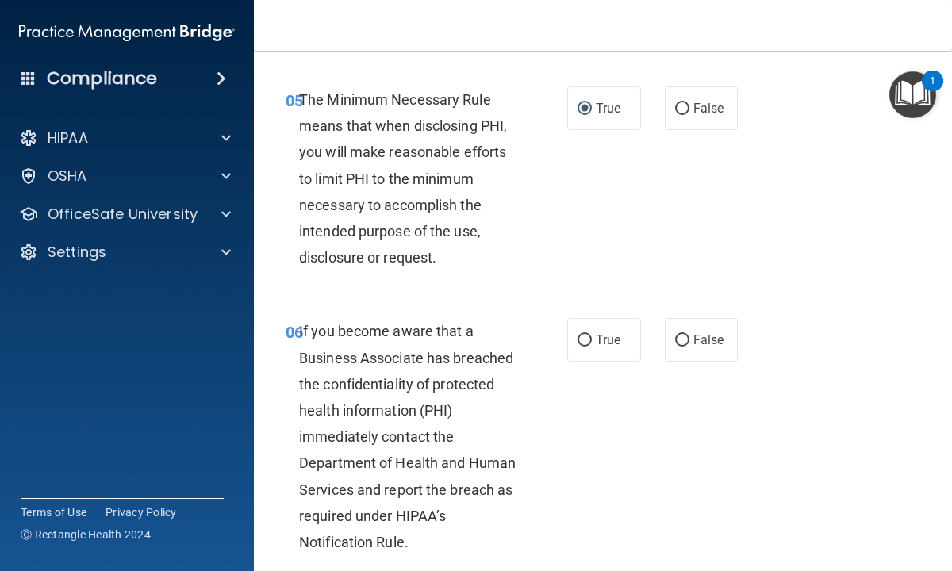
scroll to position [920, 0]
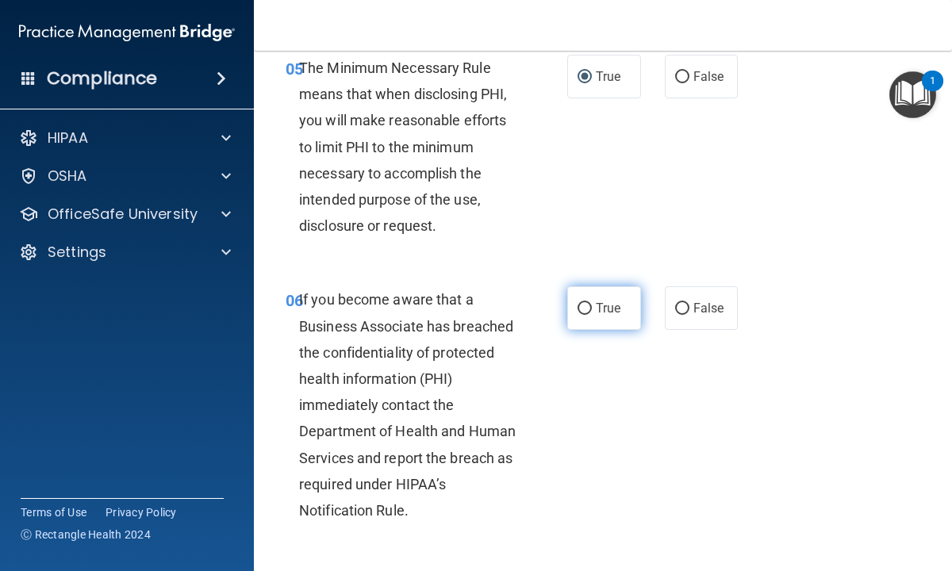
click at [584, 308] on input "True" at bounding box center [584, 309] width 14 height 12
radio input "true"
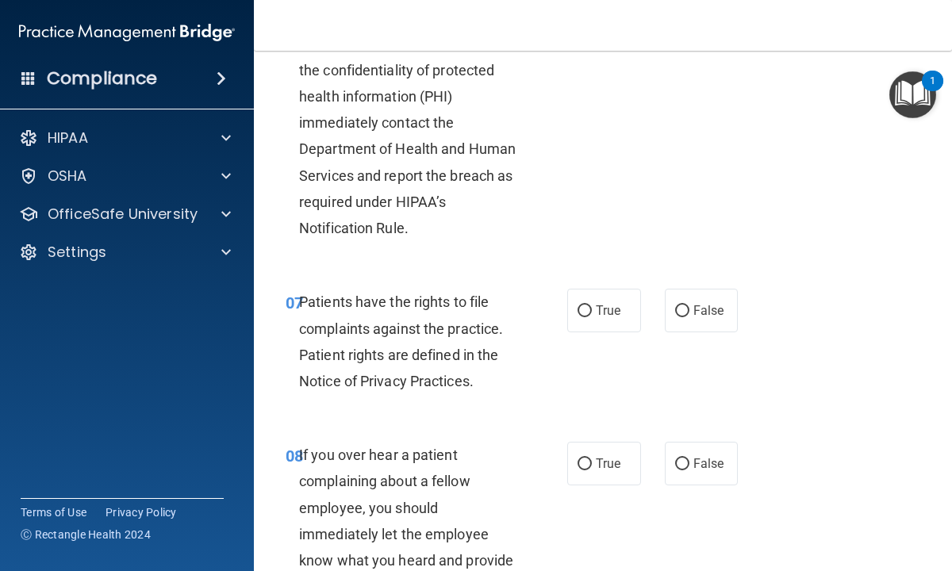
scroll to position [1206, 0]
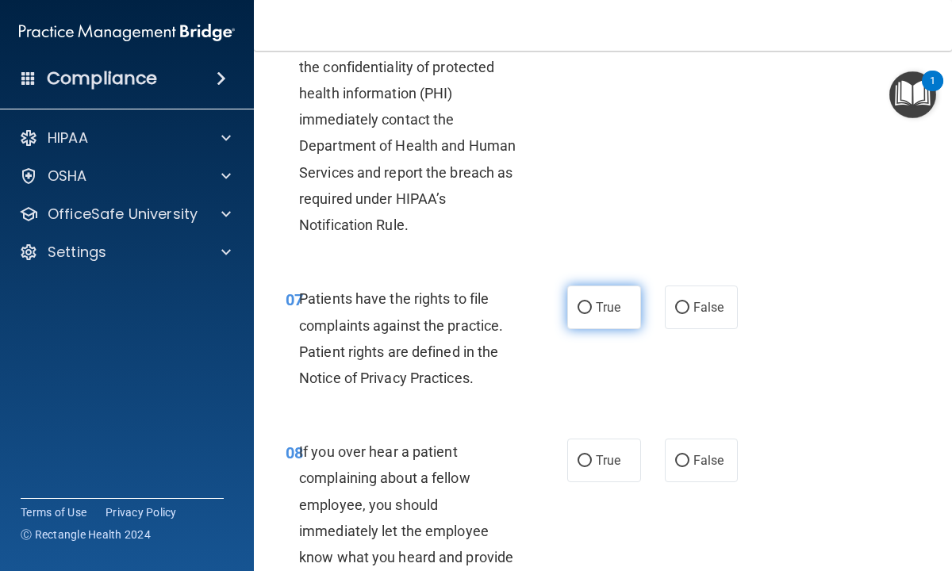
click at [586, 307] on input "True" at bounding box center [584, 308] width 14 height 12
radio input "true"
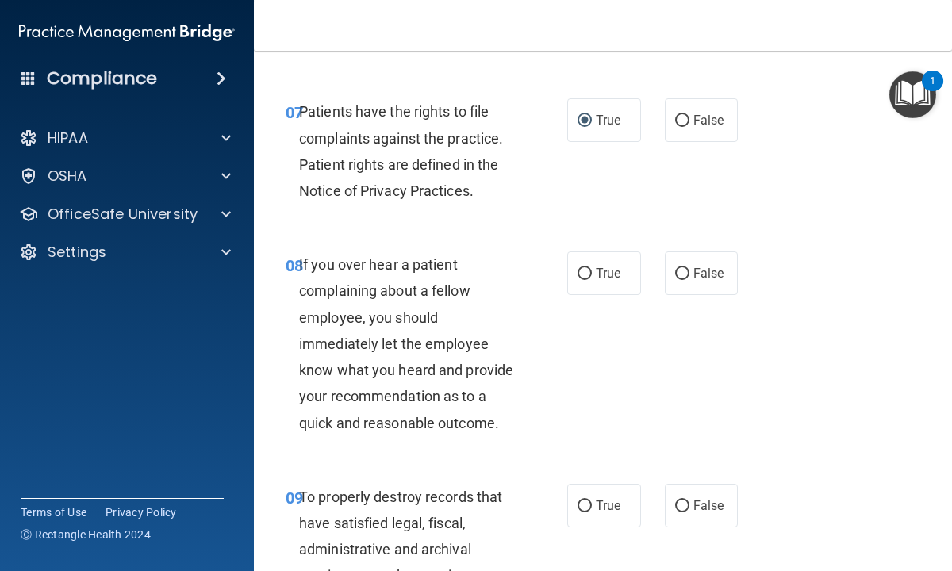
scroll to position [1396, 0]
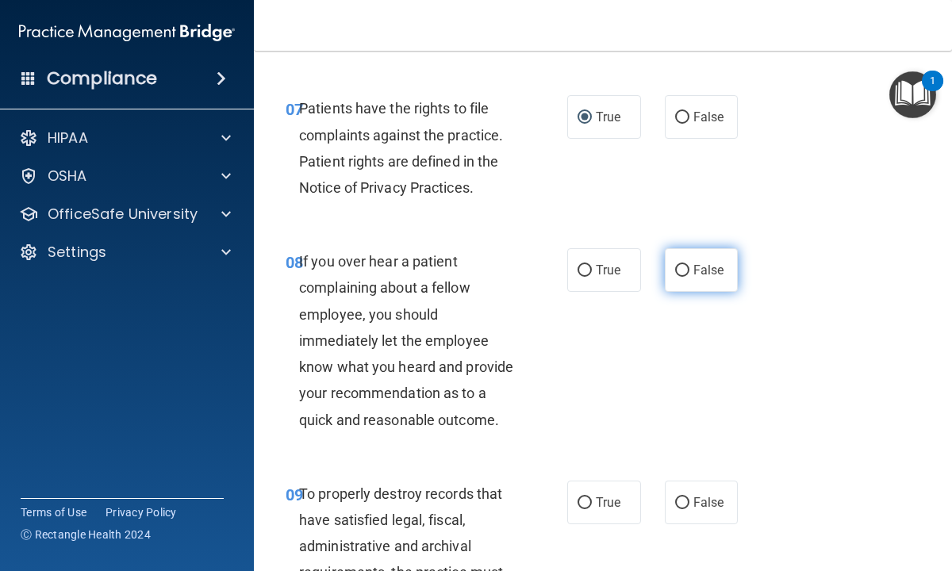
click at [684, 267] on input "False" at bounding box center [682, 271] width 14 height 12
radio input "true"
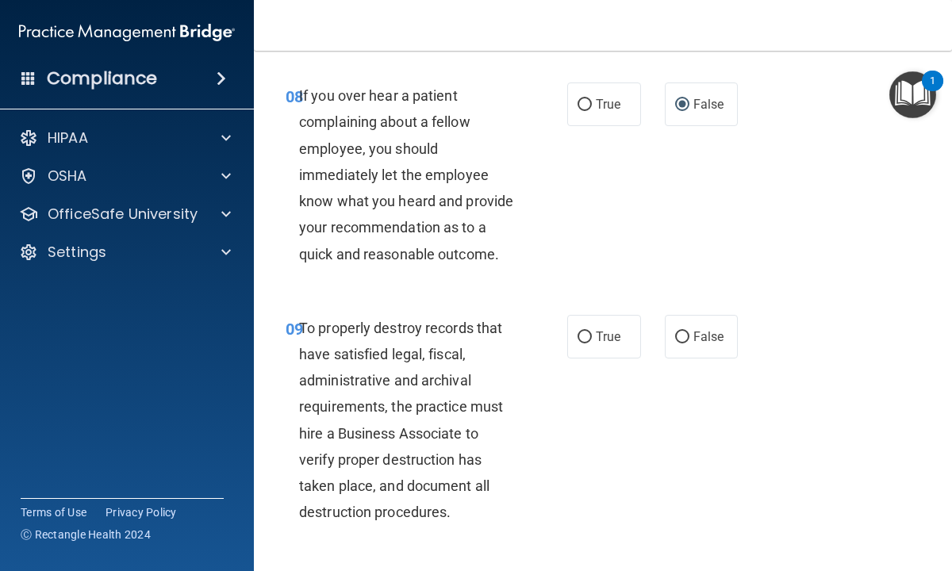
scroll to position [1586, 0]
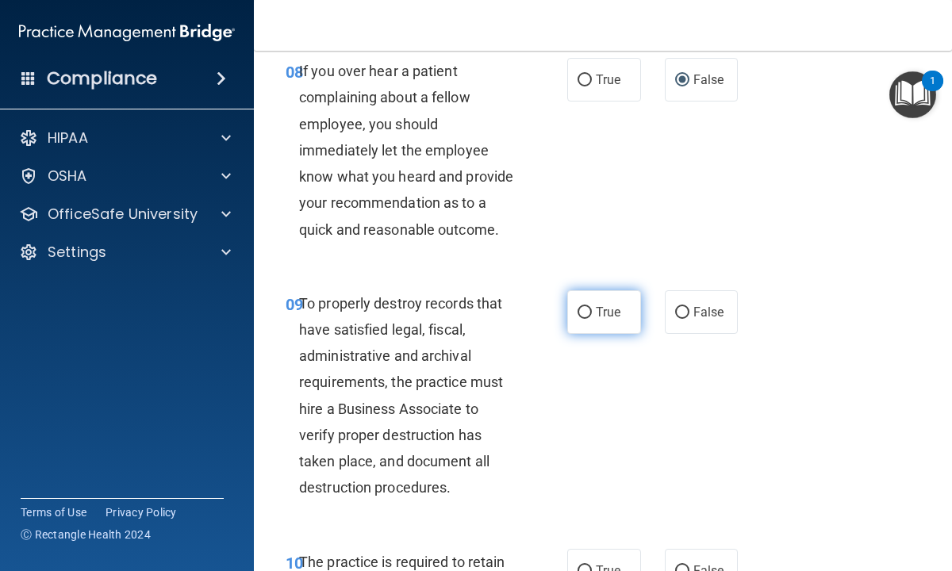
click at [585, 313] on input "True" at bounding box center [584, 313] width 14 height 12
radio input "true"
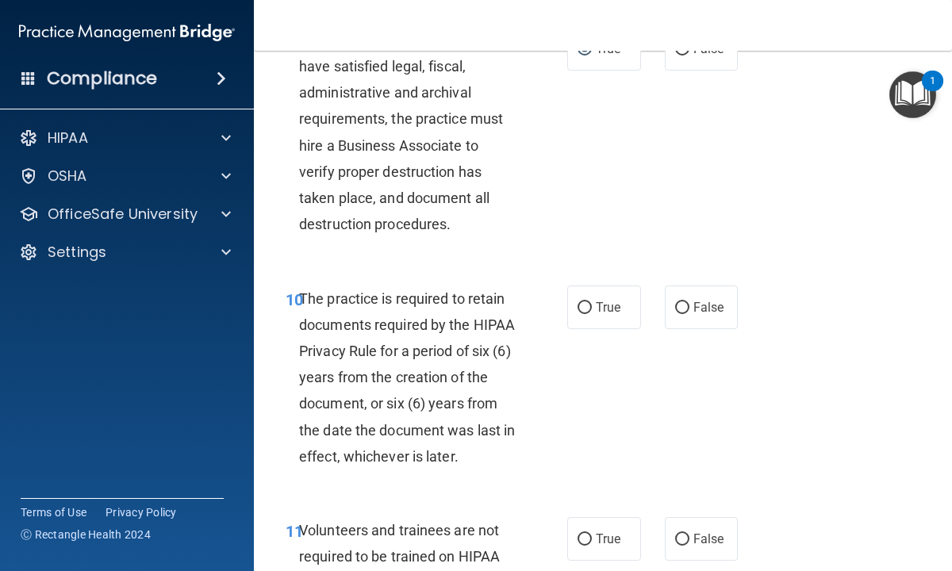
scroll to position [1872, 0]
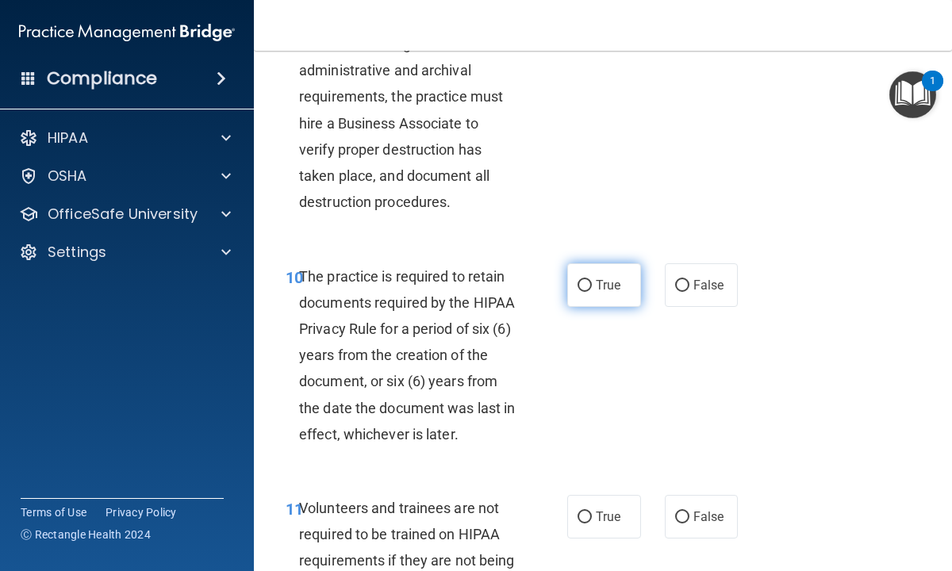
click at [584, 285] on input "True" at bounding box center [584, 286] width 14 height 12
radio input "true"
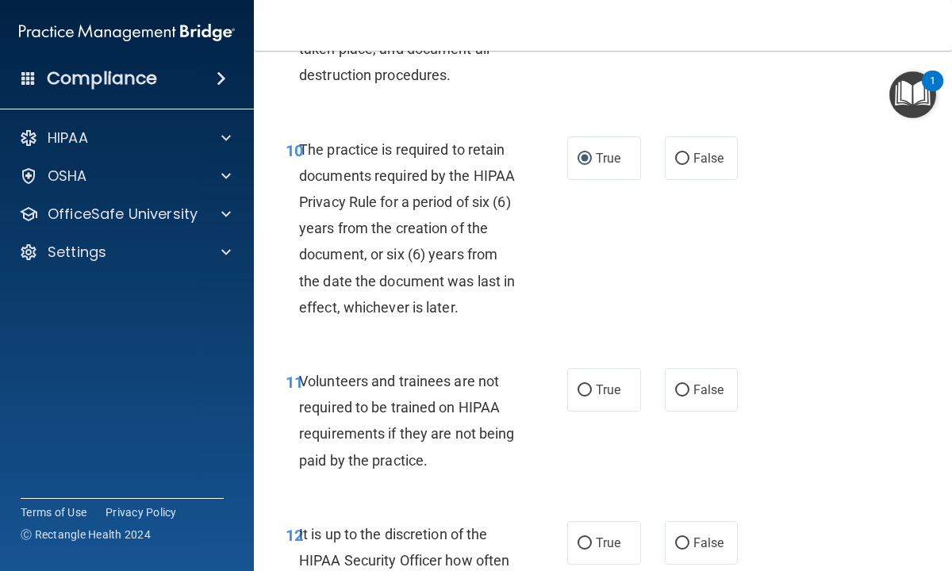
scroll to position [2031, 0]
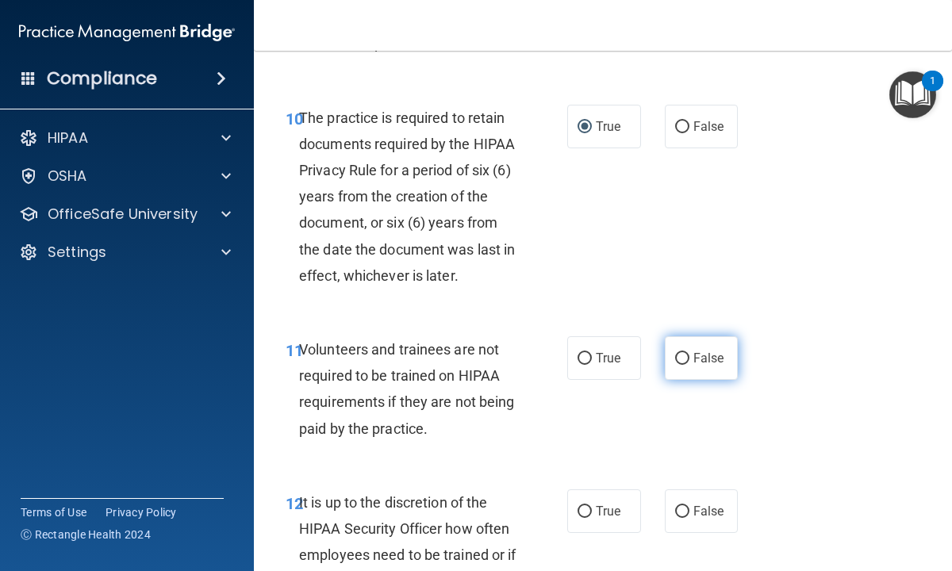
click at [685, 358] on input "False" at bounding box center [682, 359] width 14 height 12
radio input "true"
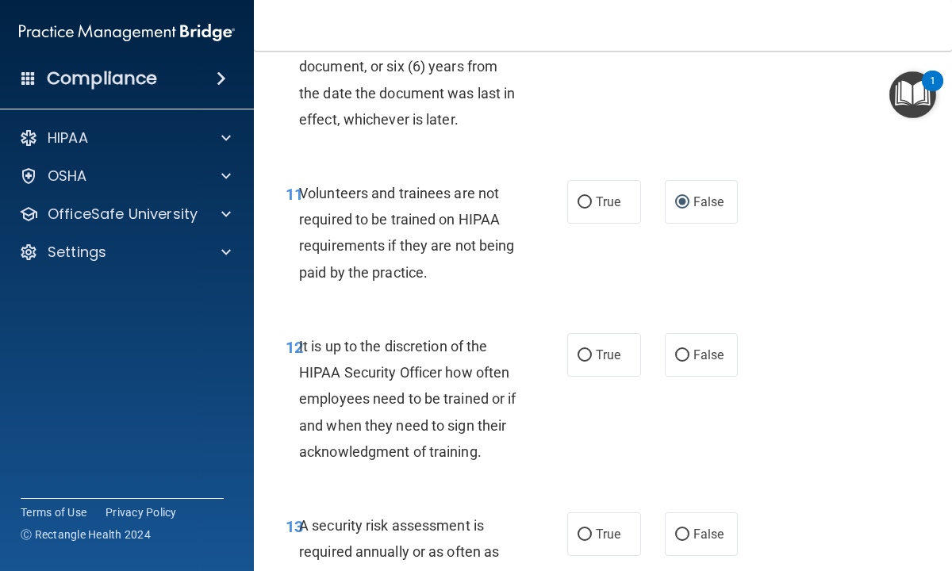
scroll to position [2189, 0]
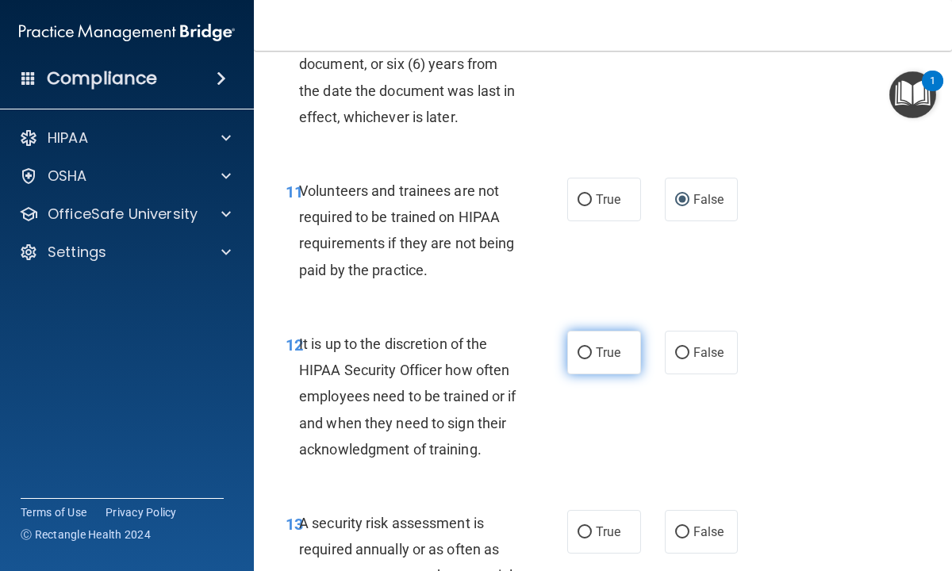
click at [587, 351] on input "True" at bounding box center [584, 353] width 14 height 12
radio input "true"
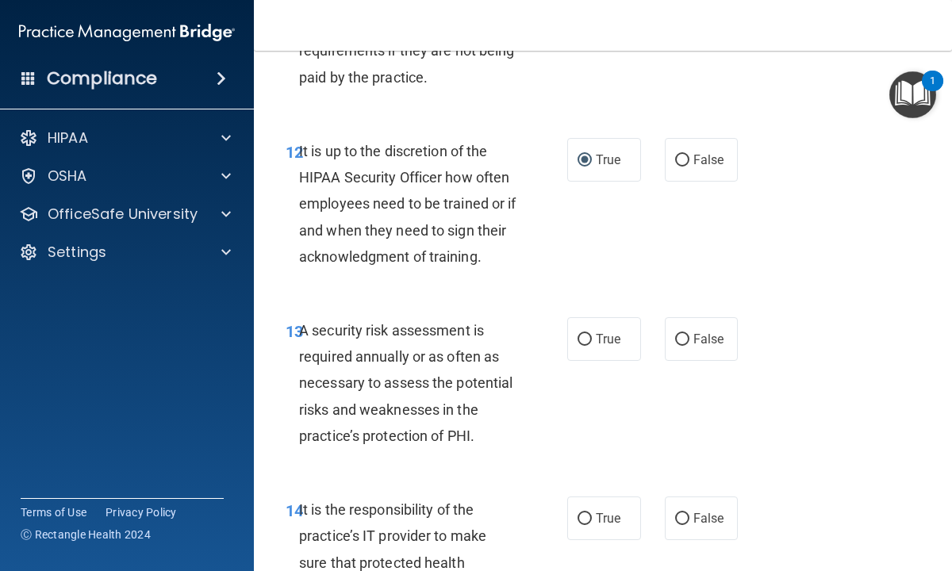
scroll to position [2411, 0]
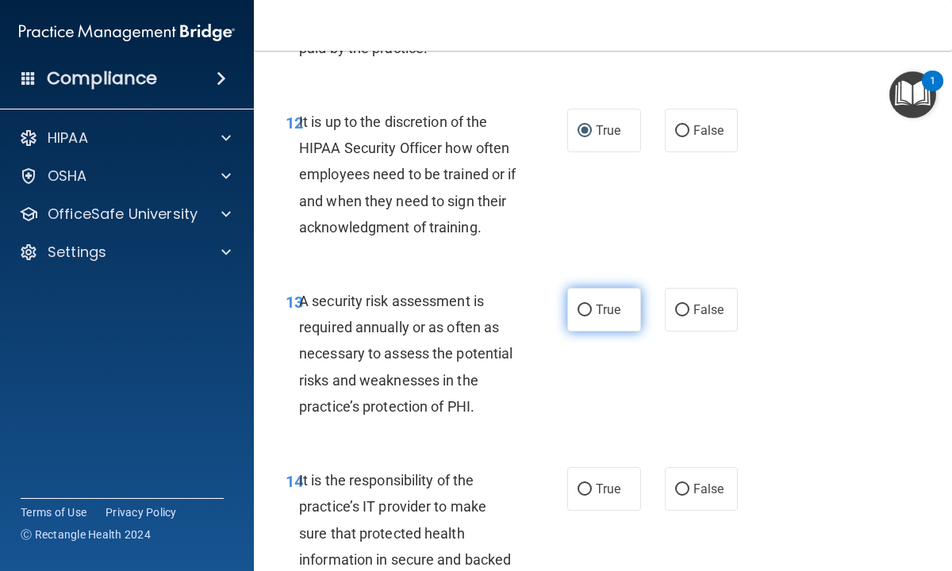
click at [583, 307] on input "True" at bounding box center [584, 311] width 14 height 12
radio input "true"
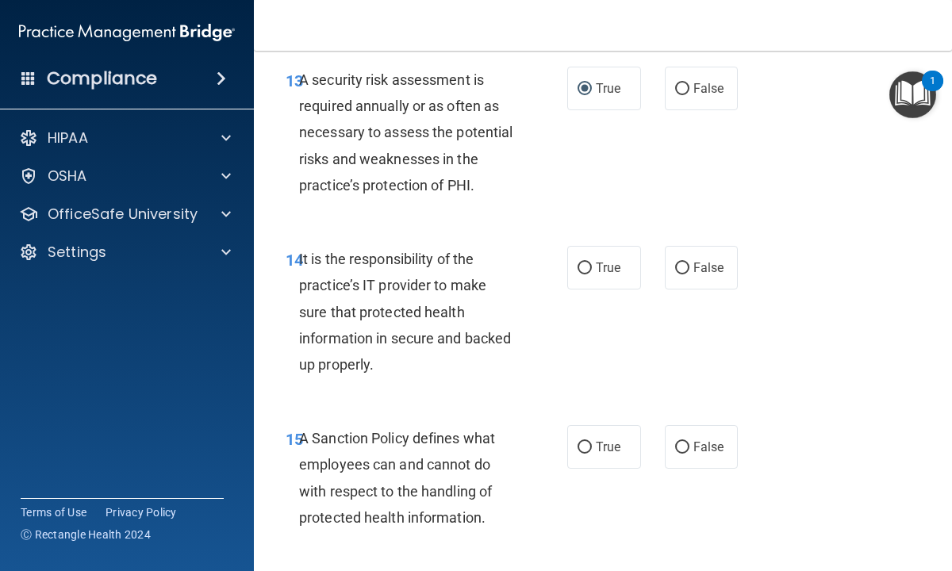
scroll to position [2633, 0]
click at [585, 262] on input "True" at bounding box center [584, 268] width 14 height 12
radio input "true"
click at [586, 446] on input "True" at bounding box center [584, 447] width 14 height 12
radio input "true"
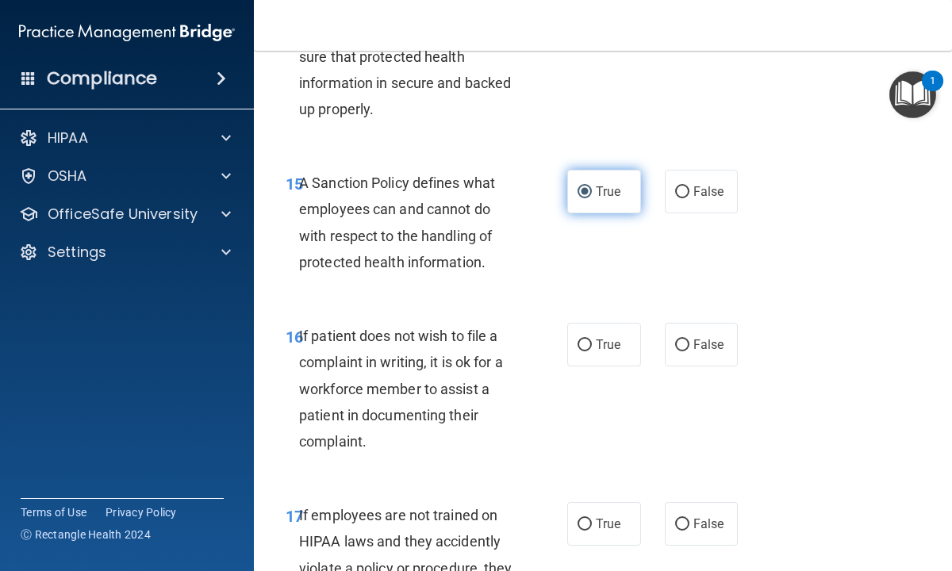
scroll to position [2887, 0]
click at [681, 344] on input "False" at bounding box center [682, 346] width 14 height 12
radio input "true"
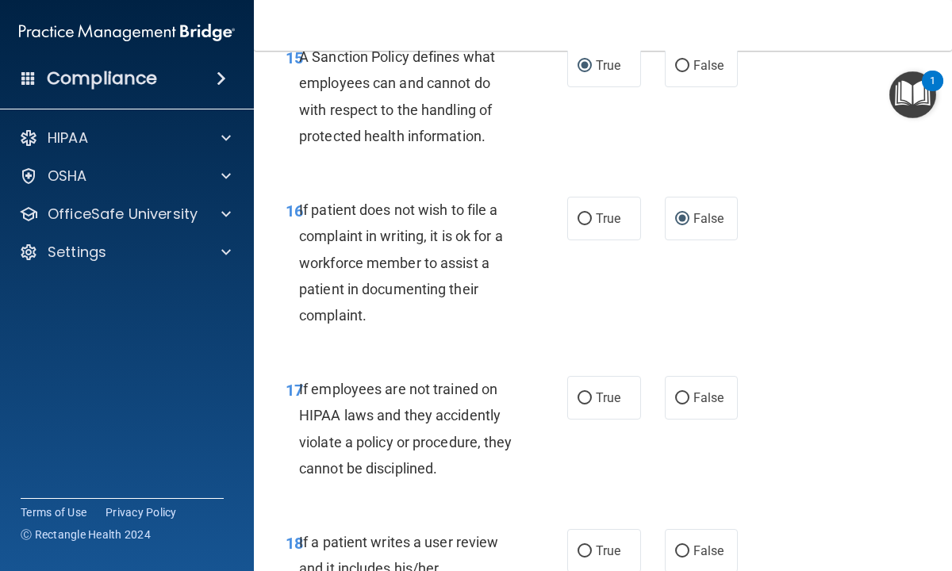
scroll to position [3046, 0]
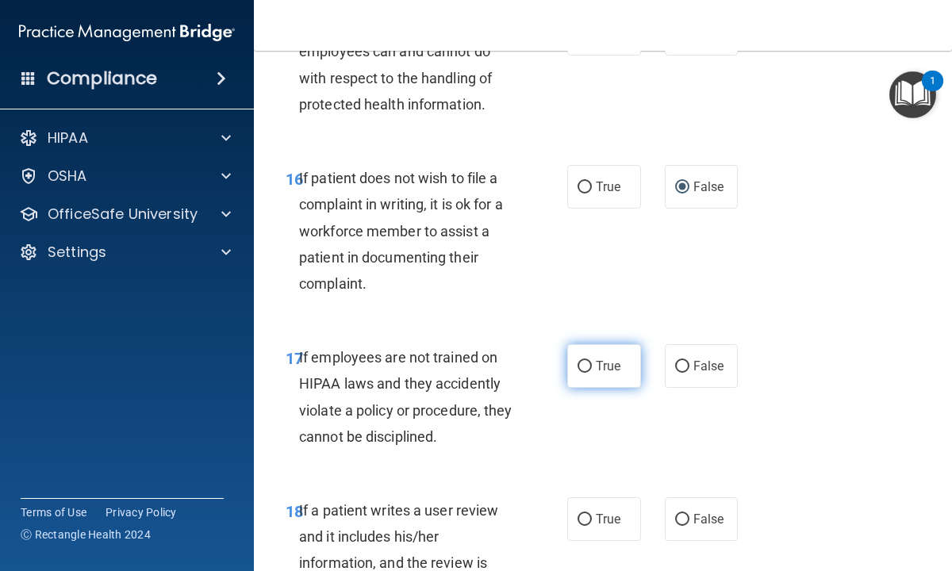
click at [588, 363] on input "True" at bounding box center [584, 367] width 14 height 12
radio input "true"
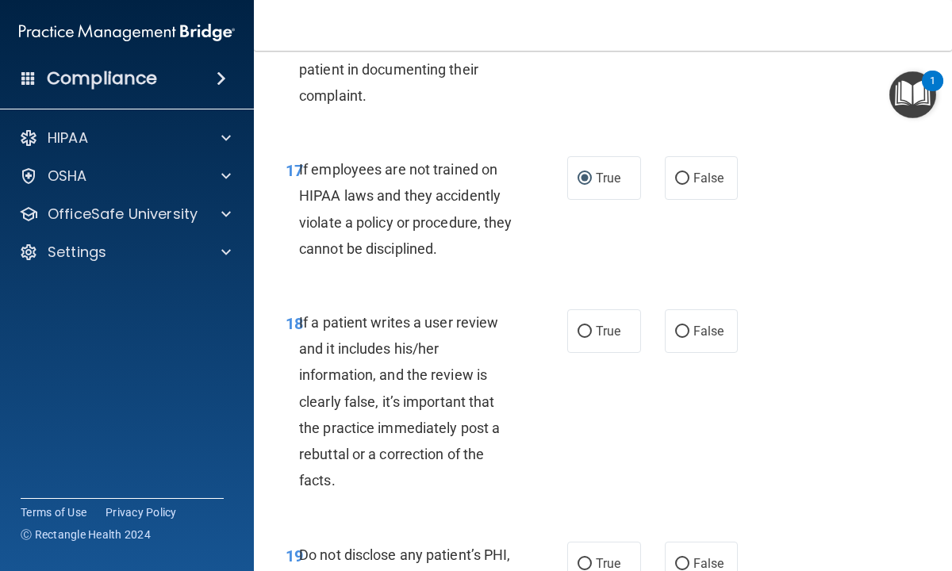
scroll to position [3236, 0]
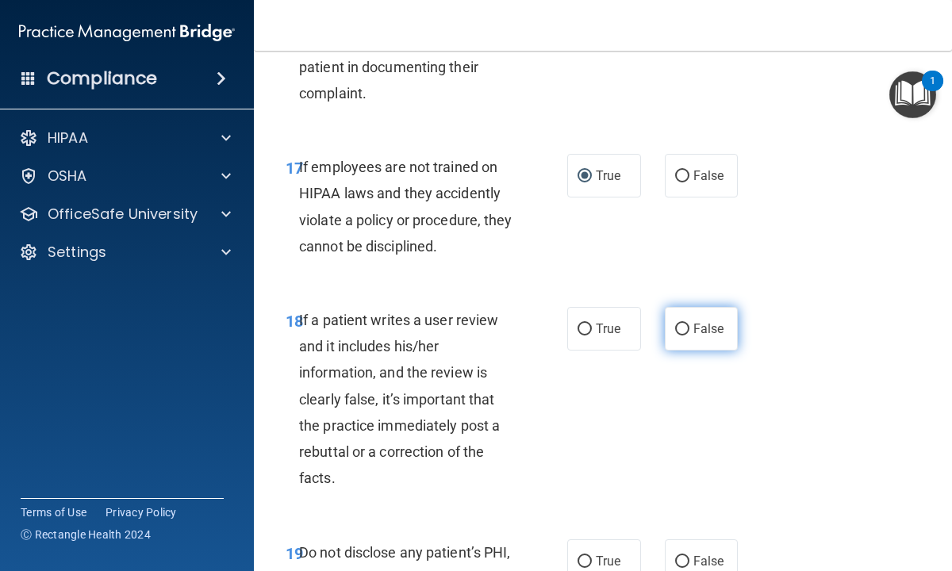
click at [681, 328] on input "False" at bounding box center [682, 330] width 14 height 12
radio input "true"
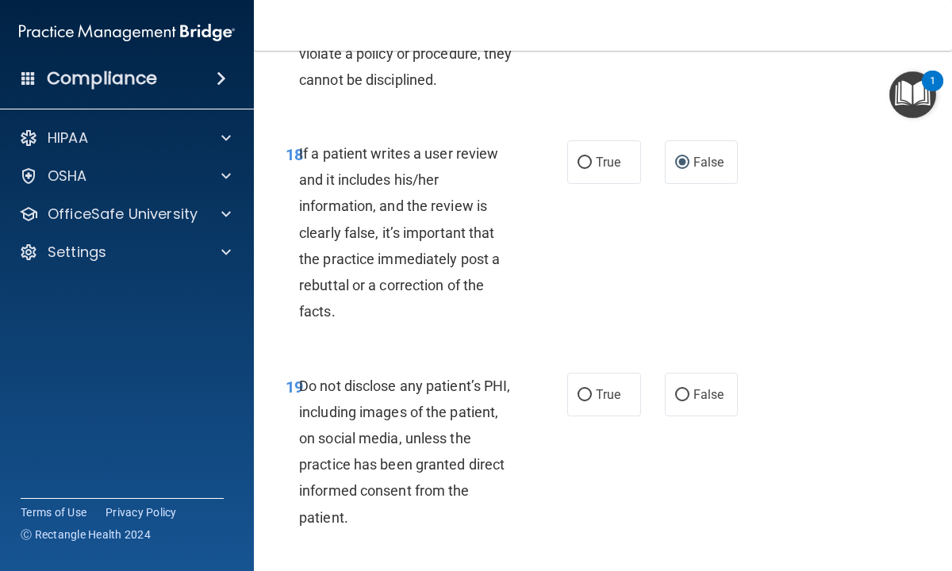
scroll to position [3427, 0]
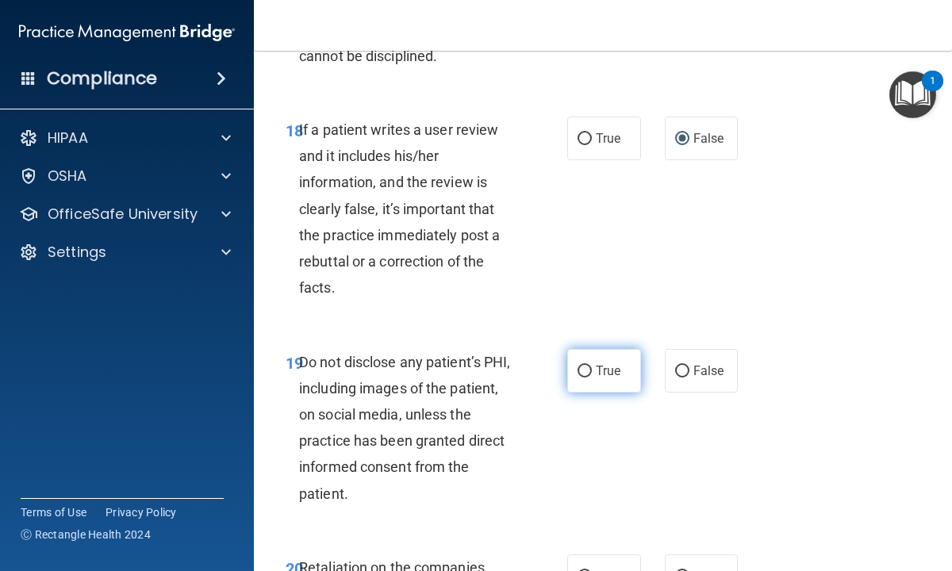
click at [585, 366] on input "True" at bounding box center [584, 372] width 14 height 12
radio input "true"
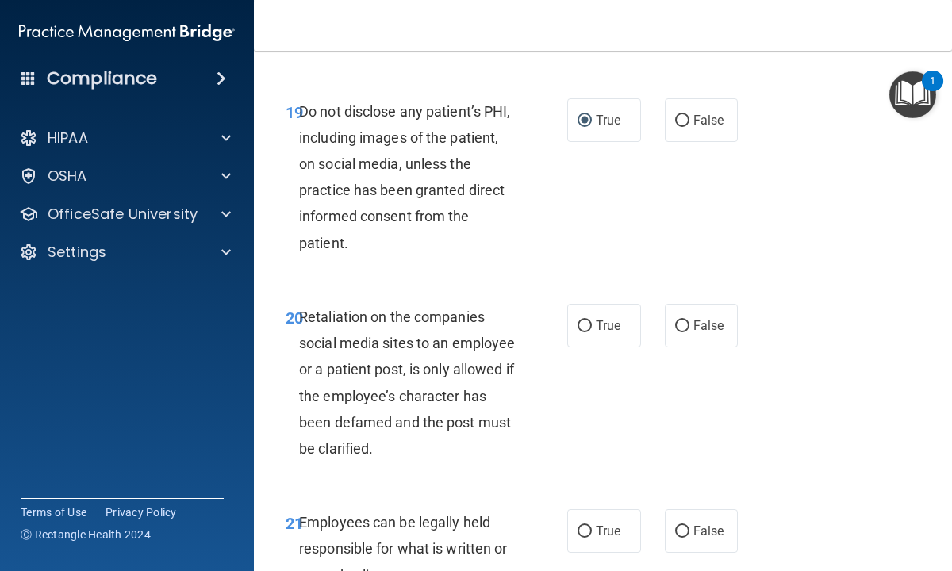
scroll to position [3681, 0]
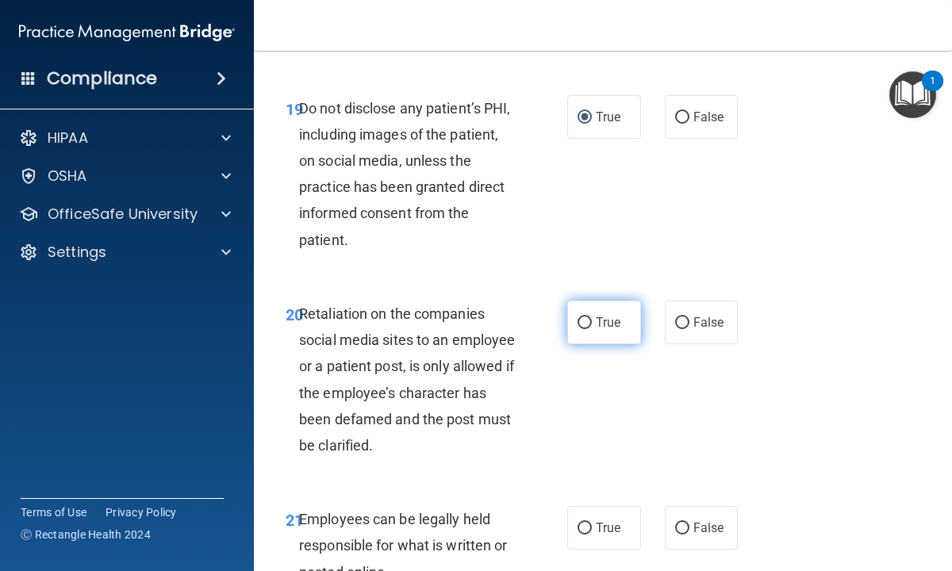
click at [585, 321] on input "True" at bounding box center [584, 323] width 14 height 12
radio input "true"
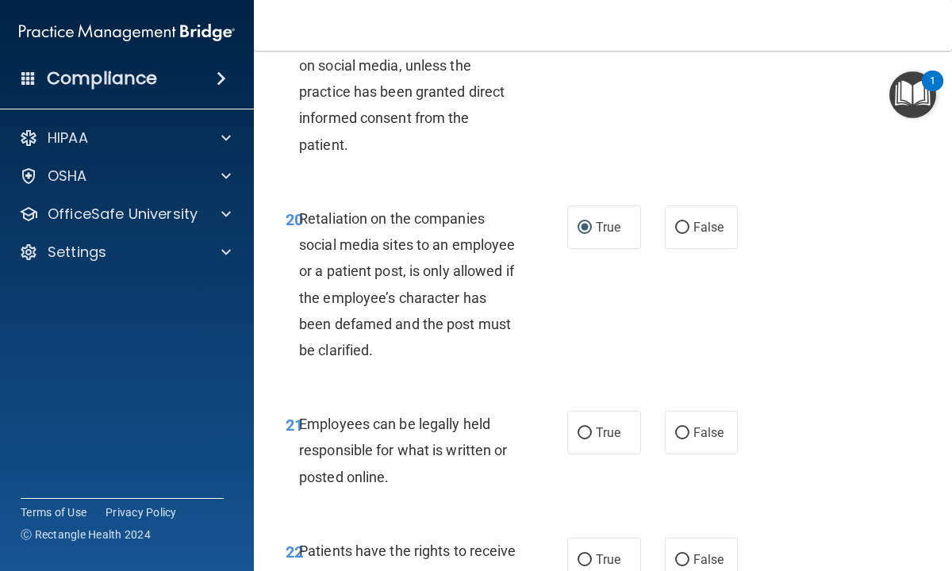
scroll to position [3807, 0]
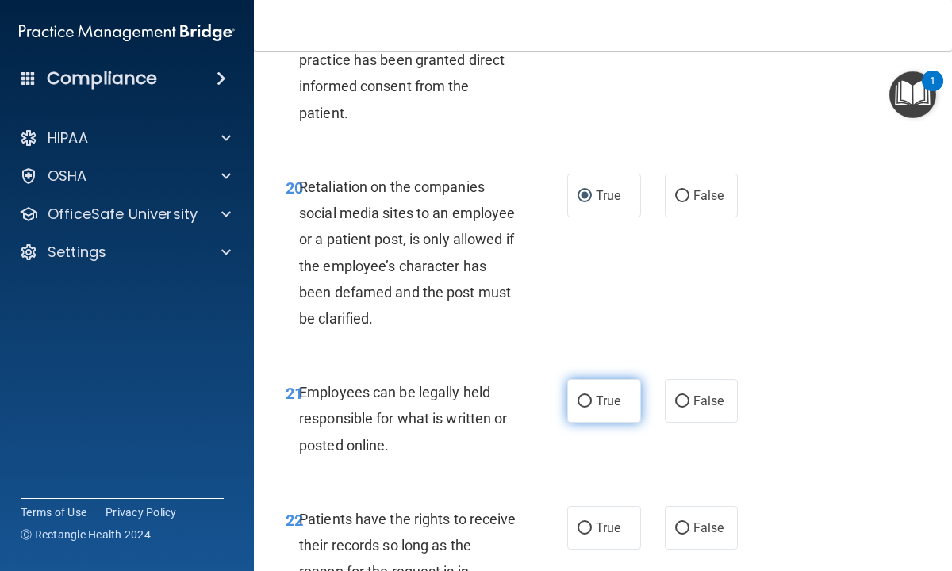
click at [593, 399] on label "True" at bounding box center [604, 401] width 74 height 44
click at [592, 399] on input "True" at bounding box center [584, 402] width 14 height 12
radio input "true"
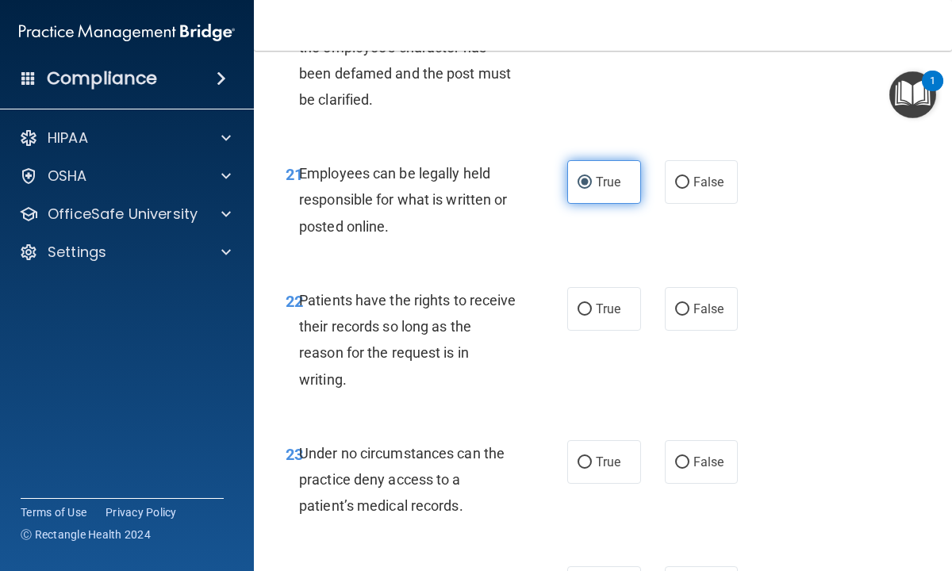
scroll to position [4030, 0]
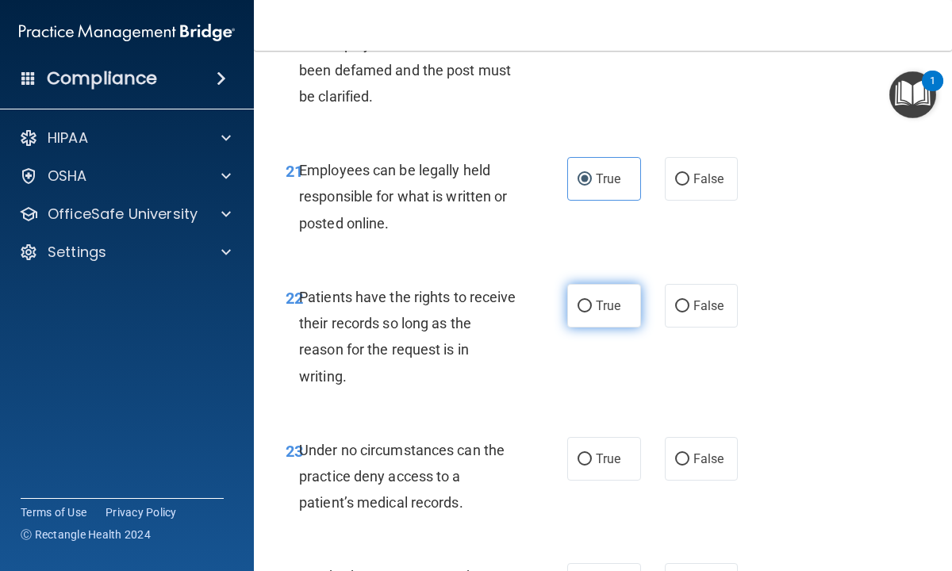
click at [582, 303] on input "True" at bounding box center [584, 307] width 14 height 12
radio input "true"
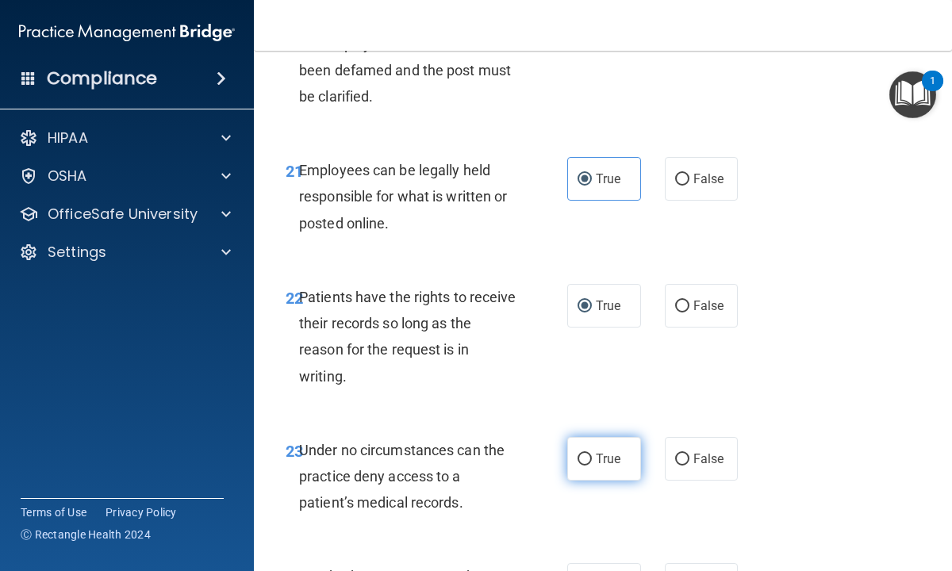
click at [584, 458] on input "True" at bounding box center [584, 460] width 14 height 12
radio input "true"
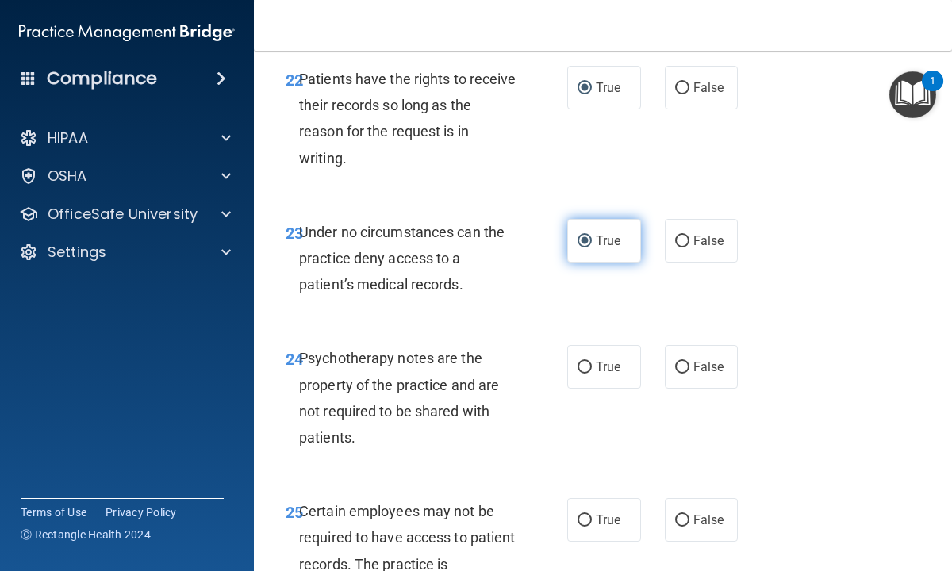
scroll to position [4252, 0]
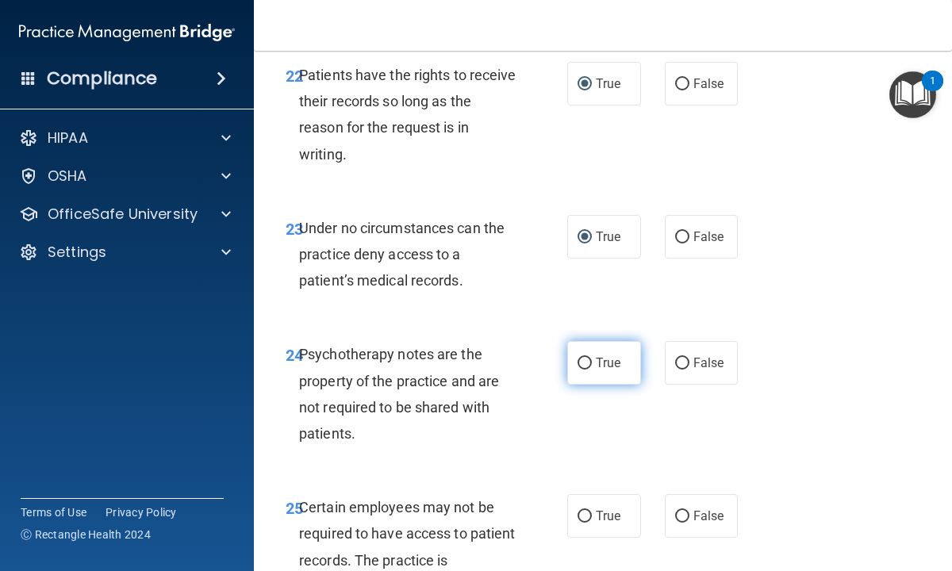
click at [586, 366] on input "True" at bounding box center [584, 364] width 14 height 12
radio input "true"
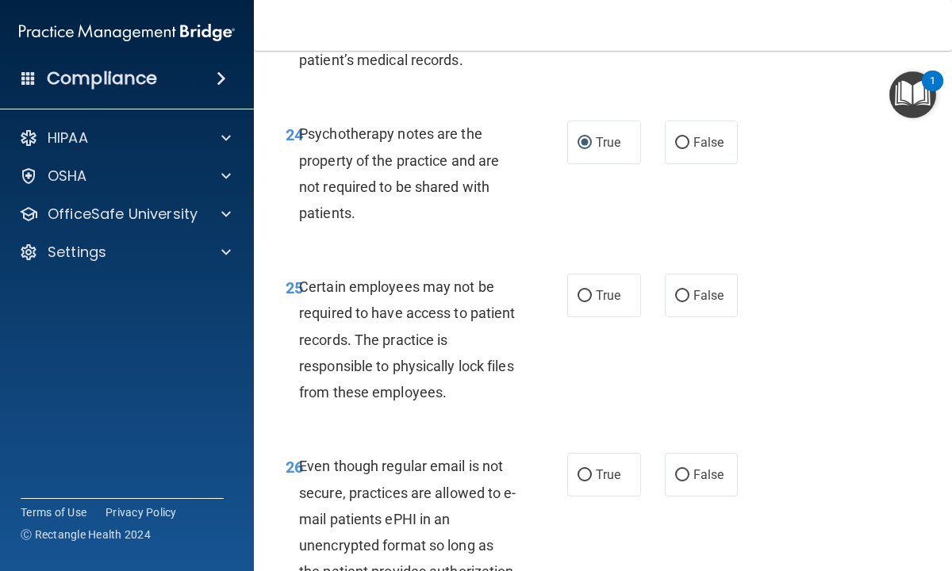
scroll to position [4474, 0]
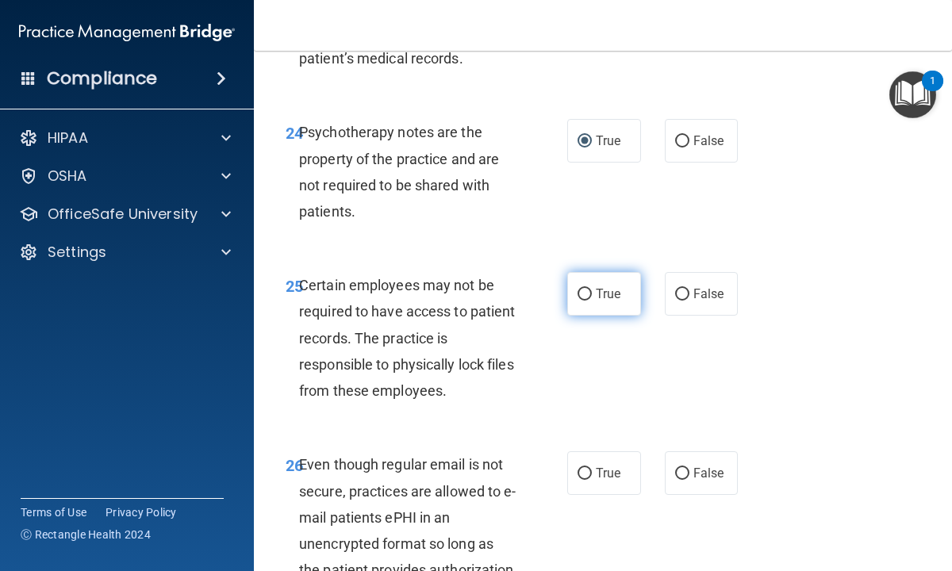
click at [585, 292] on input "True" at bounding box center [584, 295] width 14 height 12
radio input "true"
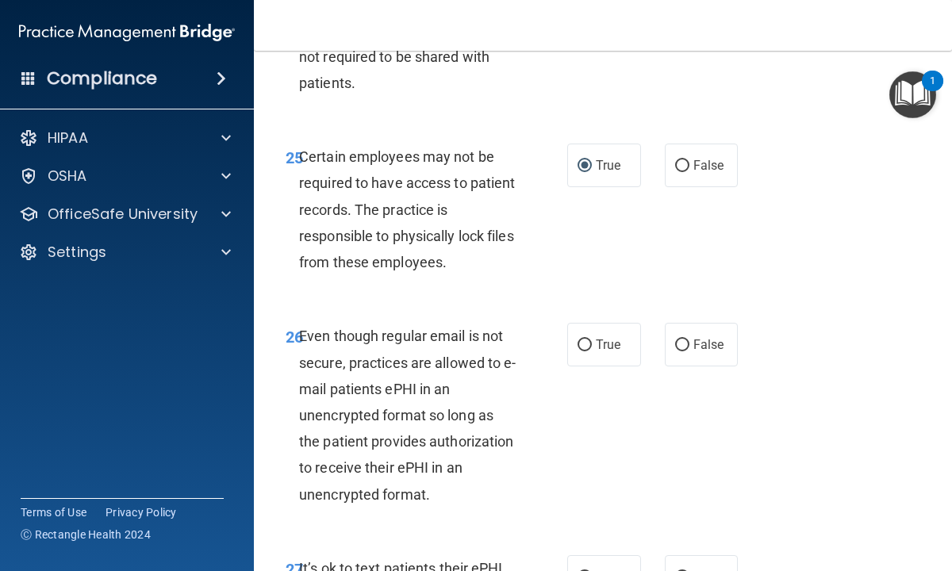
scroll to position [4632, 0]
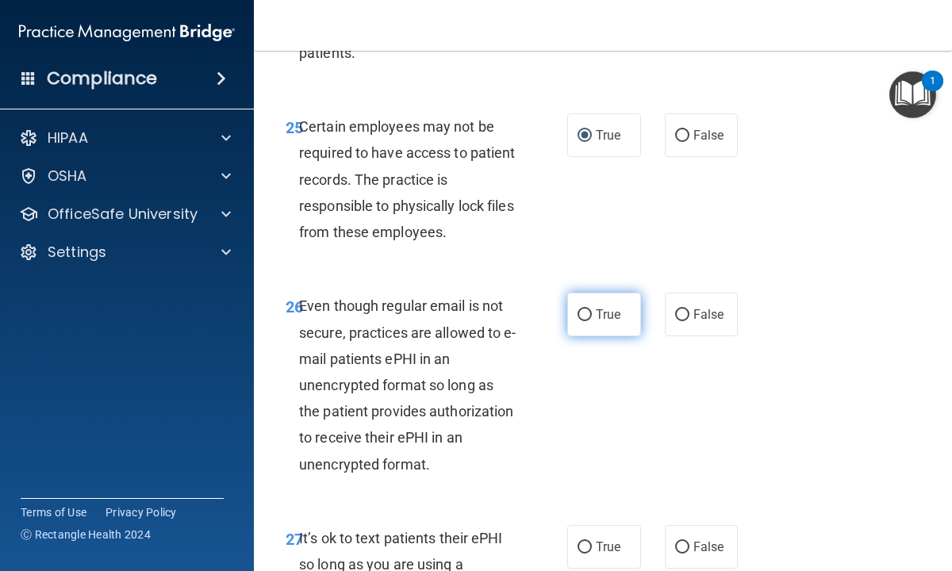
click at [581, 315] on input "True" at bounding box center [584, 315] width 14 height 12
radio input "true"
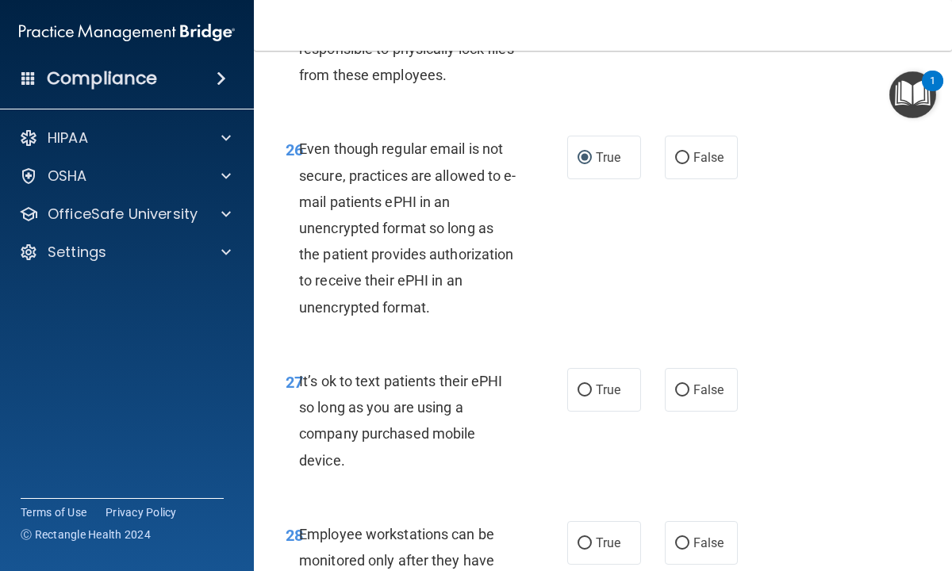
scroll to position [4791, 0]
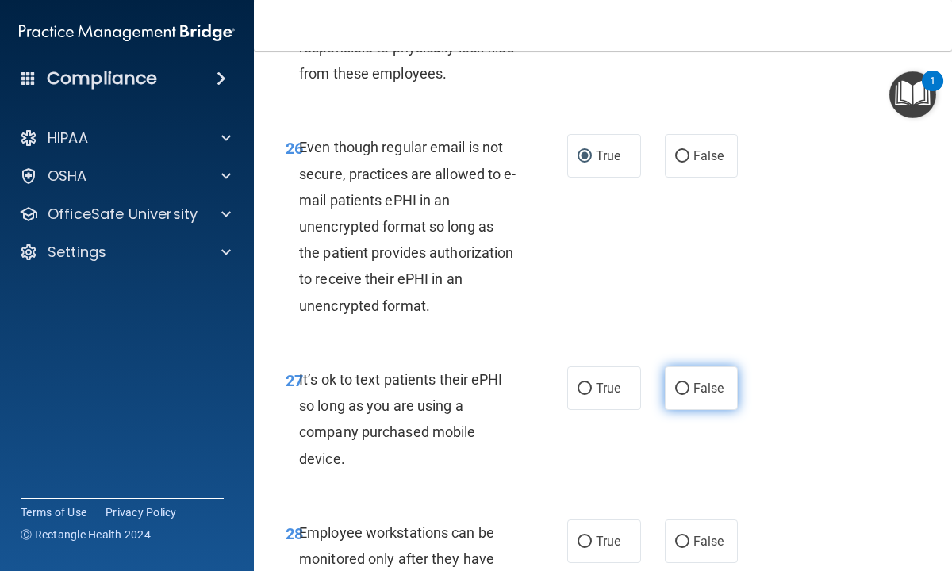
click at [682, 387] on input "False" at bounding box center [682, 389] width 14 height 12
radio input "true"
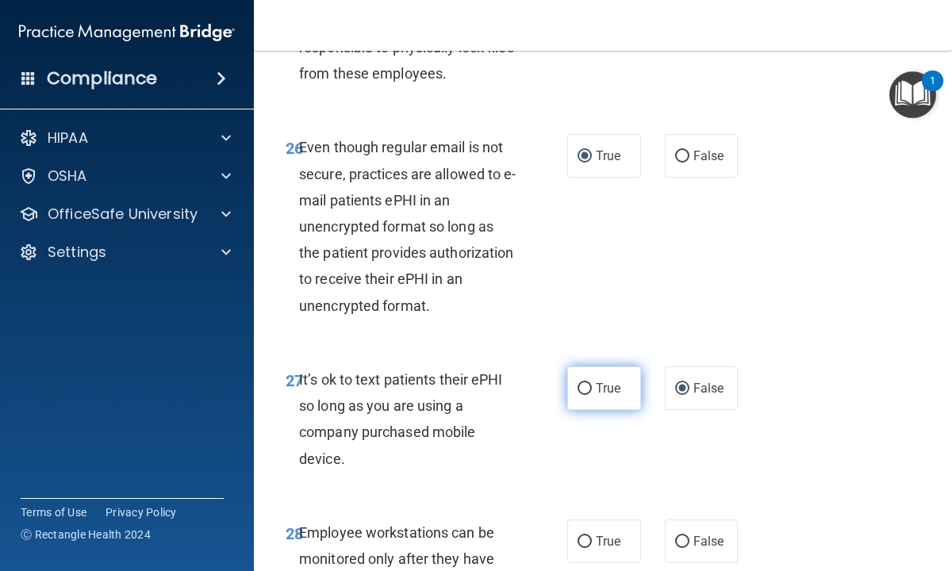
click at [581, 388] on input "True" at bounding box center [584, 389] width 14 height 12
radio input "true"
radio input "false"
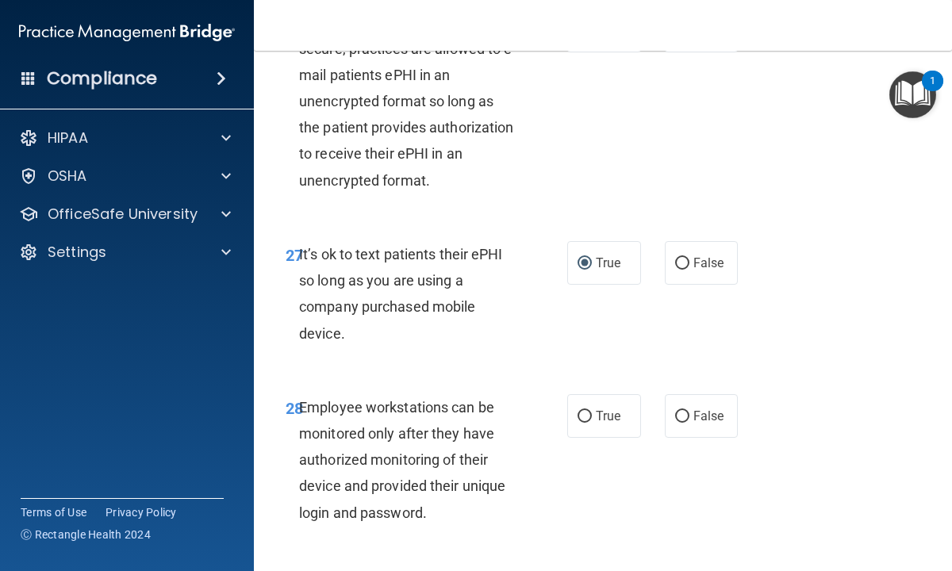
scroll to position [4918, 0]
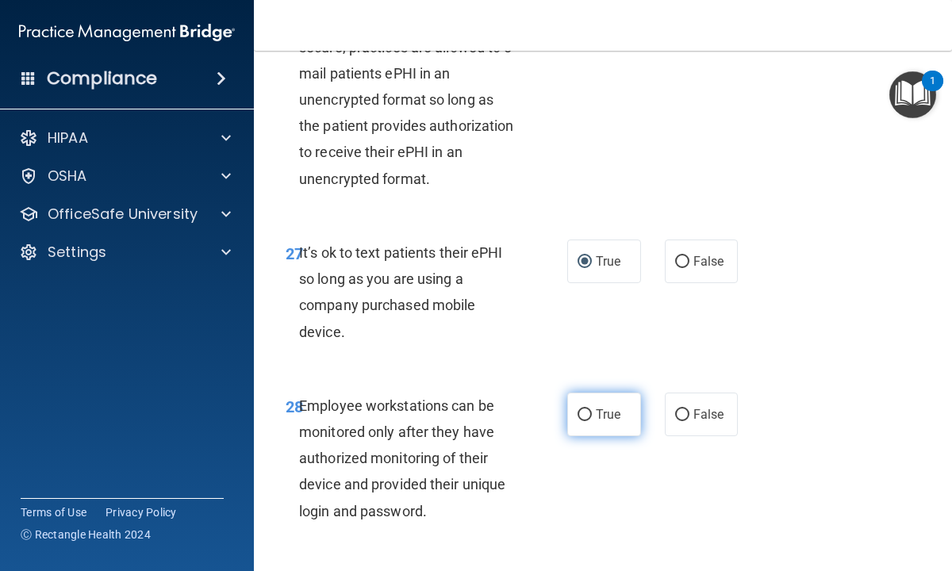
click at [585, 410] on input "True" at bounding box center [584, 415] width 14 height 12
radio input "true"
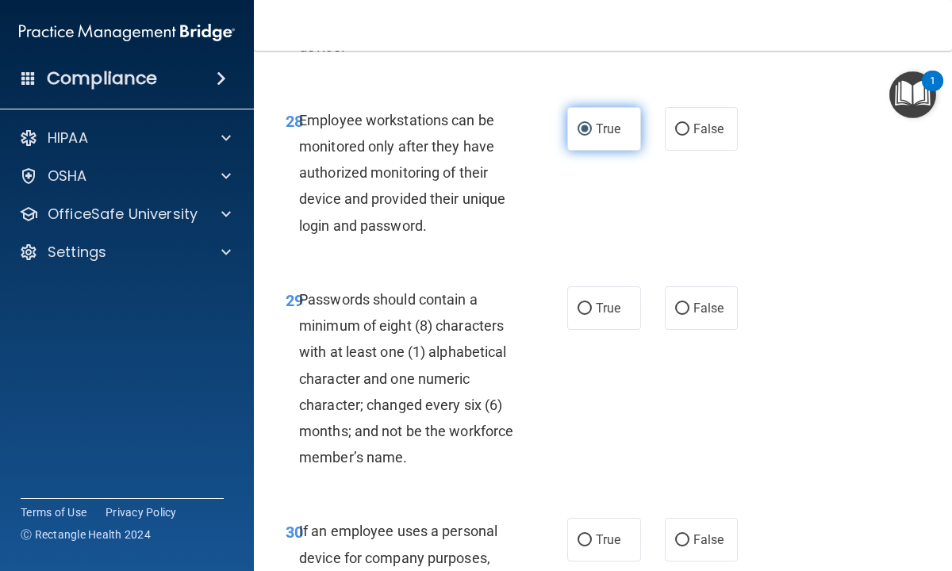
scroll to position [5235, 0]
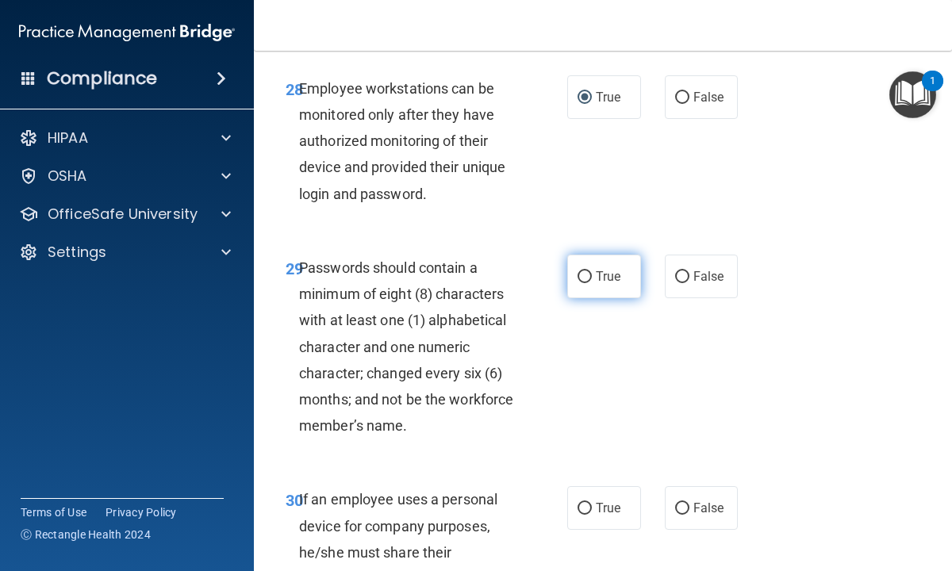
click at [585, 277] on input "True" at bounding box center [584, 277] width 14 height 12
radio input "true"
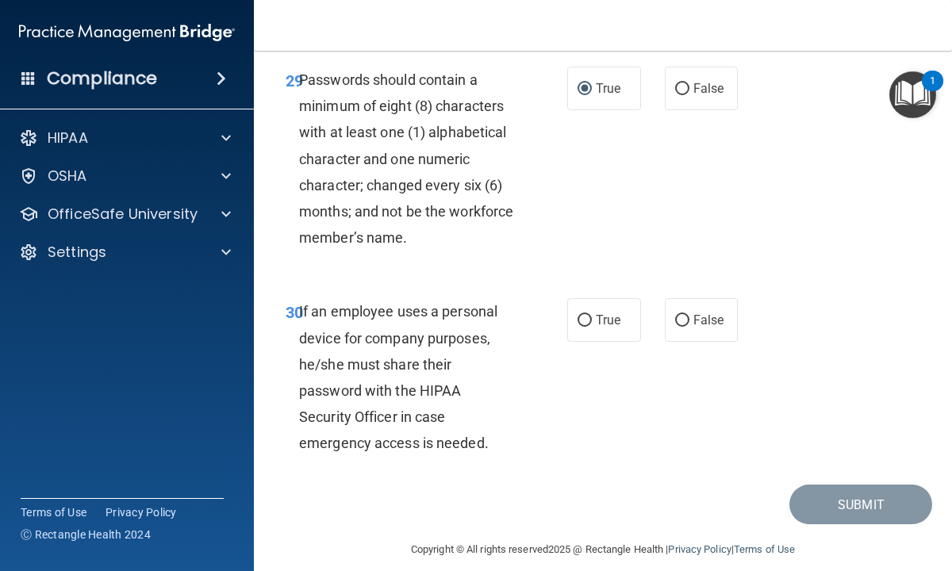
scroll to position [5426, 0]
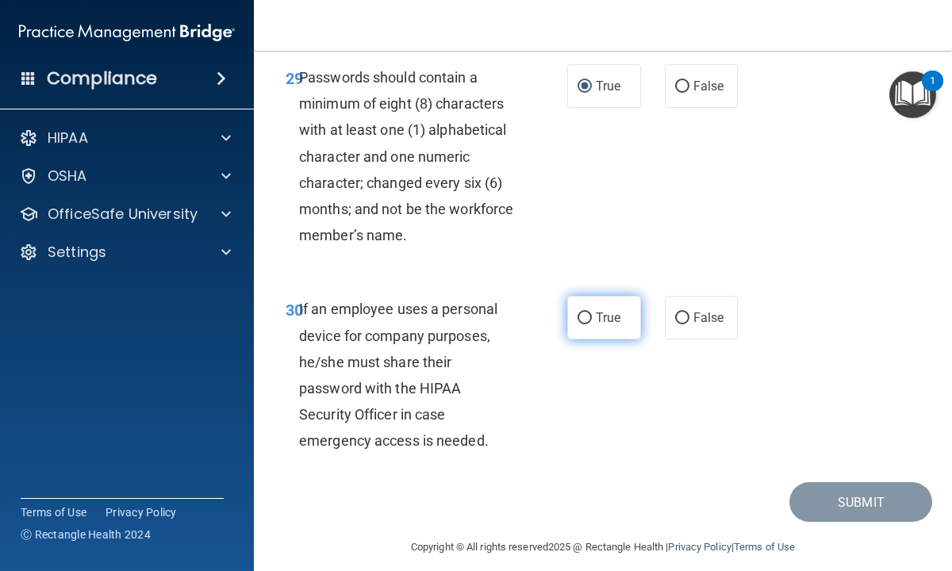
click at [583, 318] on input "True" at bounding box center [584, 319] width 14 height 12
radio input "true"
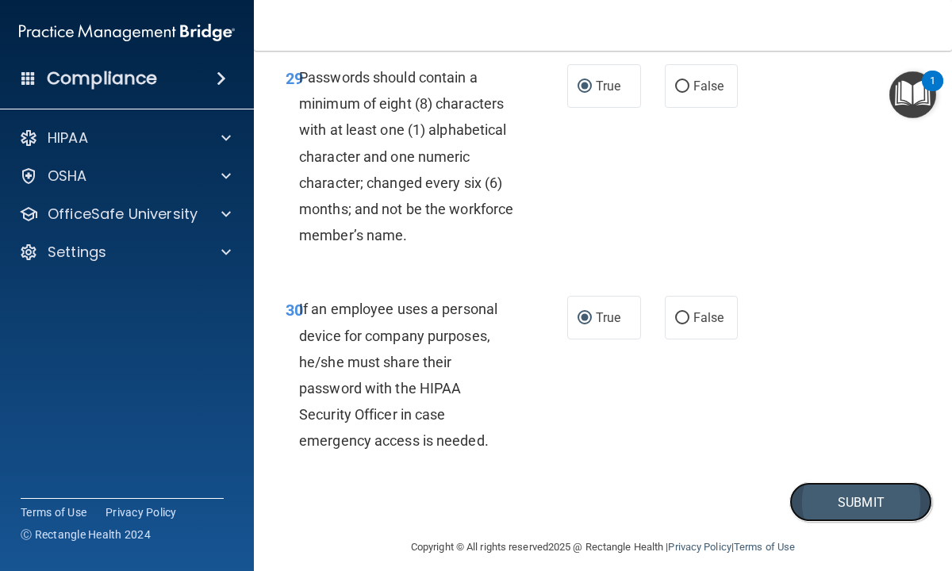
click at [837, 496] on button "Submit" at bounding box center [860, 502] width 143 height 40
click at [858, 502] on button "Submit" at bounding box center [860, 502] width 143 height 40
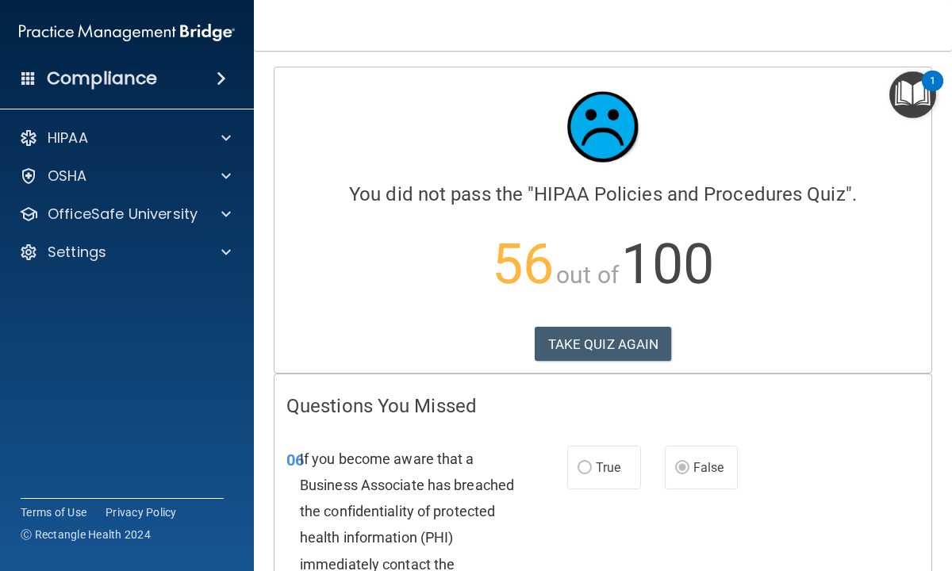
click at [805, 426] on div "06 If you become aware that a Business Associate has breached the confidentiali…" at bounding box center [602, 568] width 657 height 285
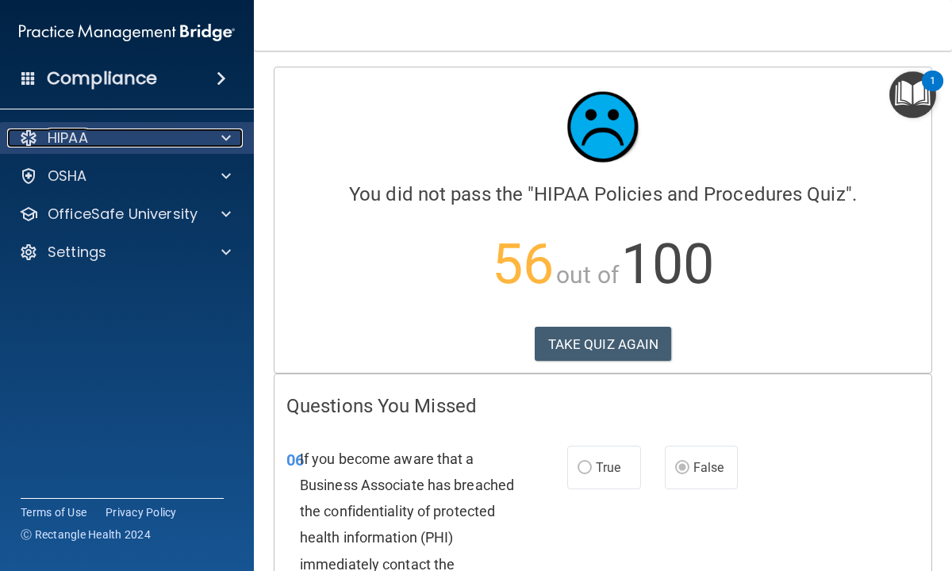
click at [69, 136] on p "HIPAA" at bounding box center [68, 138] width 40 height 19
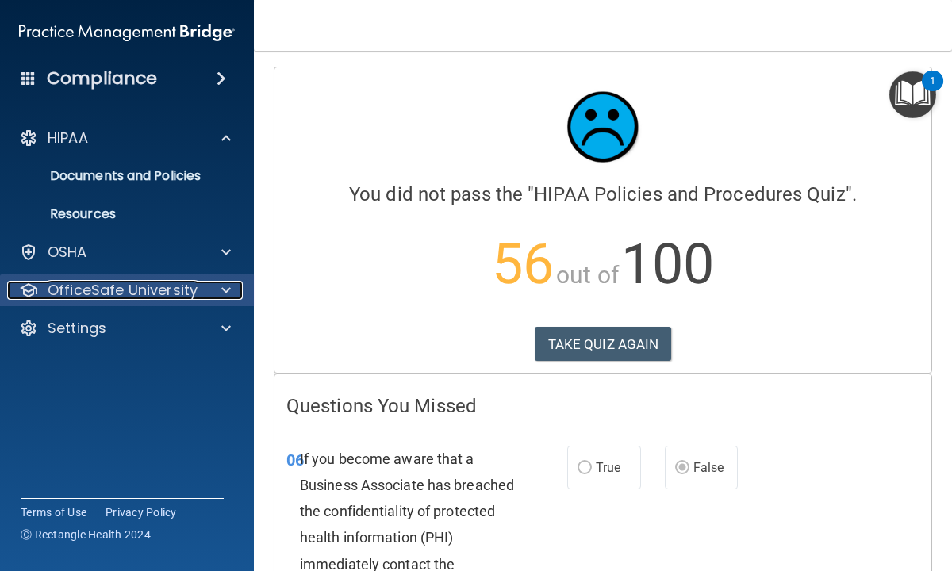
click at [117, 292] on p "OfficeSafe University" at bounding box center [123, 290] width 150 height 19
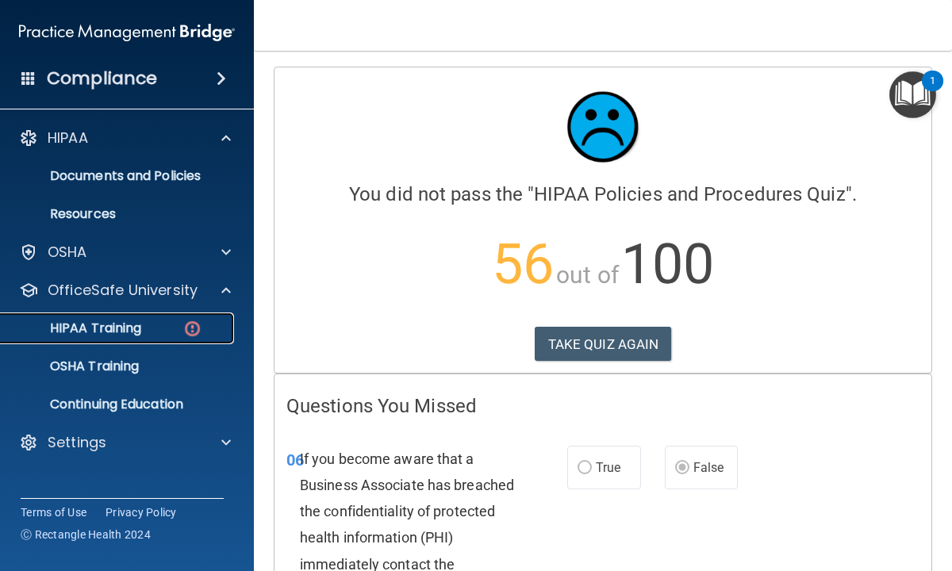
click at [113, 333] on p "HIPAA Training" at bounding box center [75, 328] width 131 height 16
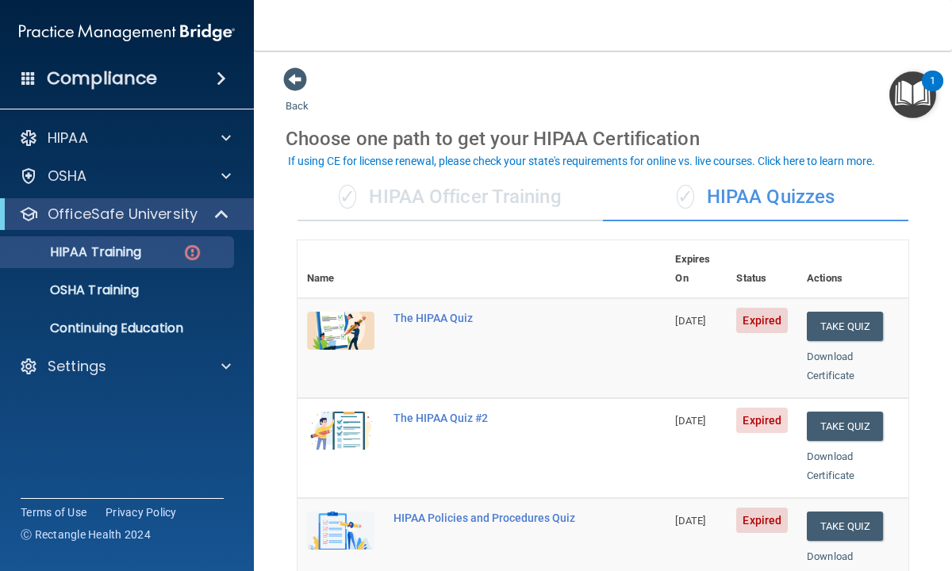
click at [354, 413] on img at bounding box center [340, 431] width 67 height 38
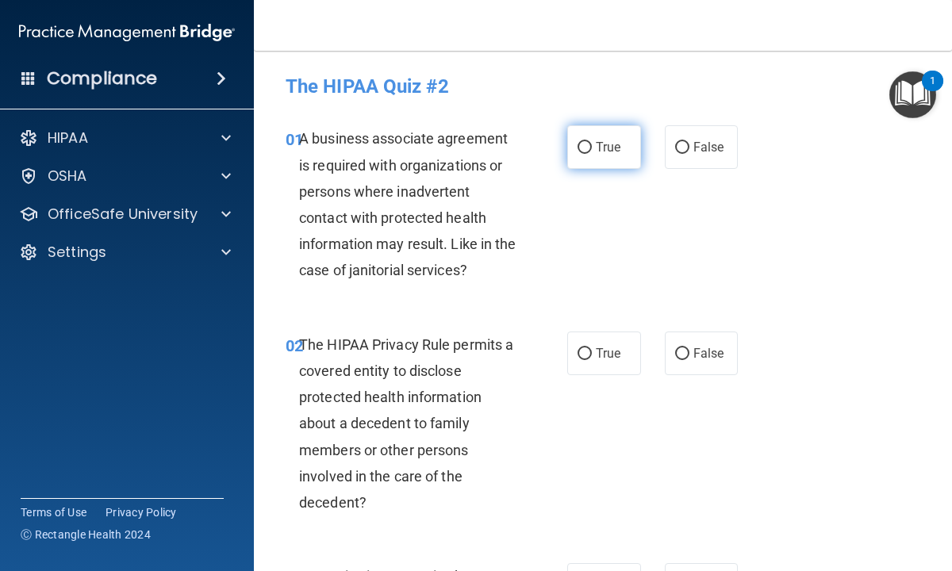
click at [587, 146] on input "True" at bounding box center [584, 148] width 14 height 12
radio input "true"
click at [589, 353] on input "True" at bounding box center [584, 354] width 14 height 12
radio input "true"
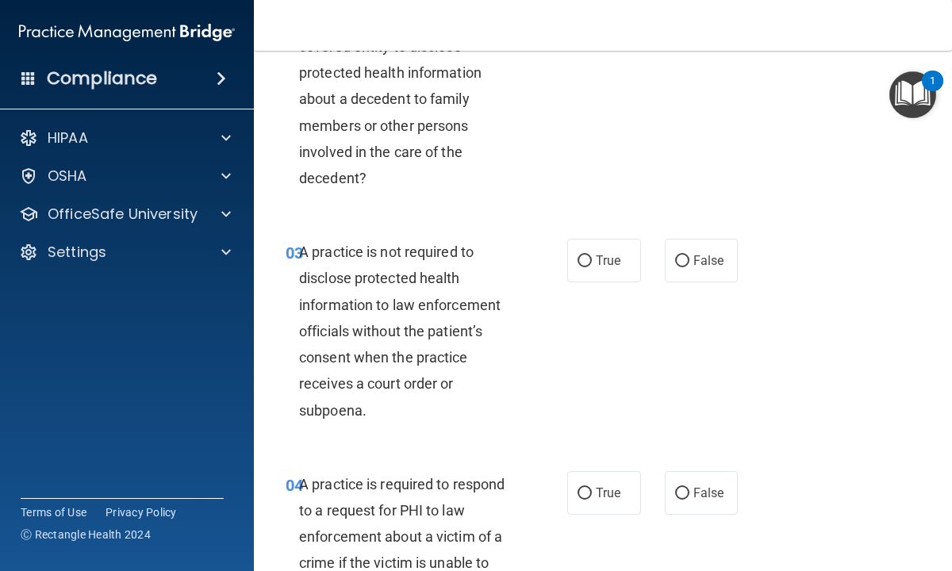
scroll to position [349, 0]
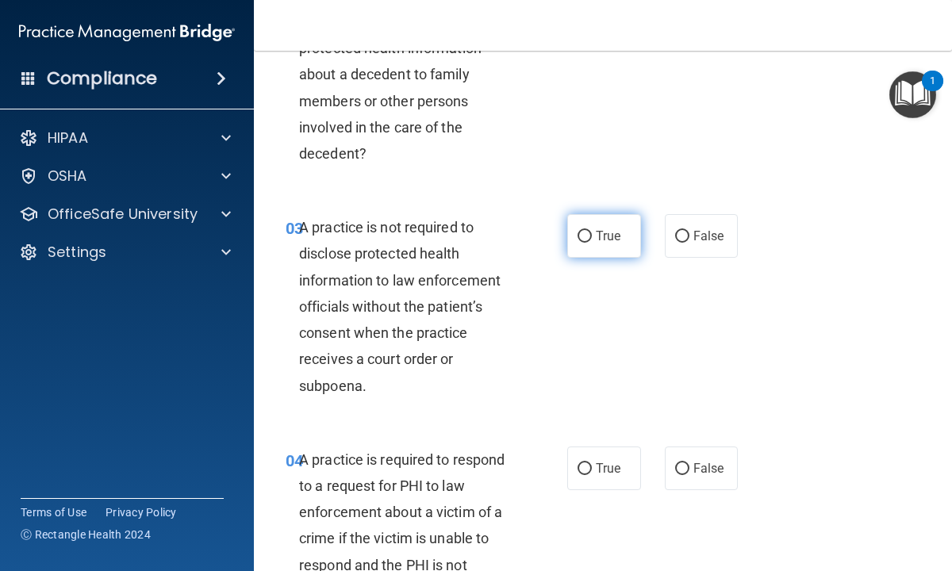
click at [581, 235] on input "True" at bounding box center [584, 237] width 14 height 12
radio input "true"
click at [685, 232] on input "False" at bounding box center [682, 237] width 14 height 12
radio input "true"
radio input "false"
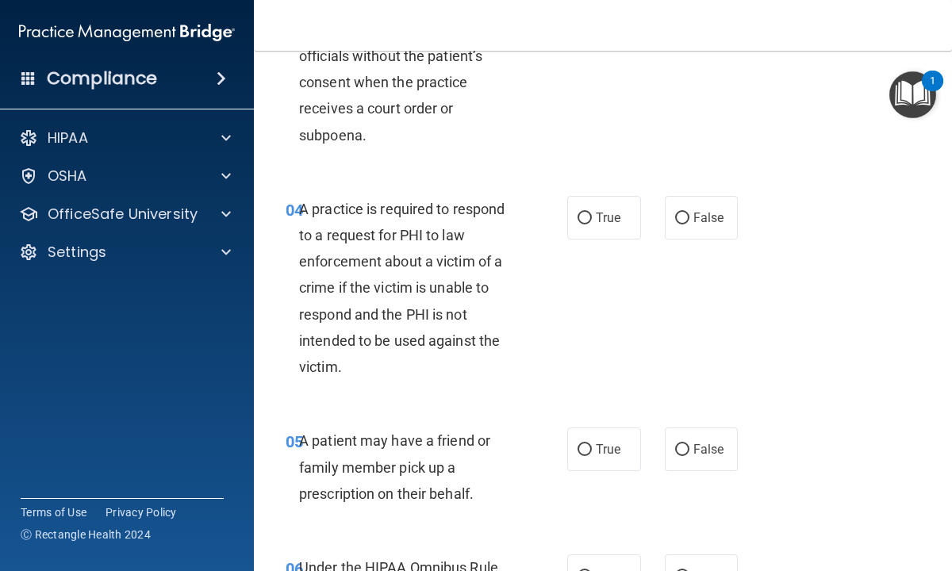
scroll to position [603, 0]
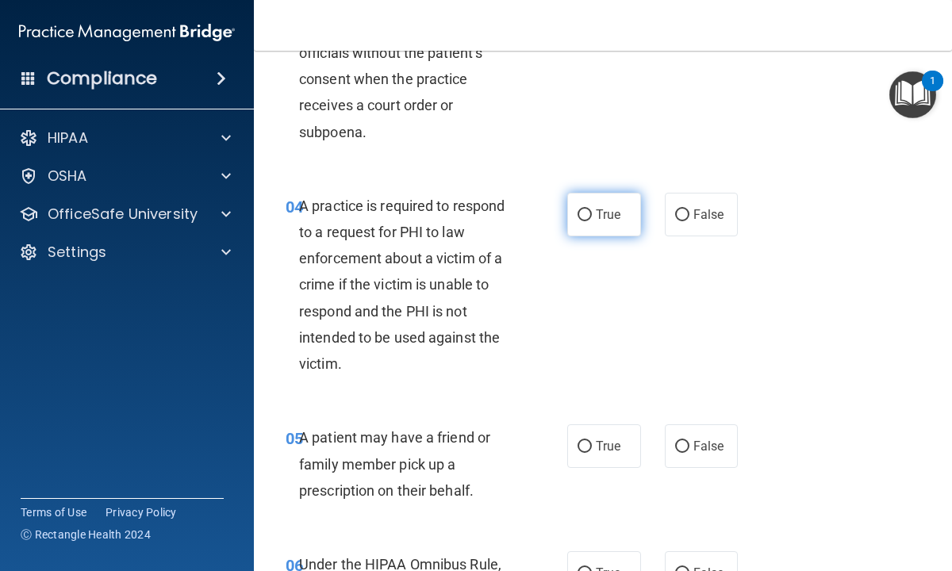
click at [584, 214] on input "True" at bounding box center [584, 215] width 14 height 12
radio input "true"
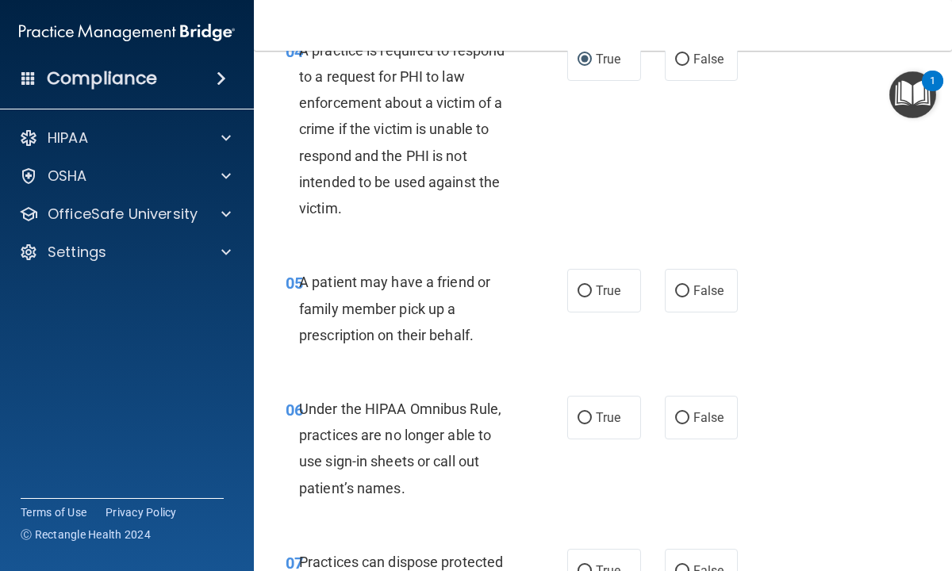
scroll to position [761, 0]
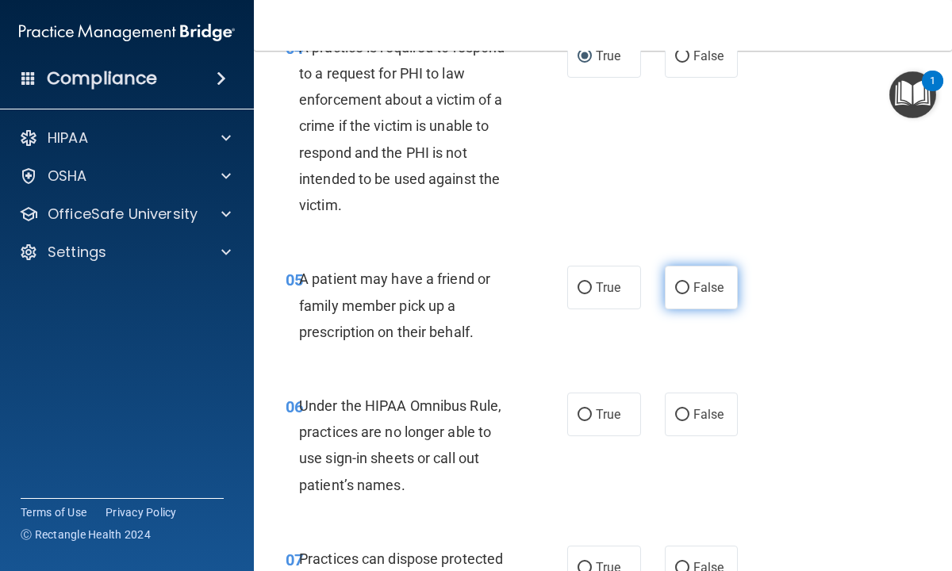
click at [681, 290] on input "False" at bounding box center [682, 288] width 14 height 12
radio input "true"
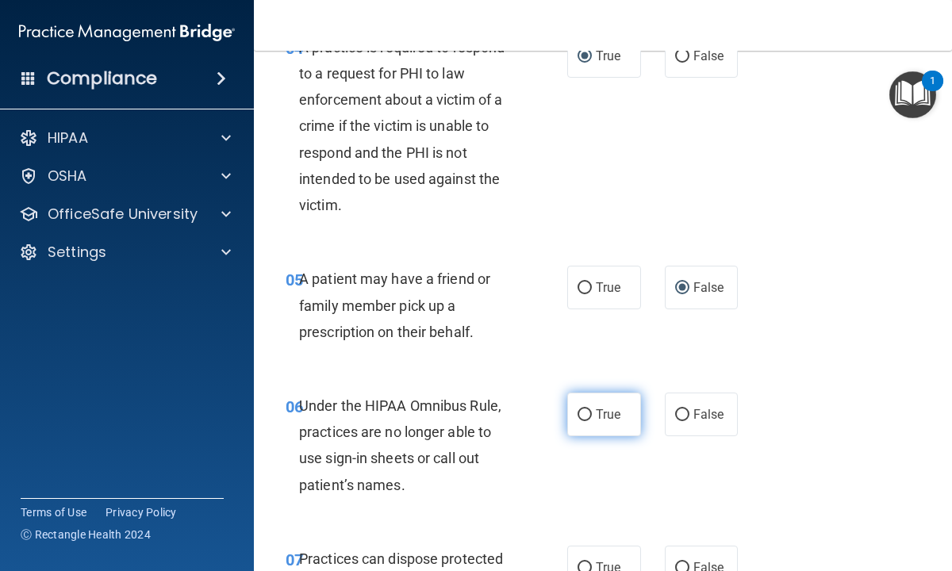
click at [585, 414] on input "True" at bounding box center [584, 415] width 14 height 12
radio input "true"
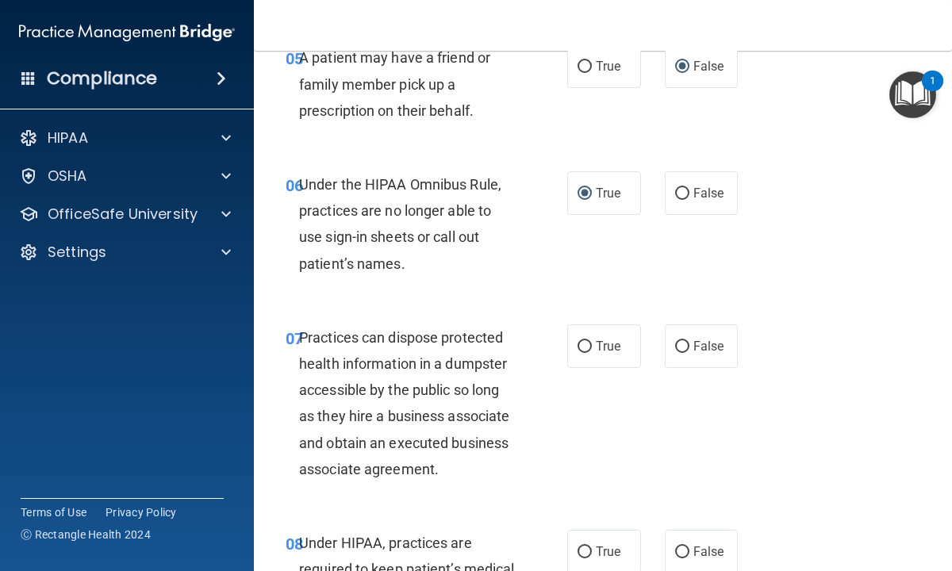
scroll to position [984, 0]
click at [682, 342] on input "False" at bounding box center [682, 346] width 14 height 12
radio input "true"
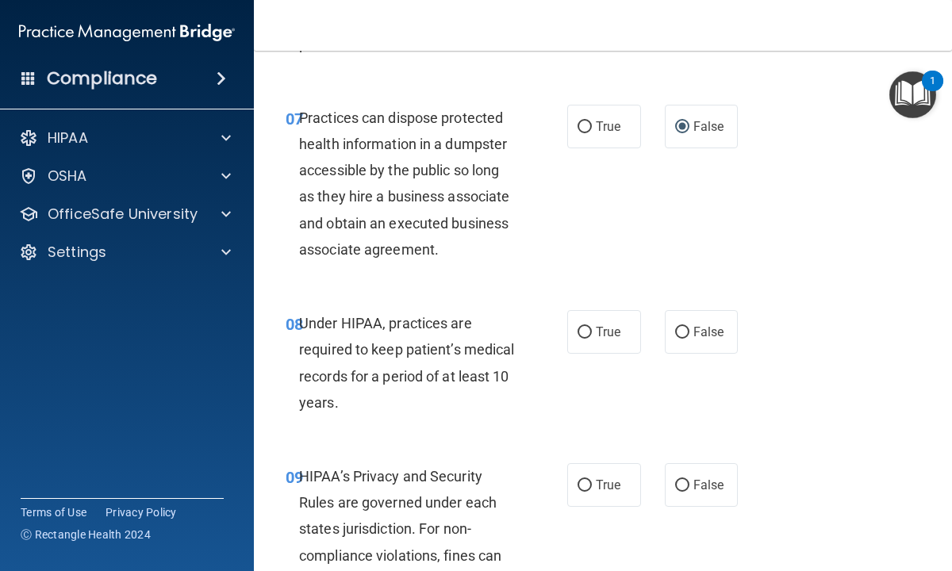
scroll to position [1206, 0]
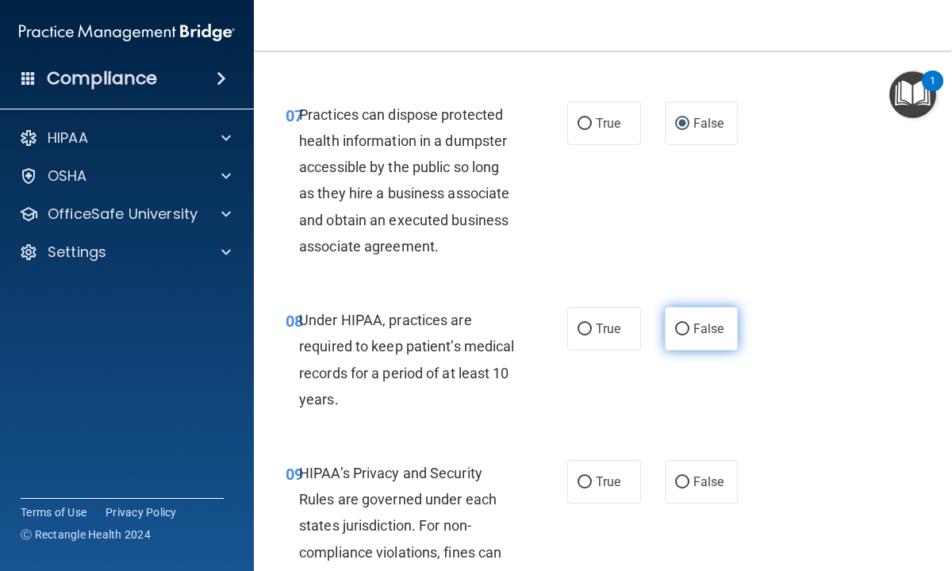
click at [682, 324] on input "False" at bounding box center [682, 330] width 14 height 12
radio input "true"
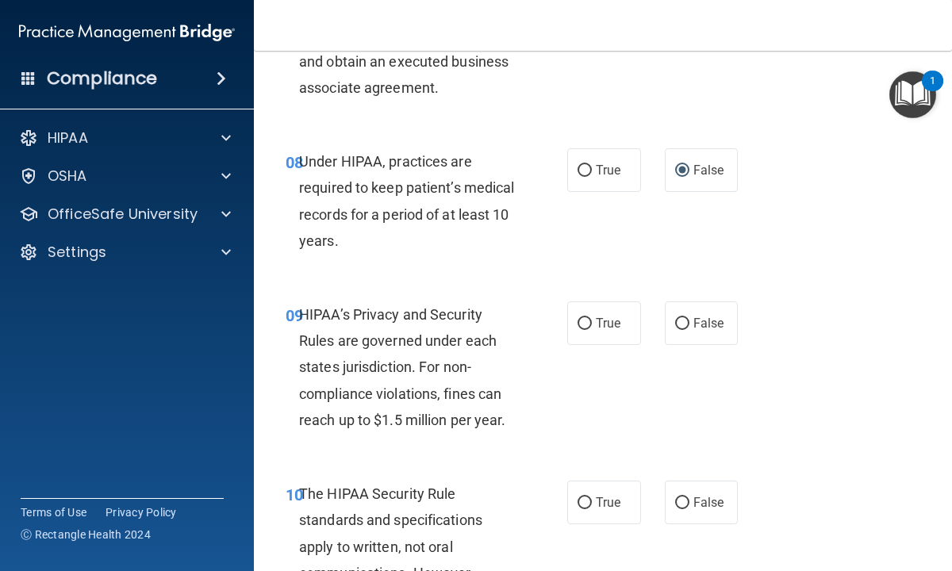
scroll to position [1396, 0]
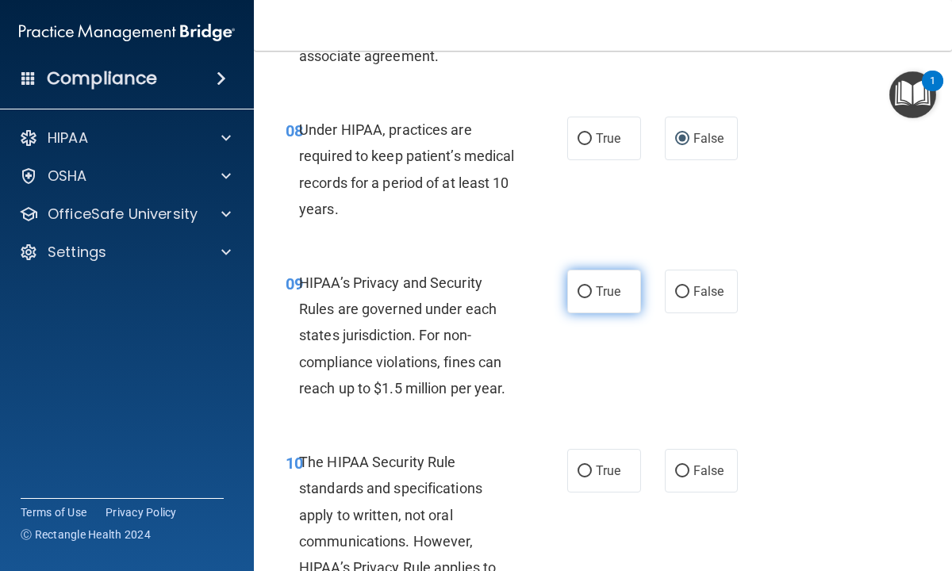
click at [581, 292] on input "True" at bounding box center [584, 292] width 14 height 12
radio input "true"
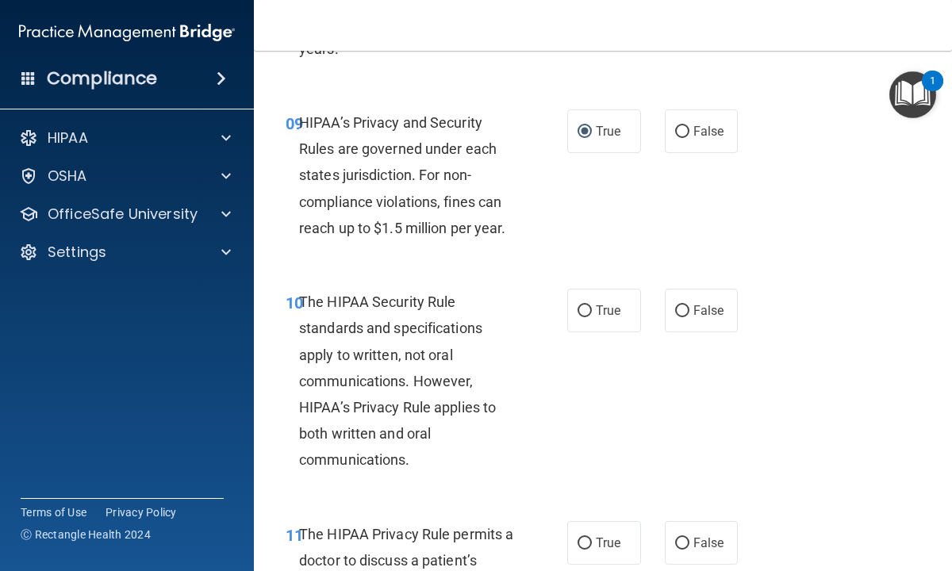
scroll to position [1586, 0]
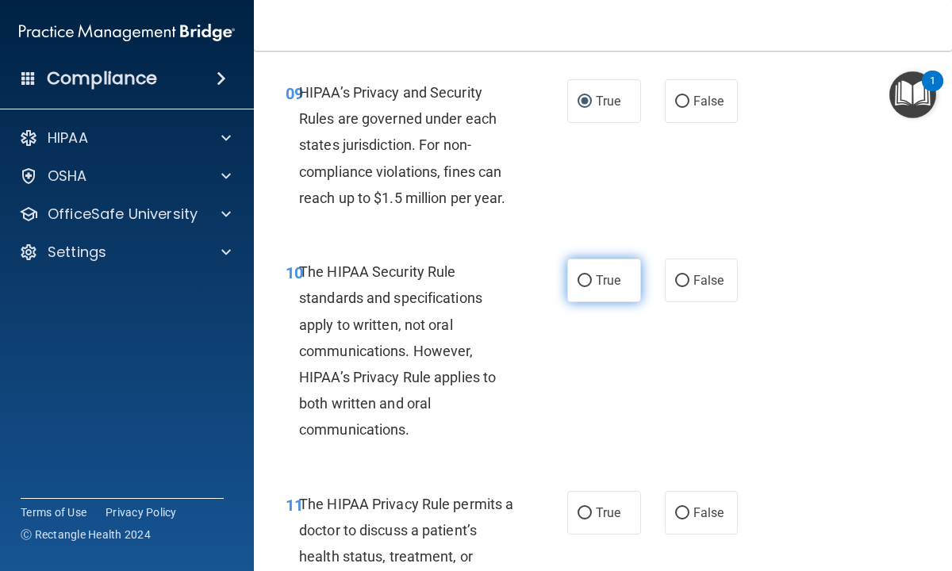
click at [585, 279] on input "True" at bounding box center [584, 281] width 14 height 12
radio input "true"
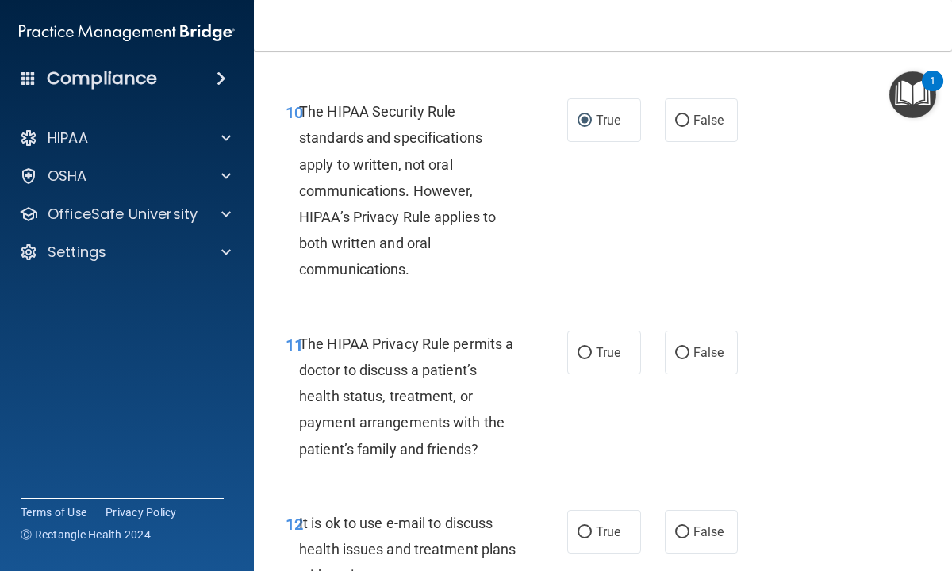
scroll to position [1777, 0]
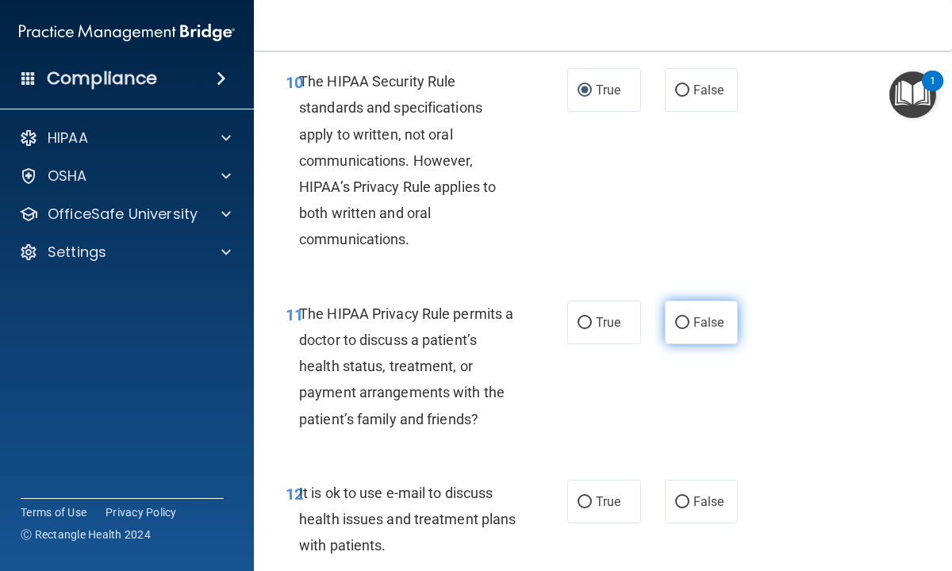
click at [685, 321] on input "False" at bounding box center [682, 323] width 14 height 12
radio input "true"
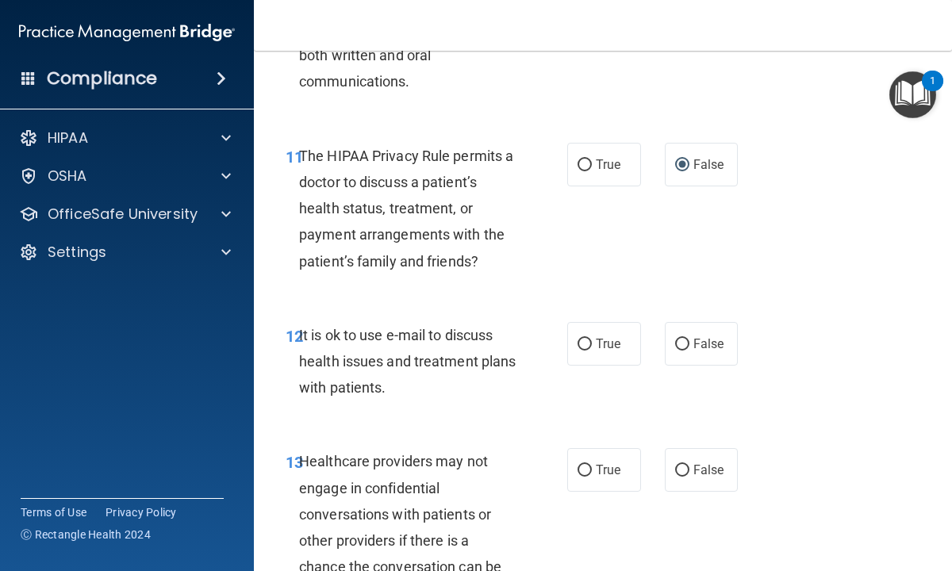
scroll to position [1935, 0]
click at [681, 341] on input "False" at bounding box center [682, 344] width 14 height 12
radio input "true"
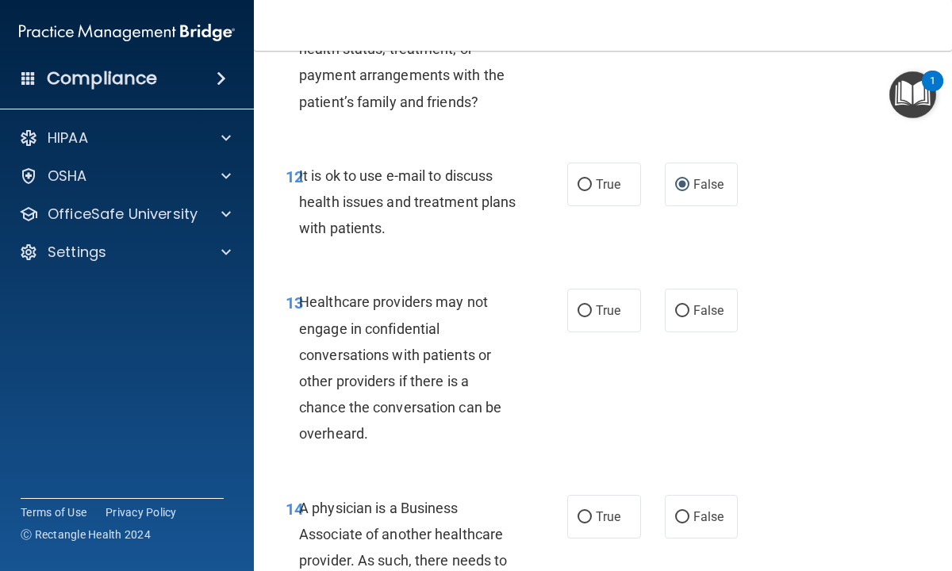
scroll to position [2126, 0]
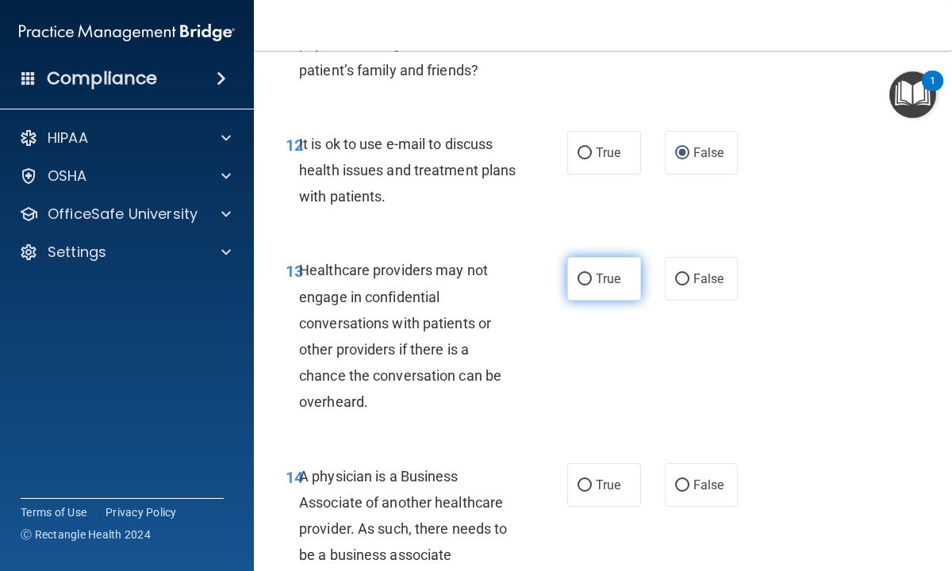
click at [587, 277] on input "True" at bounding box center [584, 280] width 14 height 12
radio input "true"
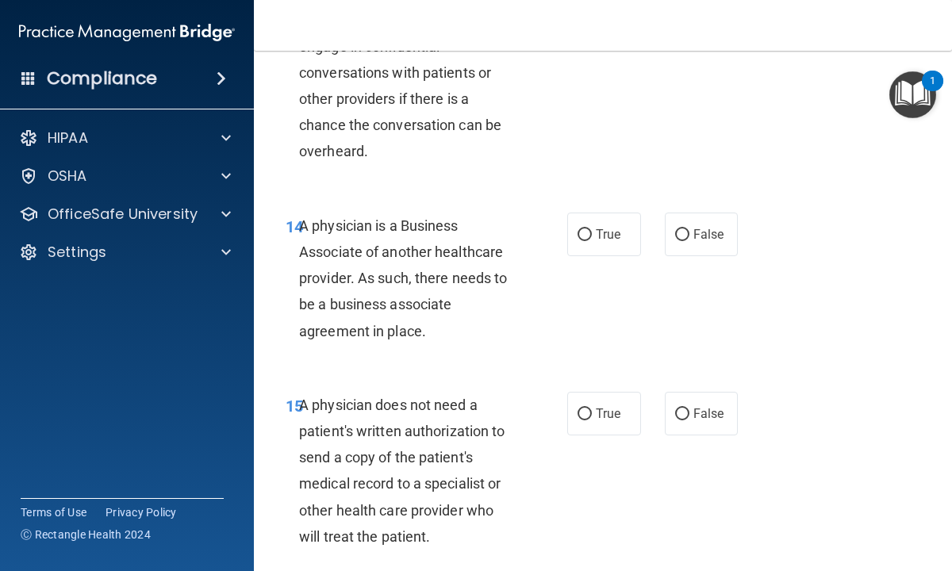
scroll to position [2380, 0]
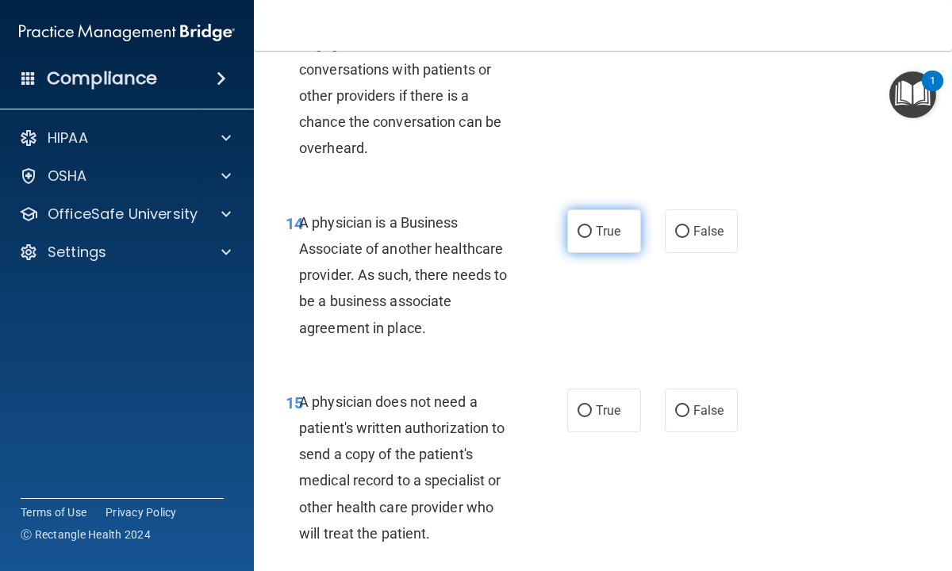
click at [583, 230] on input "True" at bounding box center [584, 232] width 14 height 12
radio input "true"
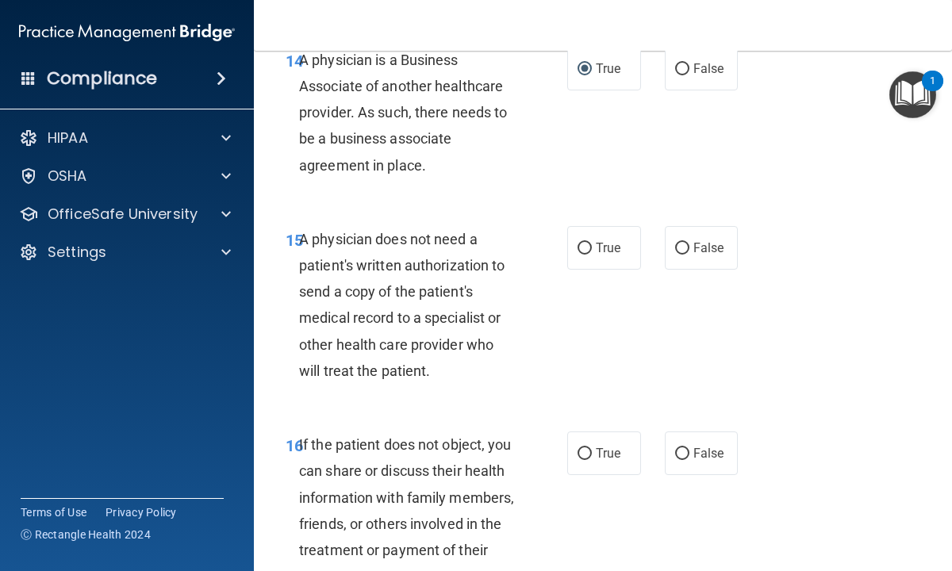
scroll to position [2570, 0]
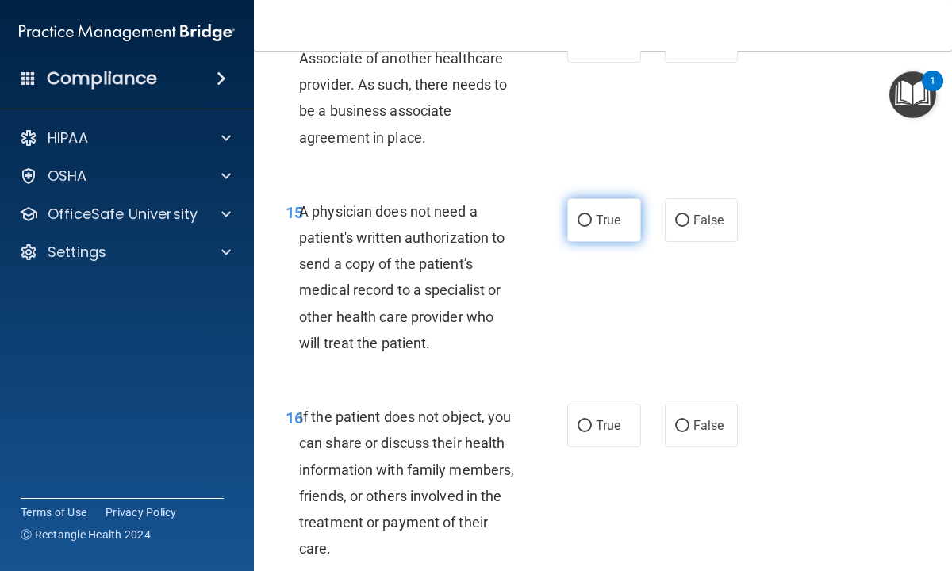
click at [585, 217] on input "True" at bounding box center [584, 221] width 14 height 12
radio input "true"
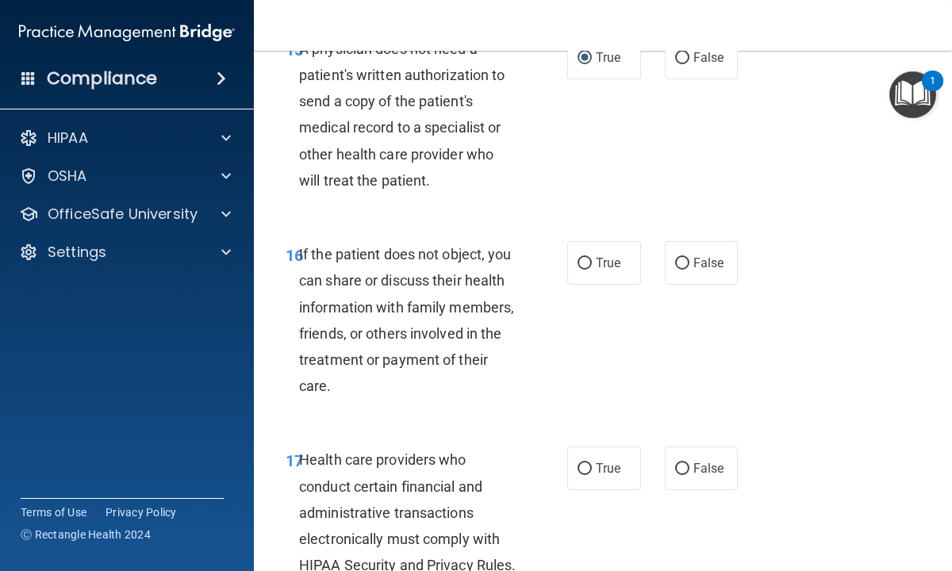
scroll to position [2760, 0]
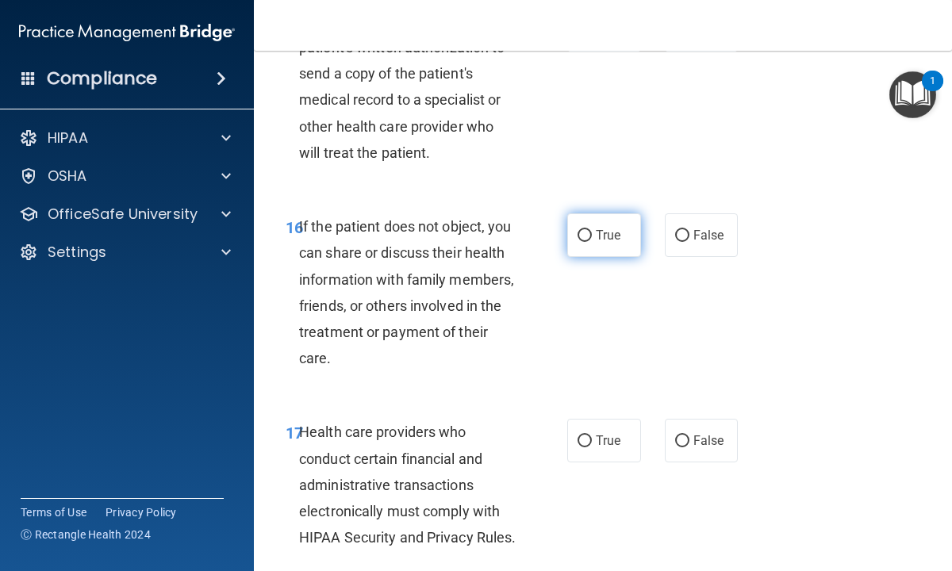
click at [587, 233] on input "True" at bounding box center [584, 236] width 14 height 12
radio input "true"
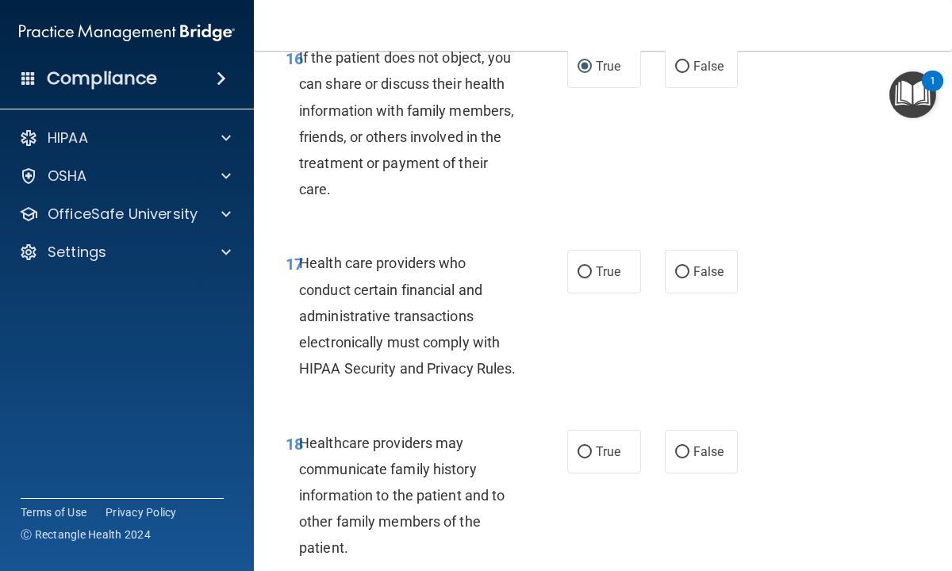
scroll to position [2951, 0]
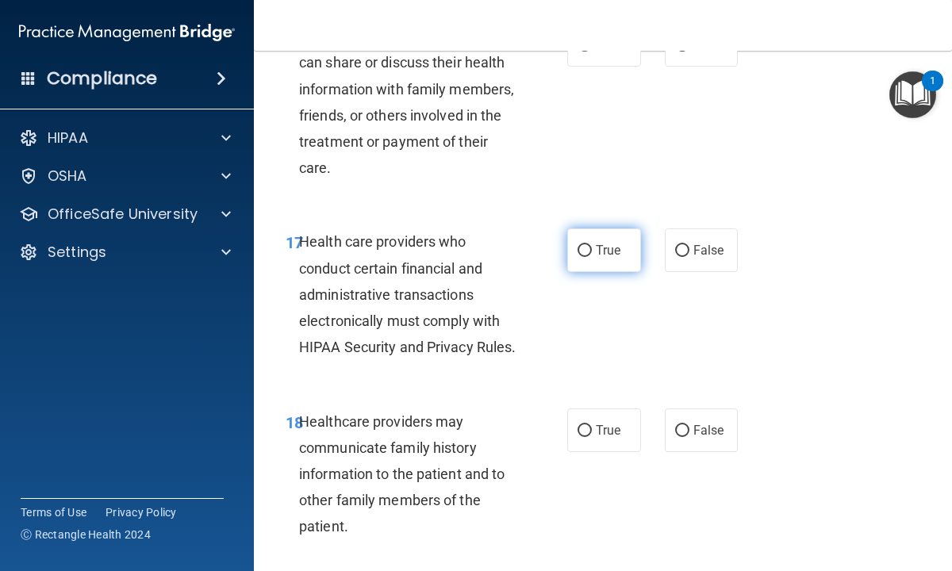
click at [588, 247] on input "True" at bounding box center [584, 251] width 14 height 12
radio input "true"
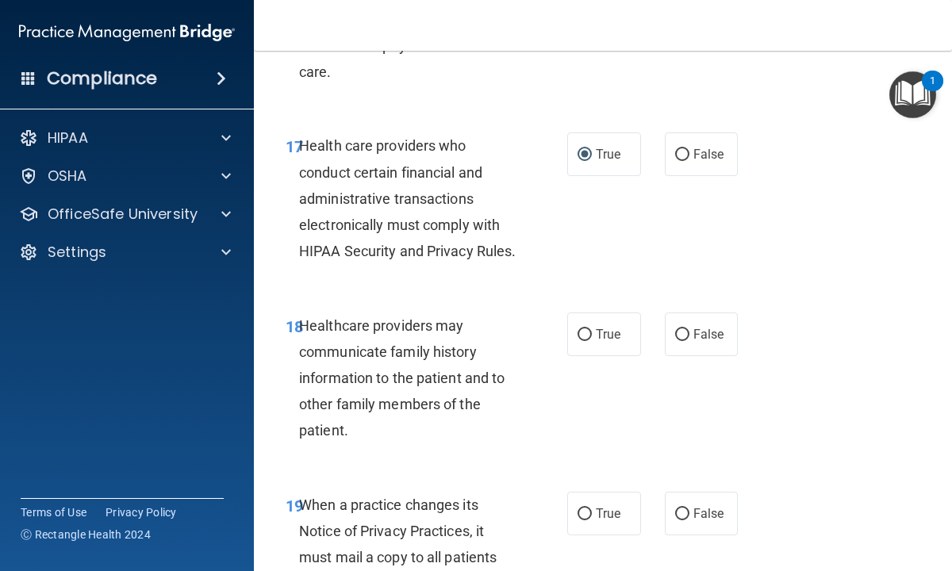
scroll to position [3046, 0]
click at [683, 342] on input "False" at bounding box center [682, 336] width 14 height 12
radio input "true"
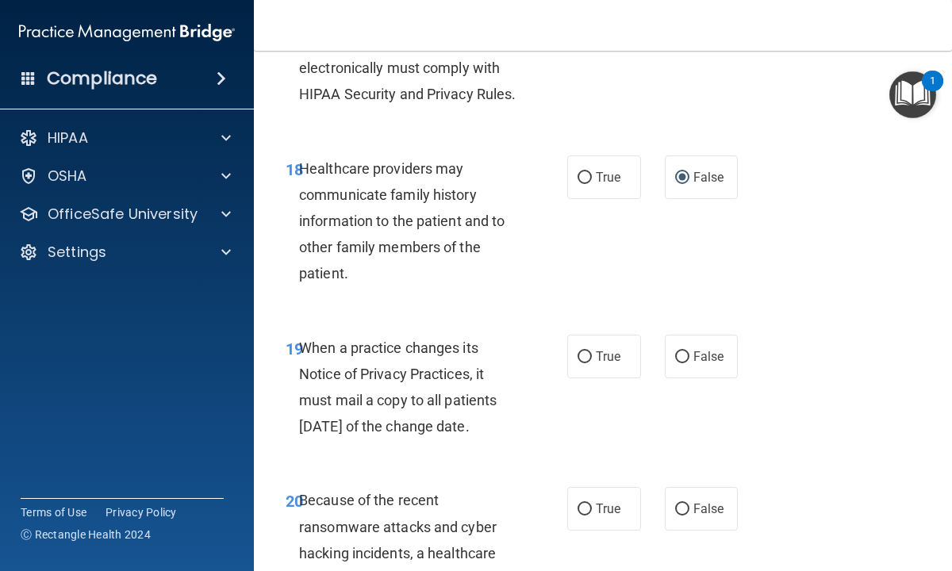
scroll to position [3205, 0]
click at [588, 363] on input "True" at bounding box center [584, 357] width 14 height 12
radio input "true"
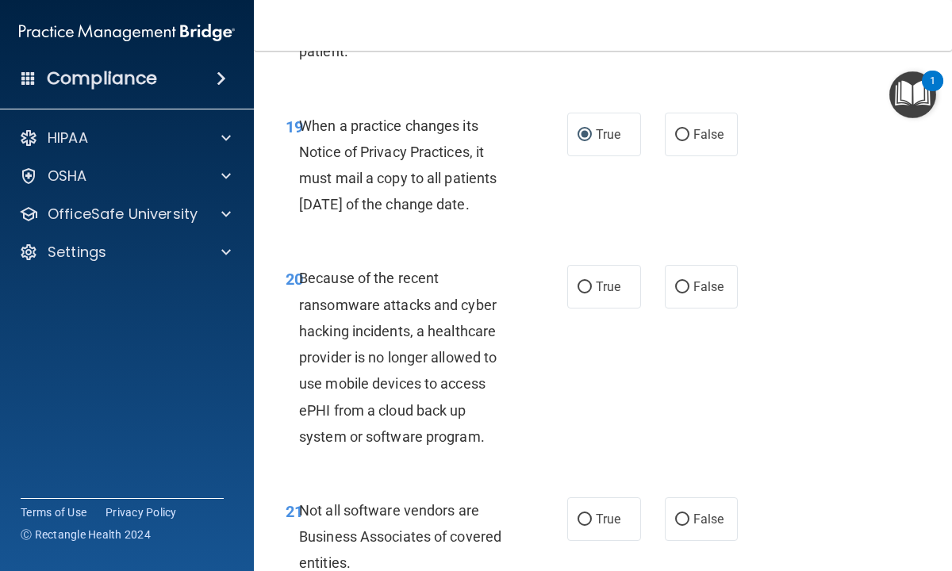
scroll to position [3427, 0]
click at [584, 293] on input "True" at bounding box center [584, 287] width 14 height 12
radio input "true"
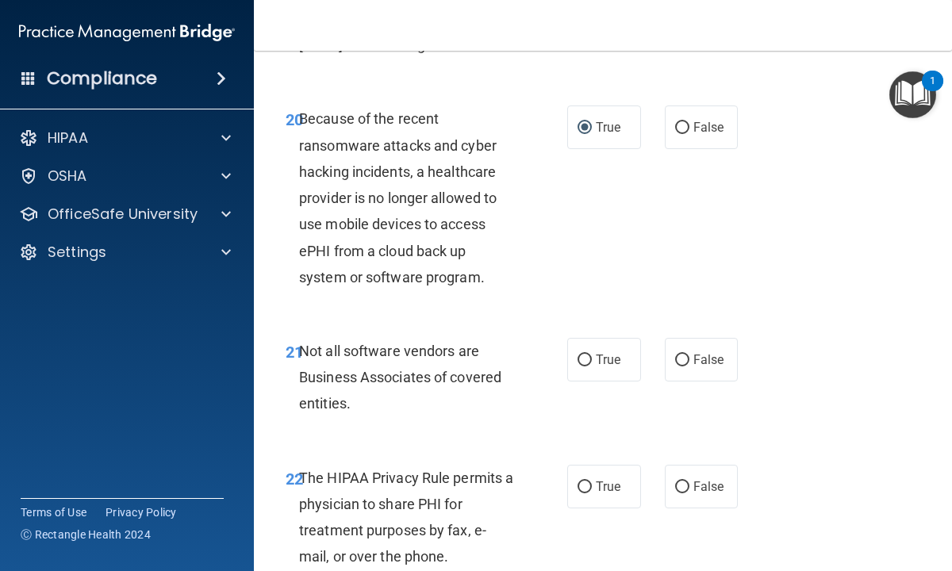
scroll to position [3617, 0]
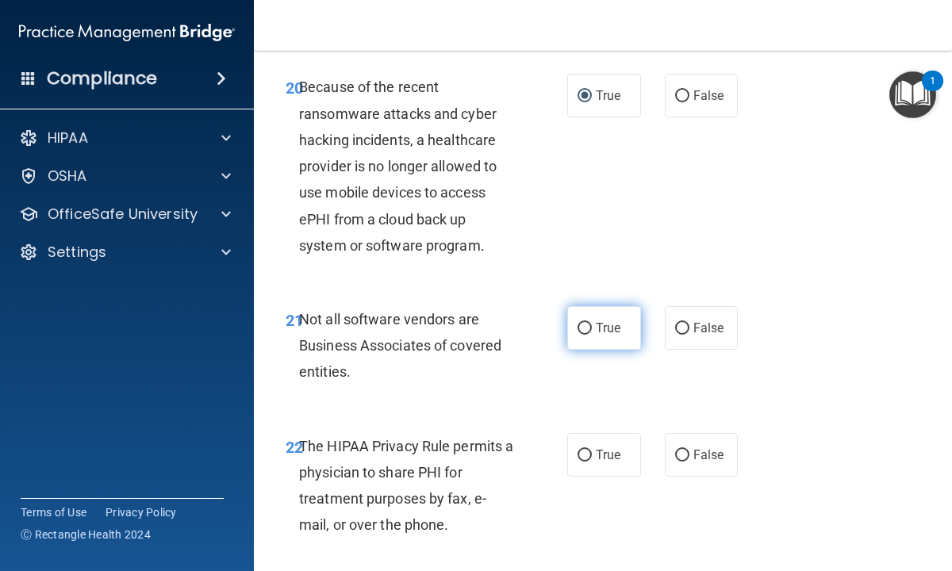
click at [584, 335] on input "True" at bounding box center [584, 329] width 14 height 12
radio input "true"
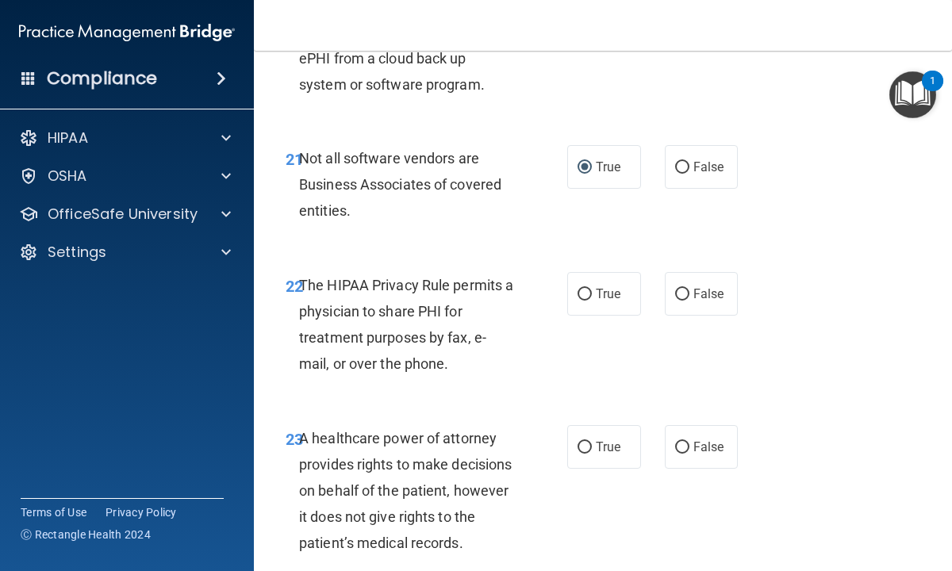
scroll to position [3807, 0]
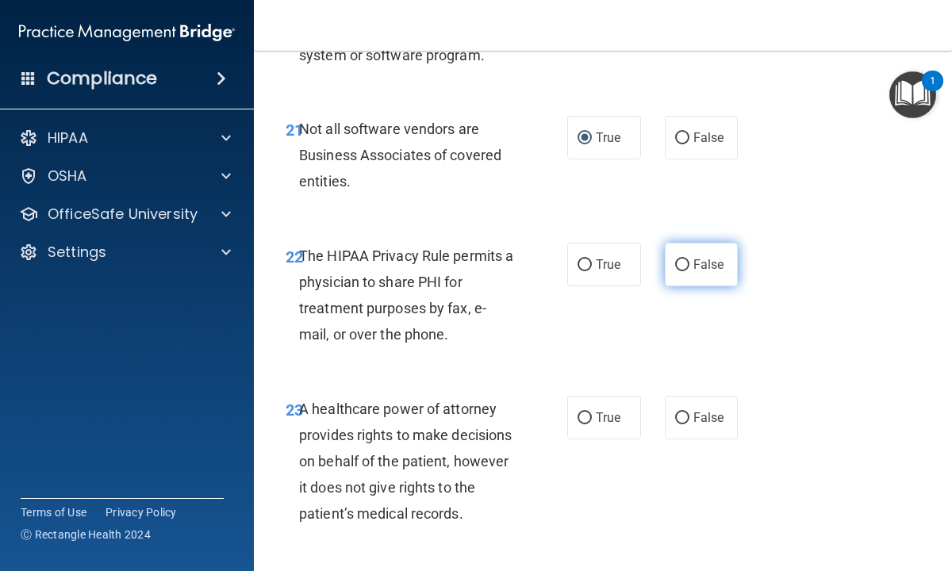
click at [682, 271] on input "False" at bounding box center [682, 265] width 14 height 12
radio input "true"
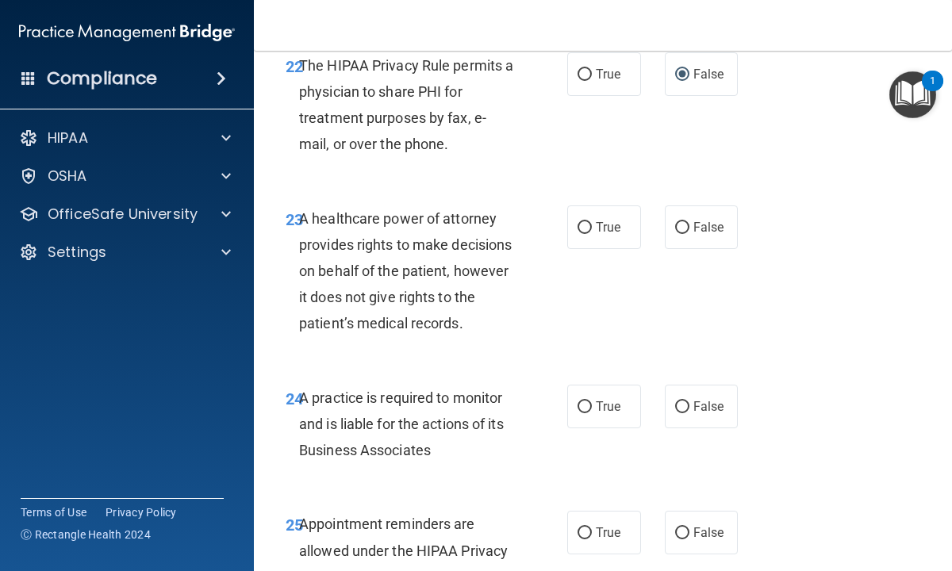
scroll to position [4030, 0]
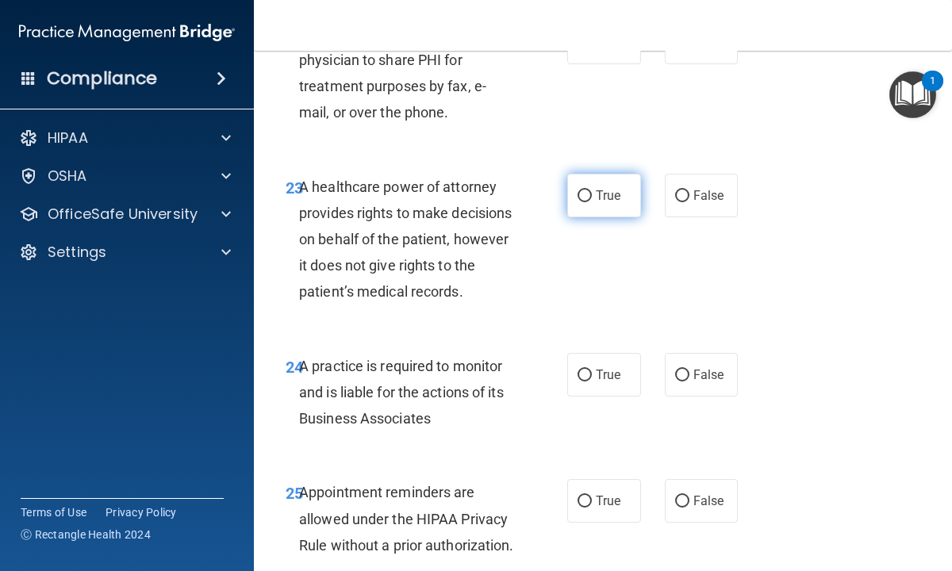
click at [586, 202] on input "True" at bounding box center [584, 196] width 14 height 12
radio input "true"
click at [580, 382] on input "True" at bounding box center [584, 376] width 14 height 12
radio input "true"
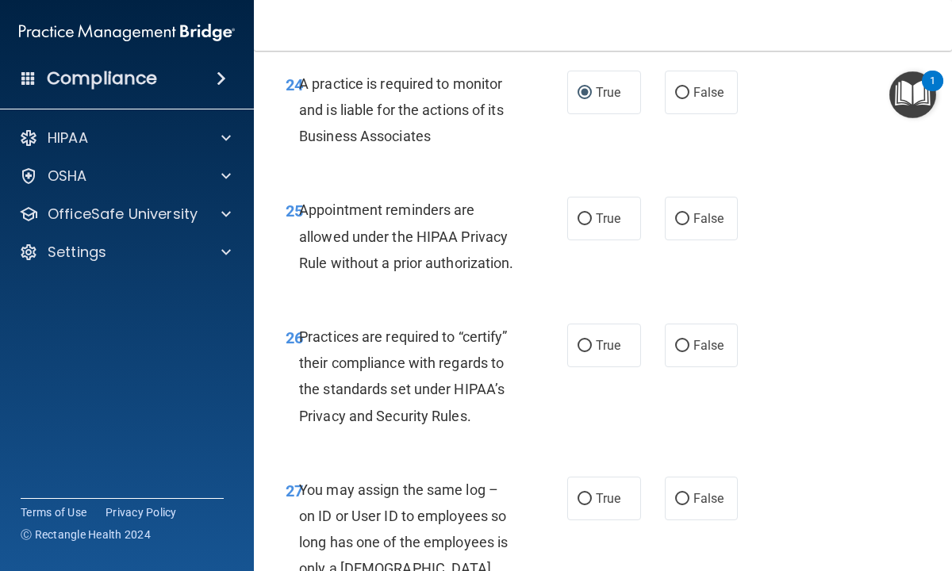
scroll to position [4315, 0]
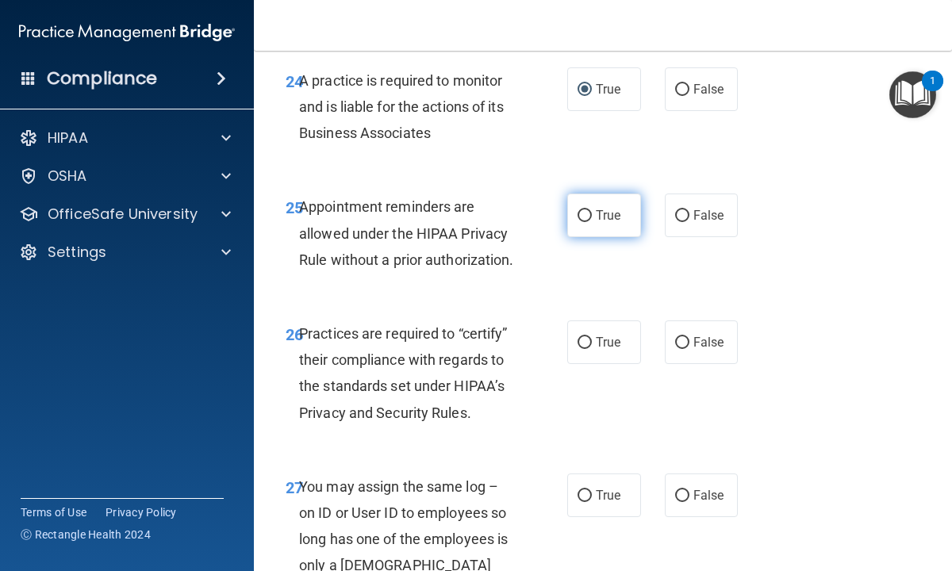
click at [582, 222] on input "True" at bounding box center [584, 216] width 14 height 12
radio input "true"
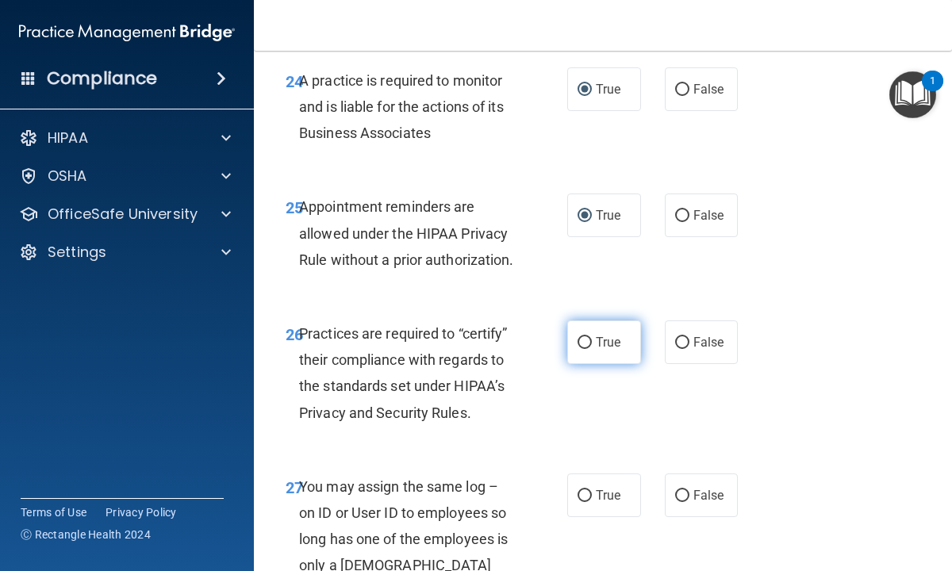
click at [585, 349] on input "True" at bounding box center [584, 343] width 14 height 12
radio input "true"
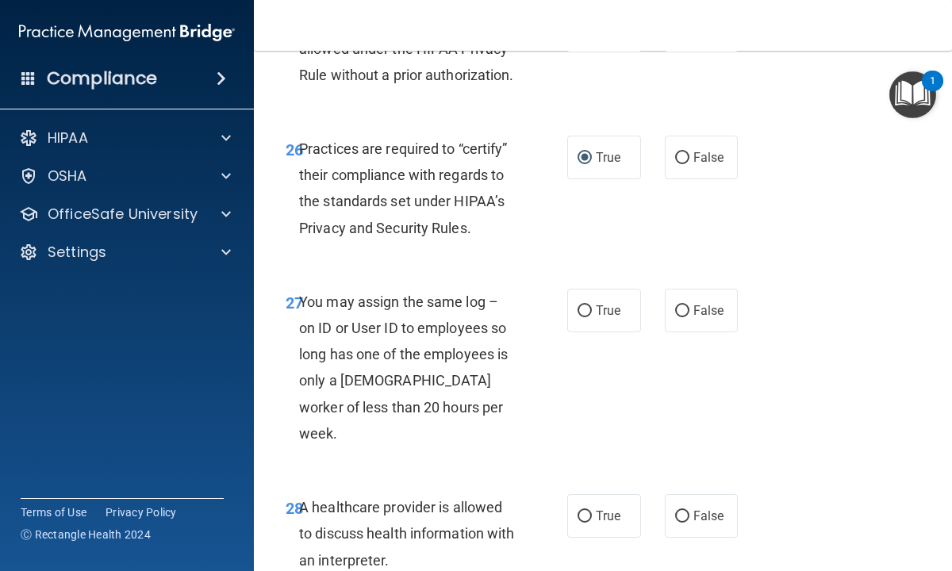
scroll to position [4505, 0]
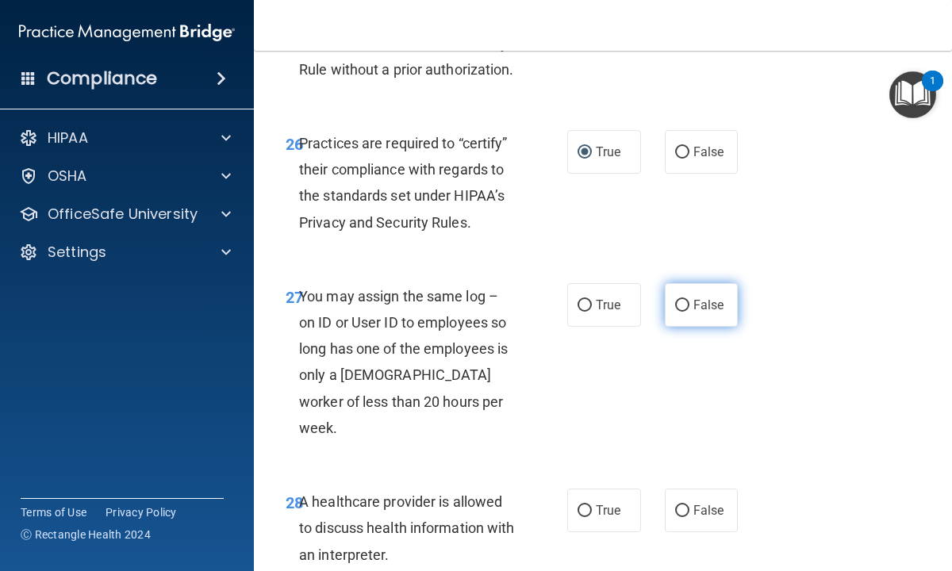
click at [683, 312] on input "False" at bounding box center [682, 306] width 14 height 12
radio input "true"
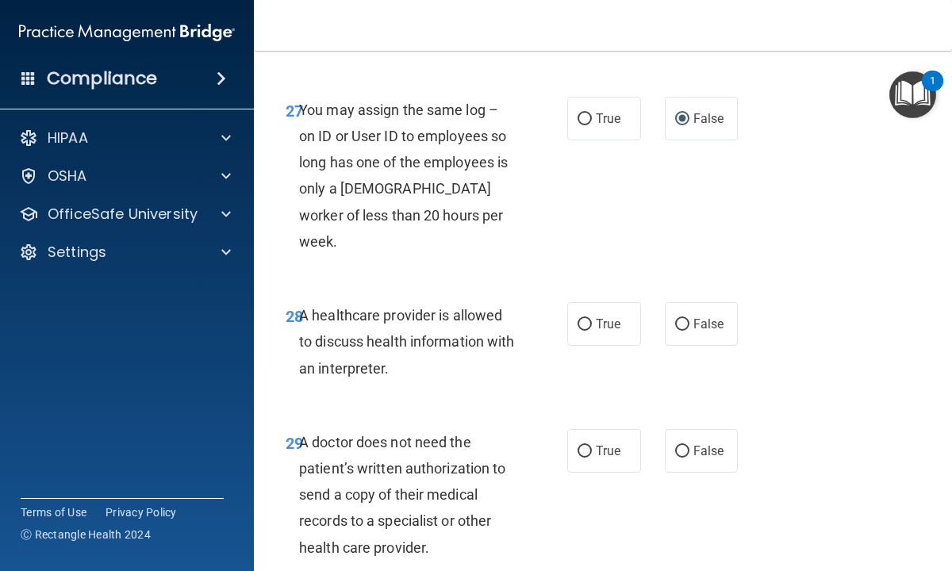
scroll to position [4696, 0]
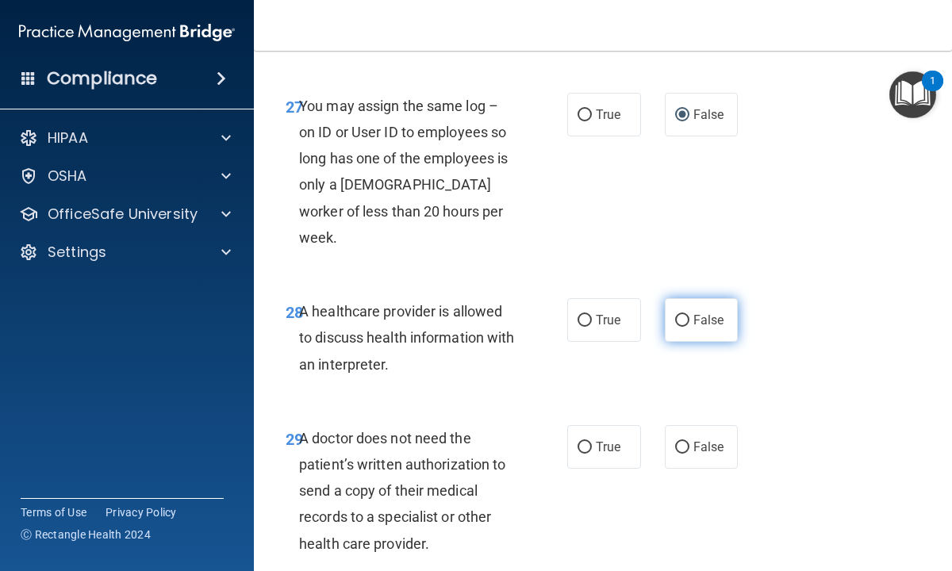
click at [685, 327] on input "False" at bounding box center [682, 321] width 14 height 12
radio input "true"
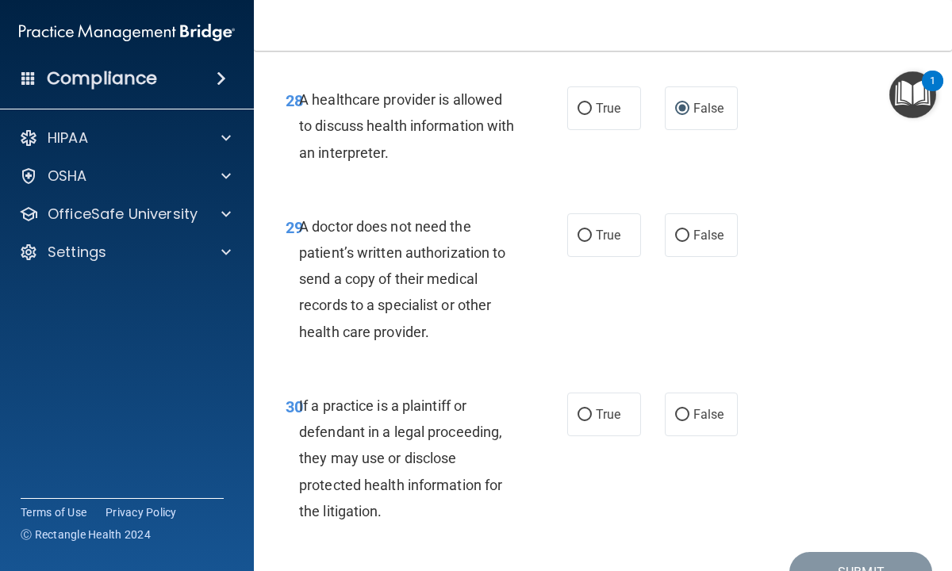
scroll to position [4918, 0]
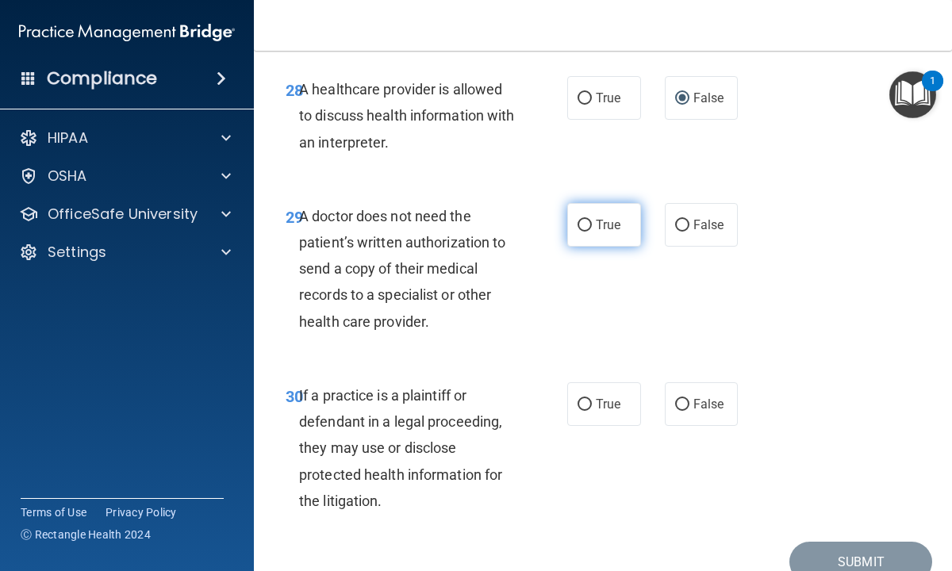
click at [587, 232] on input "True" at bounding box center [584, 226] width 14 height 12
radio input "true"
click at [586, 411] on input "True" at bounding box center [584, 405] width 14 height 12
radio input "true"
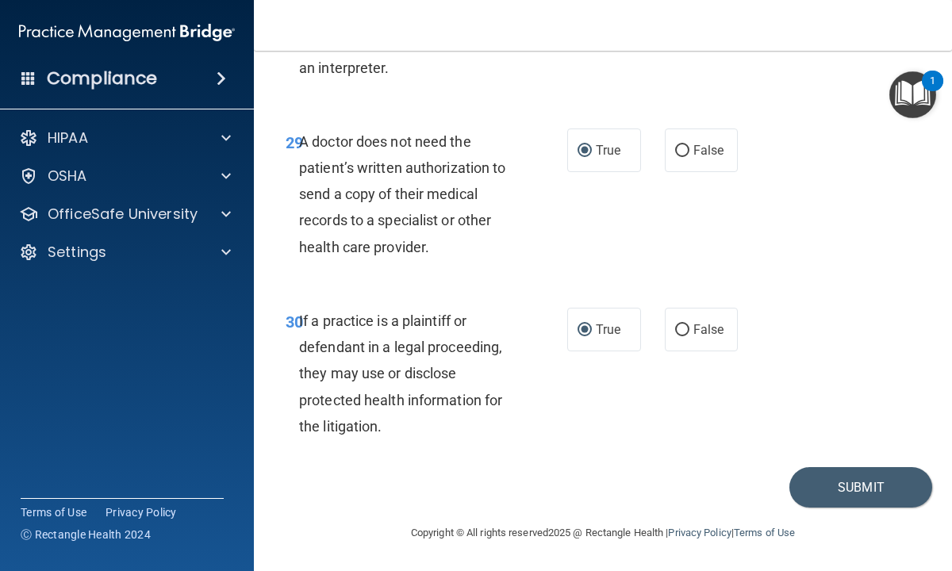
scroll to position [5013, 0]
click at [858, 490] on button "Submit" at bounding box center [860, 487] width 143 height 40
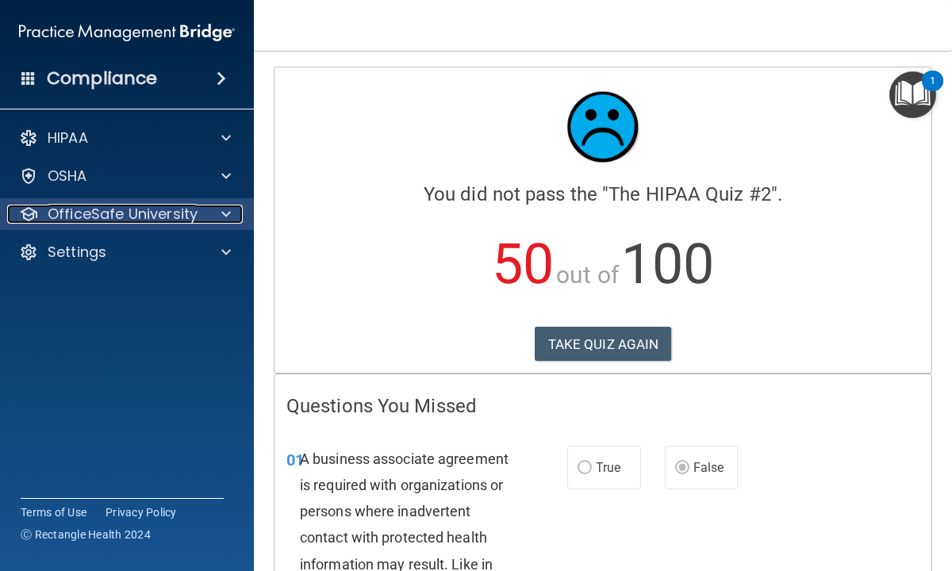
click at [155, 211] on p "OfficeSafe University" at bounding box center [123, 214] width 150 height 19
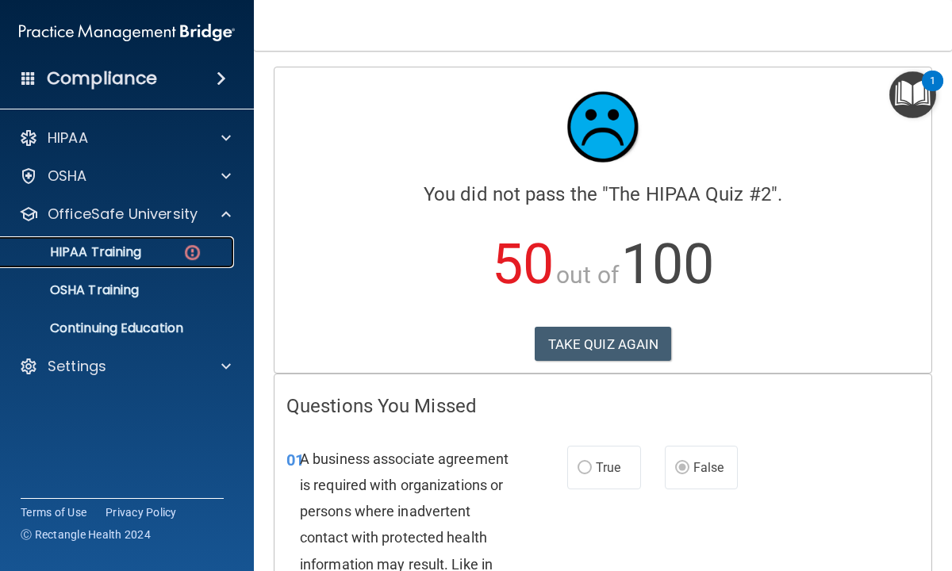
click at [132, 252] on p "HIPAA Training" at bounding box center [75, 252] width 131 height 16
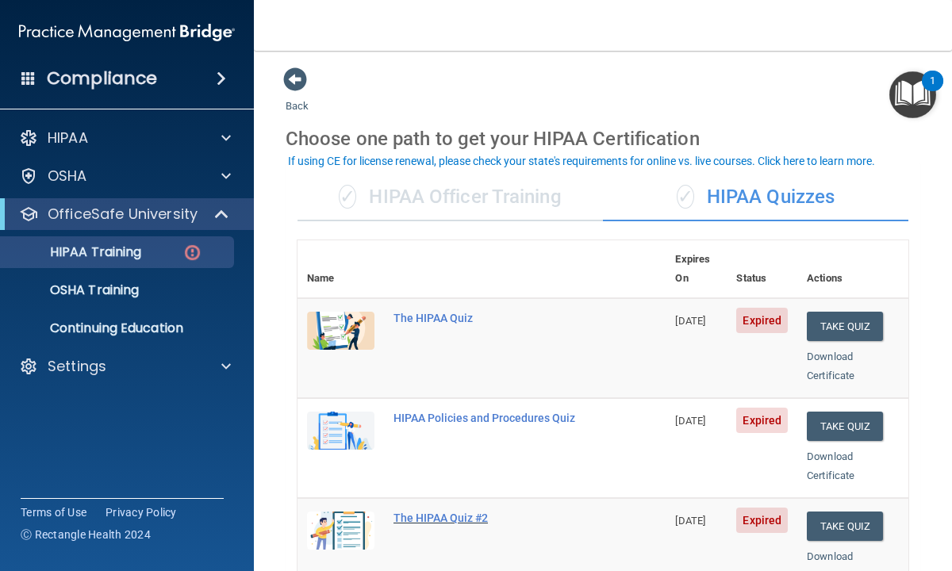
click at [441, 512] on div "The HIPAA Quiz #2" at bounding box center [489, 518] width 193 height 13
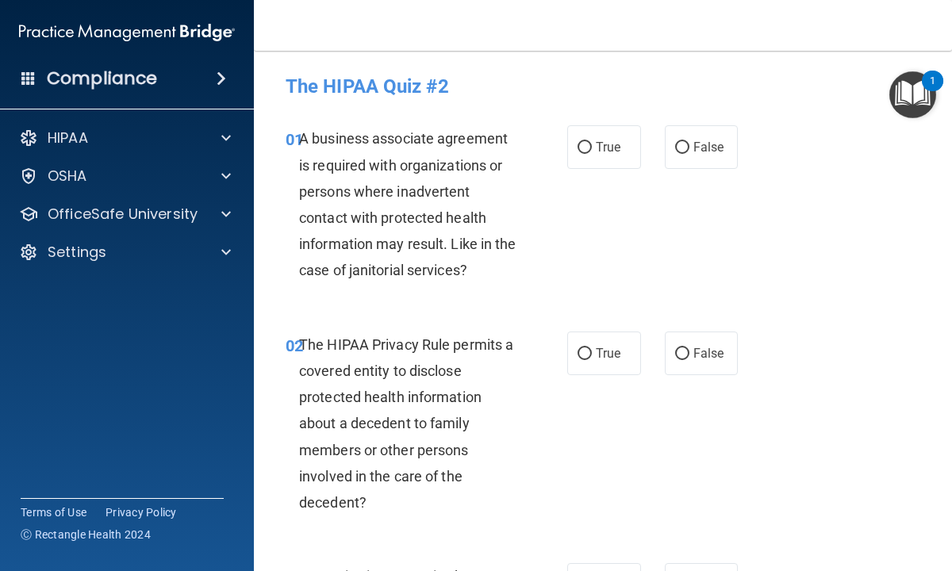
click at [224, 335] on accordion "HIPAA Documents and Policies Report an Incident Business Associates Emergency P…" at bounding box center [127, 241] width 255 height 250
